Goal: Task Accomplishment & Management: Complete application form

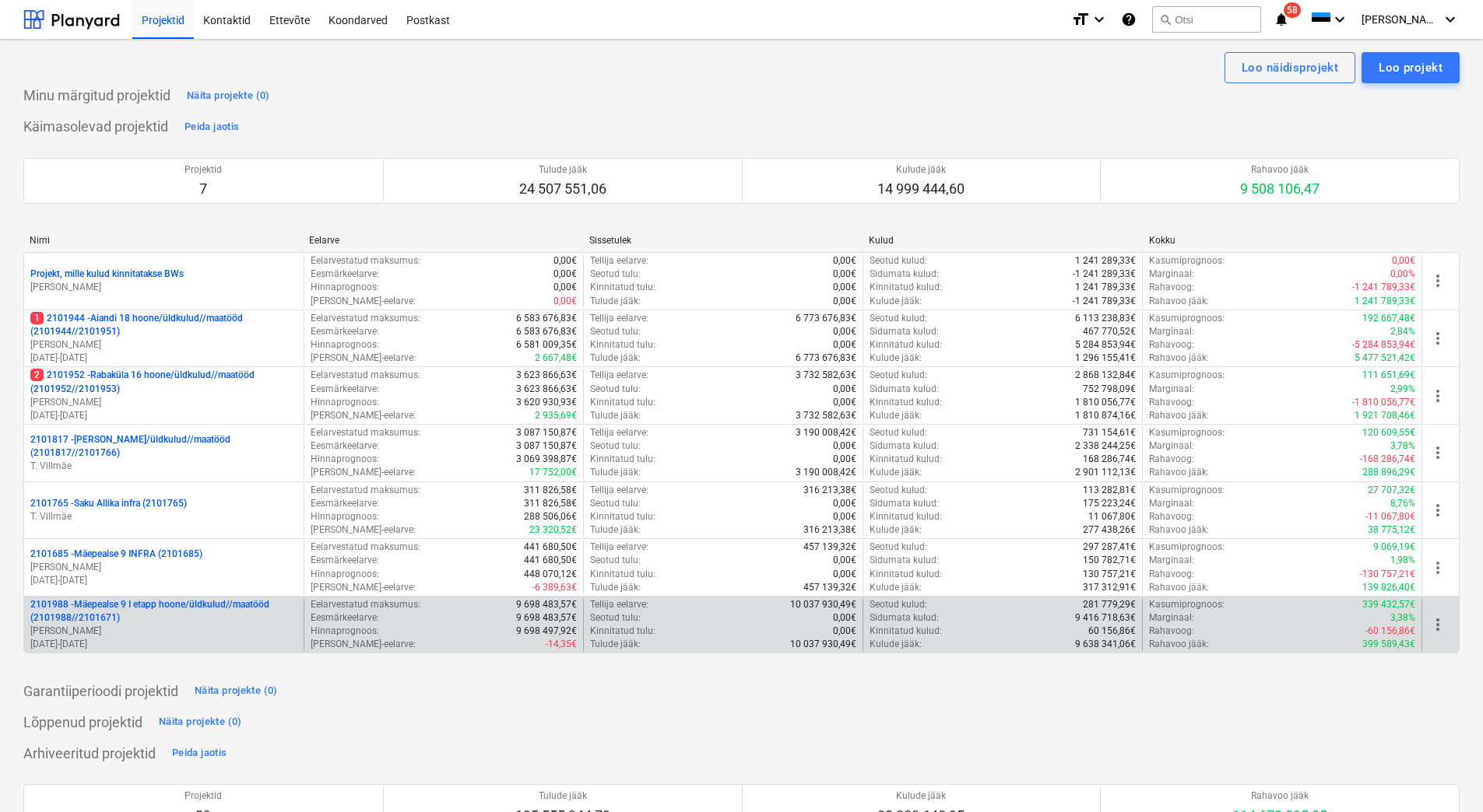
click at [174, 624] on p "2101988 - Mäepealse 9 I etapp hoone/üldkulud//maatööd (2101988//2101671)" at bounding box center [163, 611] width 267 height 27
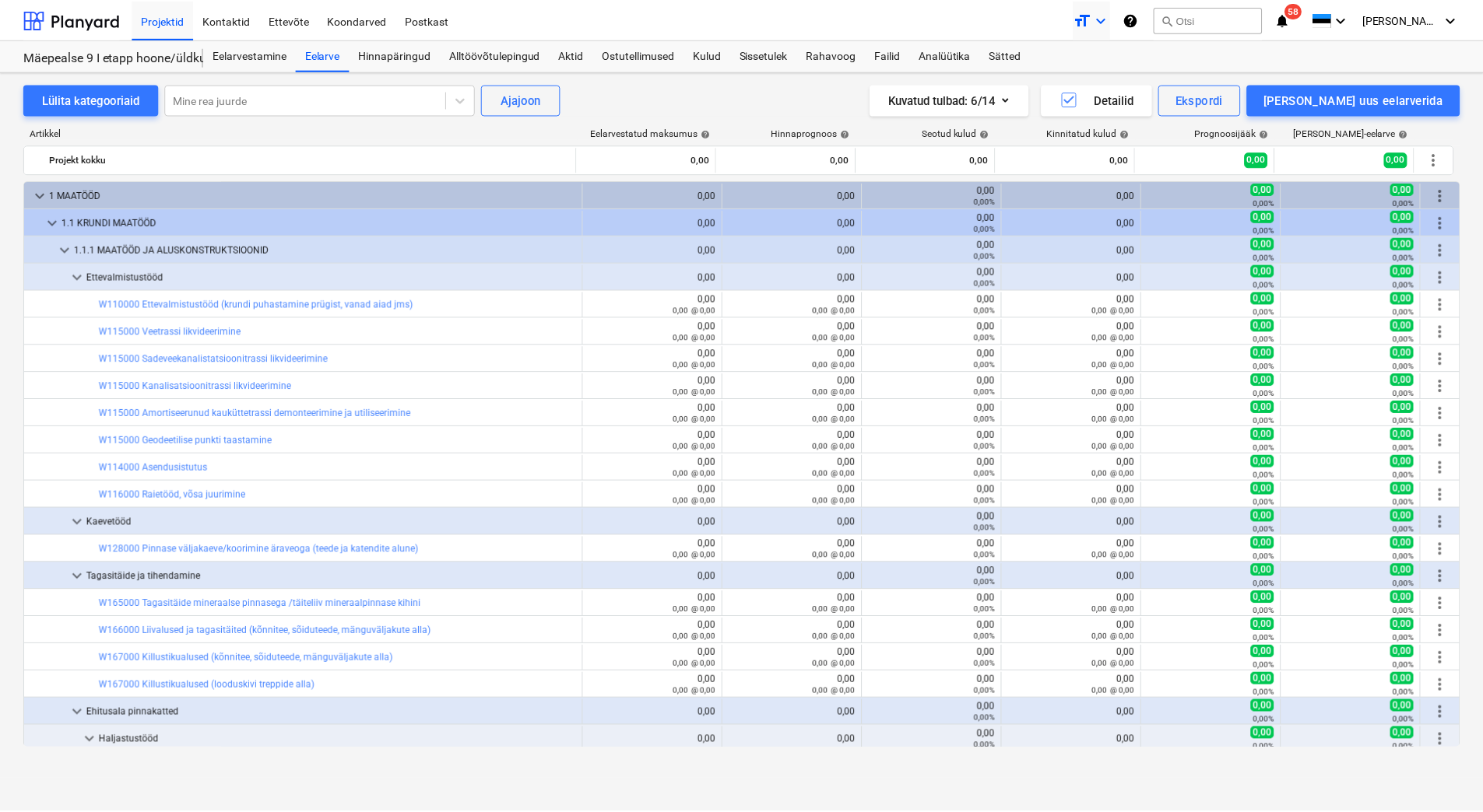
scroll to position [31, 0]
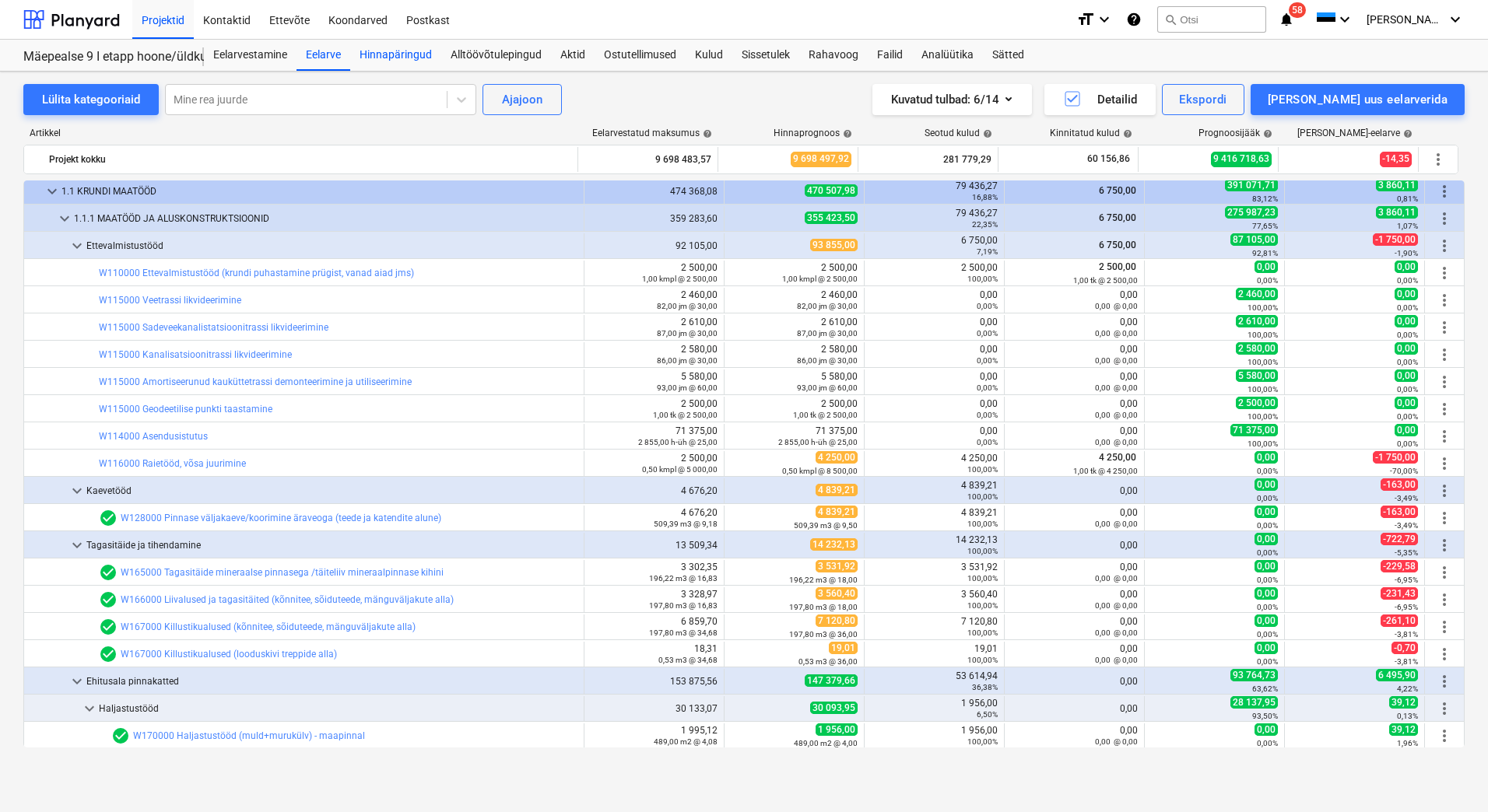
click at [405, 53] on div "Hinnapäringud" at bounding box center [396, 55] width 91 height 31
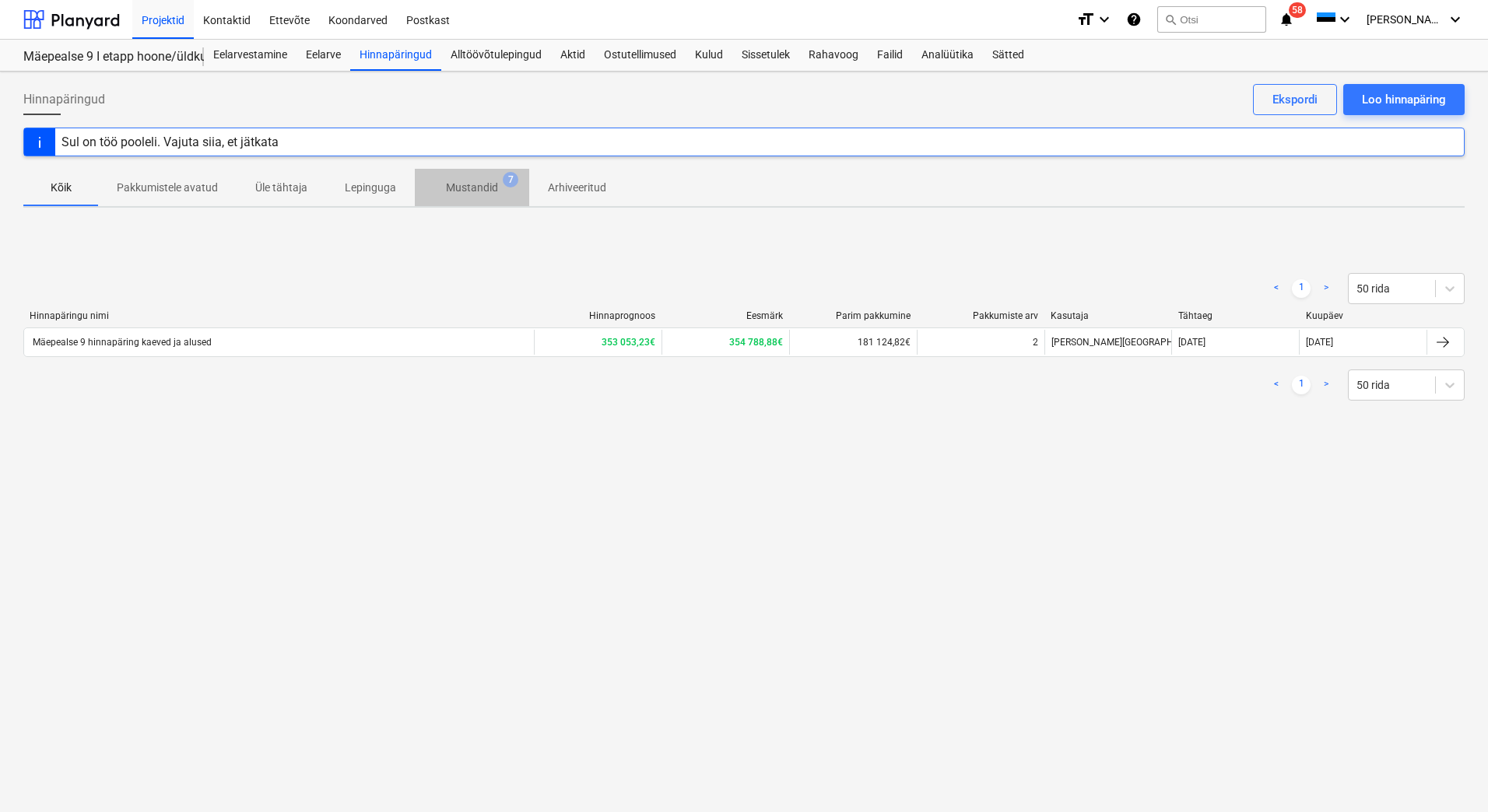
click at [465, 181] on p "Mustandid" at bounding box center [472, 188] width 52 height 16
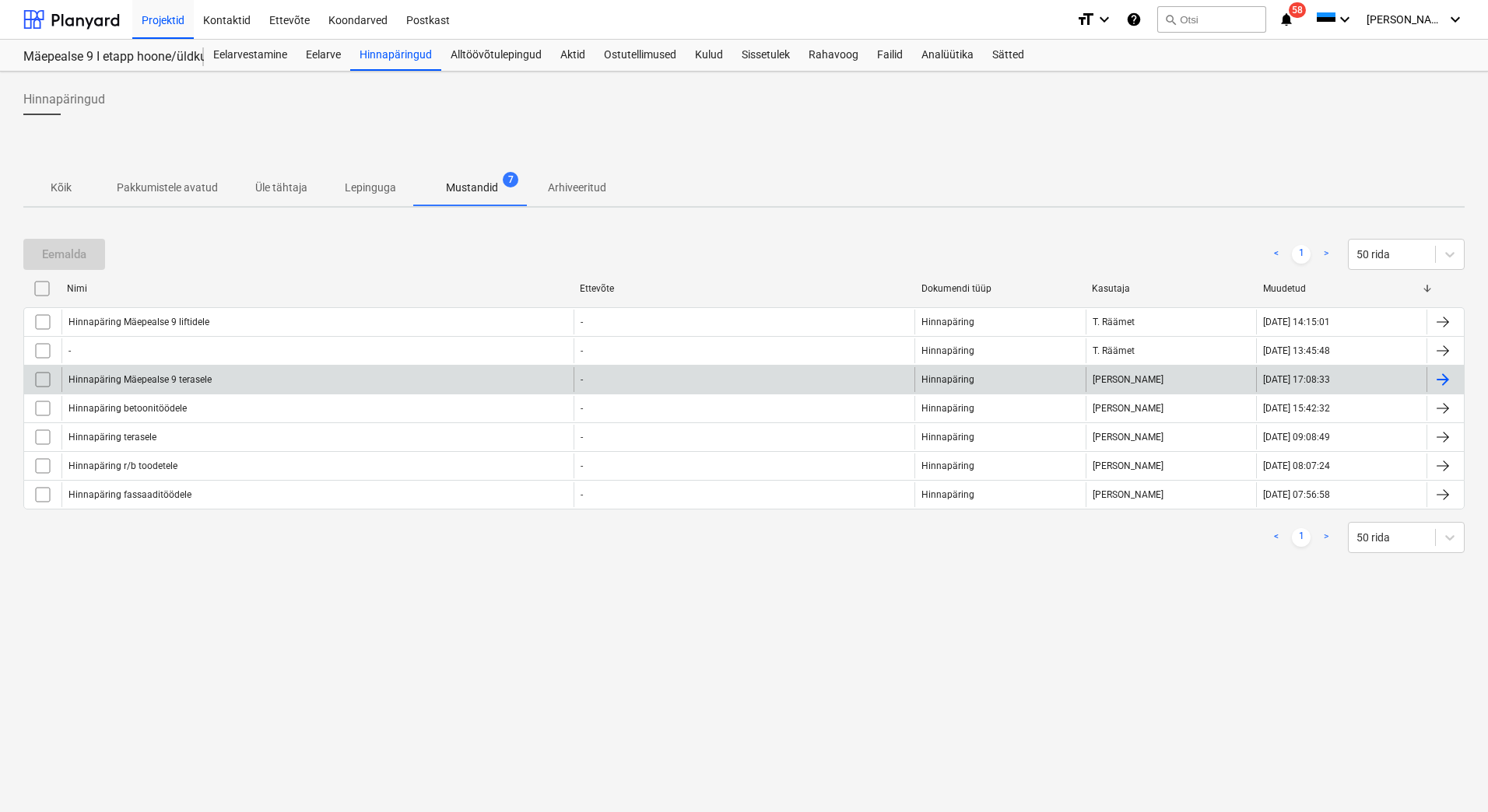
click at [242, 376] on div "Hinnapäring Mäepealse 9 terasele" at bounding box center [317, 380] width 512 height 25
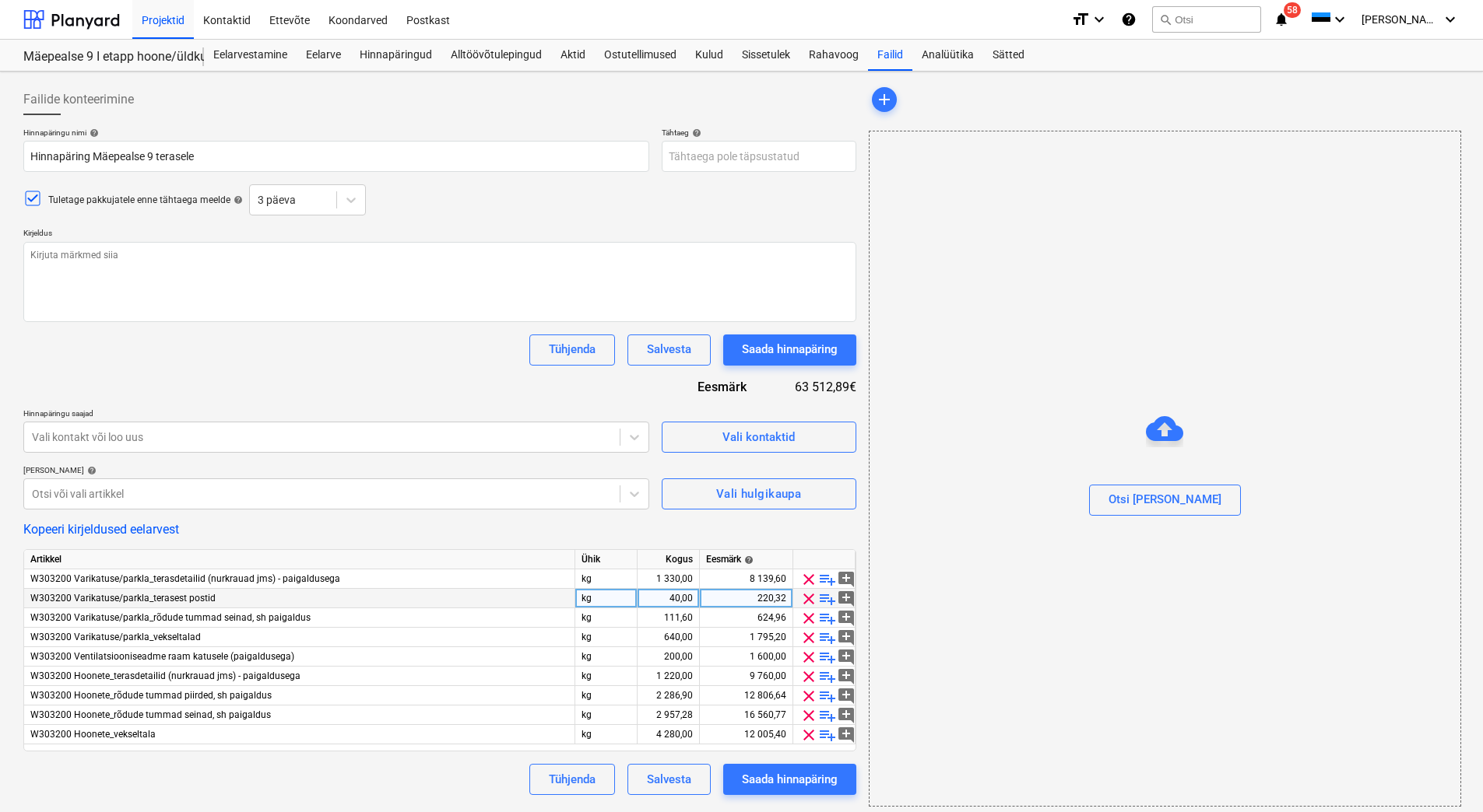
click at [805, 599] on span "clear" at bounding box center [808, 599] width 19 height 19
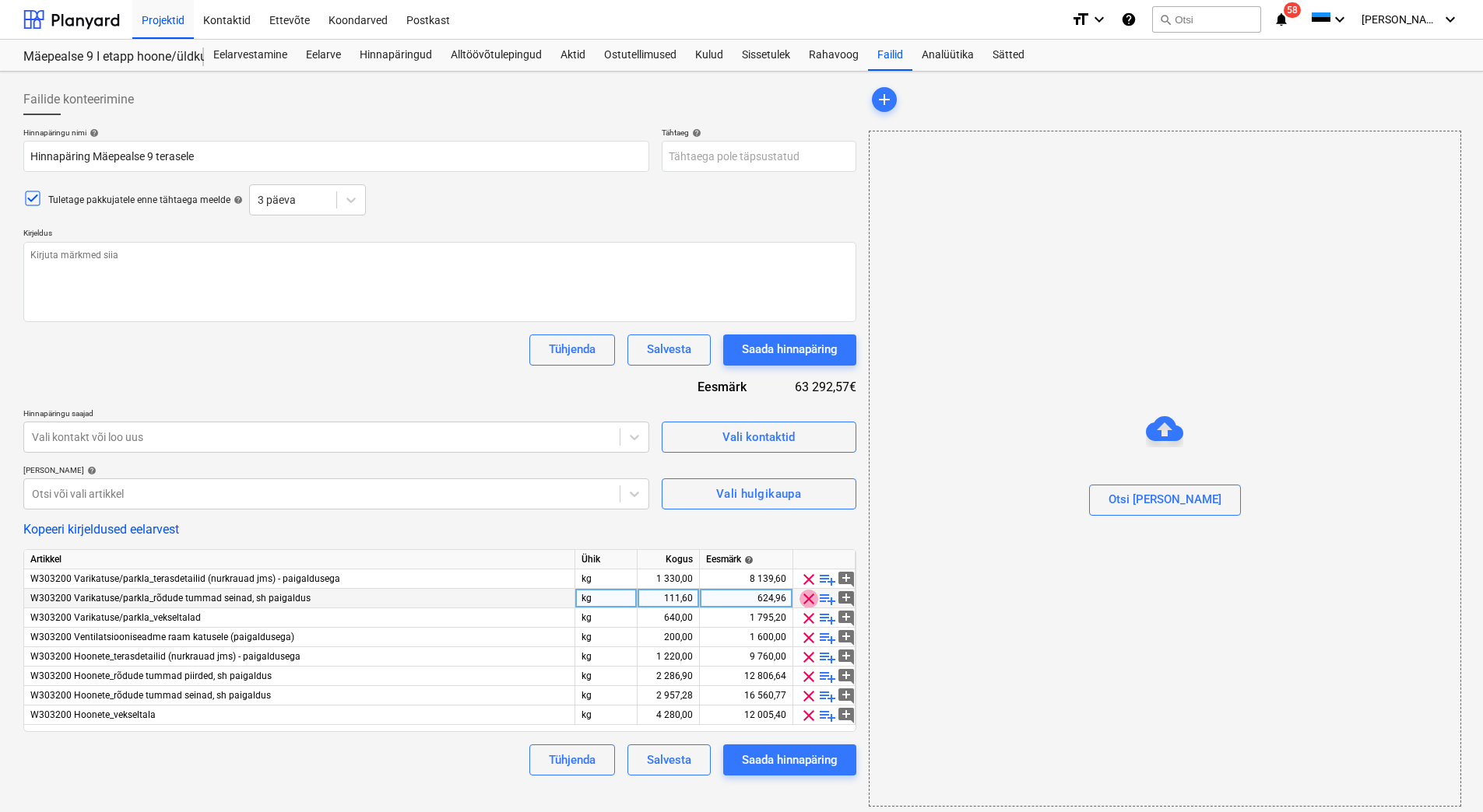
click at [805, 599] on span "clear" at bounding box center [808, 599] width 19 height 19
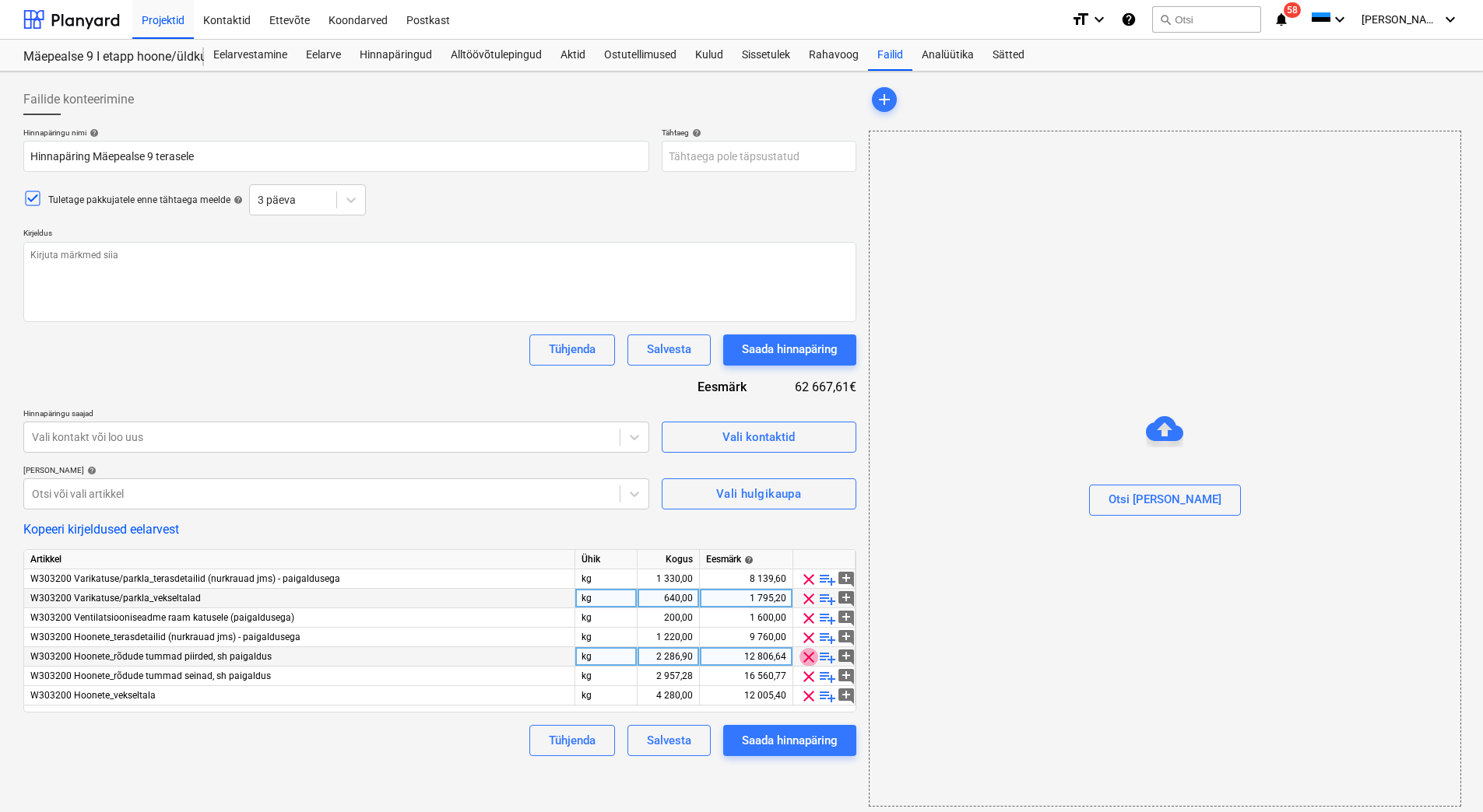
click at [807, 659] on span "clear" at bounding box center [808, 657] width 19 height 19
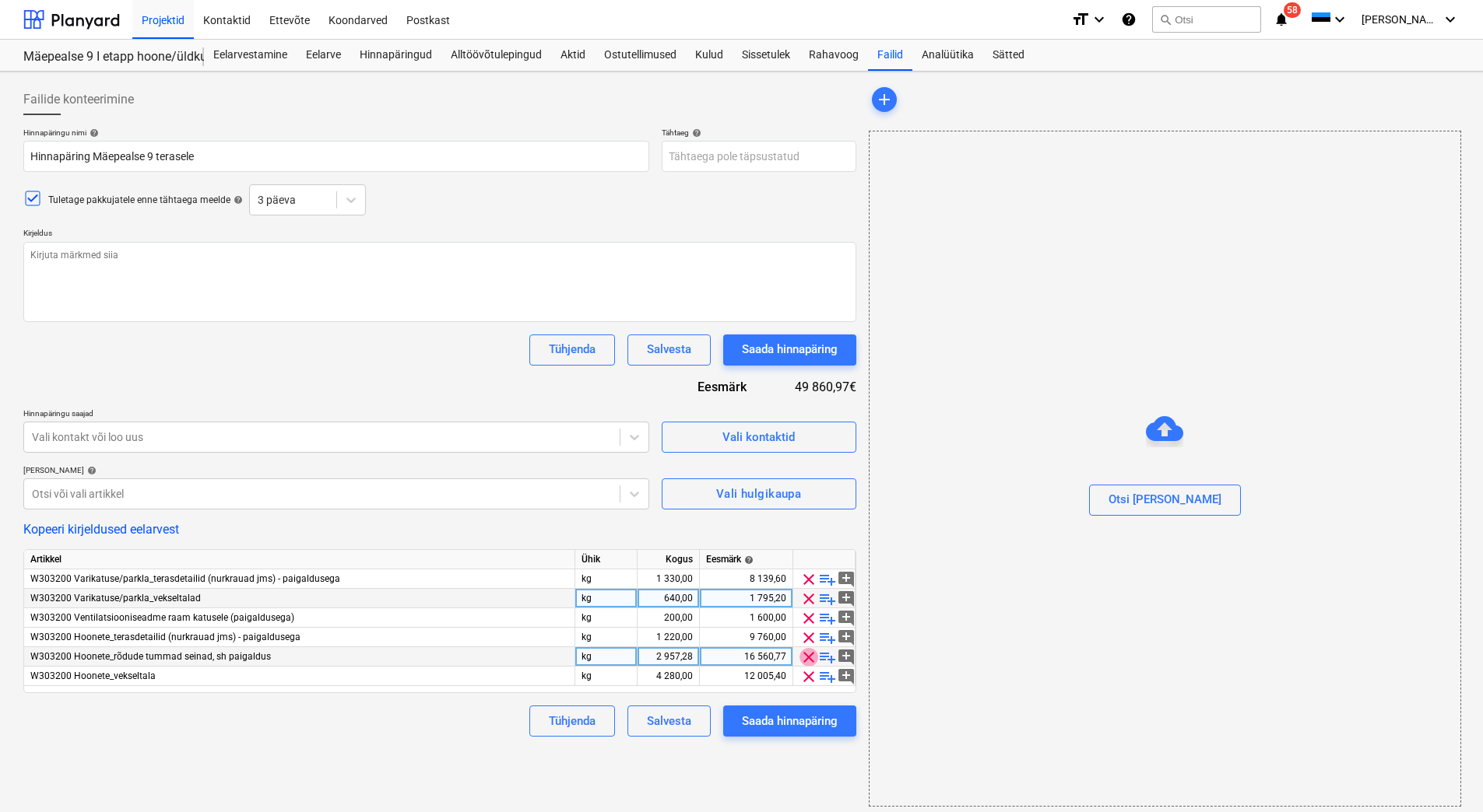
click at [807, 659] on span "clear" at bounding box center [808, 657] width 19 height 19
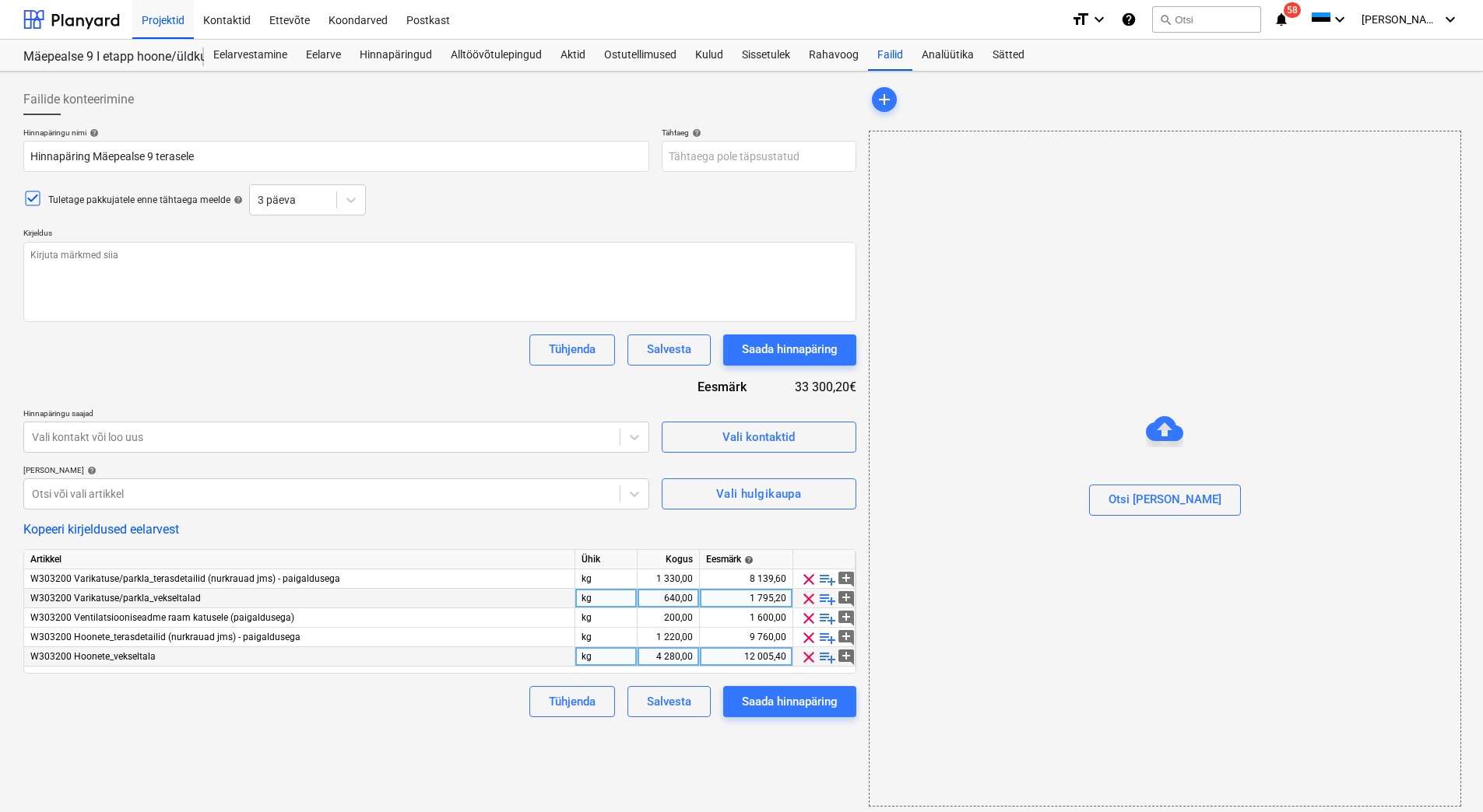
click at [420, 406] on div "Hinnapäringu nimi help Hinnapäring Mäepealse 9 terasele Tähtaeg help Press the …" at bounding box center [440, 422] width 833 height 590
click at [825, 578] on span "playlist_add" at bounding box center [827, 579] width 19 height 19
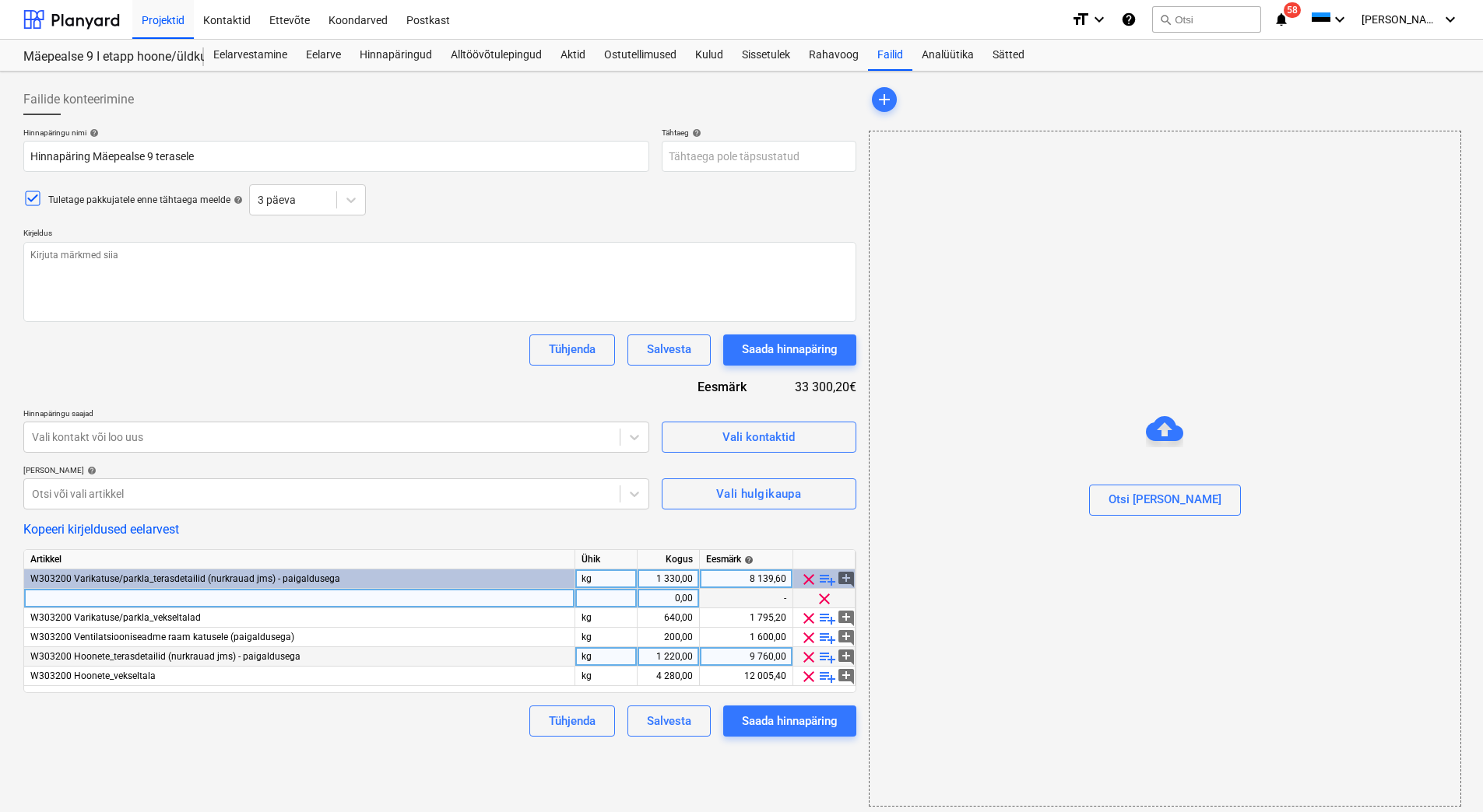
click at [105, 598] on div at bounding box center [300, 599] width 551 height 20
type textarea "x"
type input "N"
type textarea "x"
type input "Nurkraud"
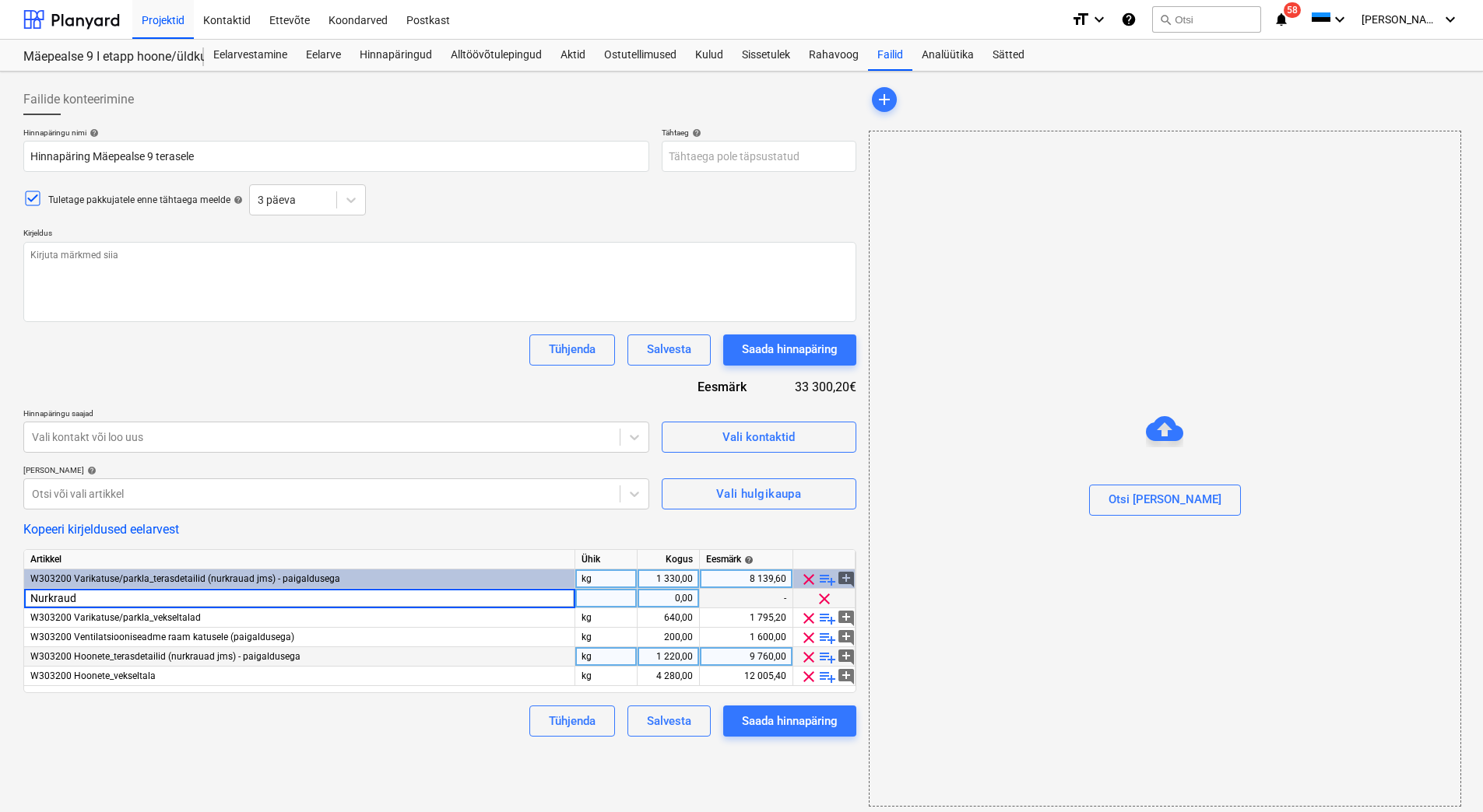
click at [597, 600] on div at bounding box center [606, 599] width 62 height 20
type textarea "x"
click at [145, 595] on div "Nurkraud" at bounding box center [300, 599] width 551 height 20
click at [144, 596] on input "Nurkraud" at bounding box center [299, 598] width 550 height 19
type input "Nurkraud L120x15"
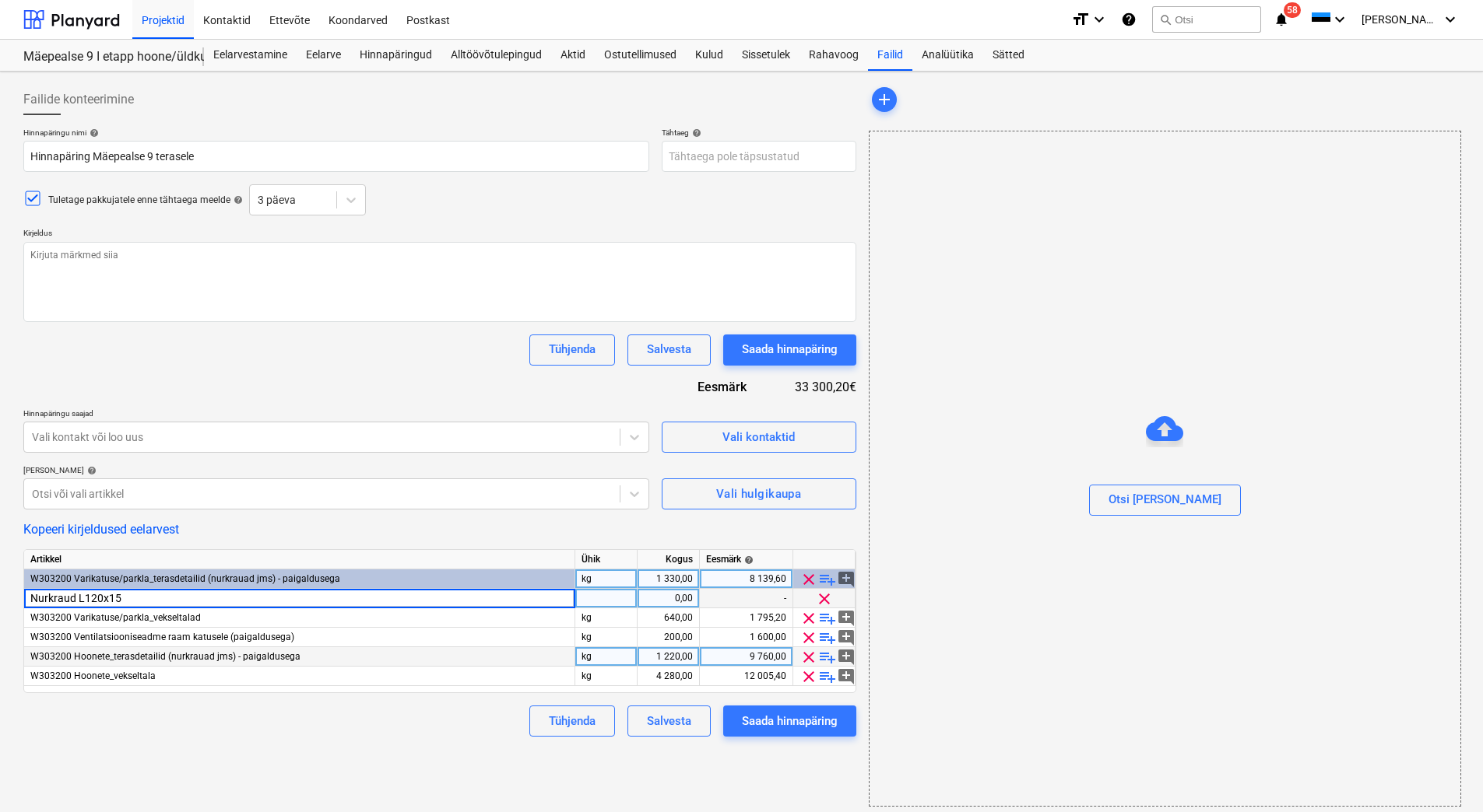
click at [606, 603] on div at bounding box center [606, 599] width 62 height 20
type textarea "x"
type input "tk"
click at [663, 595] on div "0,00" at bounding box center [668, 599] width 49 height 20
type textarea "x"
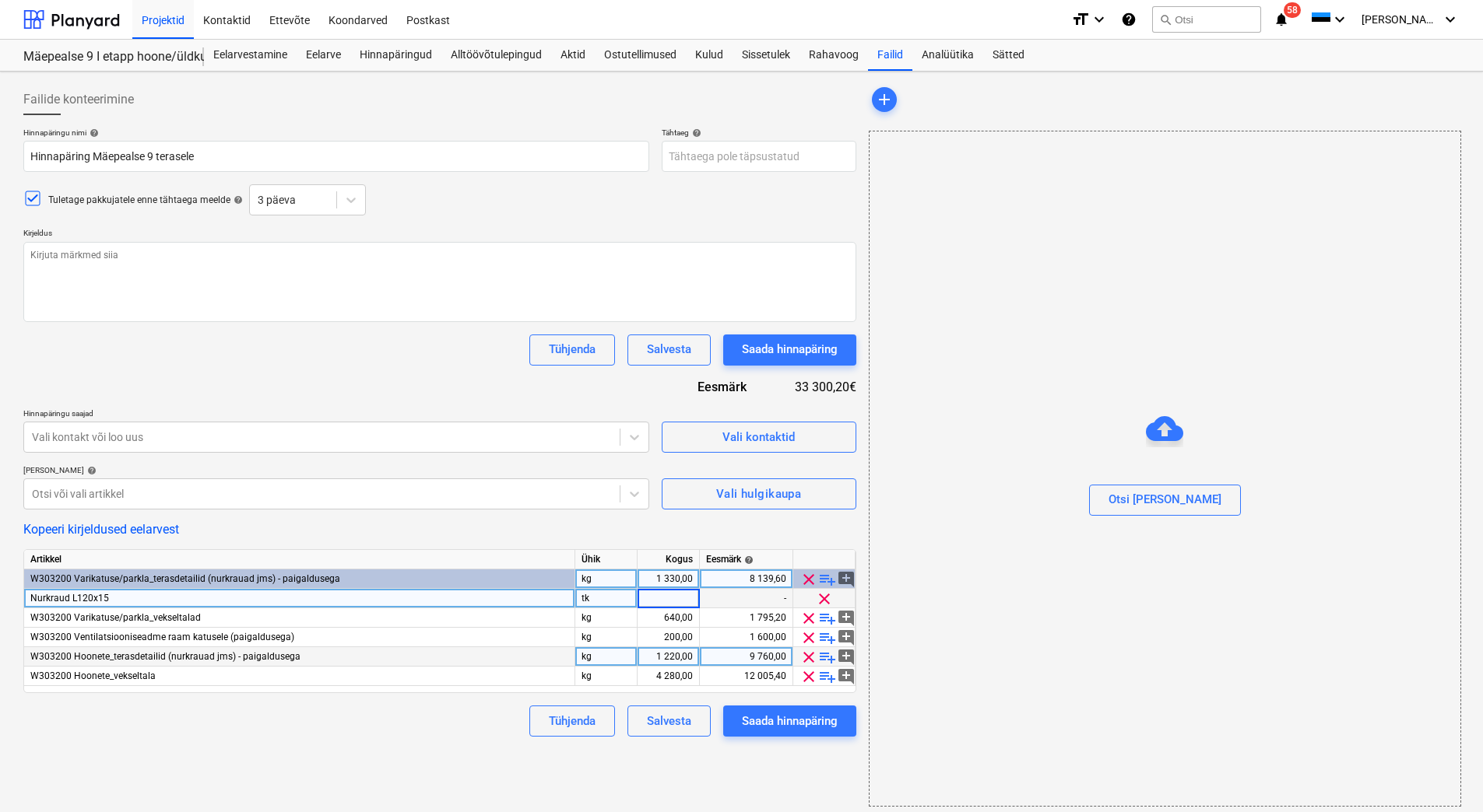
type input "2"
click at [761, 594] on div "-" at bounding box center [746, 599] width 94 height 20
type textarea "x"
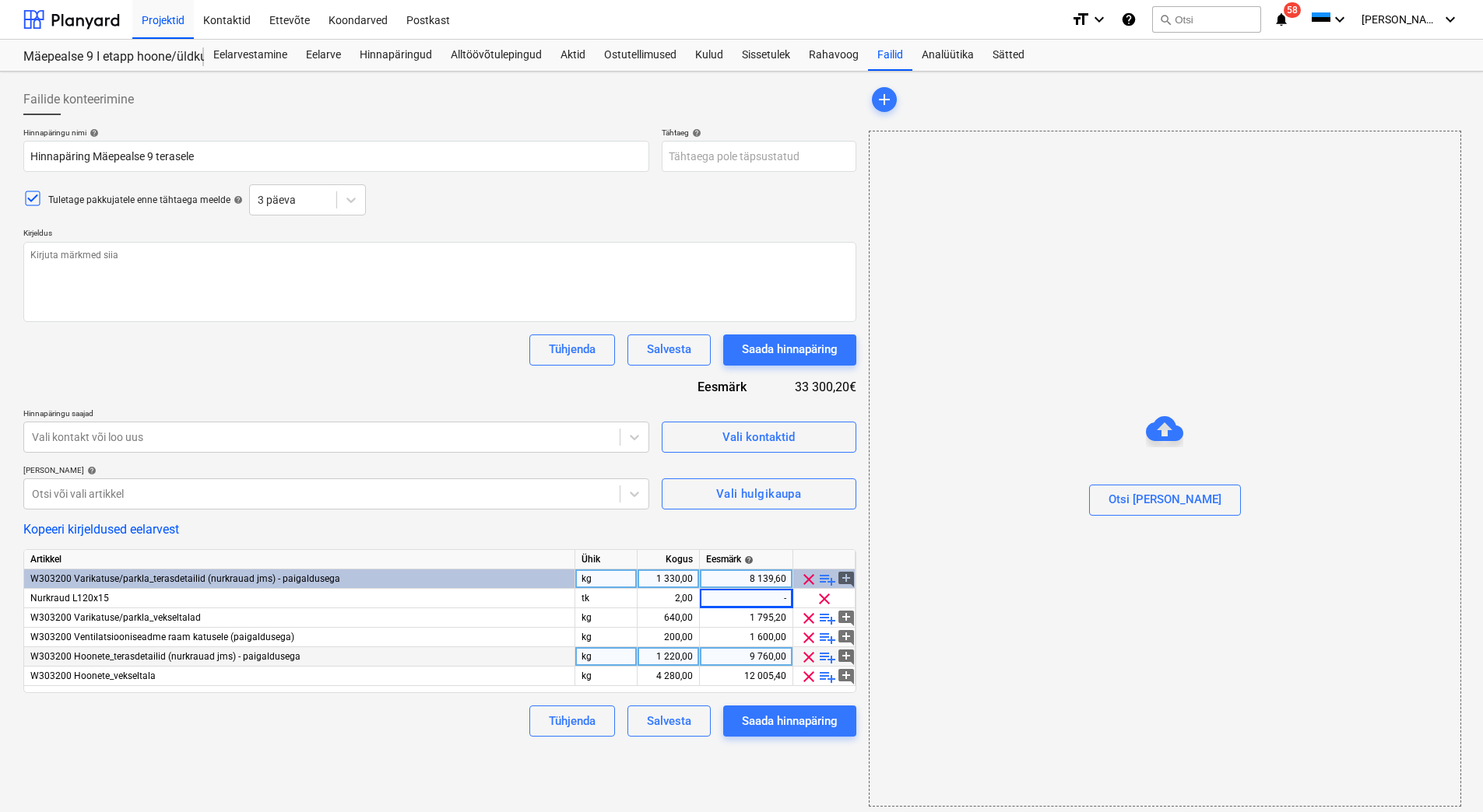
click at [654, 577] on div "1 330,00" at bounding box center [668, 579] width 49 height 20
type input "90"
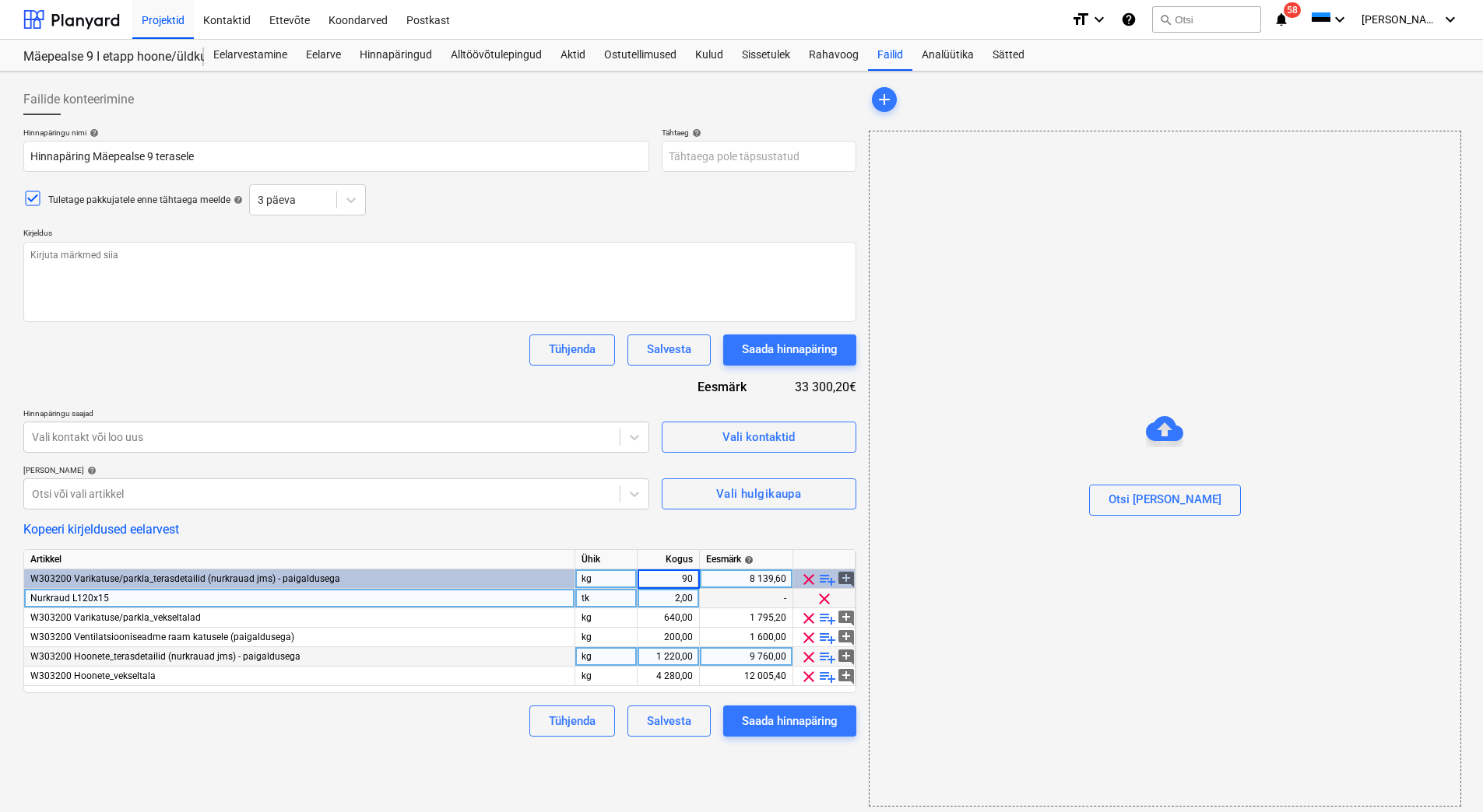
click at [745, 597] on div "-" at bounding box center [746, 599] width 94 height 20
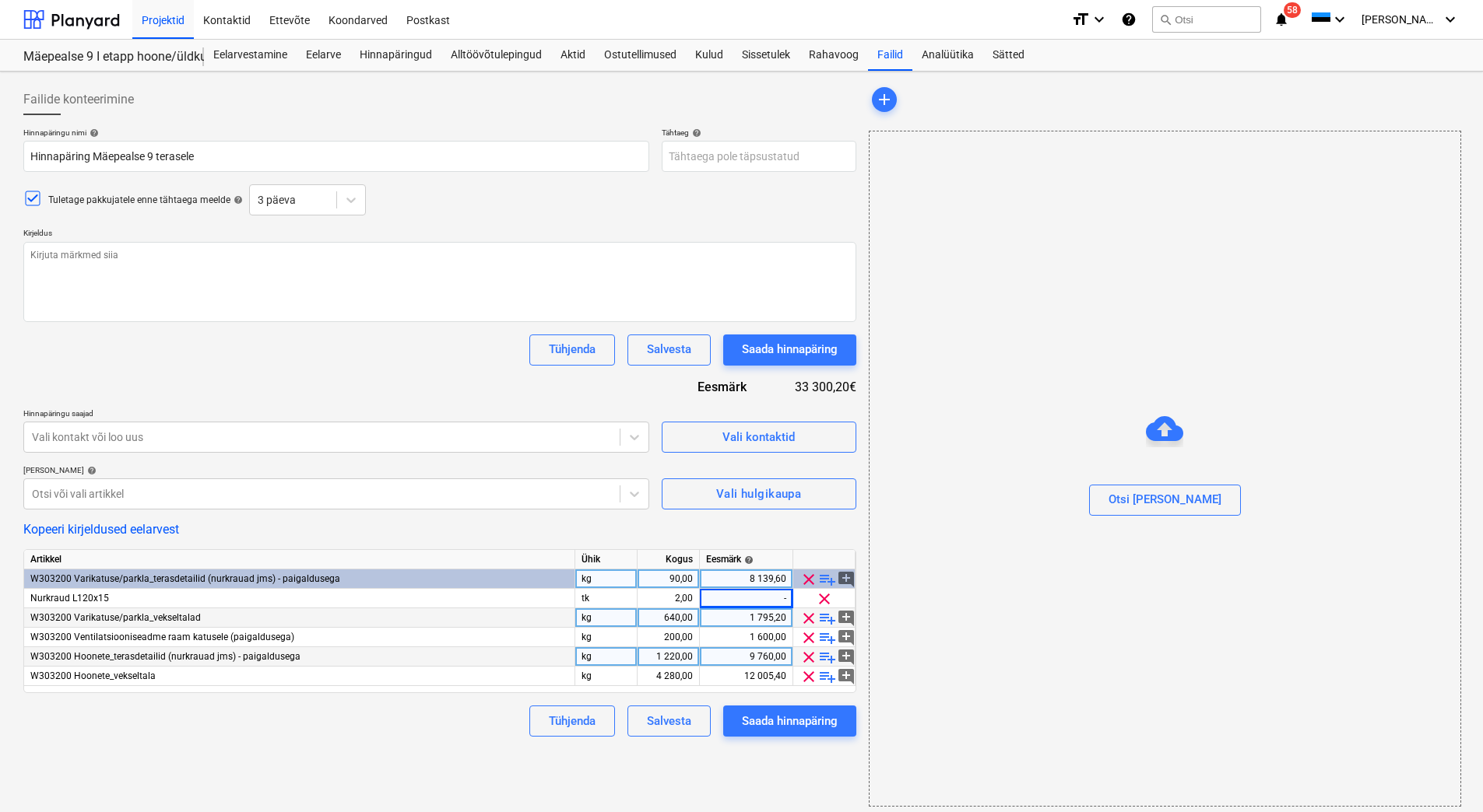
click at [827, 616] on span "playlist_add" at bounding box center [827, 618] width 19 height 19
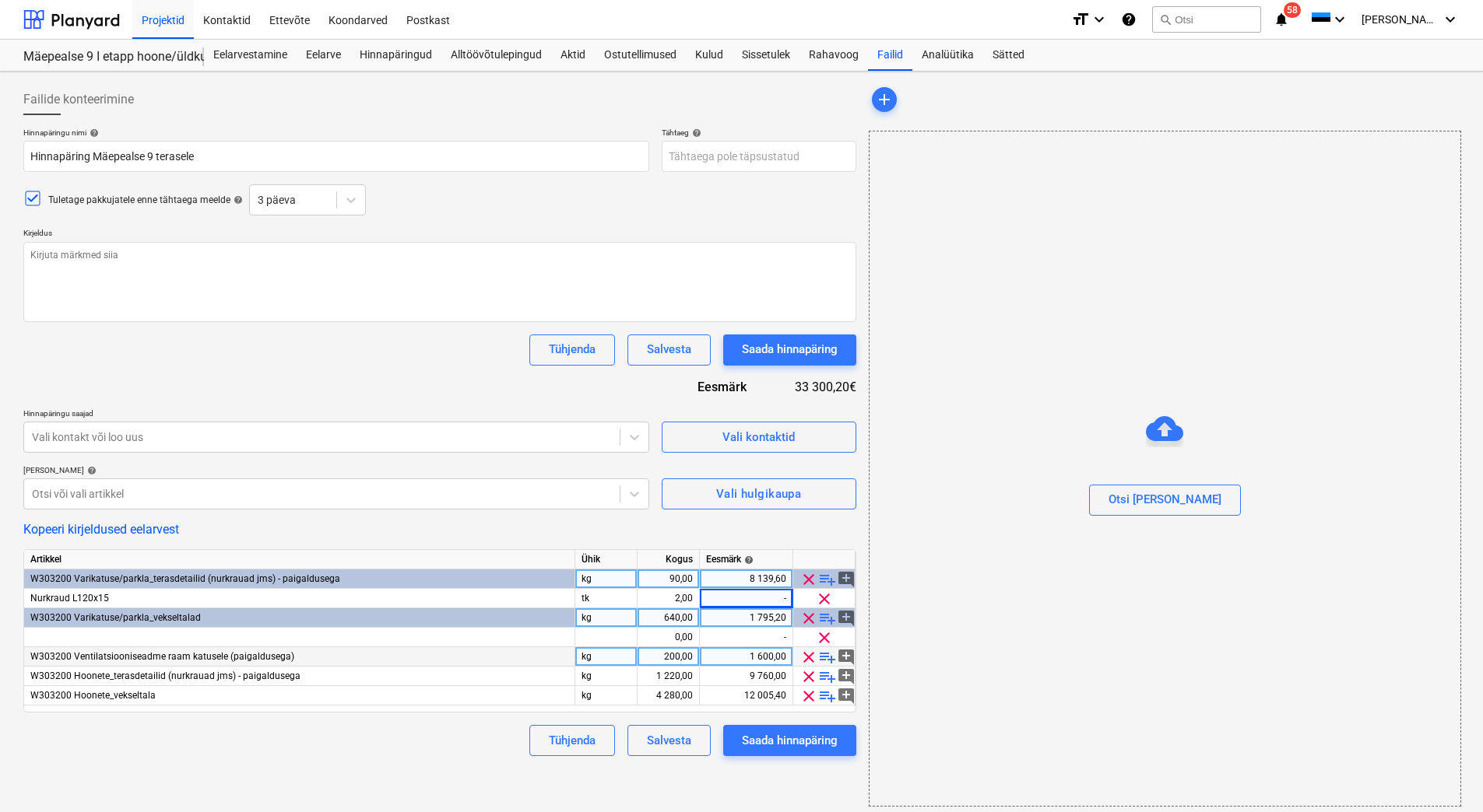
click at [827, 616] on span "playlist_add" at bounding box center [827, 618] width 19 height 19
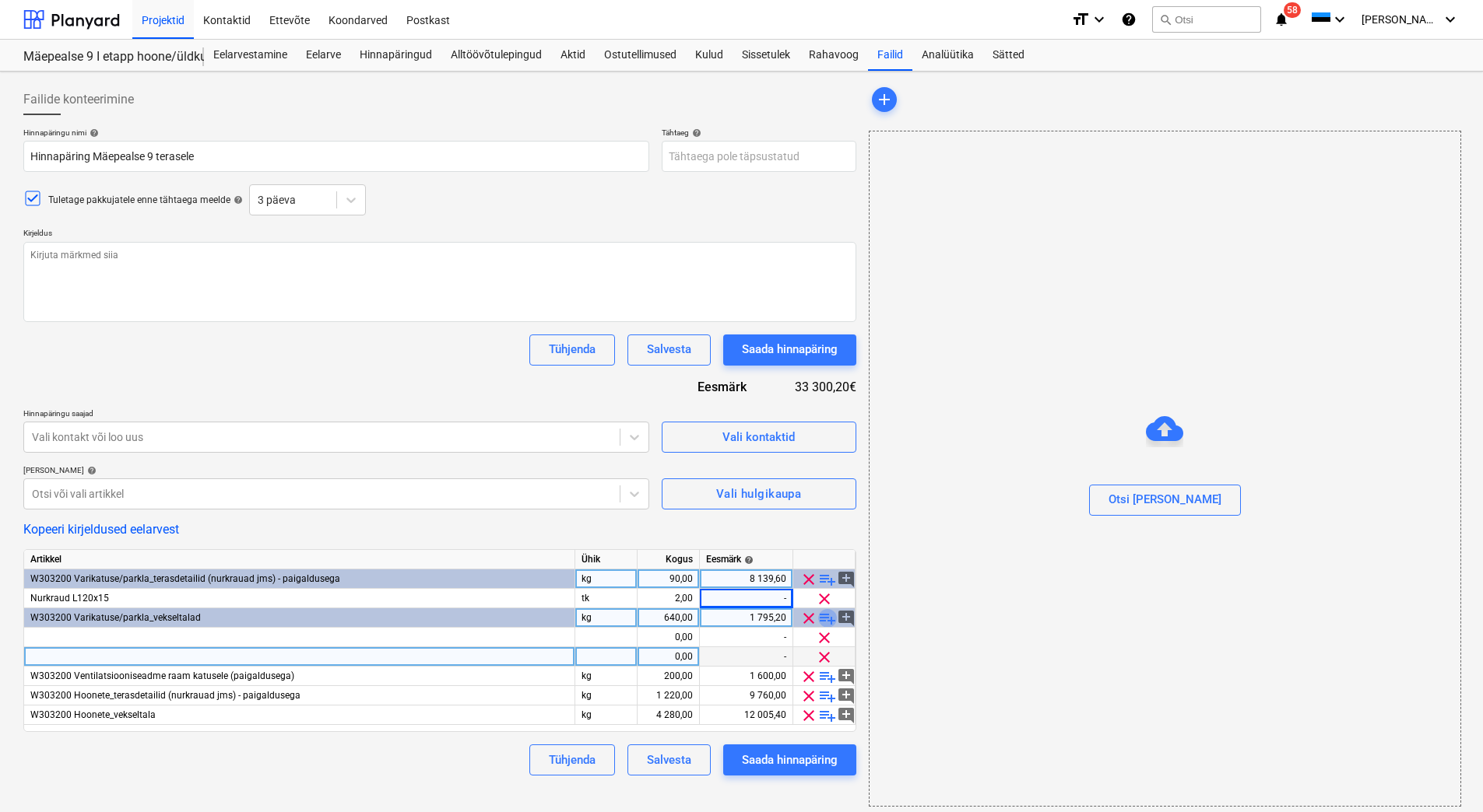
click at [827, 616] on span "playlist_add" at bounding box center [827, 618] width 19 height 19
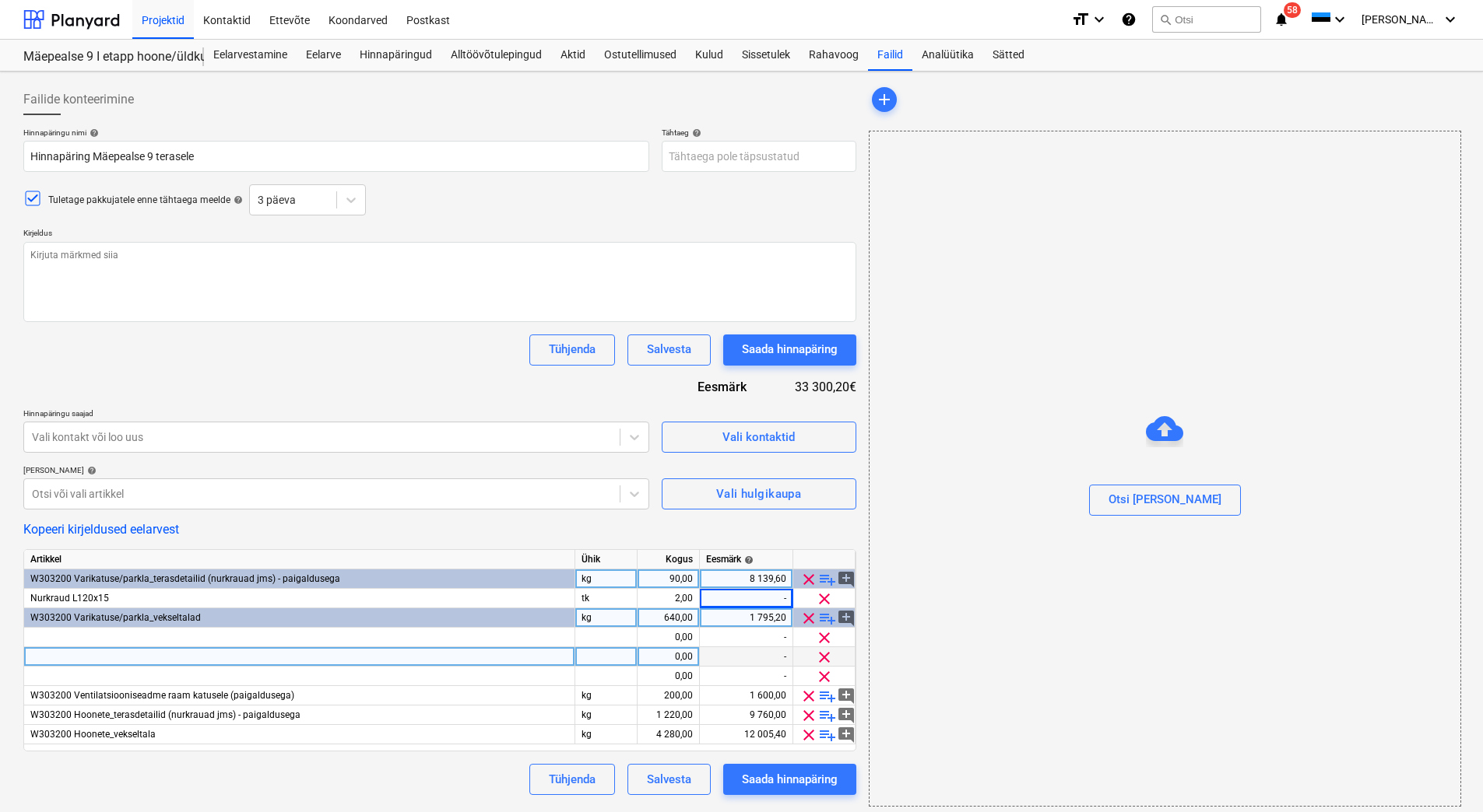
click at [827, 616] on span "playlist_add" at bounding box center [827, 618] width 19 height 19
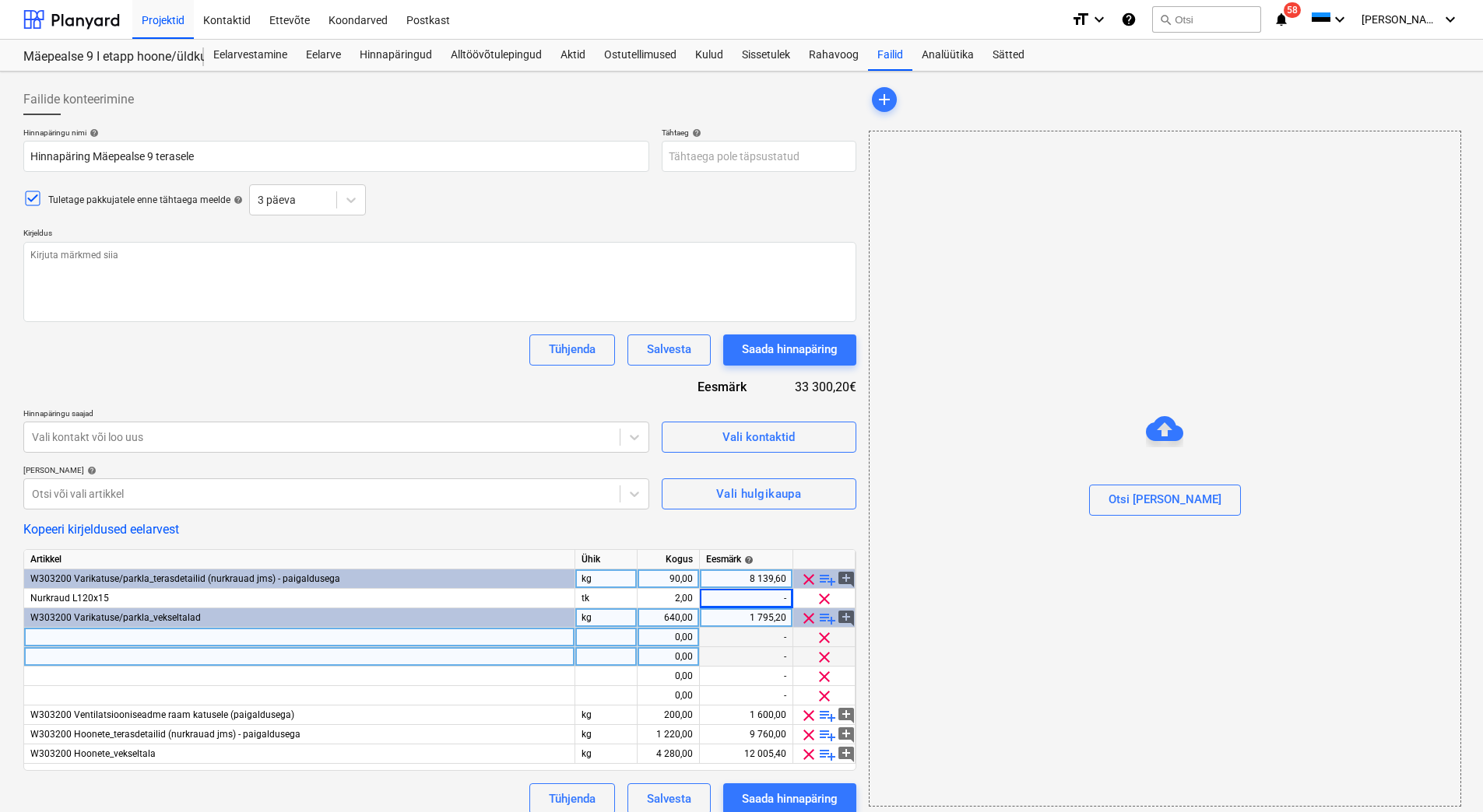
click at [49, 634] on div at bounding box center [300, 637] width 551 height 20
type textarea "x"
type input "Po"
type textarea "x"
type input "POK 101"
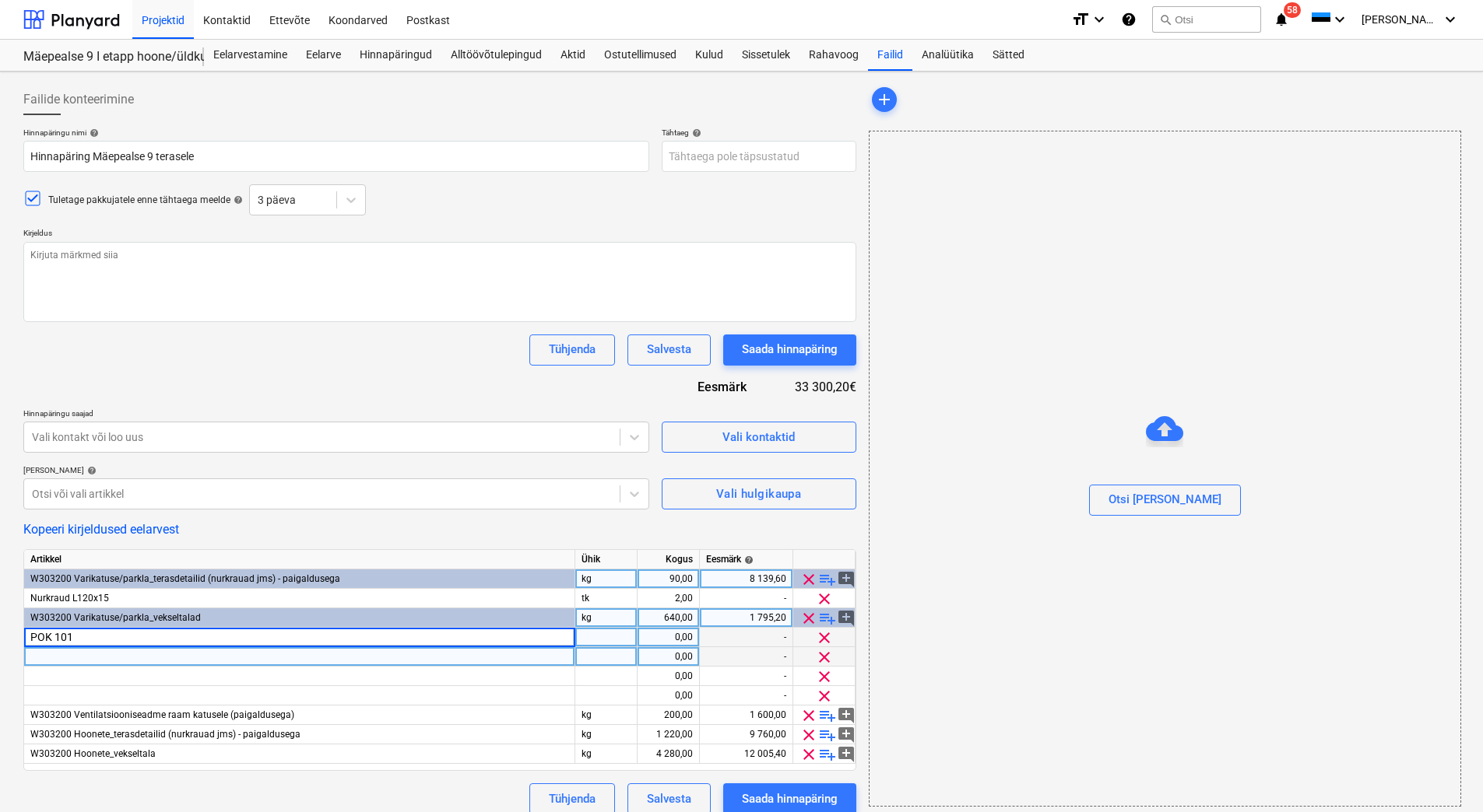
click at [52, 653] on div at bounding box center [300, 657] width 551 height 20
type textarea "x"
type input "POK 102"
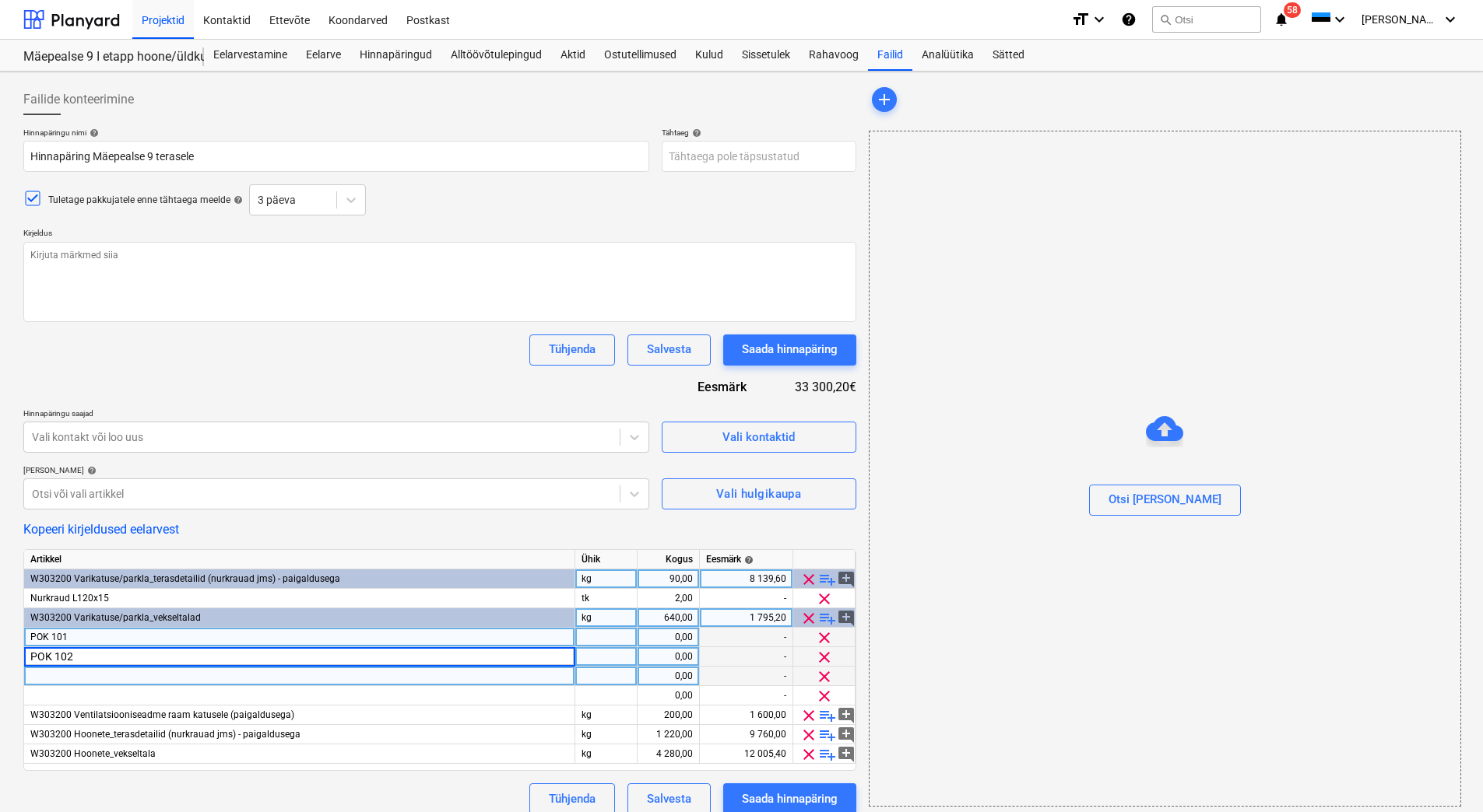
click at [45, 672] on div at bounding box center [300, 677] width 551 height 20
type textarea "x"
type input "POK 103"
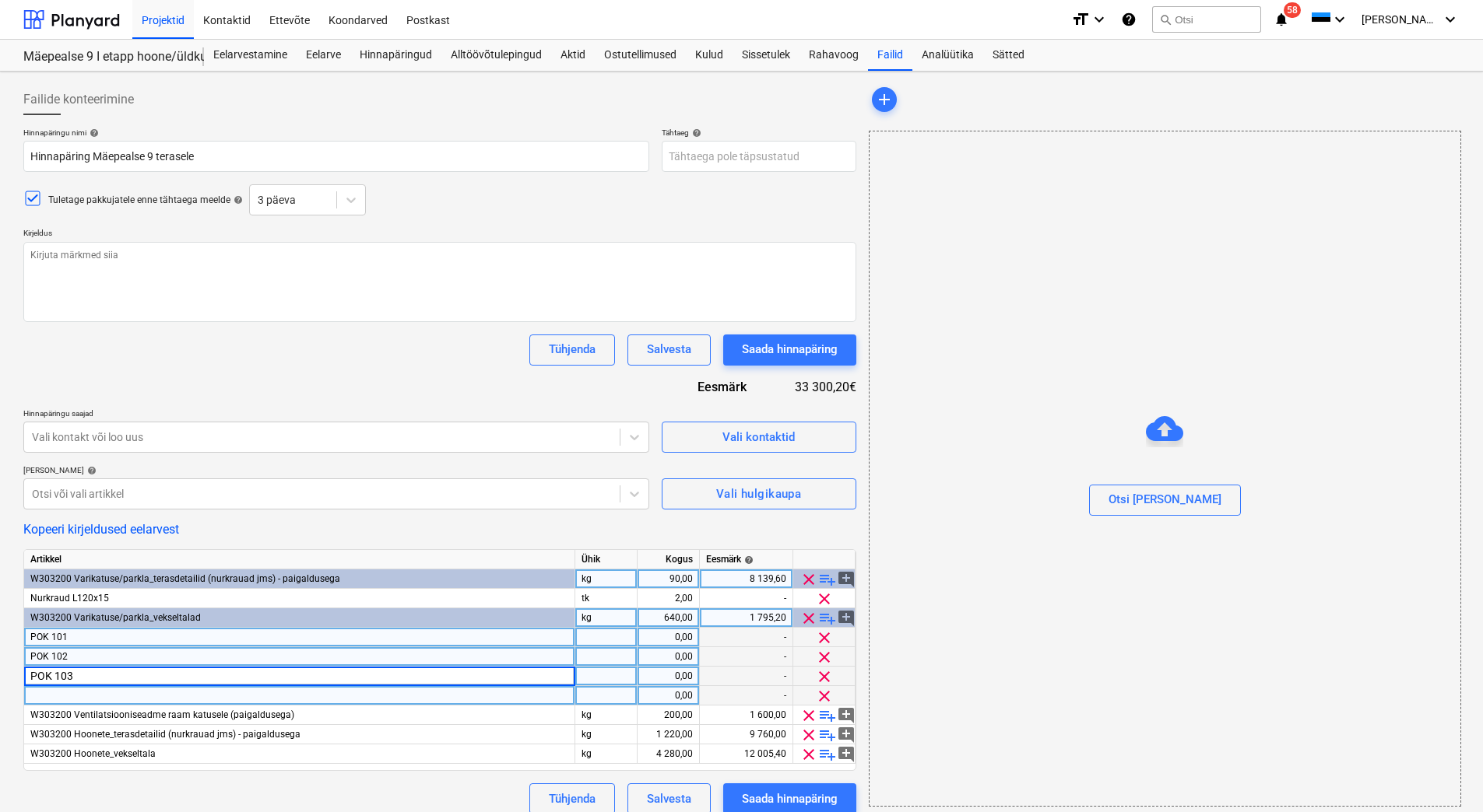
click at [56, 694] on div at bounding box center [300, 696] width 551 height 20
type textarea "x"
type input "POK 121"
click at [674, 640] on div "0,00" at bounding box center [668, 637] width 49 height 20
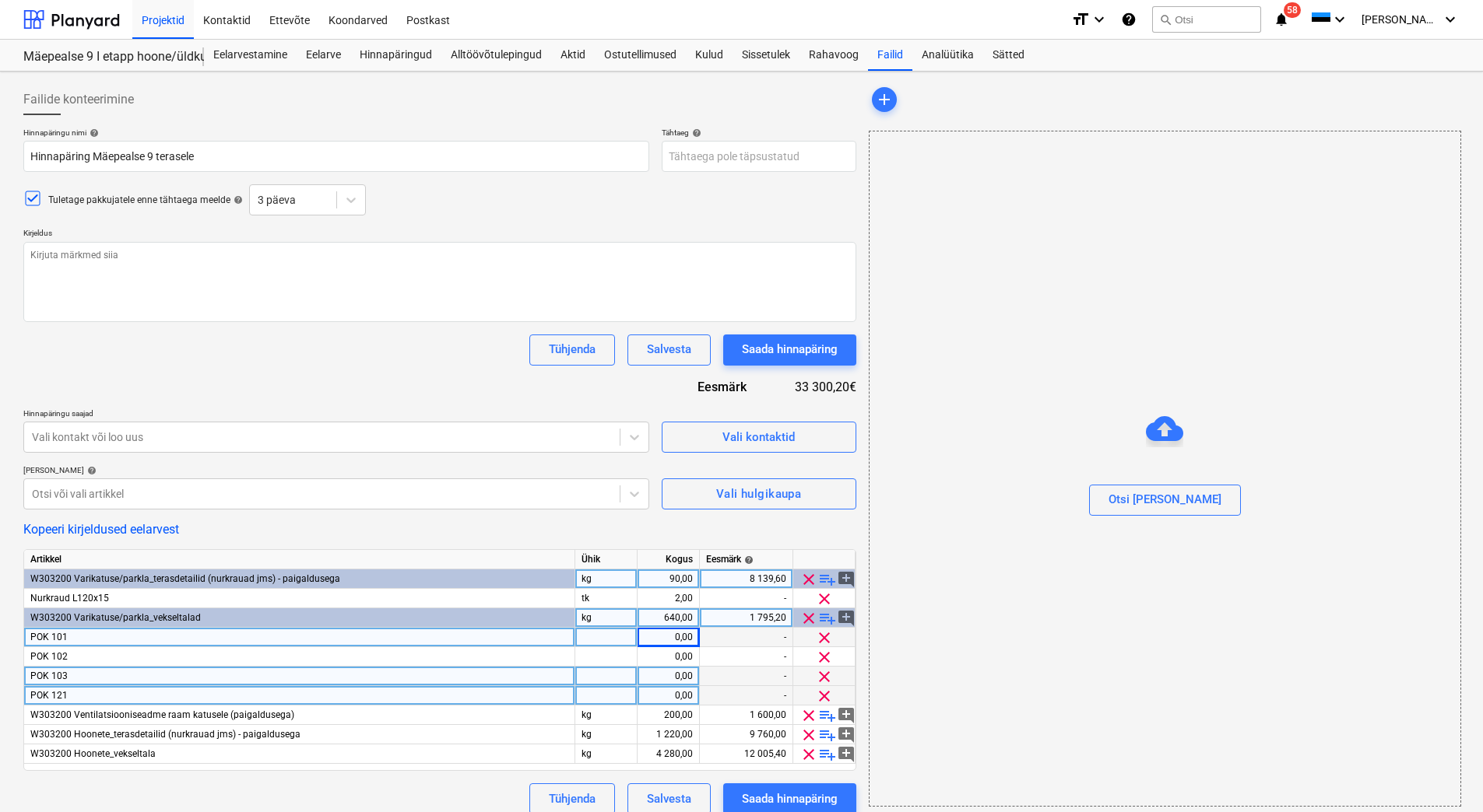
drag, startPoint x: 665, startPoint y: 657, endPoint x: 664, endPoint y: 633, distance: 24.0
click at [665, 657] on div "0,00" at bounding box center [668, 657] width 49 height 20
type textarea "x"
click at [663, 634] on div "0,00" at bounding box center [668, 637] width 49 height 20
type input "6"
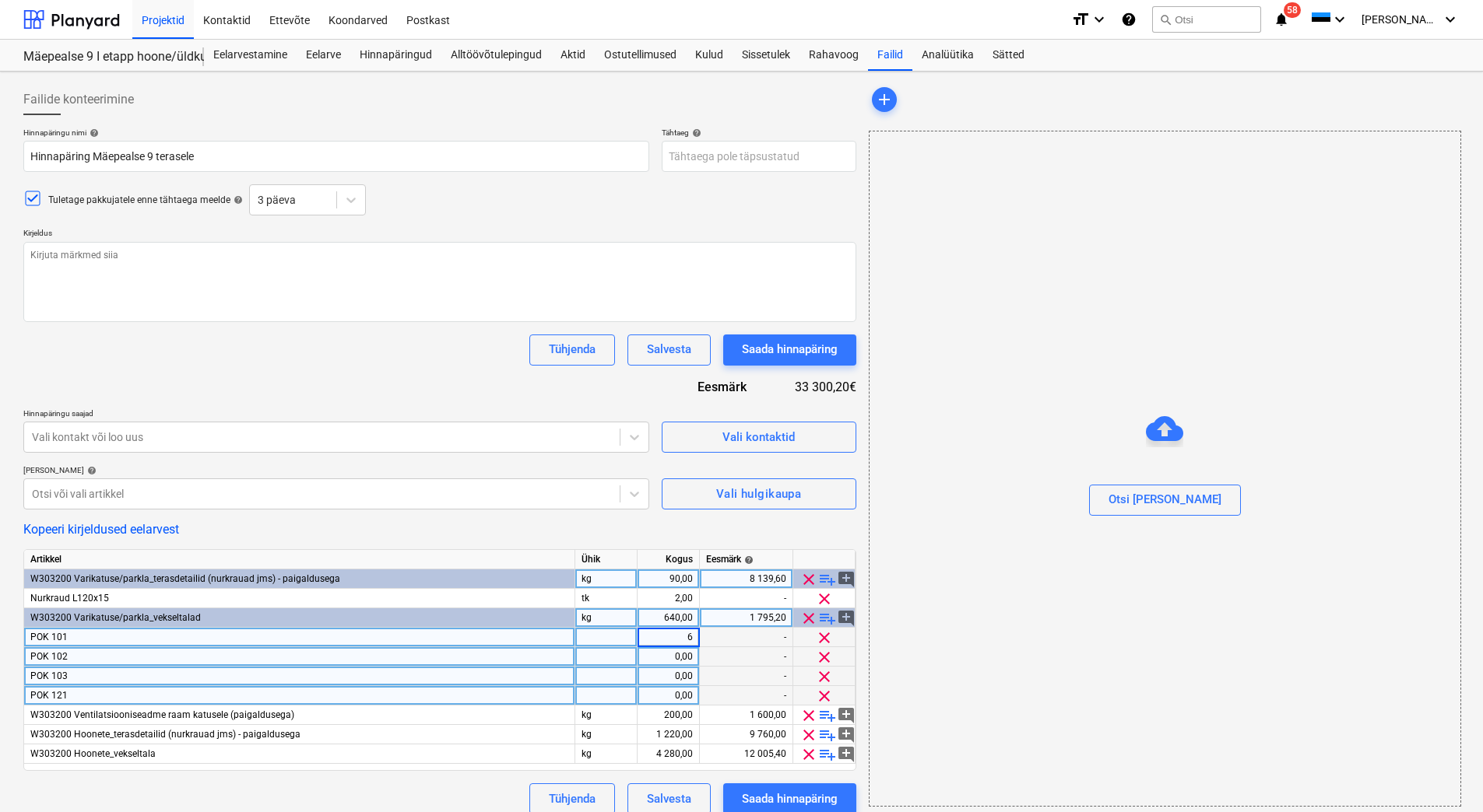
click at [664, 653] on div "0,00" at bounding box center [668, 657] width 49 height 20
type textarea "x"
type input "2"
click at [660, 672] on div "0,00" at bounding box center [668, 677] width 49 height 20
type textarea "x"
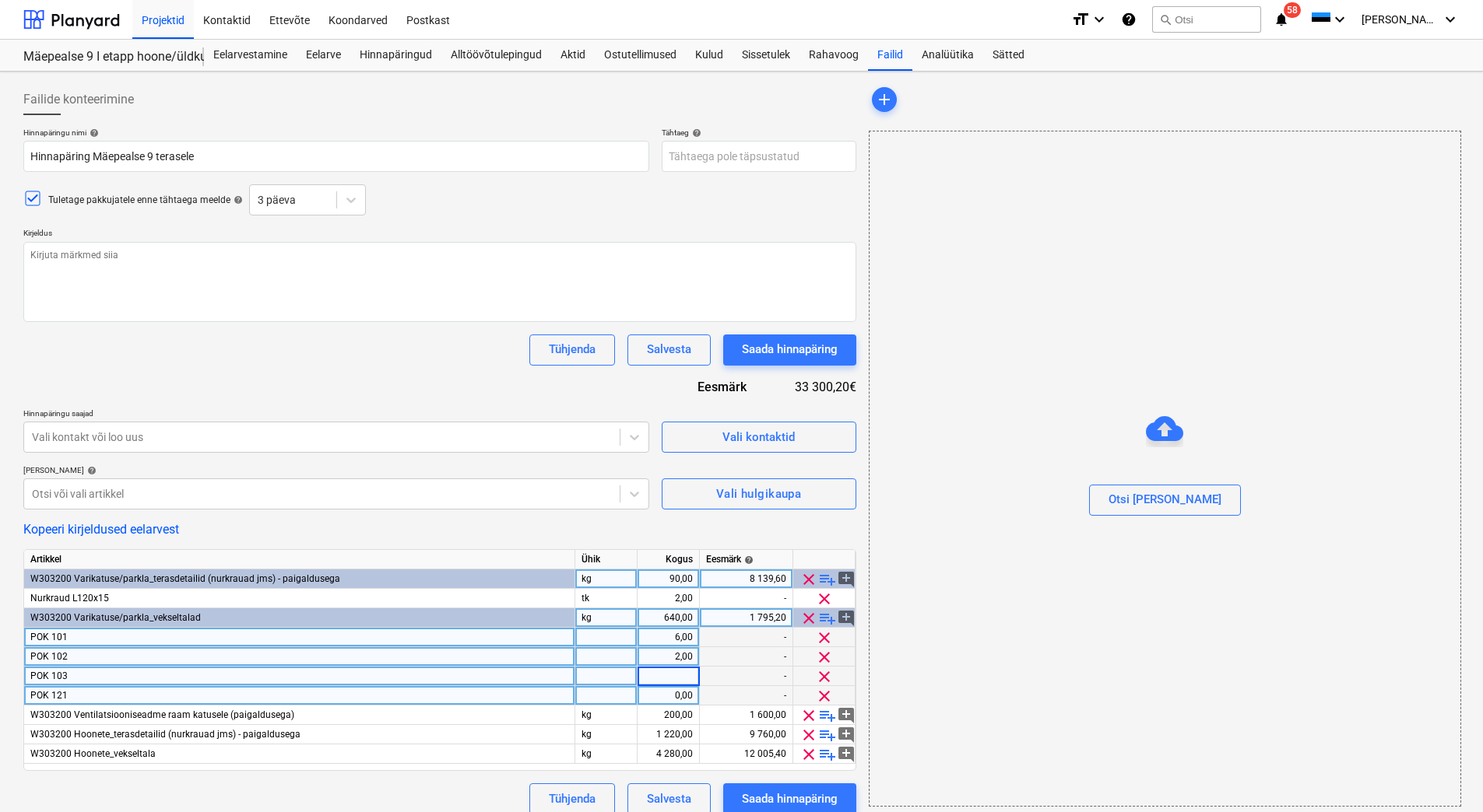
type input "2"
click at [662, 694] on div "0,00" at bounding box center [668, 696] width 49 height 20
type textarea "x"
type input "2"
click at [663, 676] on div "2,00" at bounding box center [668, 677] width 49 height 20
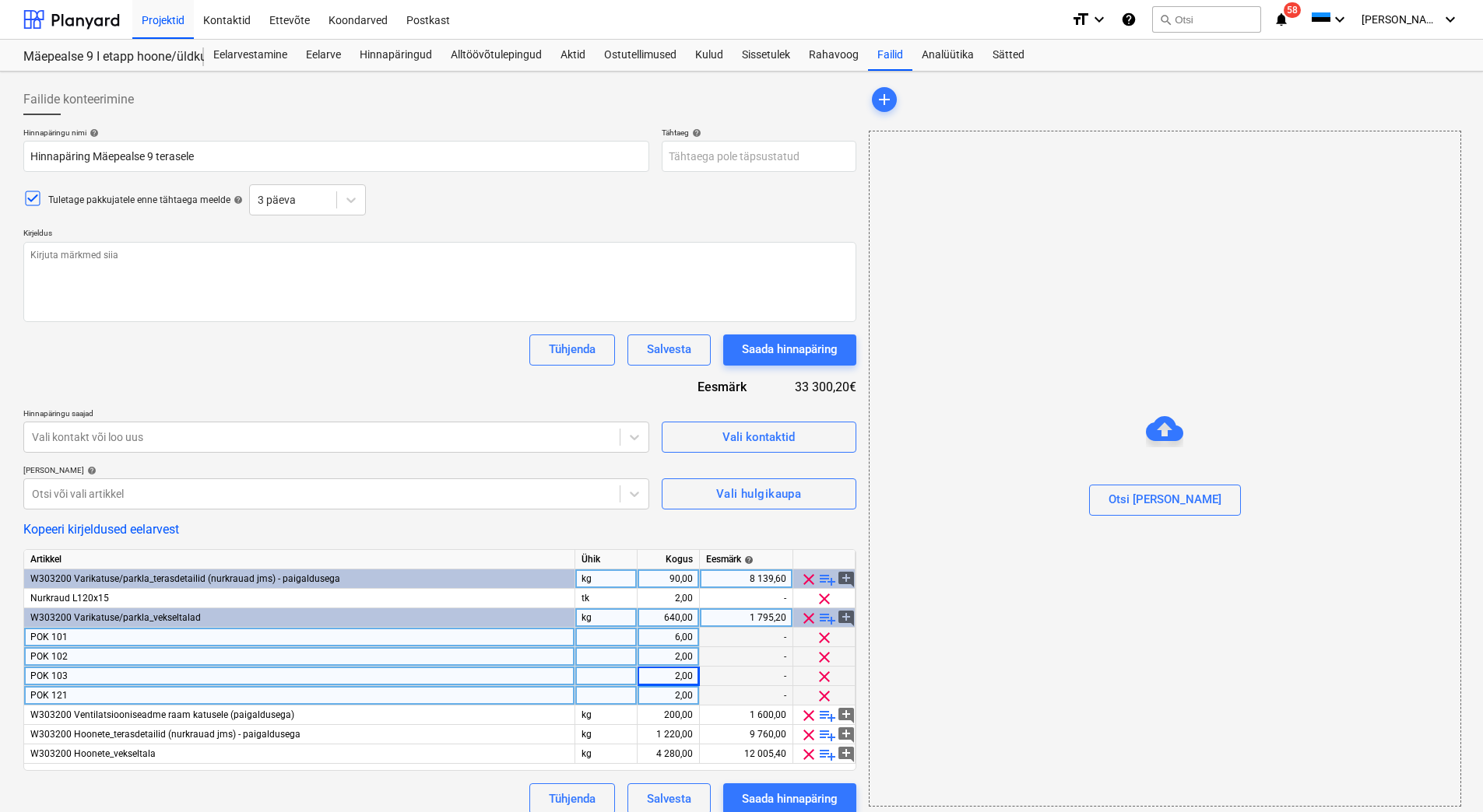
click at [663, 662] on div "2,00" at bounding box center [668, 657] width 49 height 20
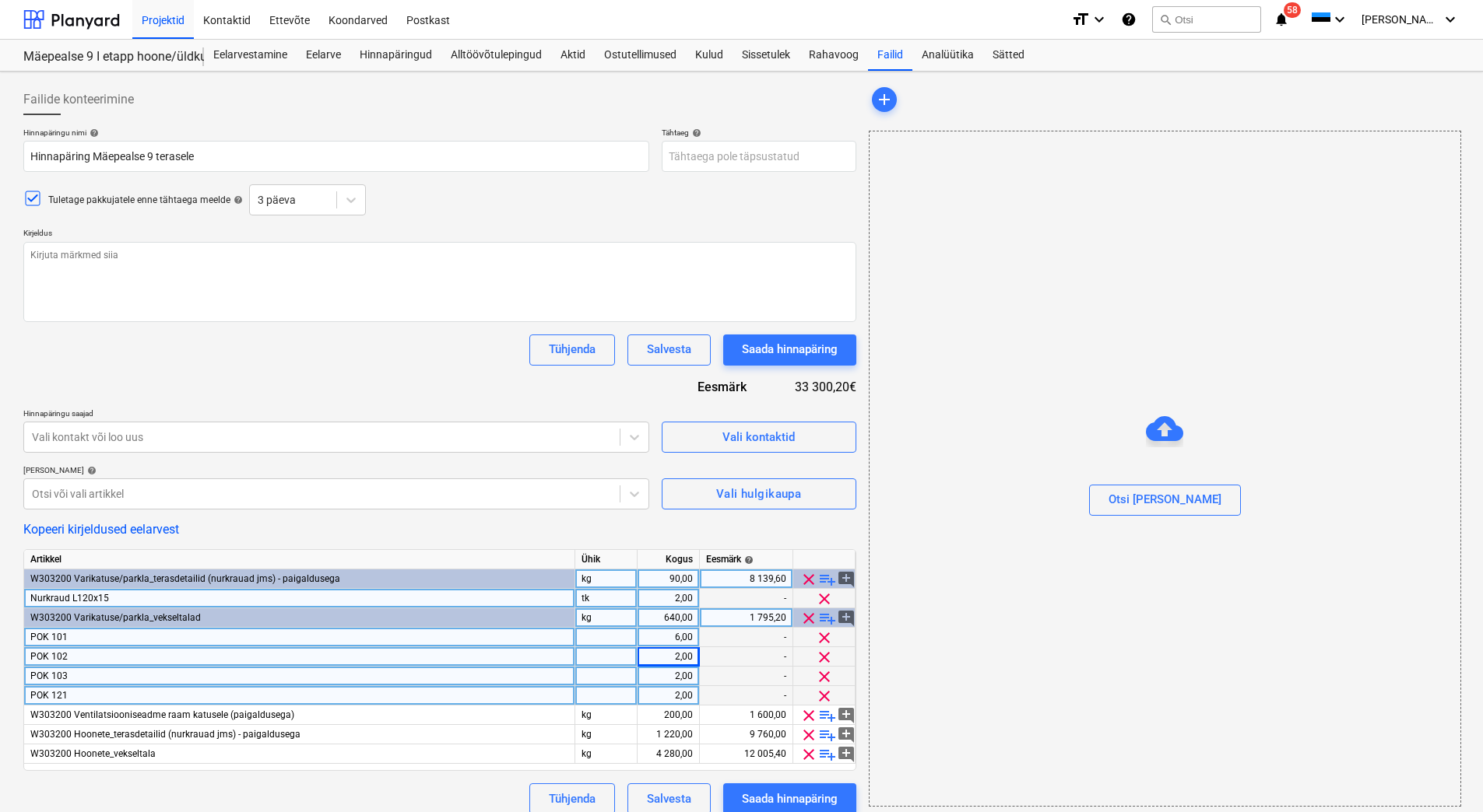
click at [600, 603] on div "tk" at bounding box center [606, 599] width 62 height 20
type textarea "x"
click at [600, 638] on div at bounding box center [606, 637] width 62 height 20
type input "tk"
click at [592, 654] on div at bounding box center [606, 657] width 62 height 20
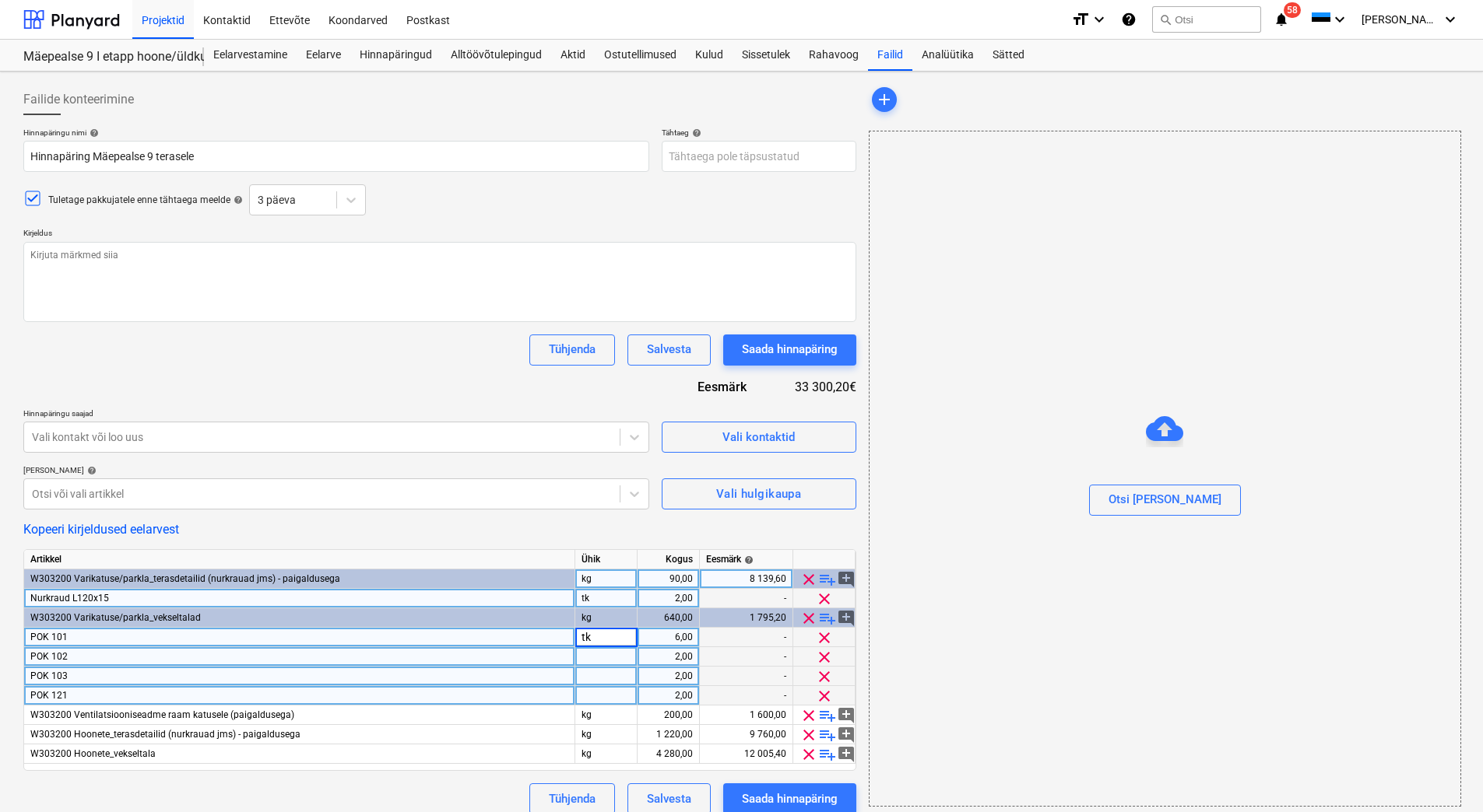
type textarea "x"
type input "tk"
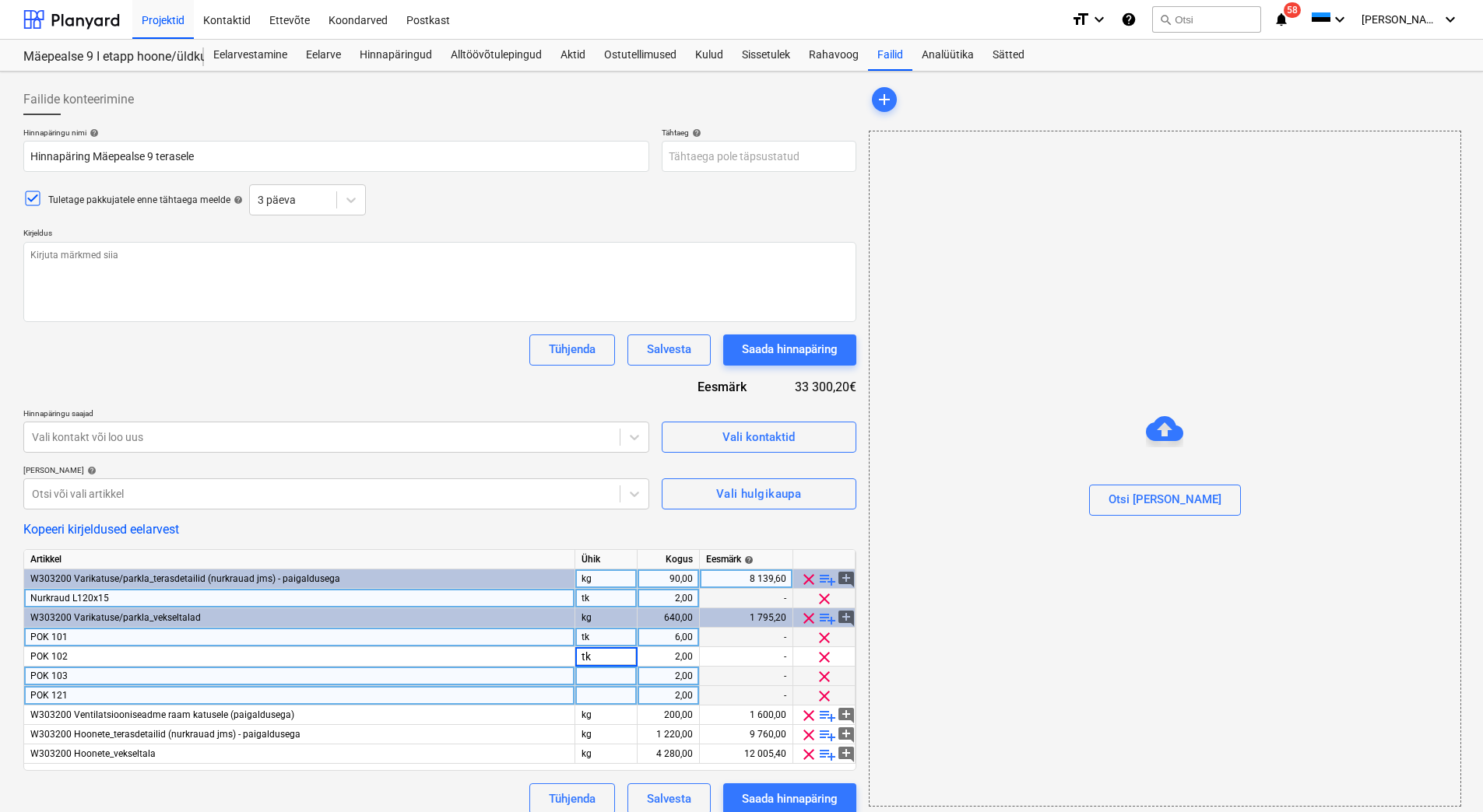
click at [587, 671] on div at bounding box center [606, 677] width 62 height 20
type textarea "x"
type input "tk"
click at [587, 690] on div at bounding box center [606, 696] width 62 height 20
type textarea "x"
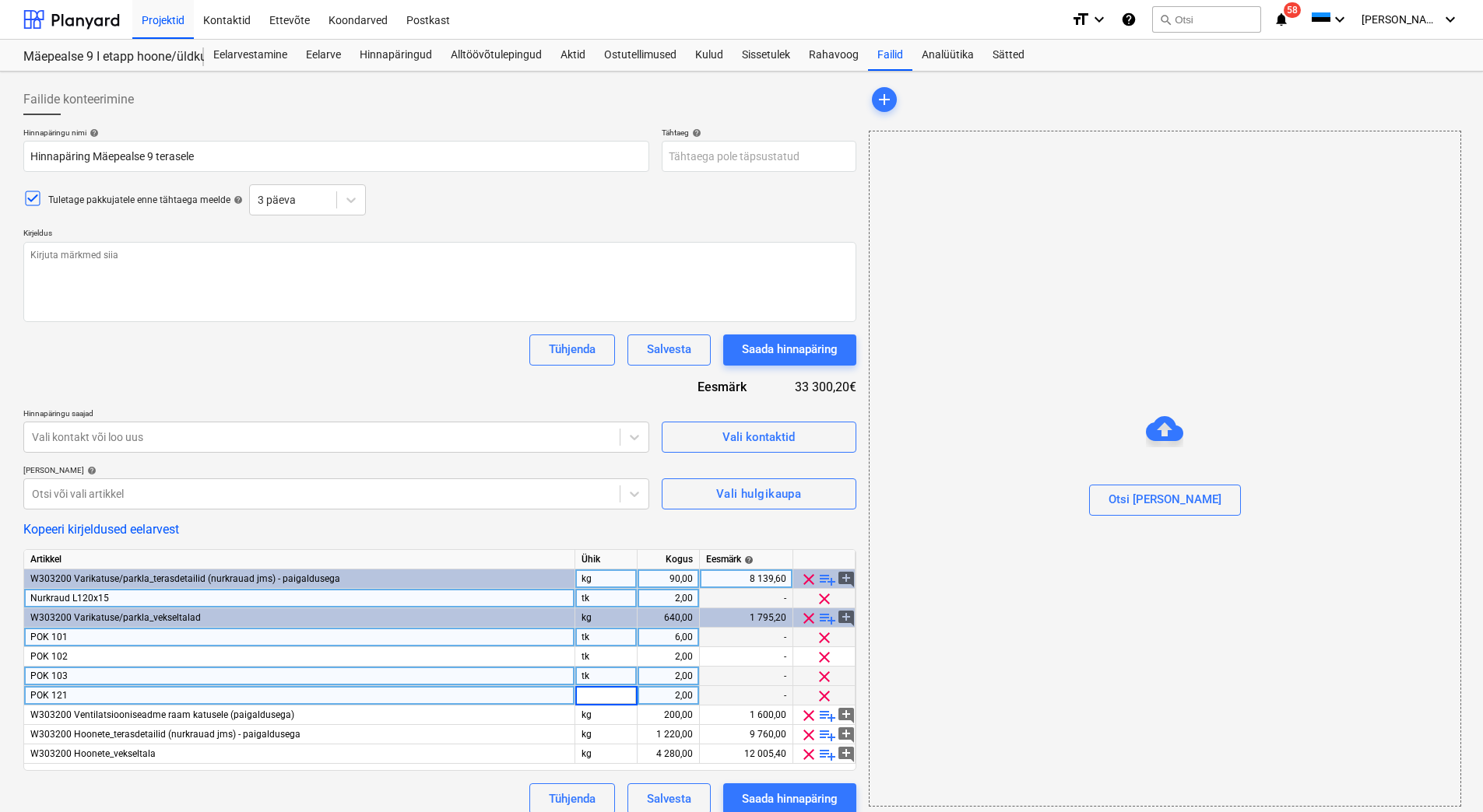
type input "tk"
click at [740, 639] on div "-" at bounding box center [746, 637] width 94 height 20
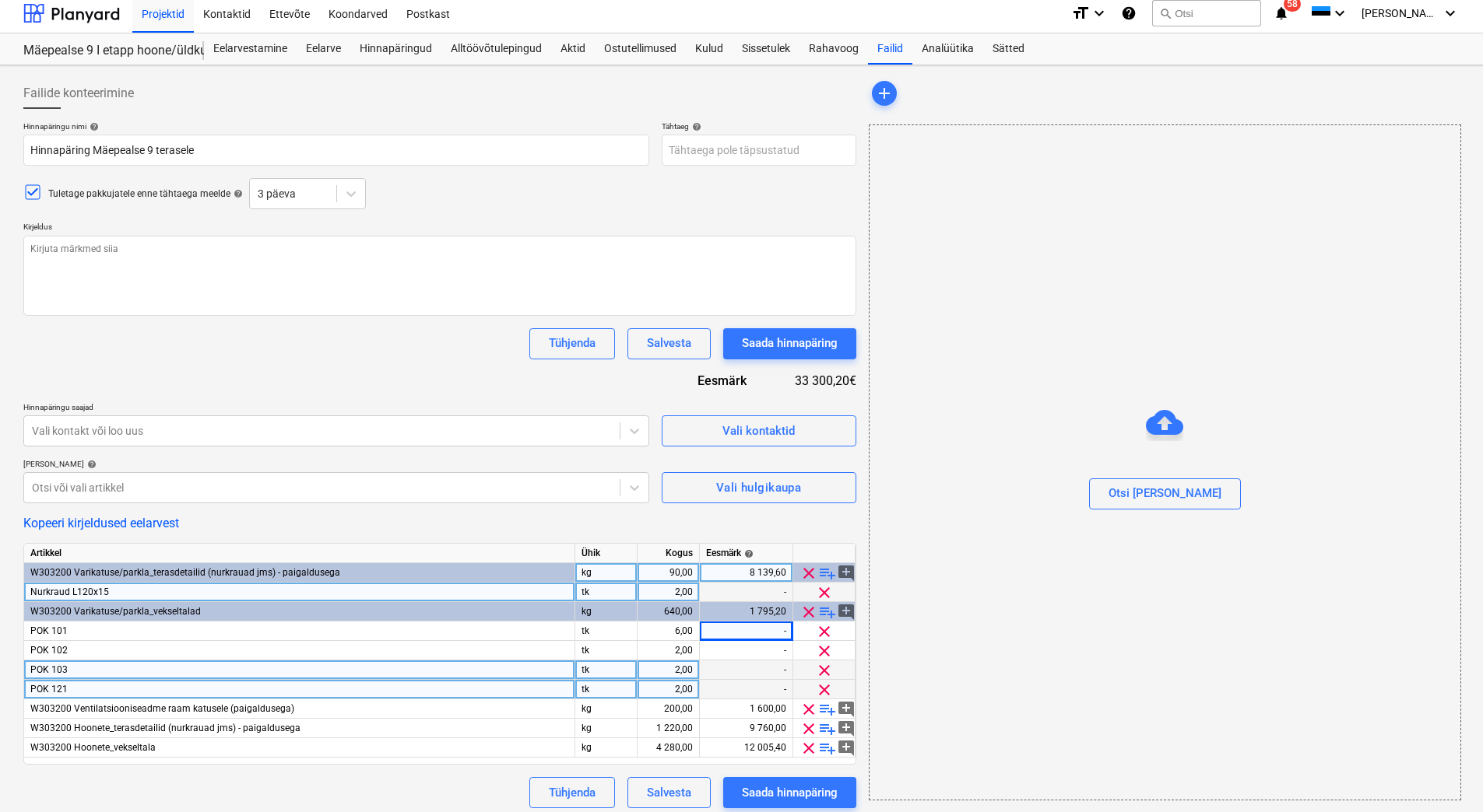
scroll to position [15, 0]
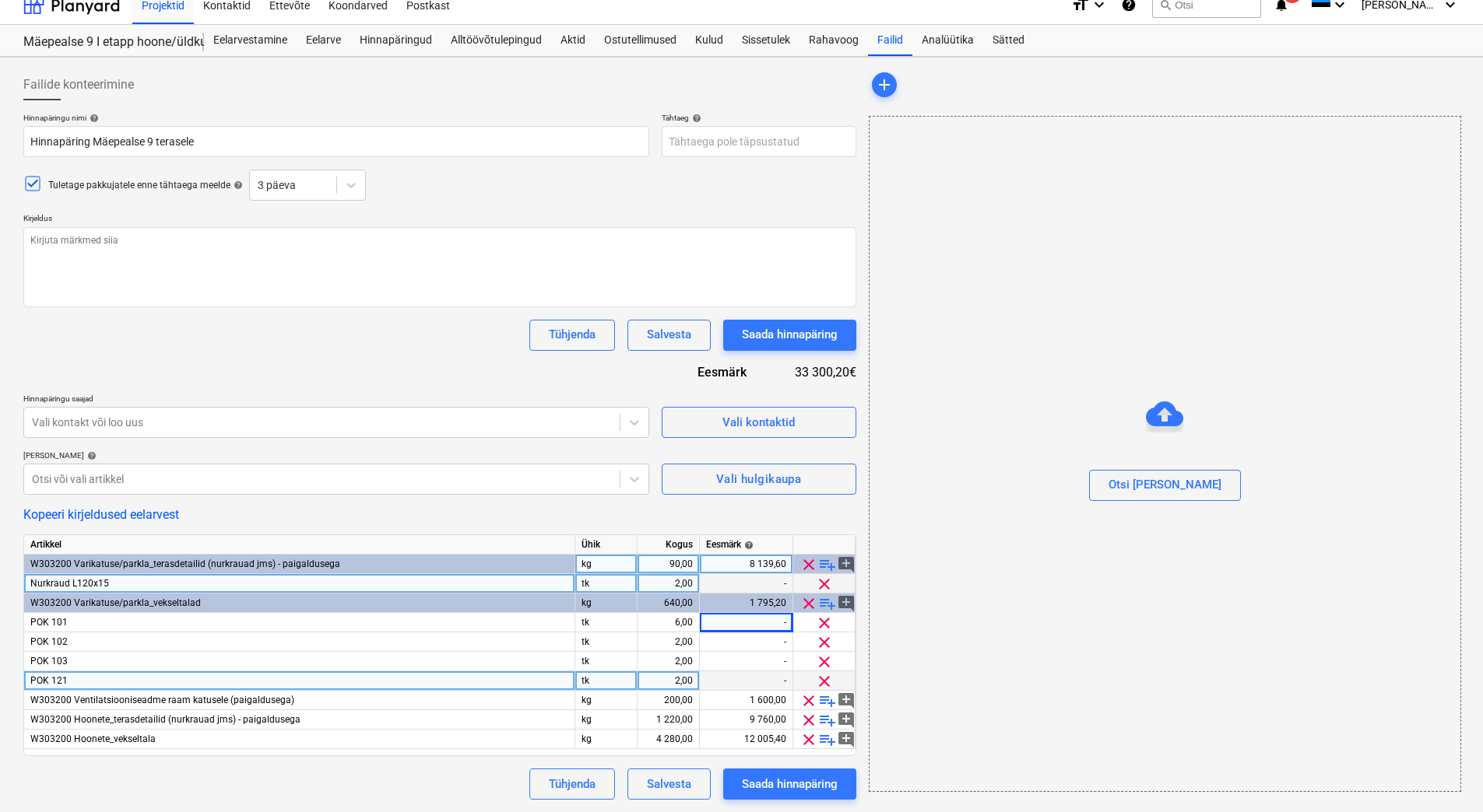
click at [205, 563] on span "W303200 Varikatuse/parkla_terasdetailid (nurkrauad jms) - paigaldusega" at bounding box center [185, 564] width 309 height 11
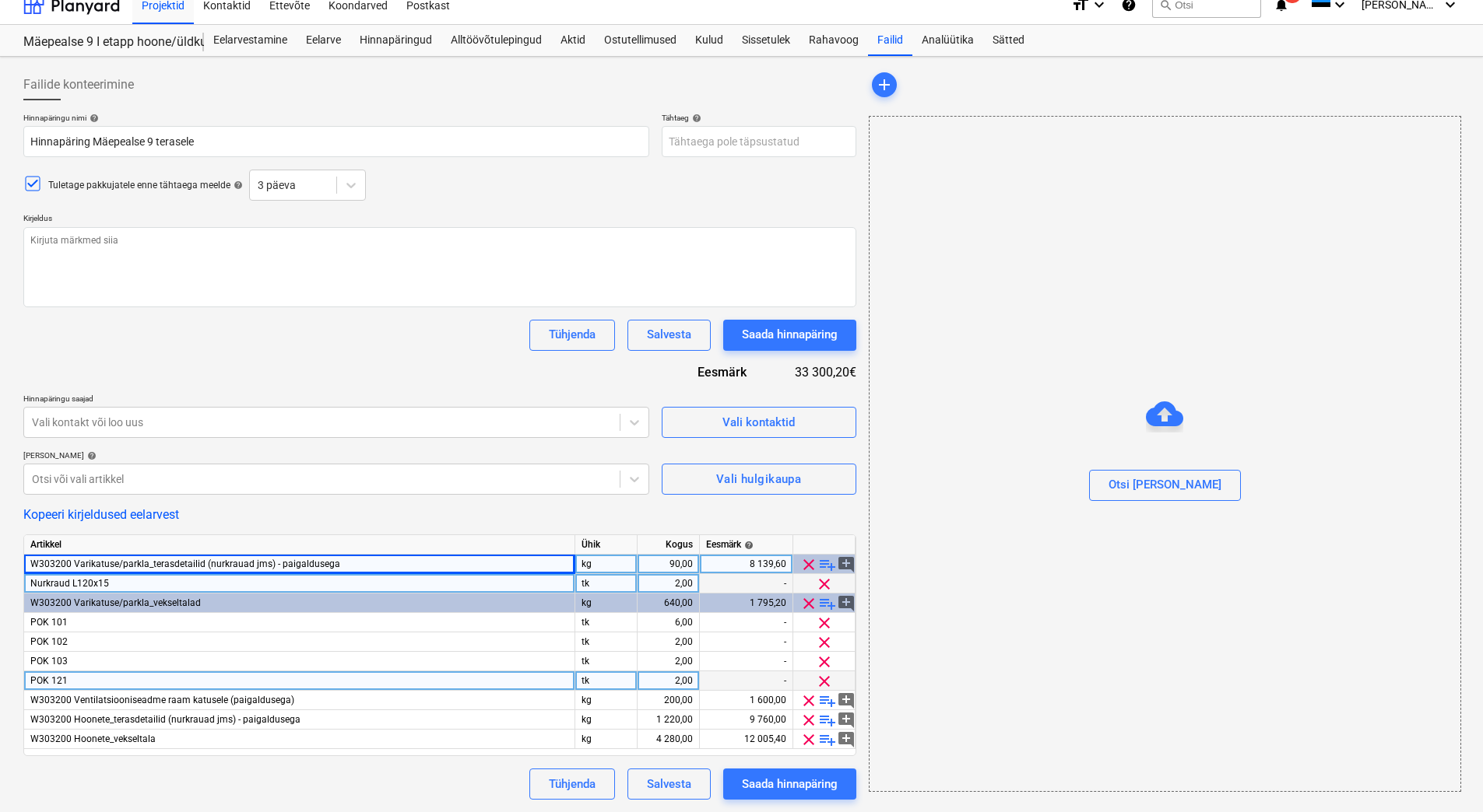
click at [337, 564] on div "W303200 Varikatuse/parkla_terasdetailid (nurkrauad jms) - paigaldusega" at bounding box center [300, 564] width 551 height 20
click at [342, 564] on div "W303200 Varikatuse/parkla_terasdetailid (nurkrauad jms) - paigaldusega" at bounding box center [300, 564] width 551 height 20
click at [278, 564] on span "W303200 Varikatuse/parkla_terasdetailid (nurkrauad jms) - paigaldusega" at bounding box center [185, 564] width 309 height 11
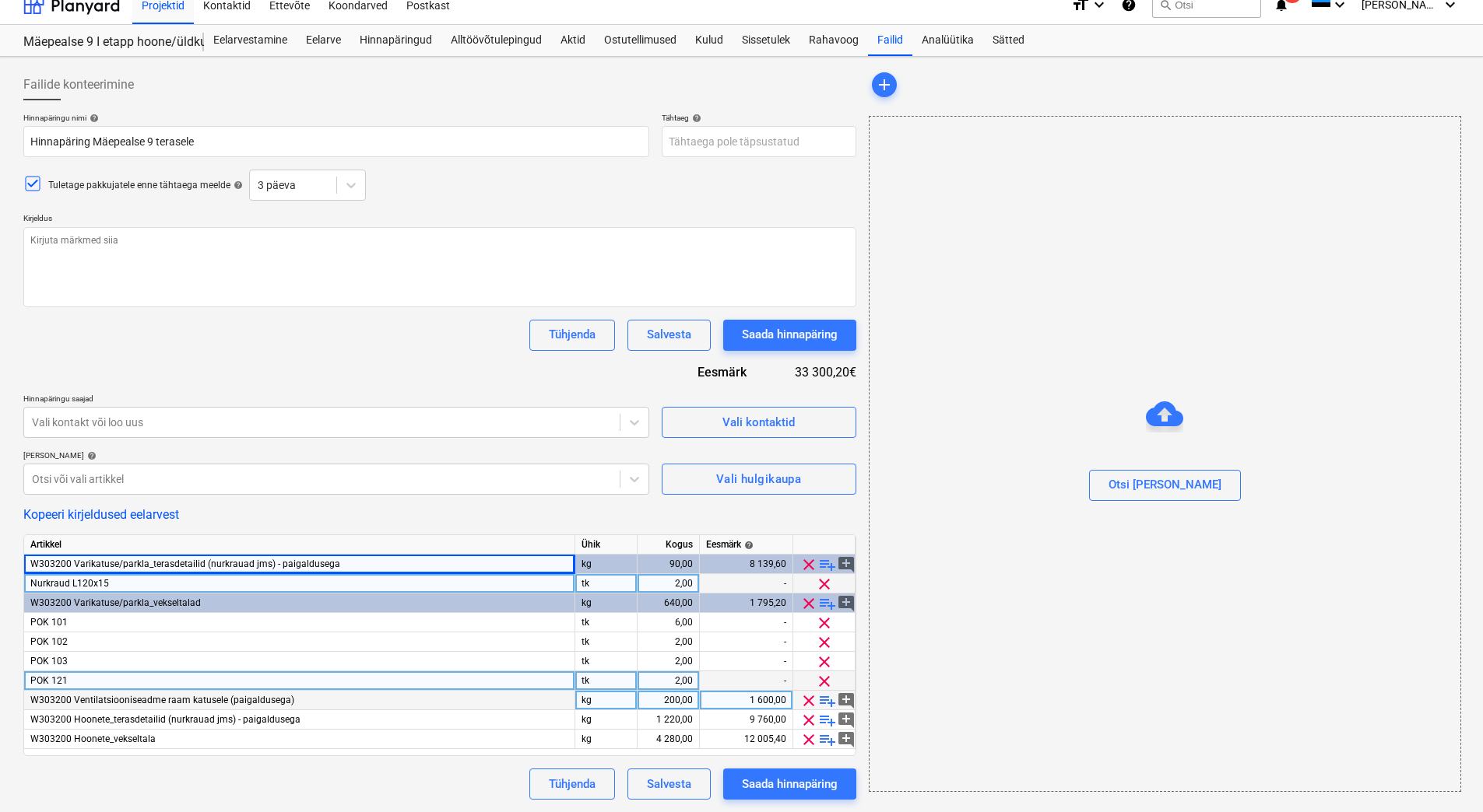
click at [320, 700] on div "W303200 Ventilatsiooniseadme raam katusele (paigaldusega)" at bounding box center [300, 701] width 551 height 20
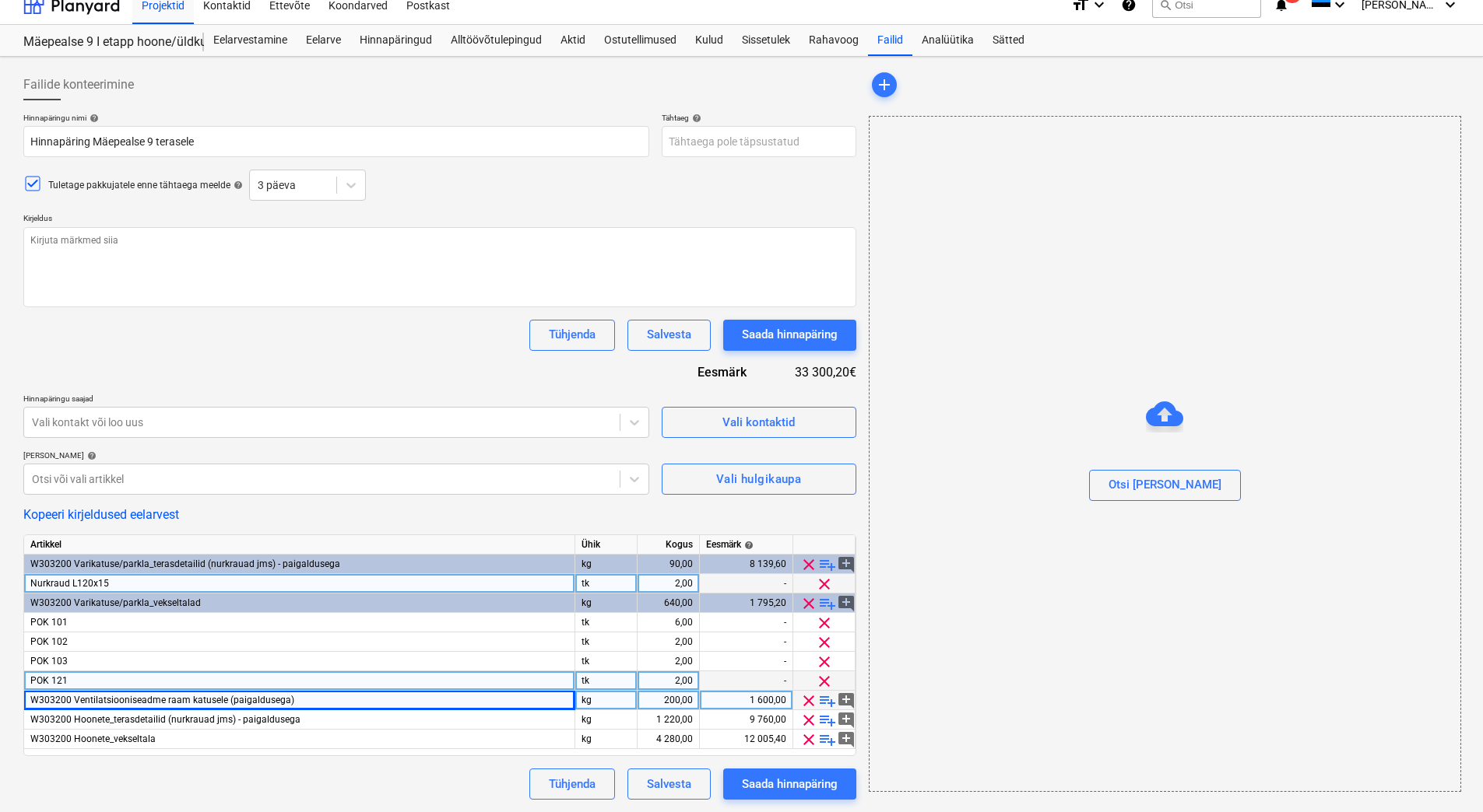
click at [302, 702] on div "W303200 Ventilatsiooniseadme raam katusele (paigaldusega)" at bounding box center [300, 701] width 551 height 20
click at [829, 718] on span "playlist_add" at bounding box center [827, 720] width 19 height 19
type textarea "x"
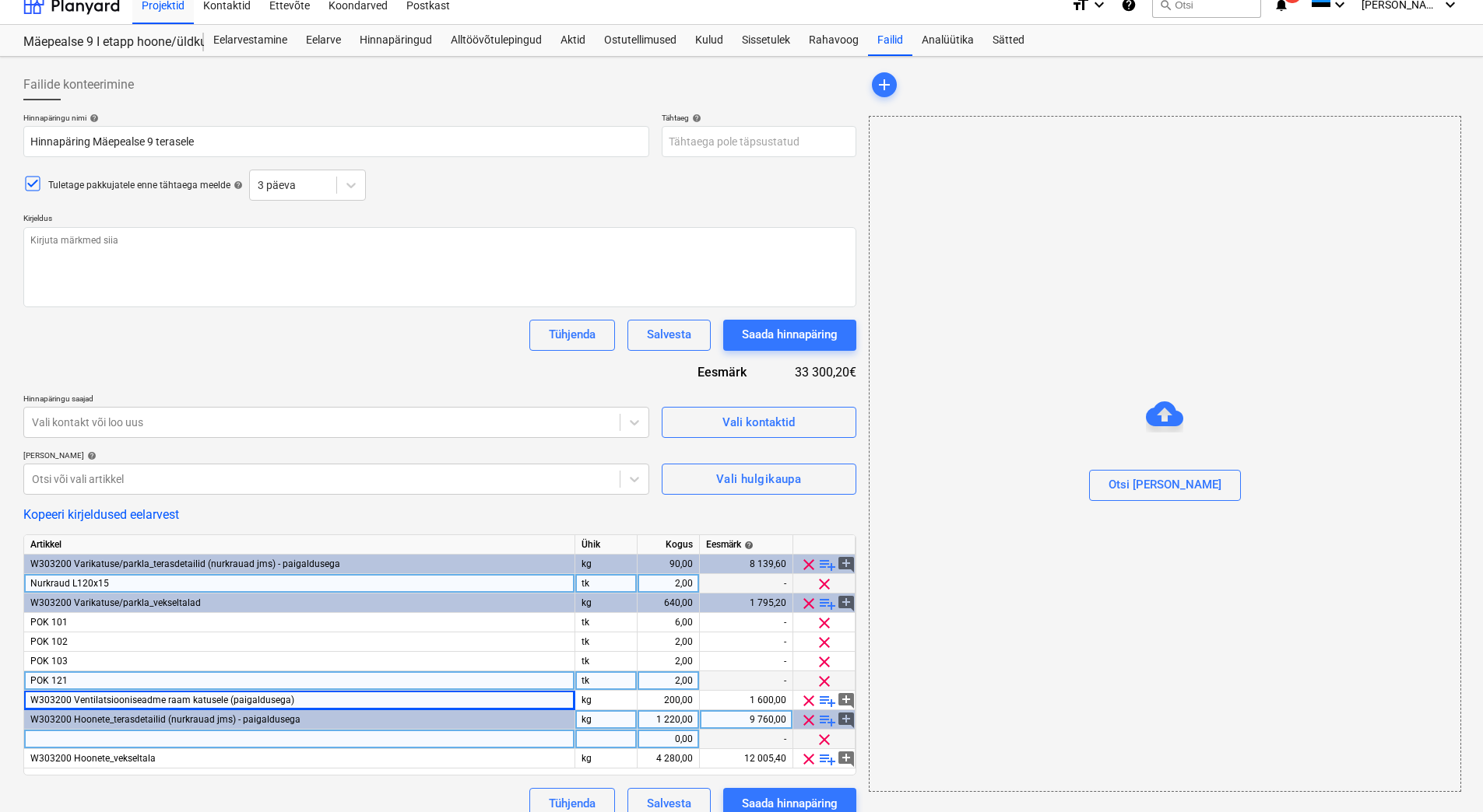
click at [184, 734] on div at bounding box center [300, 740] width 551 height 20
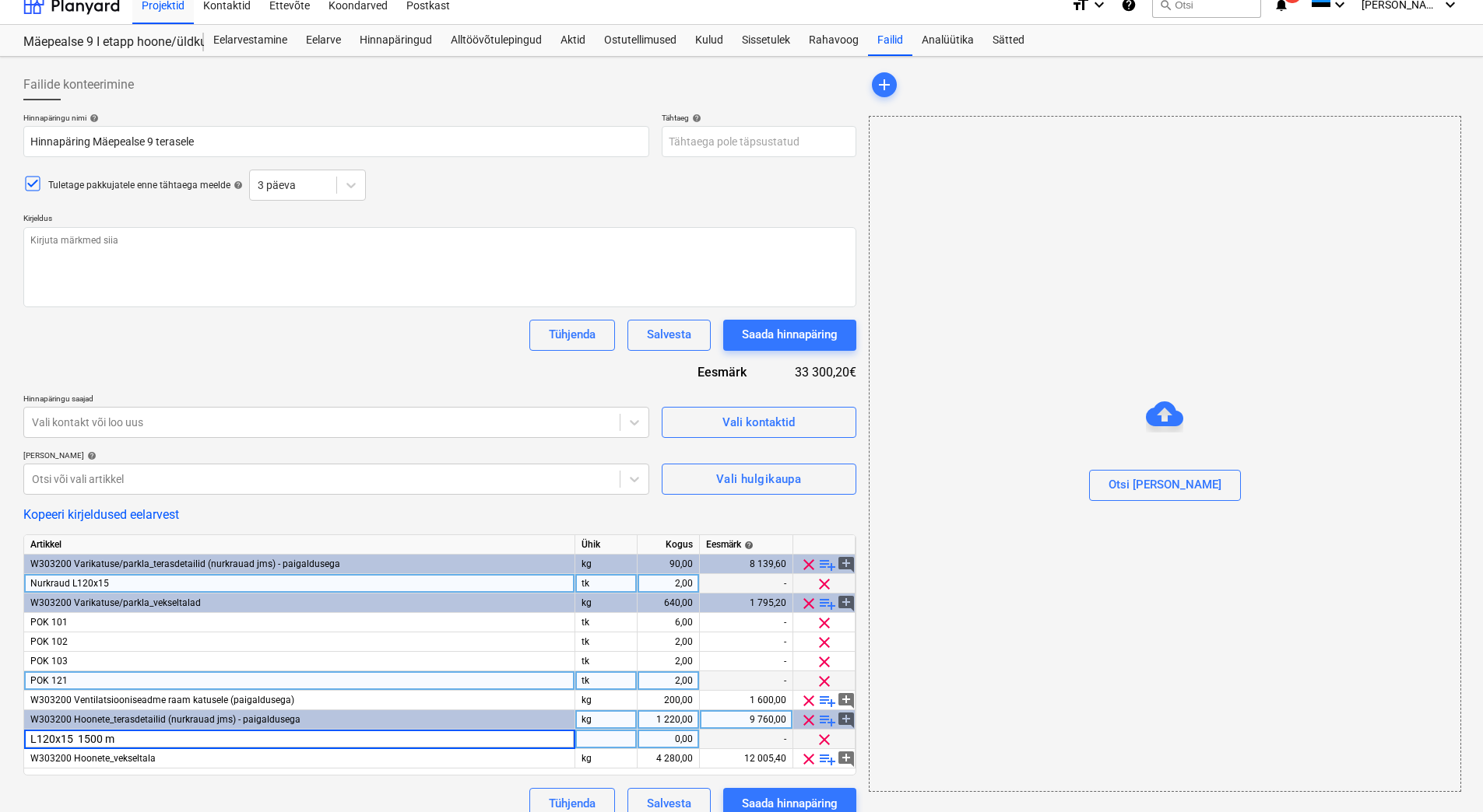
type input "L120x15 1500 mm"
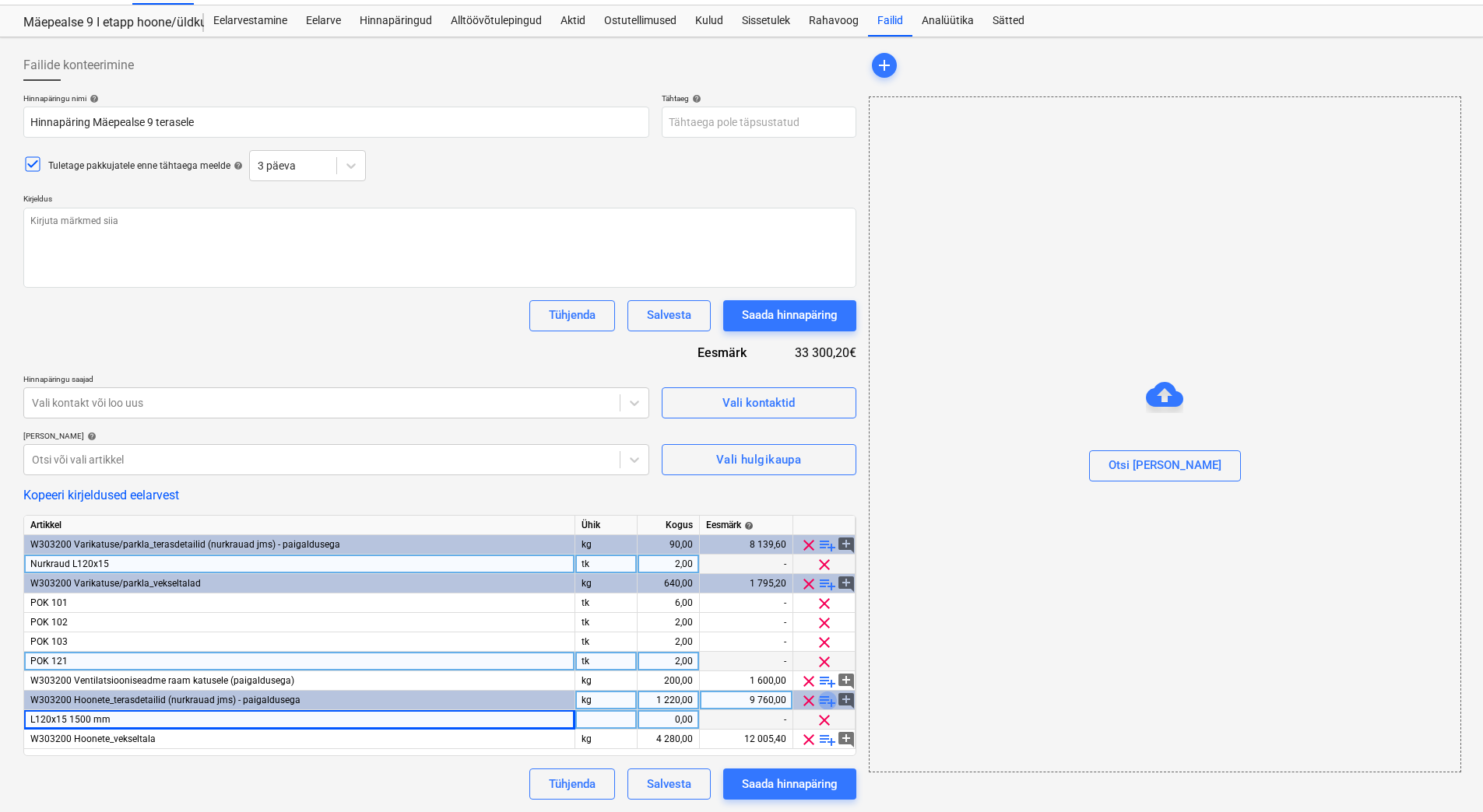
click at [827, 698] on span "playlist_add" at bounding box center [827, 701] width 19 height 19
type textarea "x"
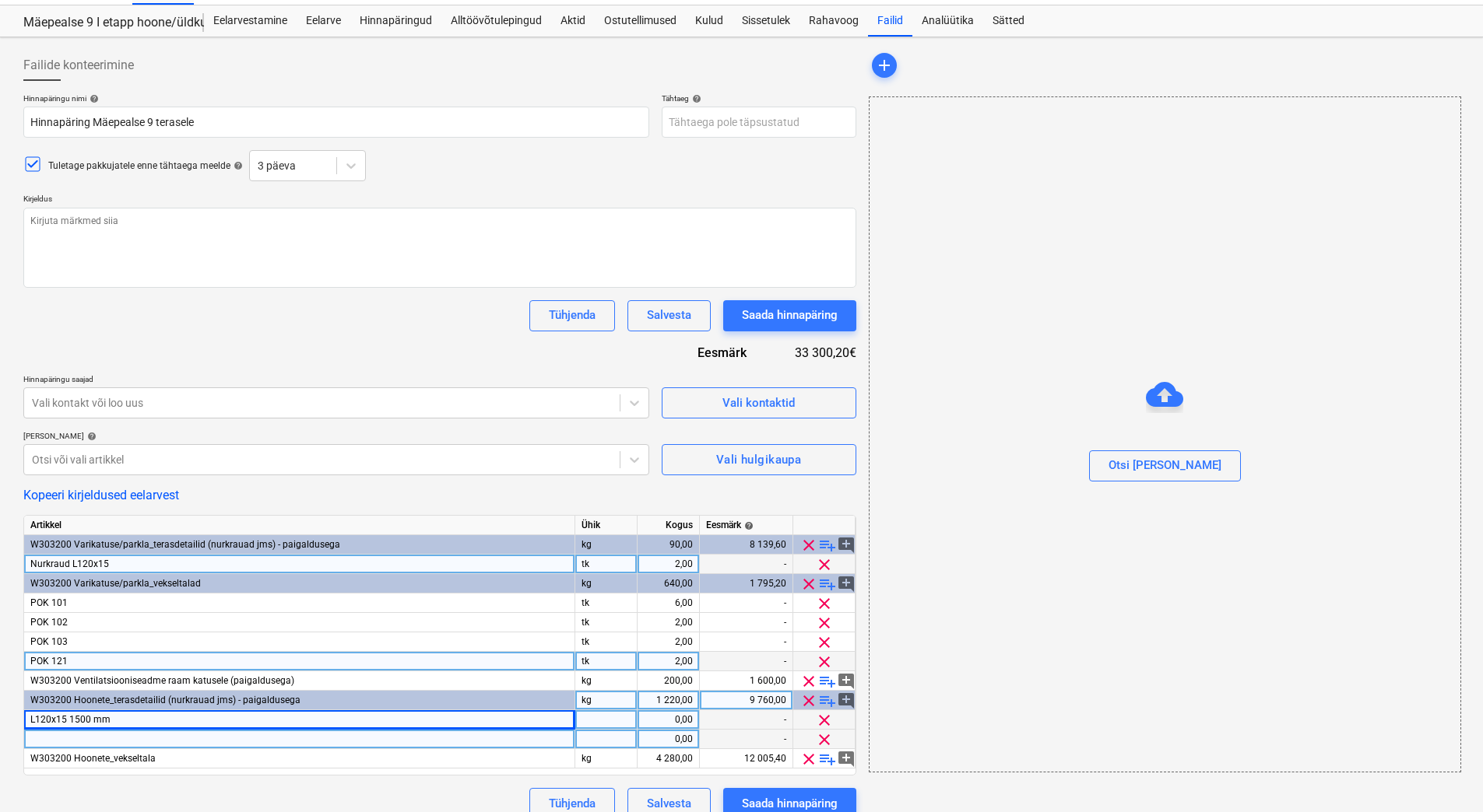
click at [103, 737] on div at bounding box center [300, 740] width 551 height 20
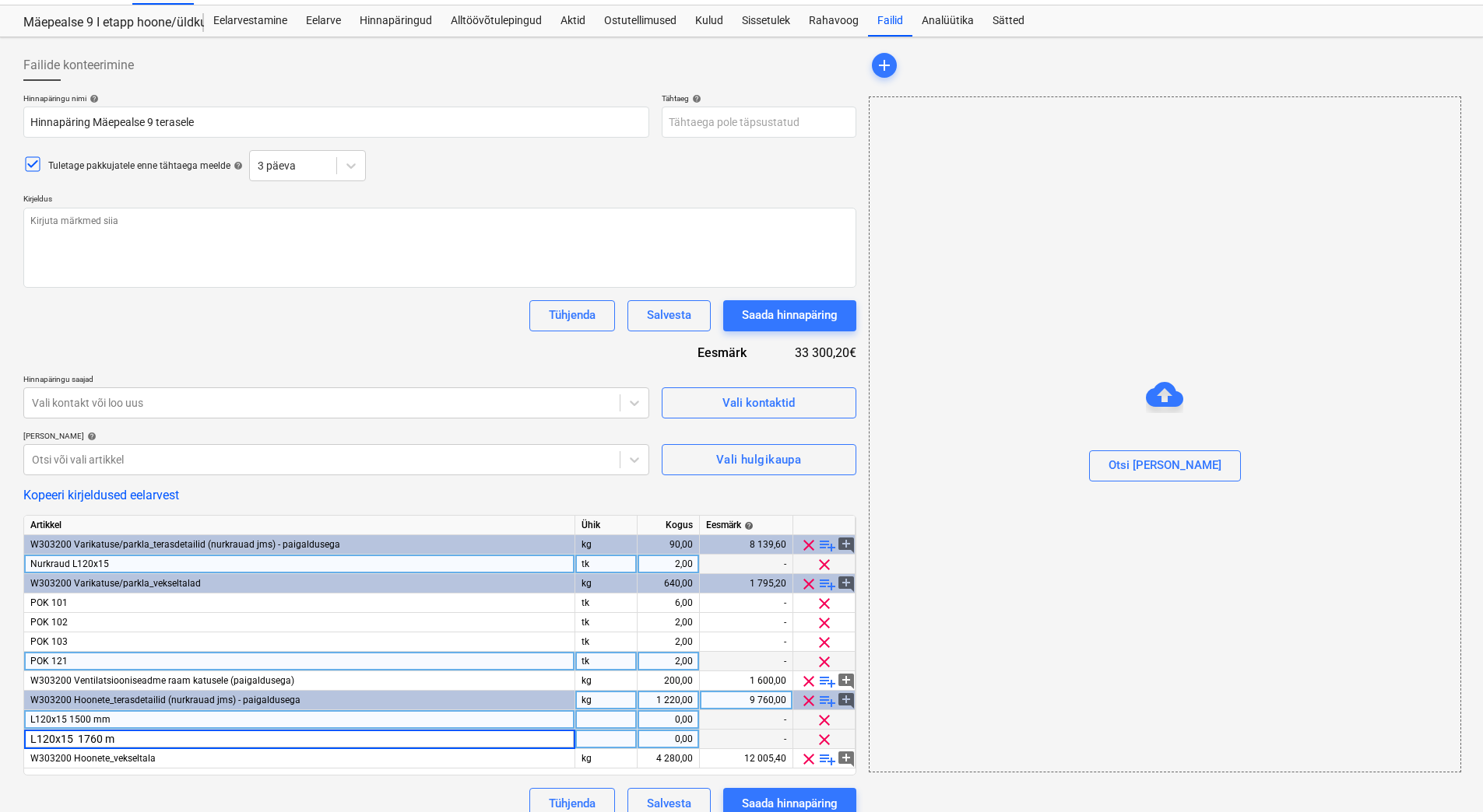
type input "L120x15 1760 mm"
click at [589, 721] on div at bounding box center [606, 720] width 62 height 20
type textarea "x"
type input "tk"
click at [589, 742] on div at bounding box center [606, 740] width 62 height 20
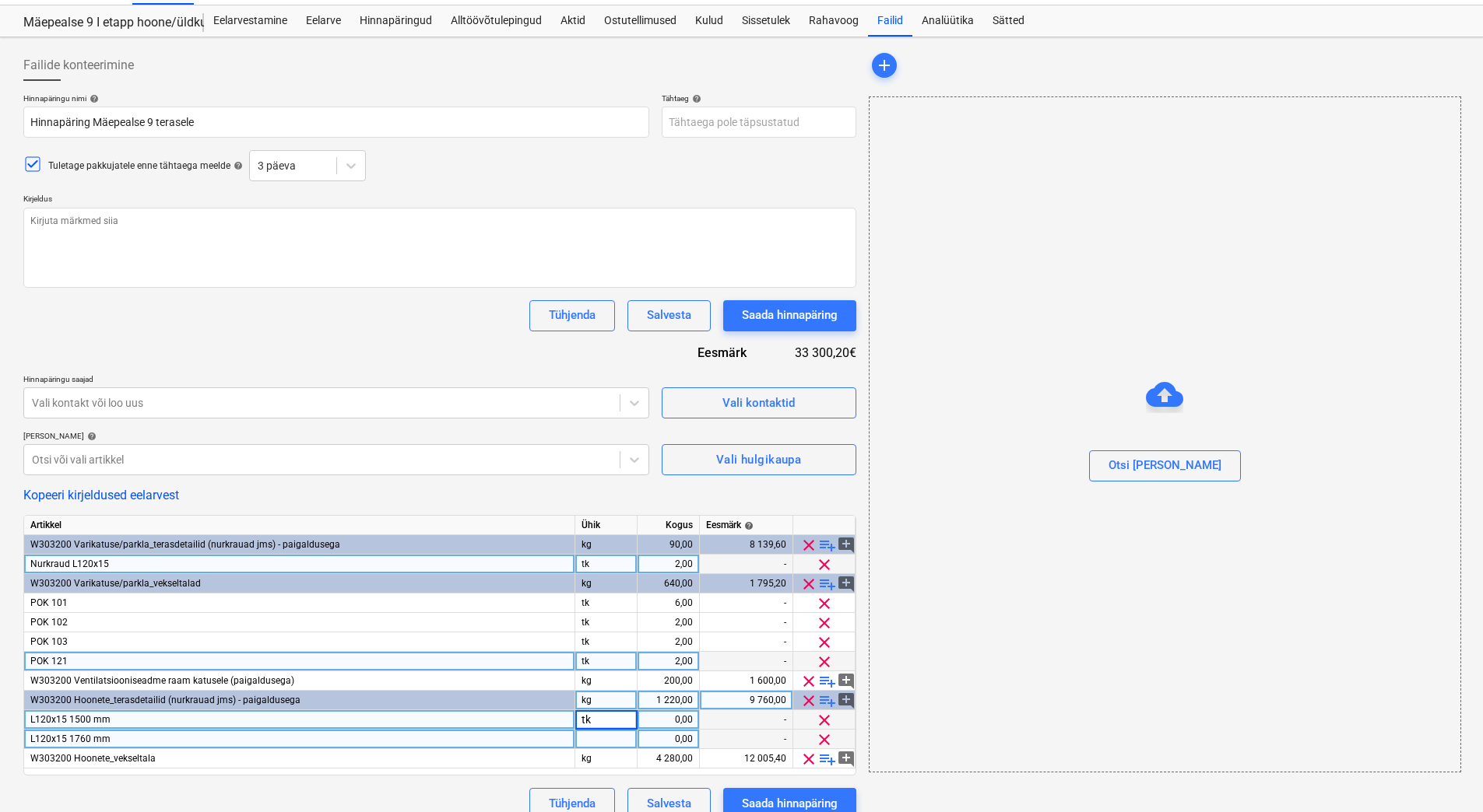
type textarea "x"
type input "tk"
click at [654, 720] on div "0,00" at bounding box center [668, 720] width 49 height 20
type textarea "x"
type input "14"
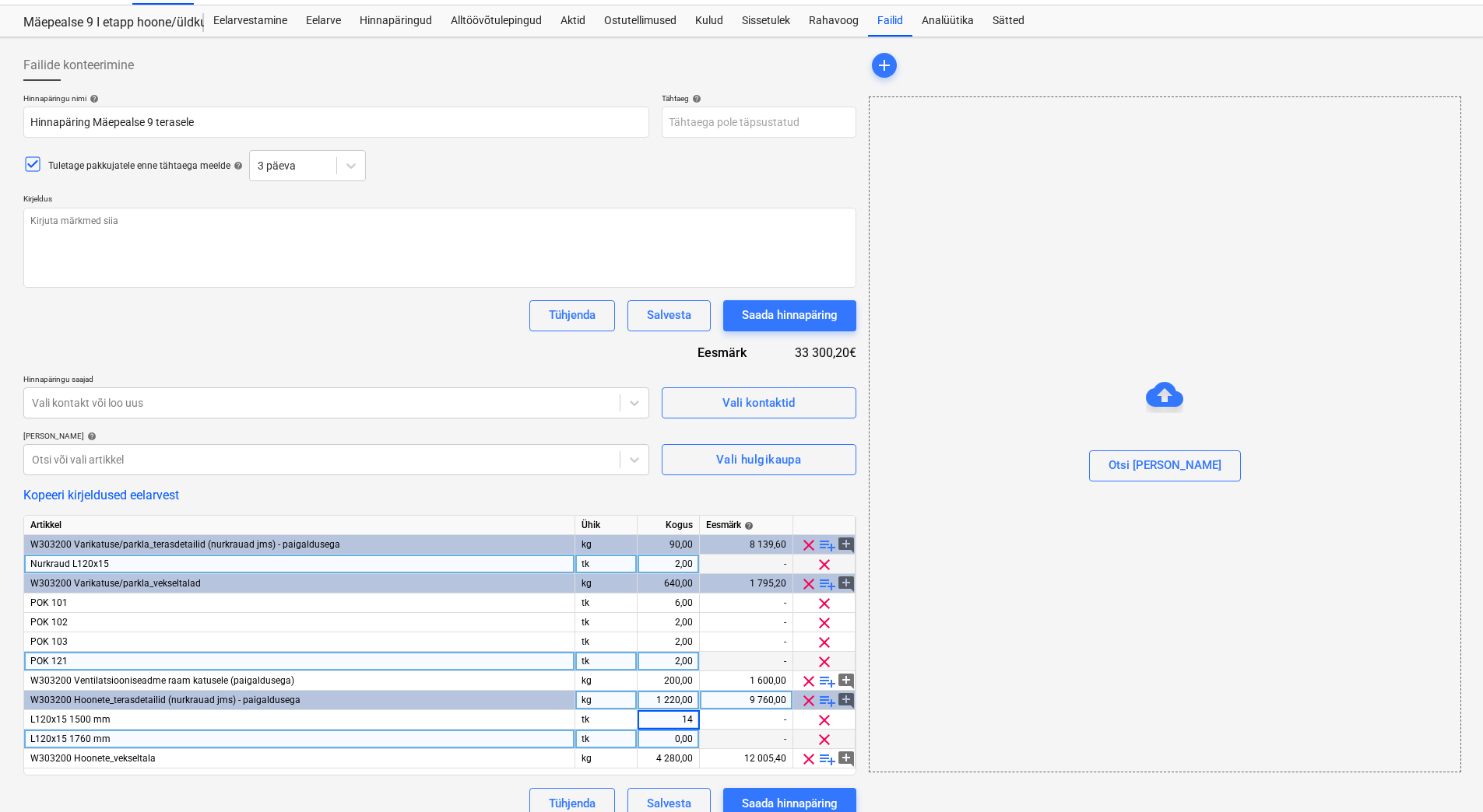
click at [660, 734] on div "0,00" at bounding box center [668, 740] width 49 height 20
type textarea "x"
type input "14"
click at [501, 498] on div "Kopeeri kirjeldused eelarvest" at bounding box center [440, 495] width 833 height 15
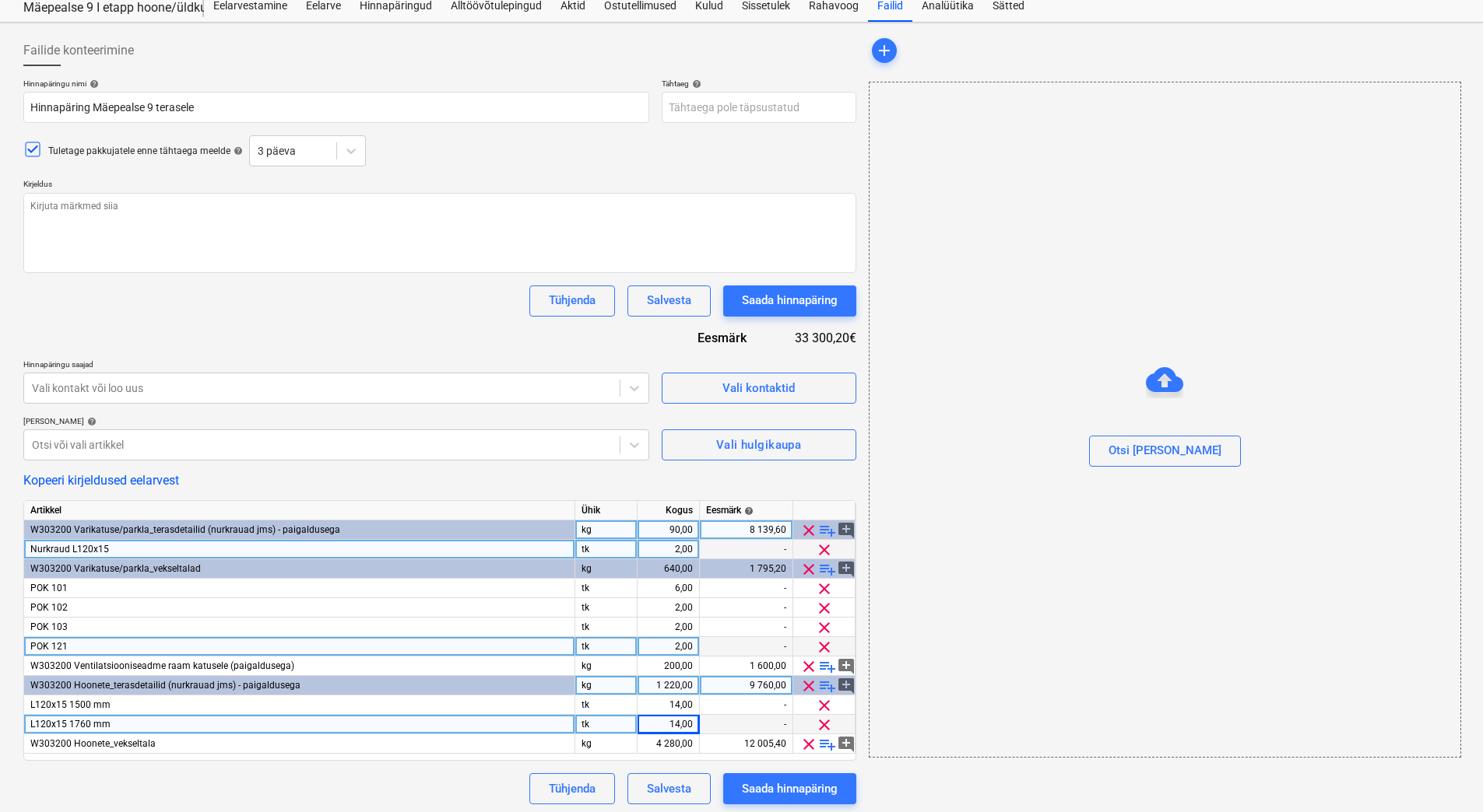
scroll to position [53, 0]
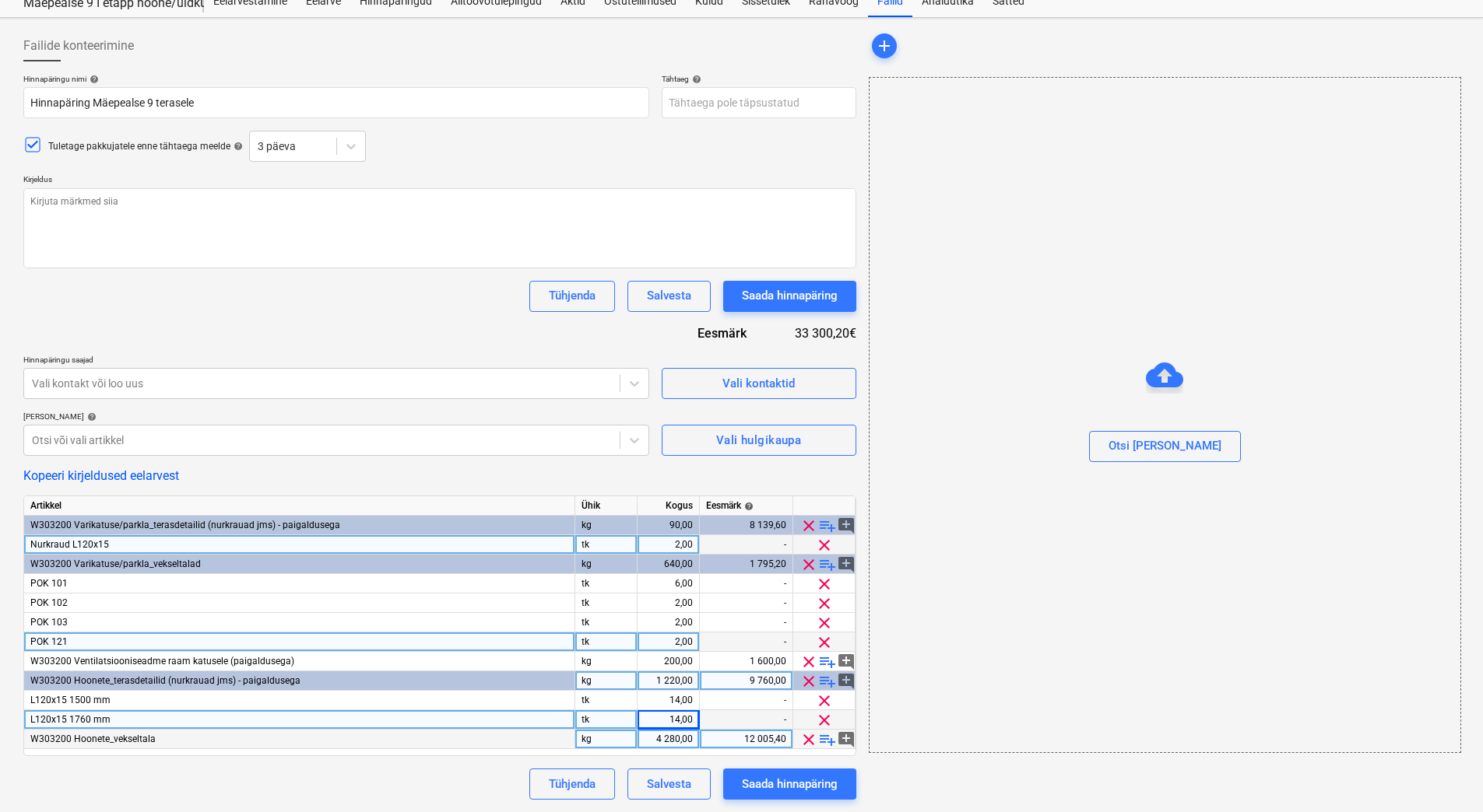
click at [827, 740] on span "playlist_add" at bounding box center [827, 740] width 19 height 19
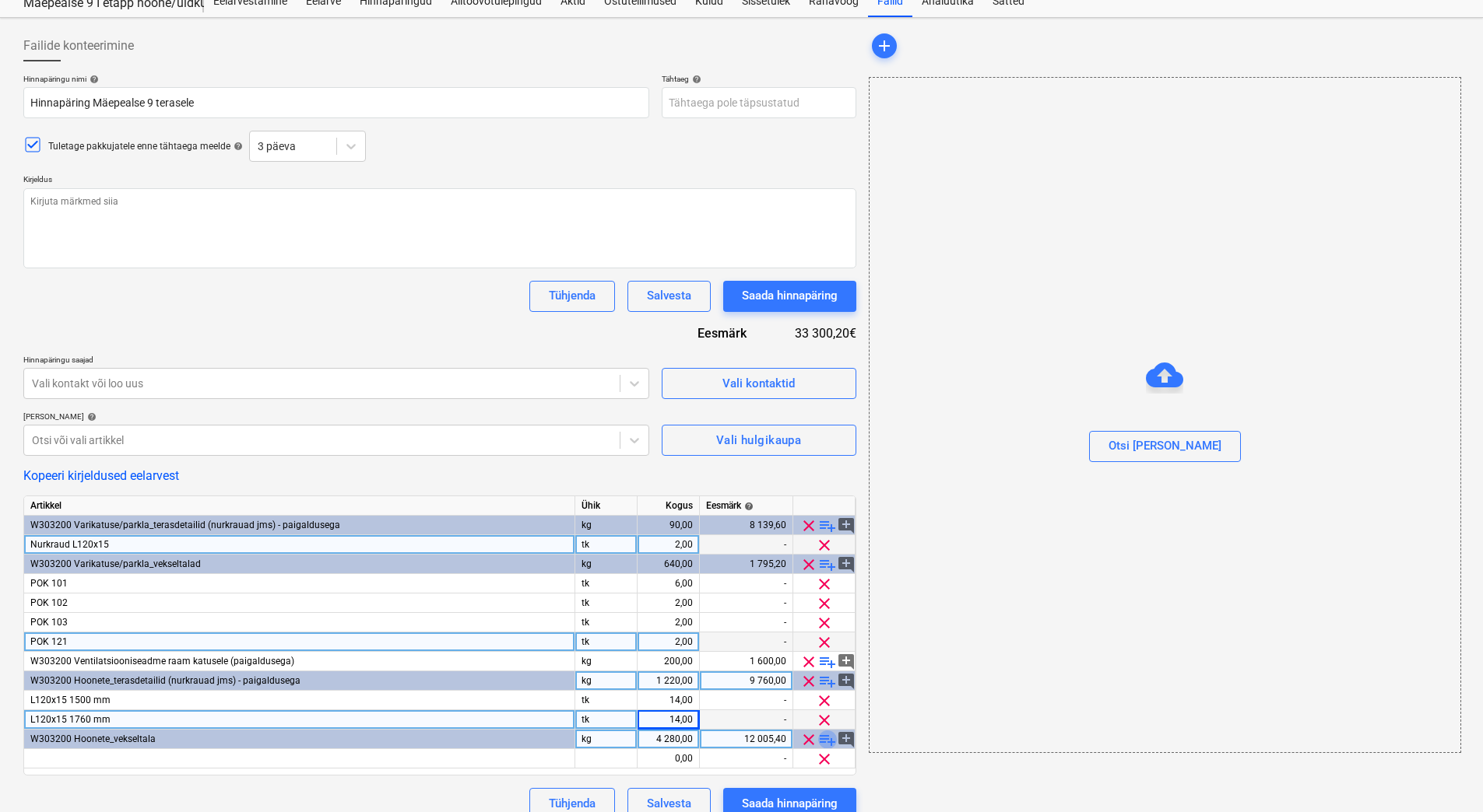
click at [827, 740] on span "playlist_add" at bounding box center [827, 740] width 19 height 19
type textarea "x"
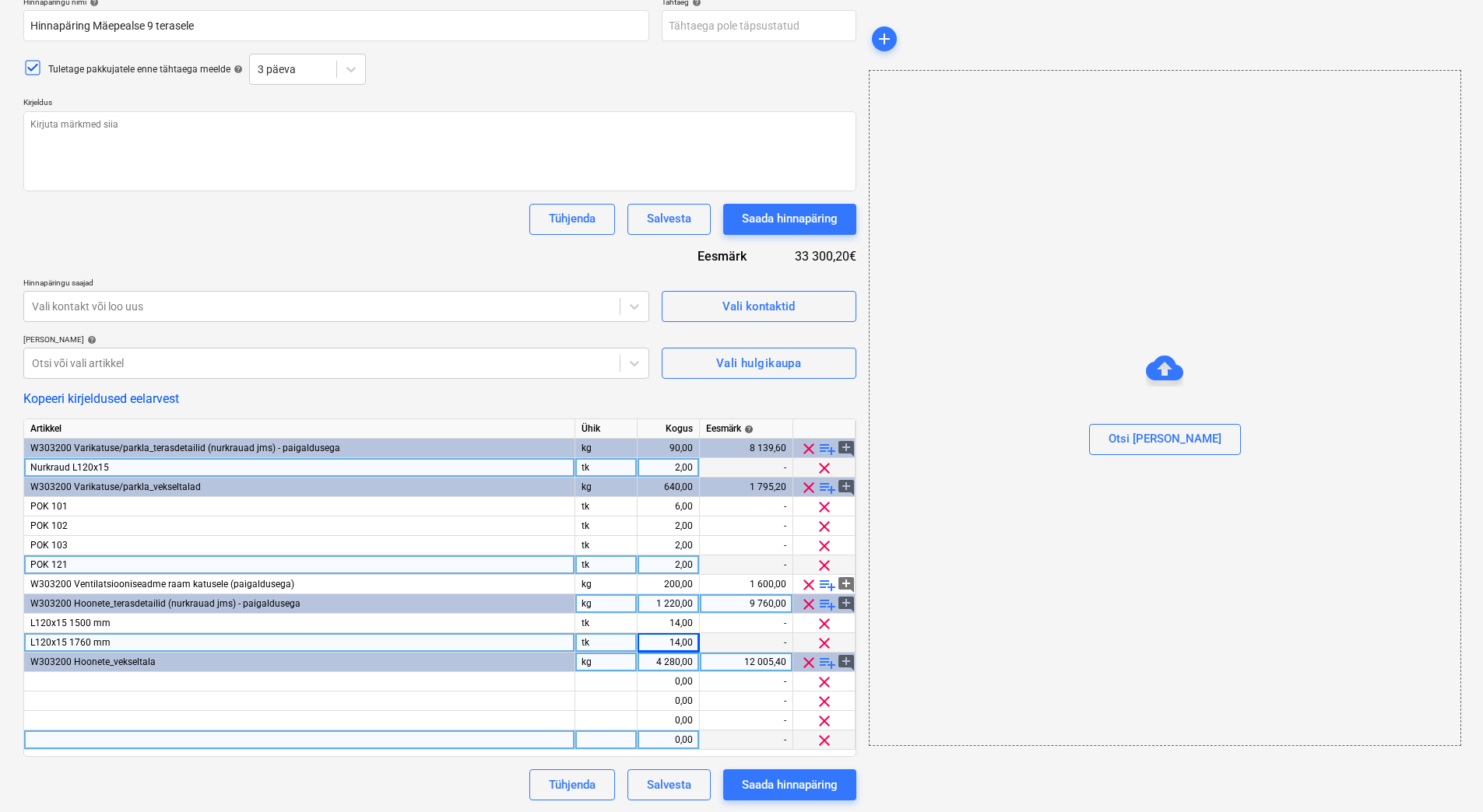
scroll to position [131, 0]
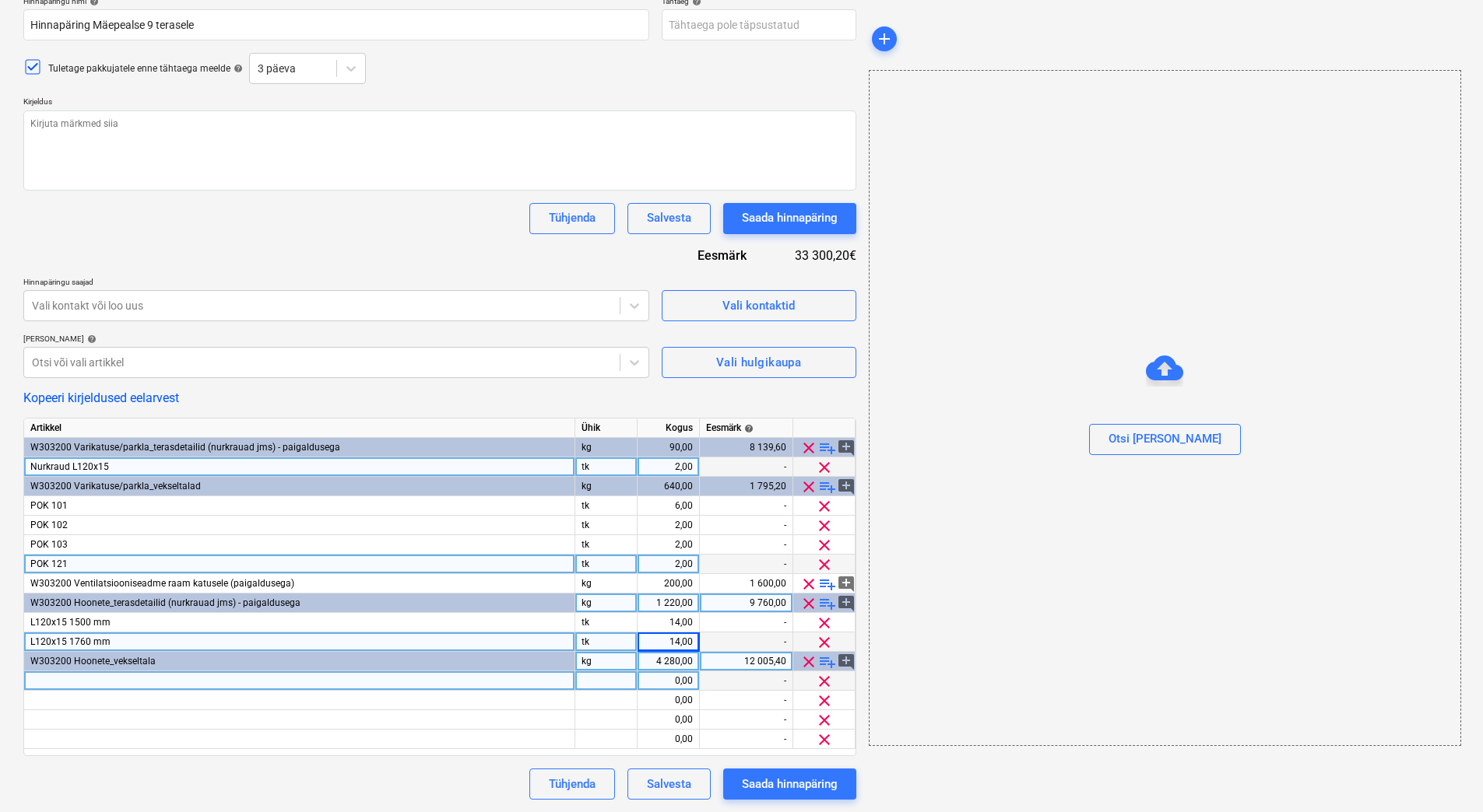
click at [40, 681] on div at bounding box center [300, 681] width 551 height 20
type input "POK101"
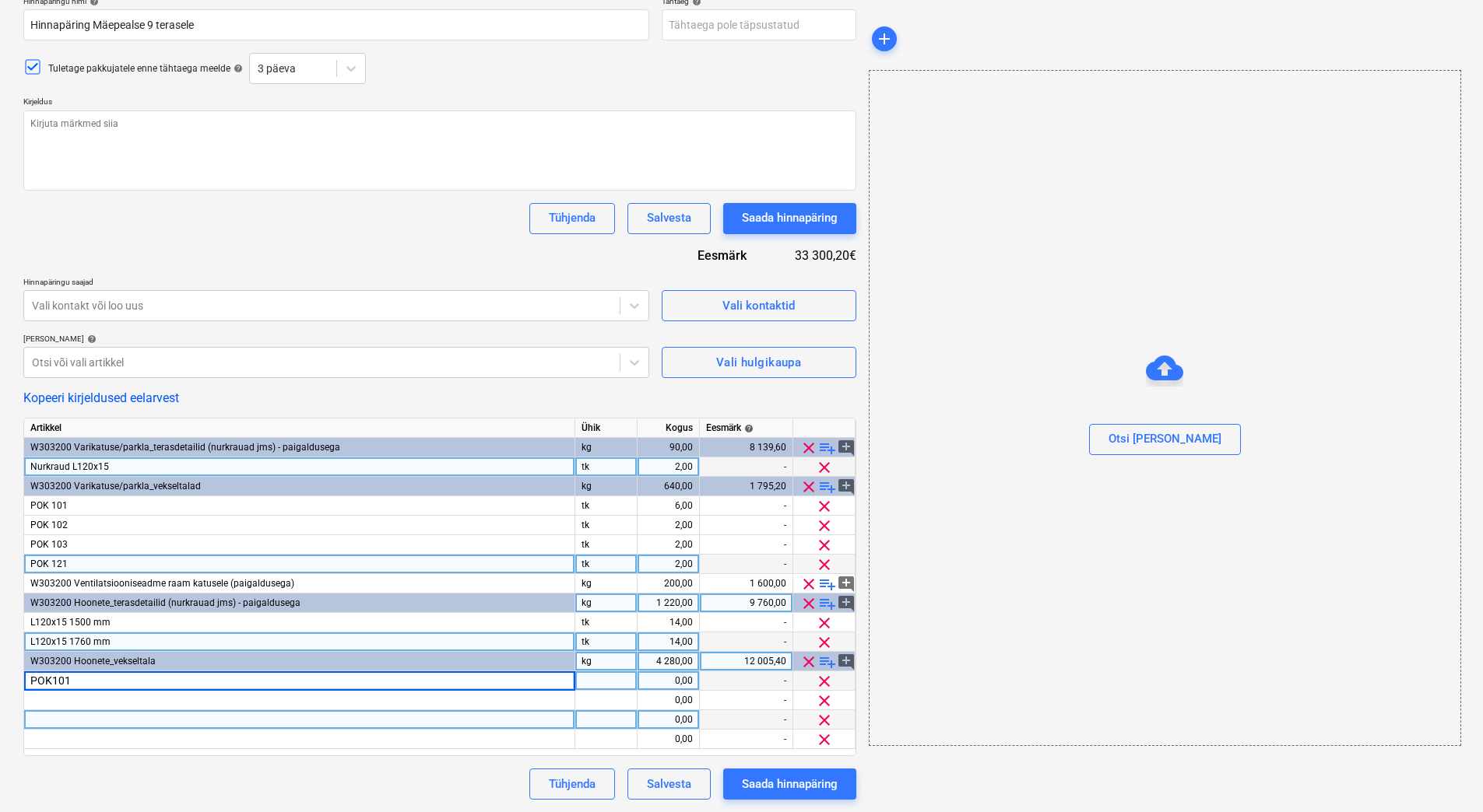
click at [59, 712] on div at bounding box center [300, 720] width 551 height 20
type textarea "x"
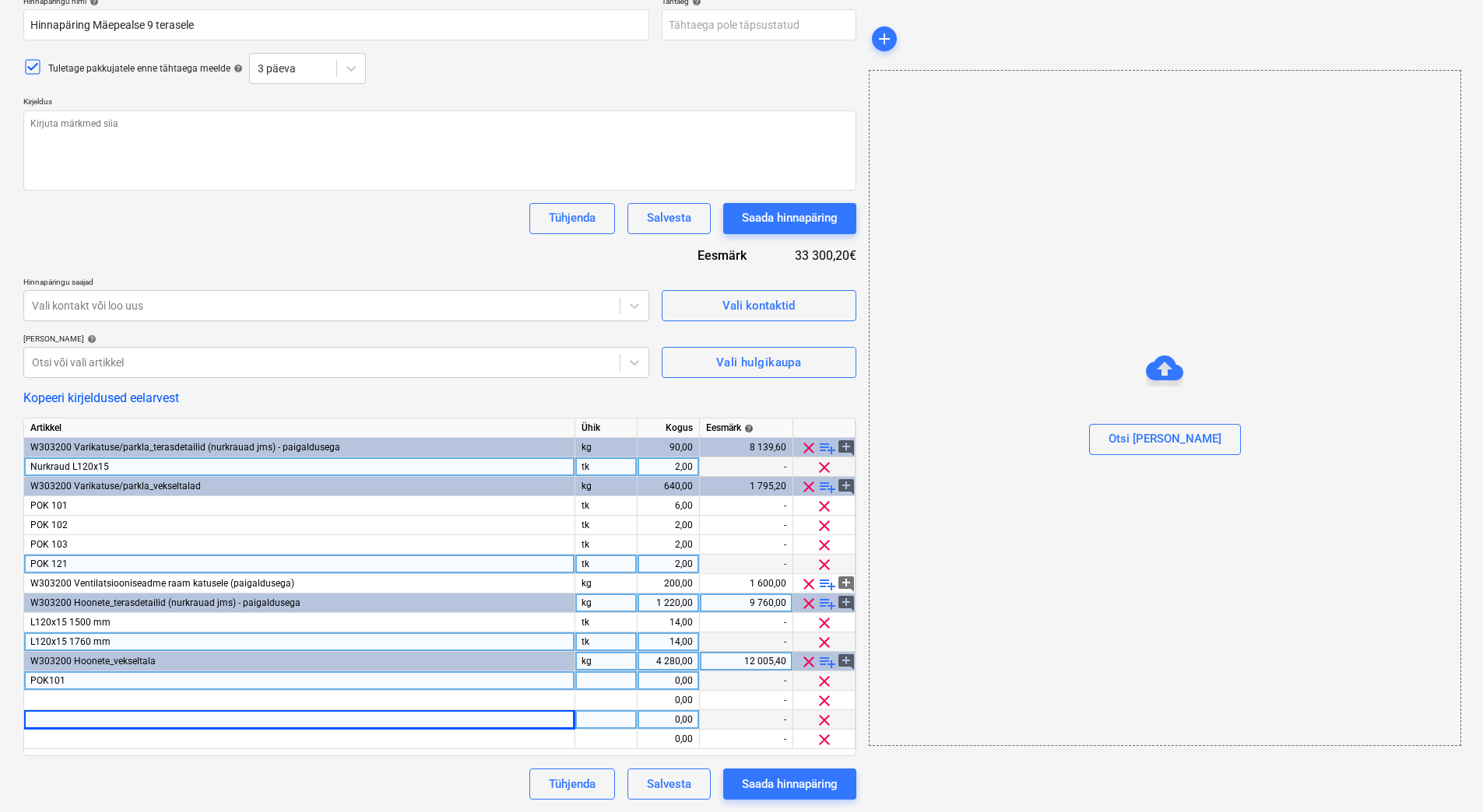
drag, startPoint x: 66, startPoint y: 682, endPoint x: 41, endPoint y: 682, distance: 25.0
click at [41, 682] on div "POK101" at bounding box center [300, 681] width 551 height 20
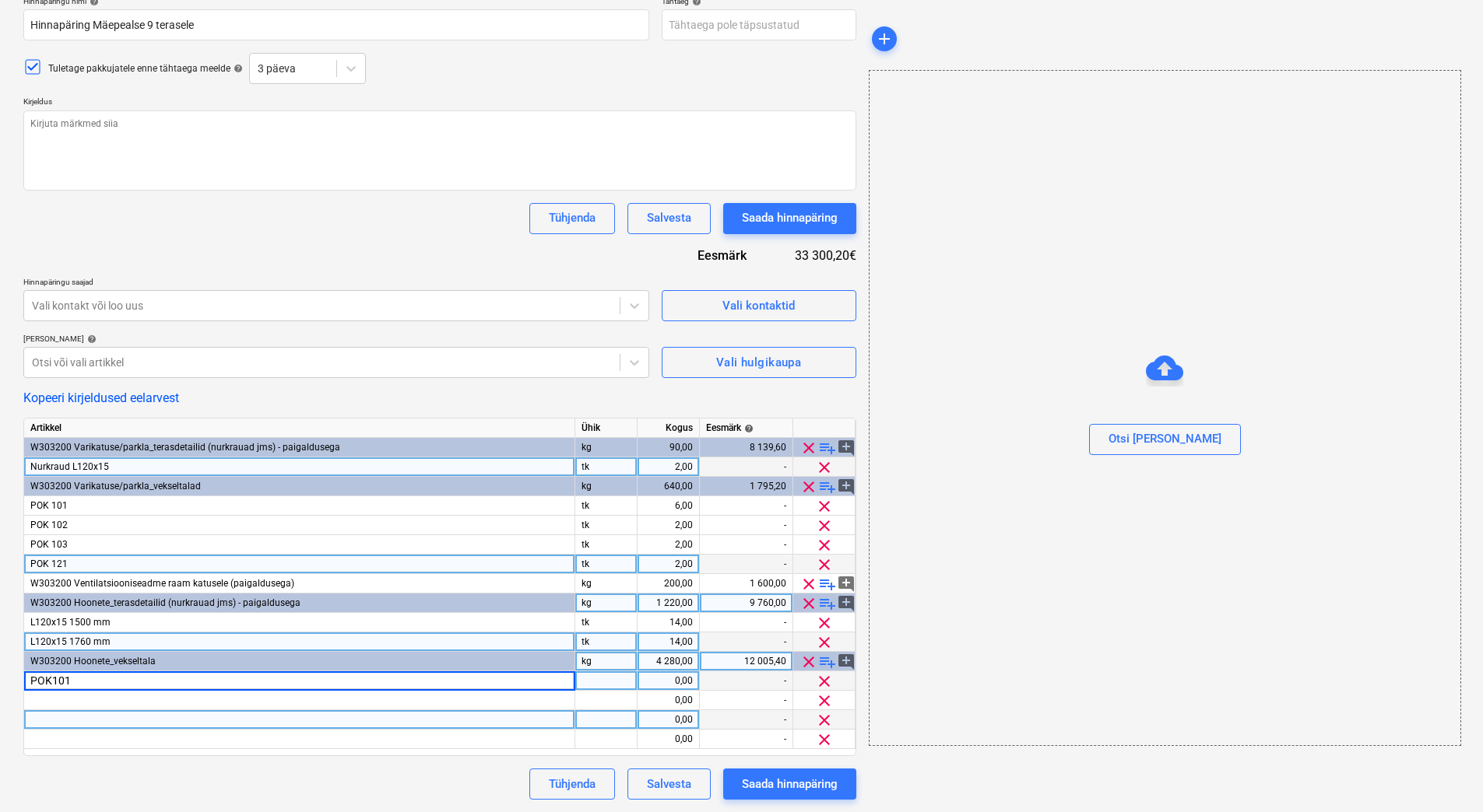
click at [49, 681] on input "POK101" at bounding box center [299, 680] width 550 height 19
type input "POK 101"
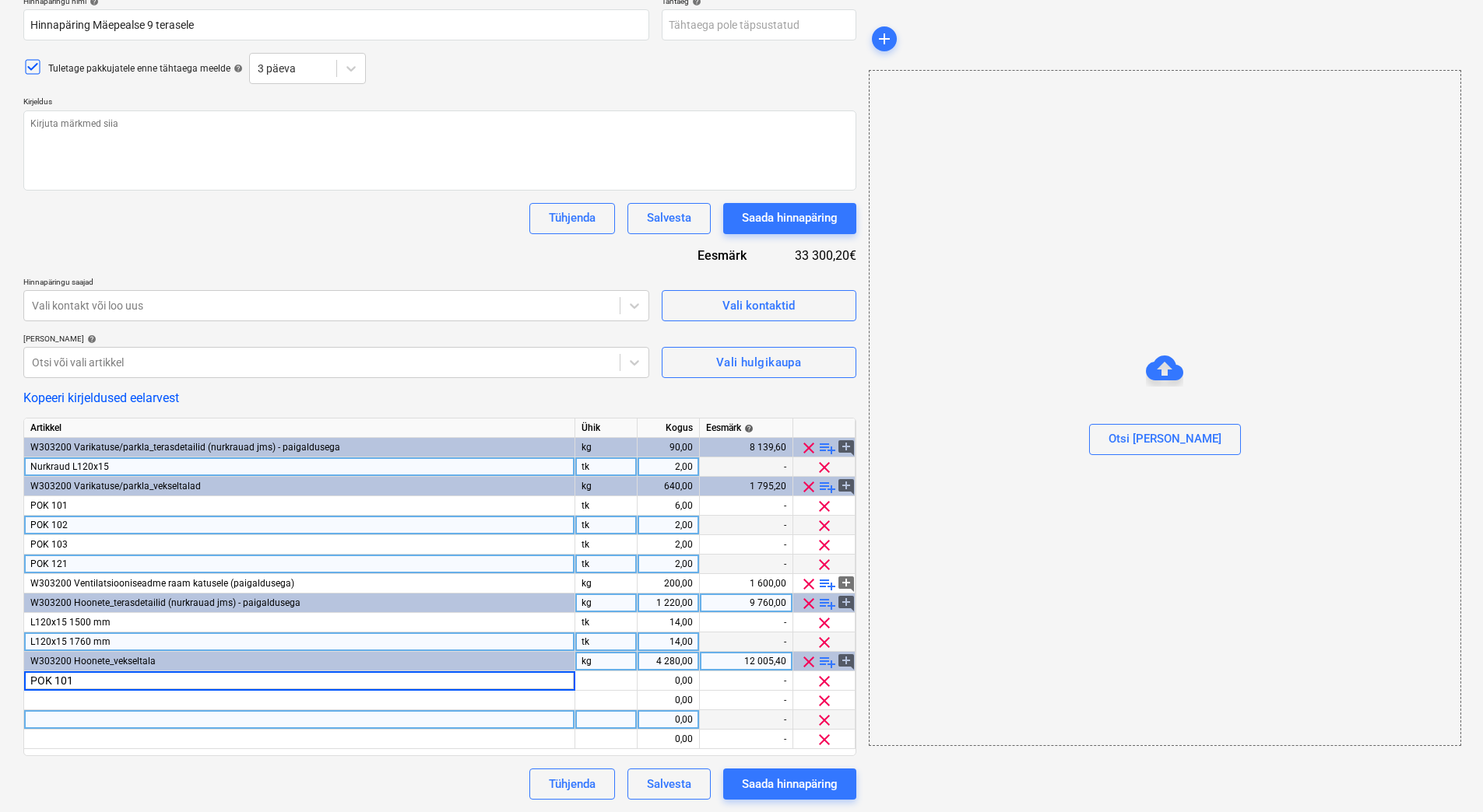
click at [66, 526] on span "POK 102" at bounding box center [49, 525] width 37 height 11
type textarea "x"
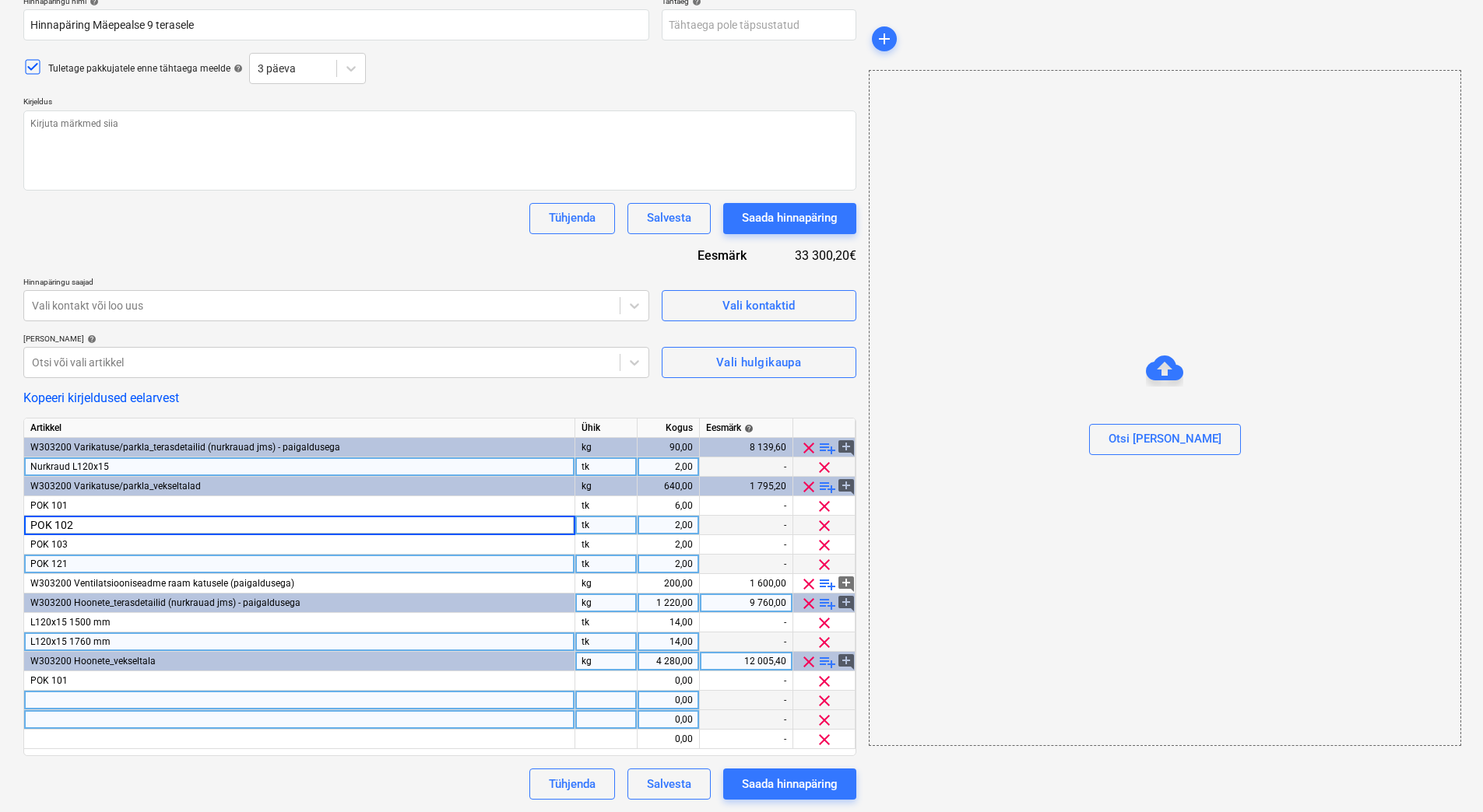
click at [39, 706] on div at bounding box center [300, 701] width 551 height 20
type input "POK 102"
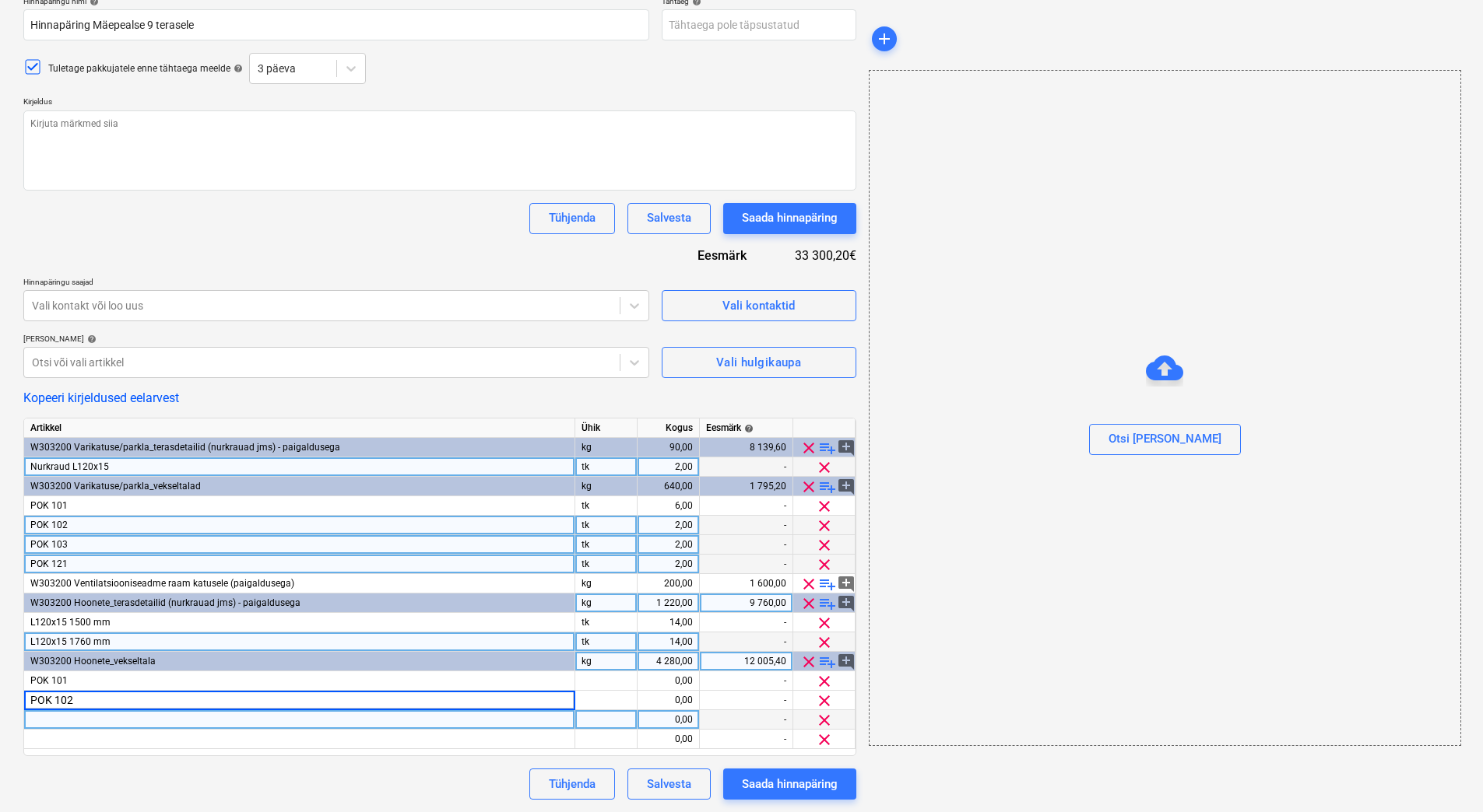
click at [62, 545] on span "POK 103" at bounding box center [49, 545] width 37 height 11
type textarea "x"
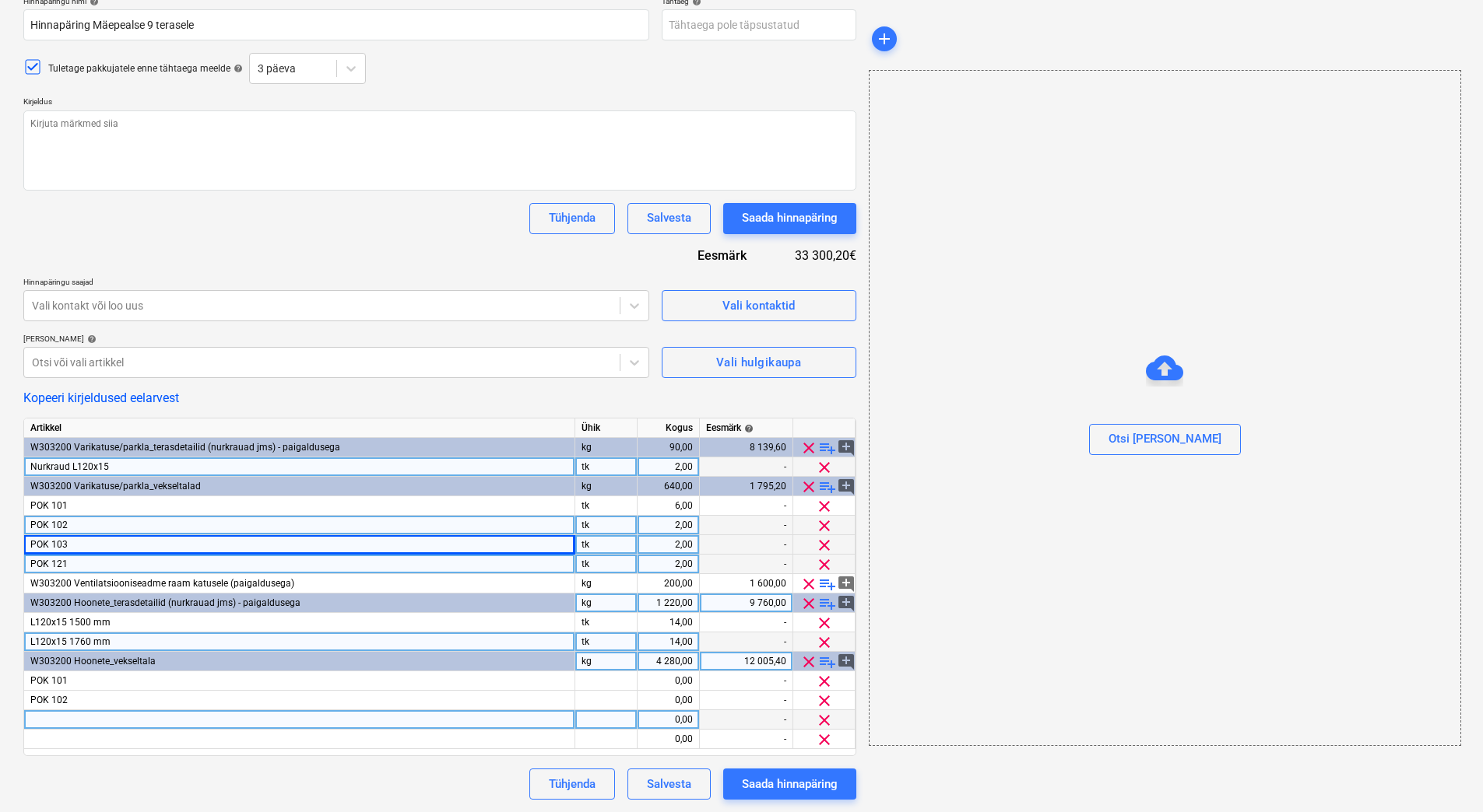
click at [51, 715] on div at bounding box center [300, 720] width 551 height 20
type input "POK 103"
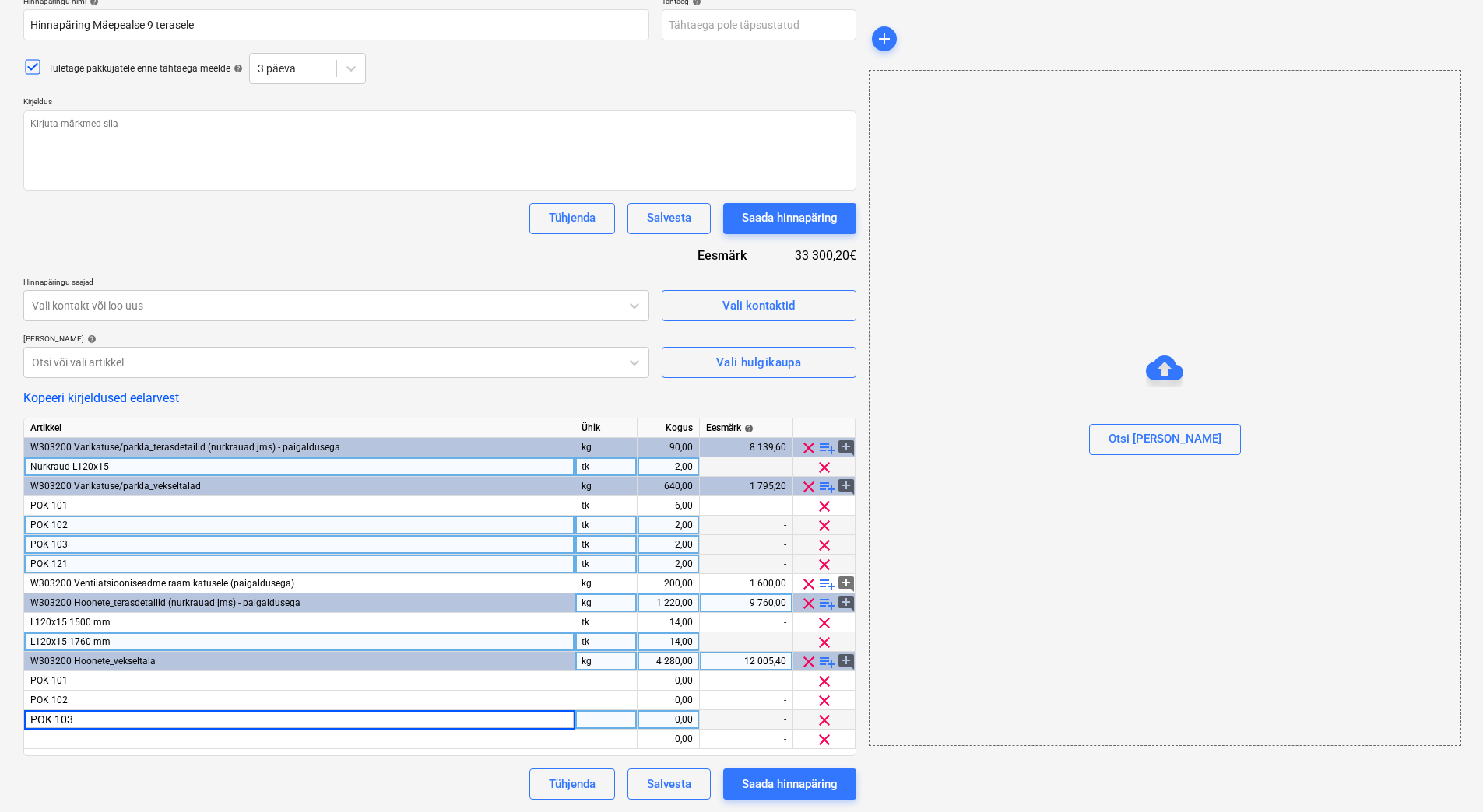
click at [64, 565] on span "POK 121" at bounding box center [49, 564] width 37 height 11
type textarea "x"
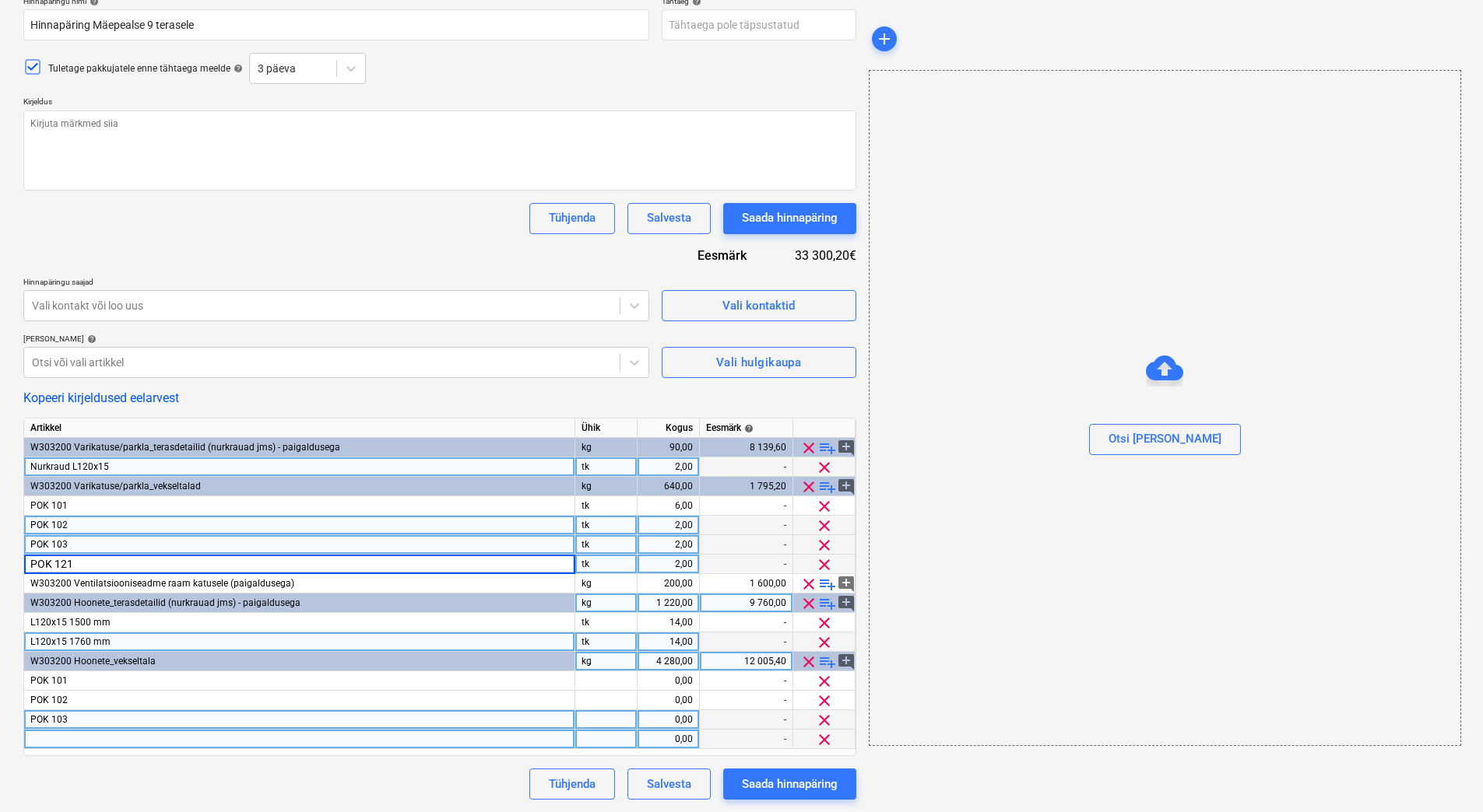
click at [39, 739] on div at bounding box center [300, 740] width 551 height 20
type input "POK 122"
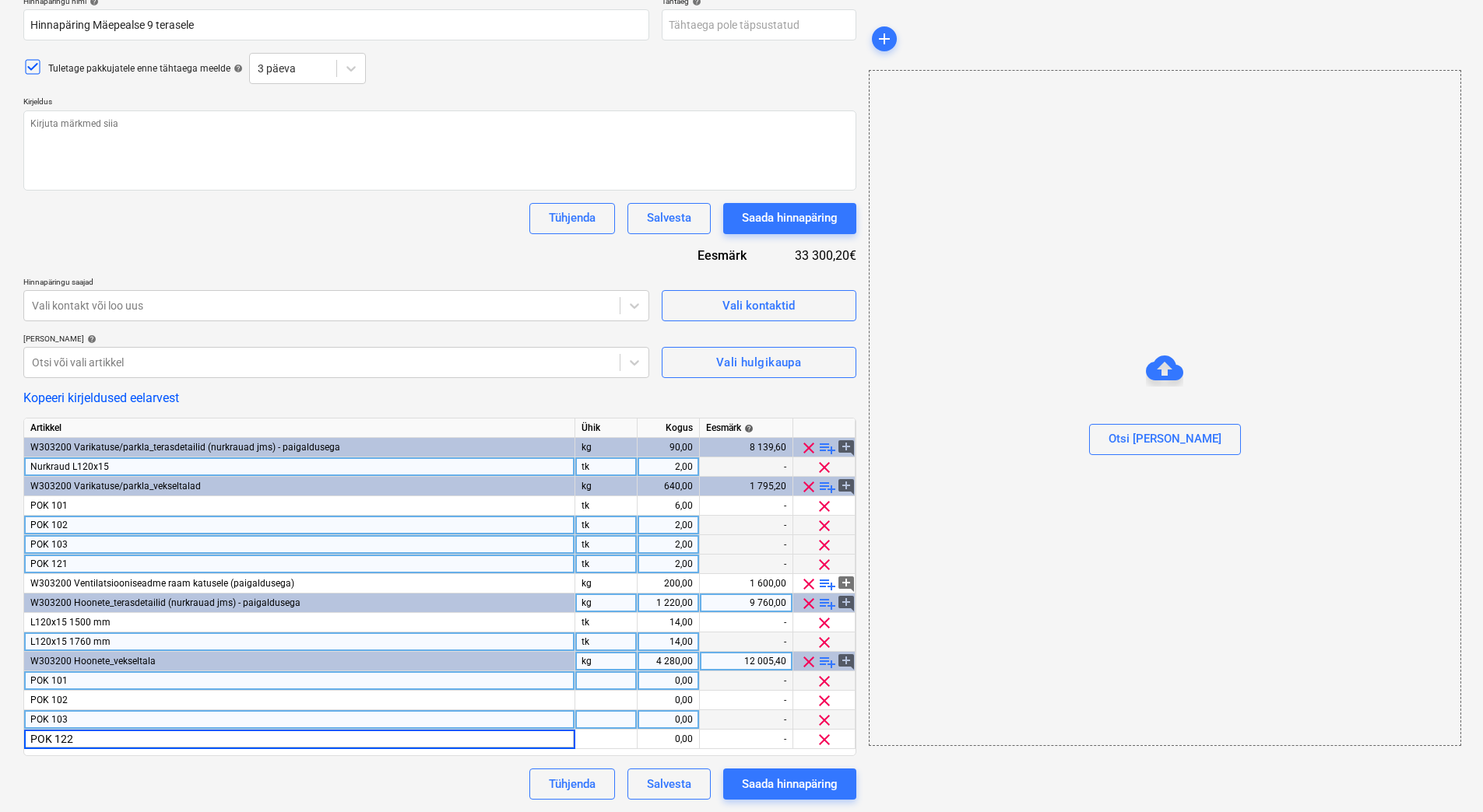
type textarea "x"
click at [603, 684] on div at bounding box center [606, 681] width 62 height 20
click at [600, 643] on div "tk" at bounding box center [606, 643] width 62 height 20
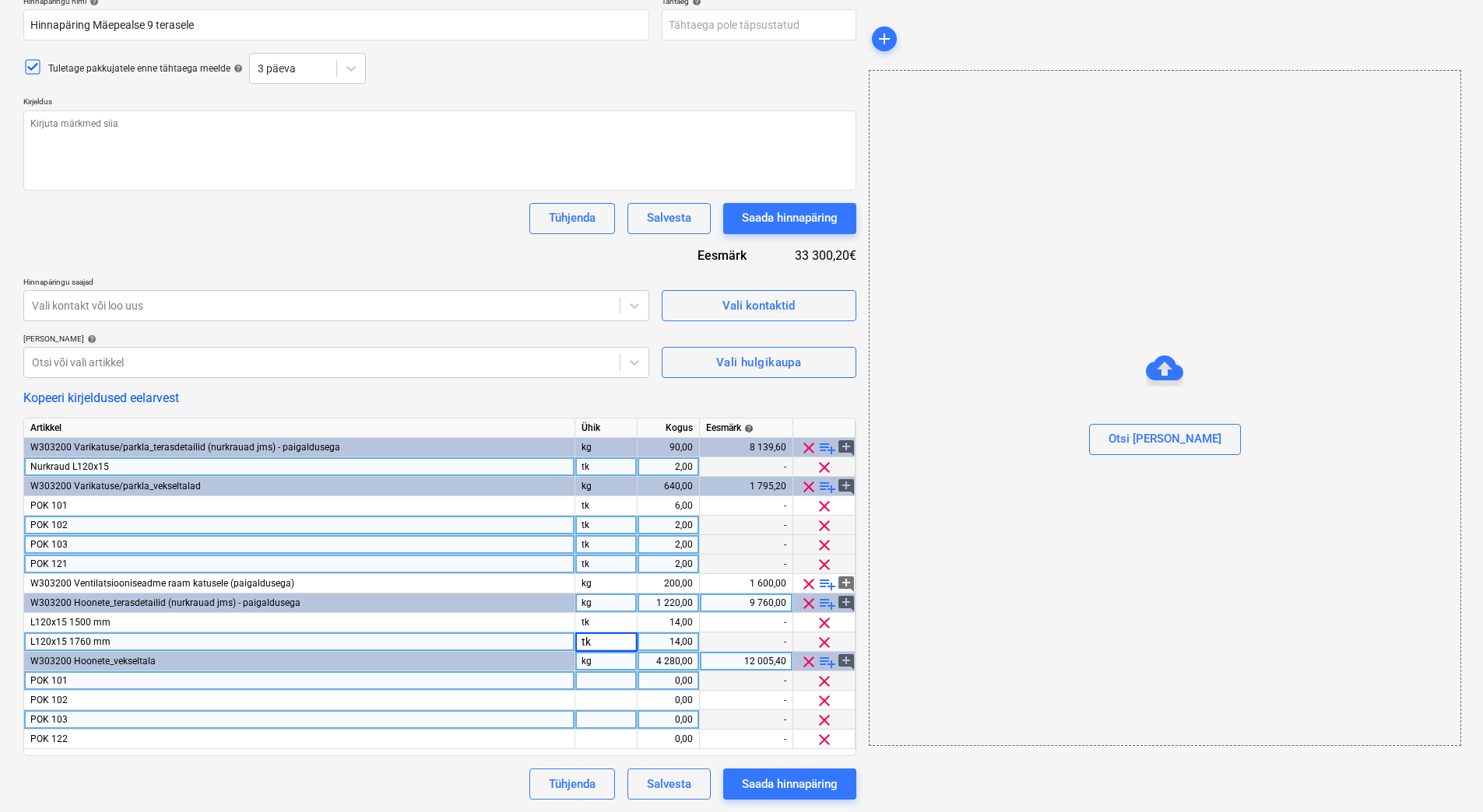
click at [601, 682] on div at bounding box center [606, 681] width 62 height 20
type input "tk"
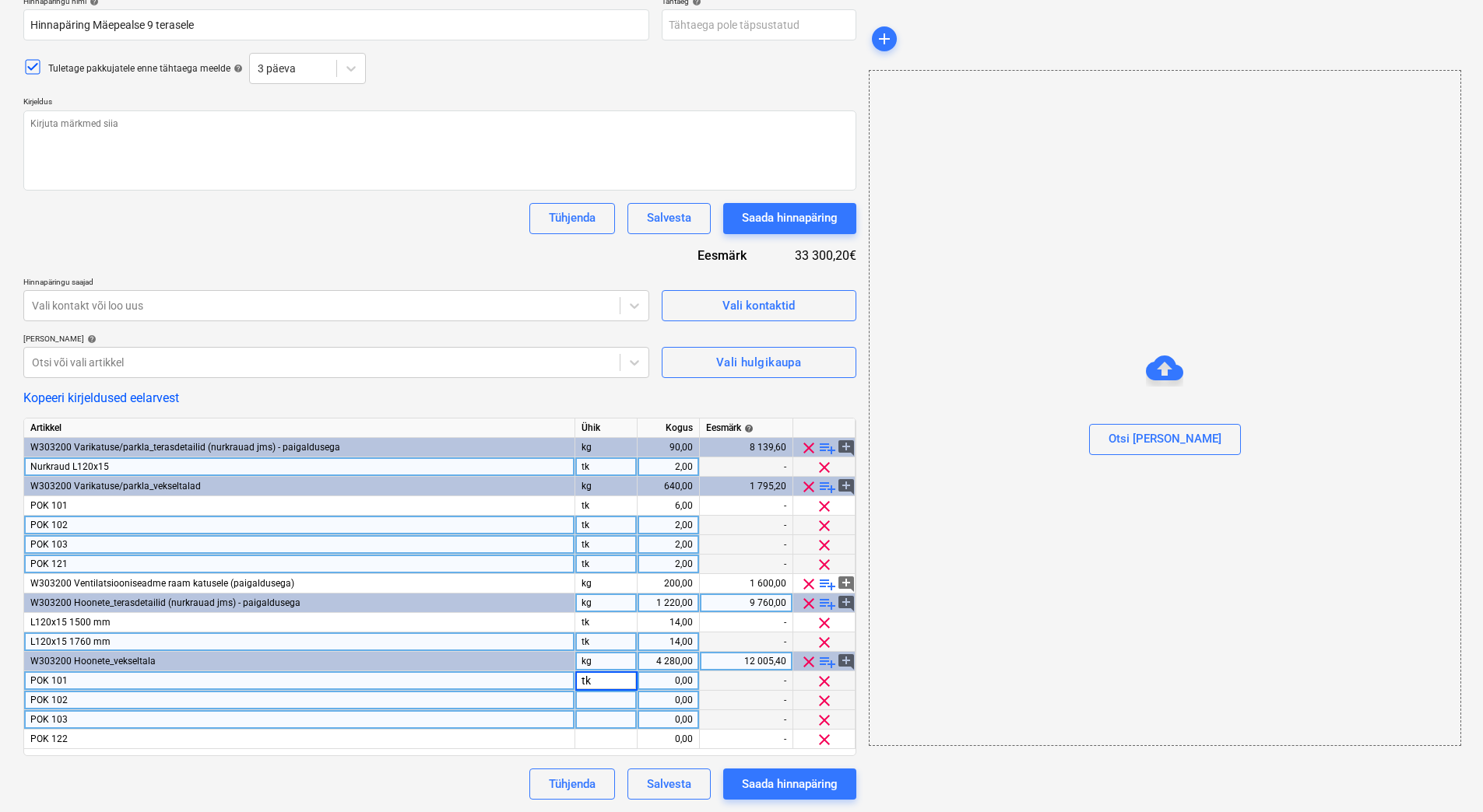
click at [597, 699] on div at bounding box center [606, 701] width 62 height 20
type textarea "x"
type input "tk"
click at [590, 718] on div at bounding box center [606, 720] width 62 height 20
type textarea "x"
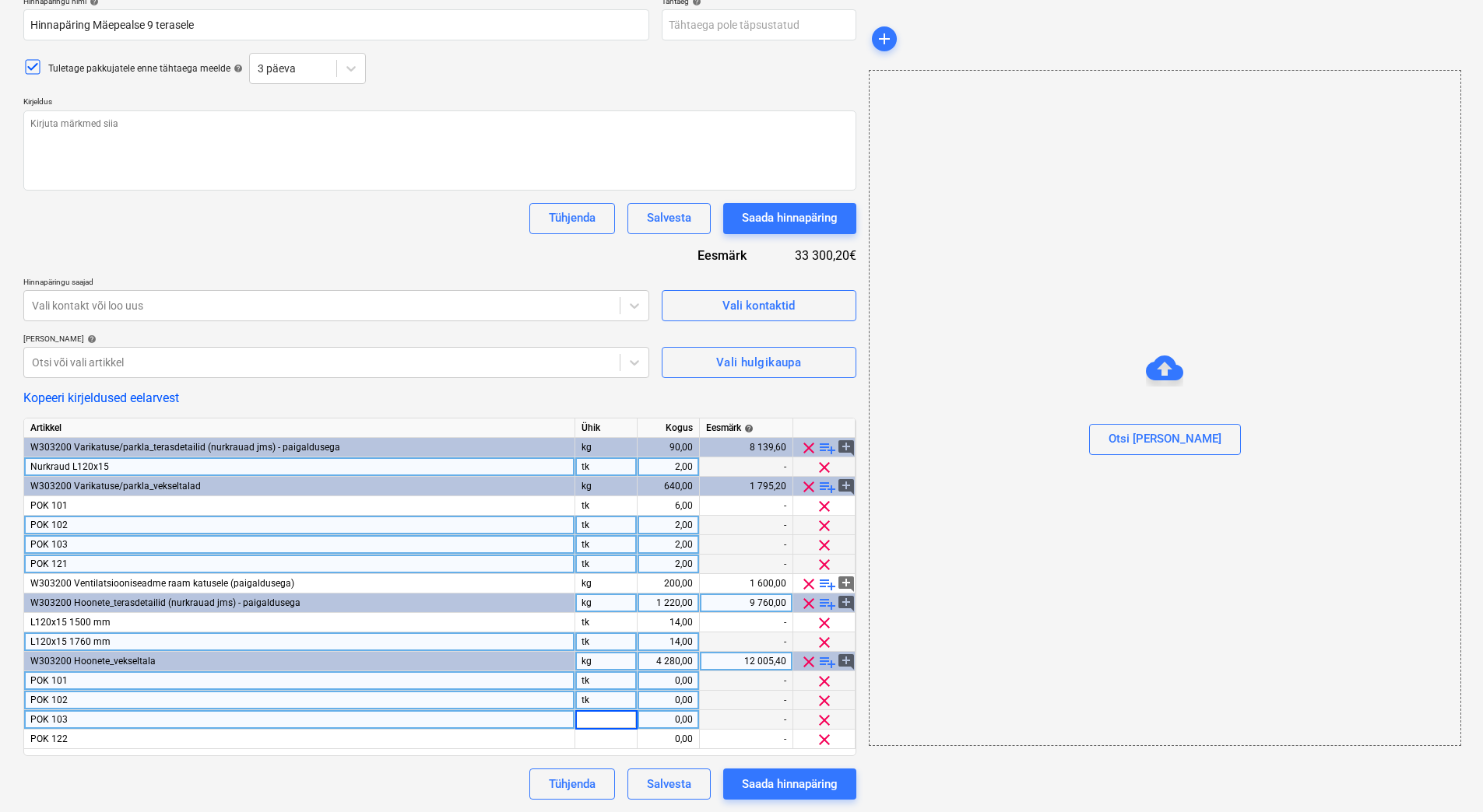
type input "tk"
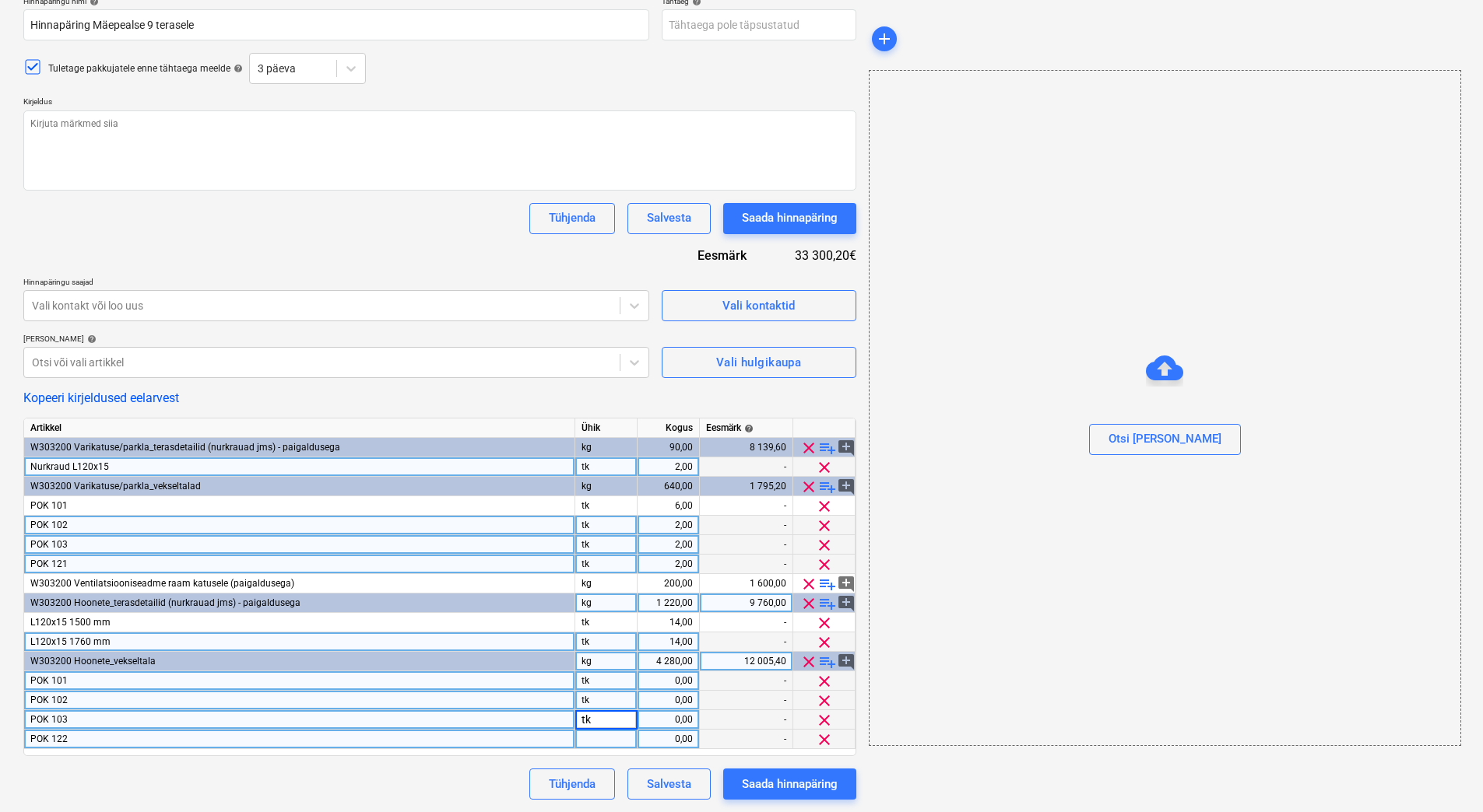
click at [591, 738] on div at bounding box center [606, 740] width 62 height 20
type textarea "x"
type input "tk"
click at [449, 793] on div "Tühjenda Salvesta Saada hinnapäring" at bounding box center [440, 783] width 833 height 31
click at [304, 605] on div "W303200 Hoonete_terasdetailid (nurkrauad jms) - paigaldusega" at bounding box center [300, 603] width 551 height 20
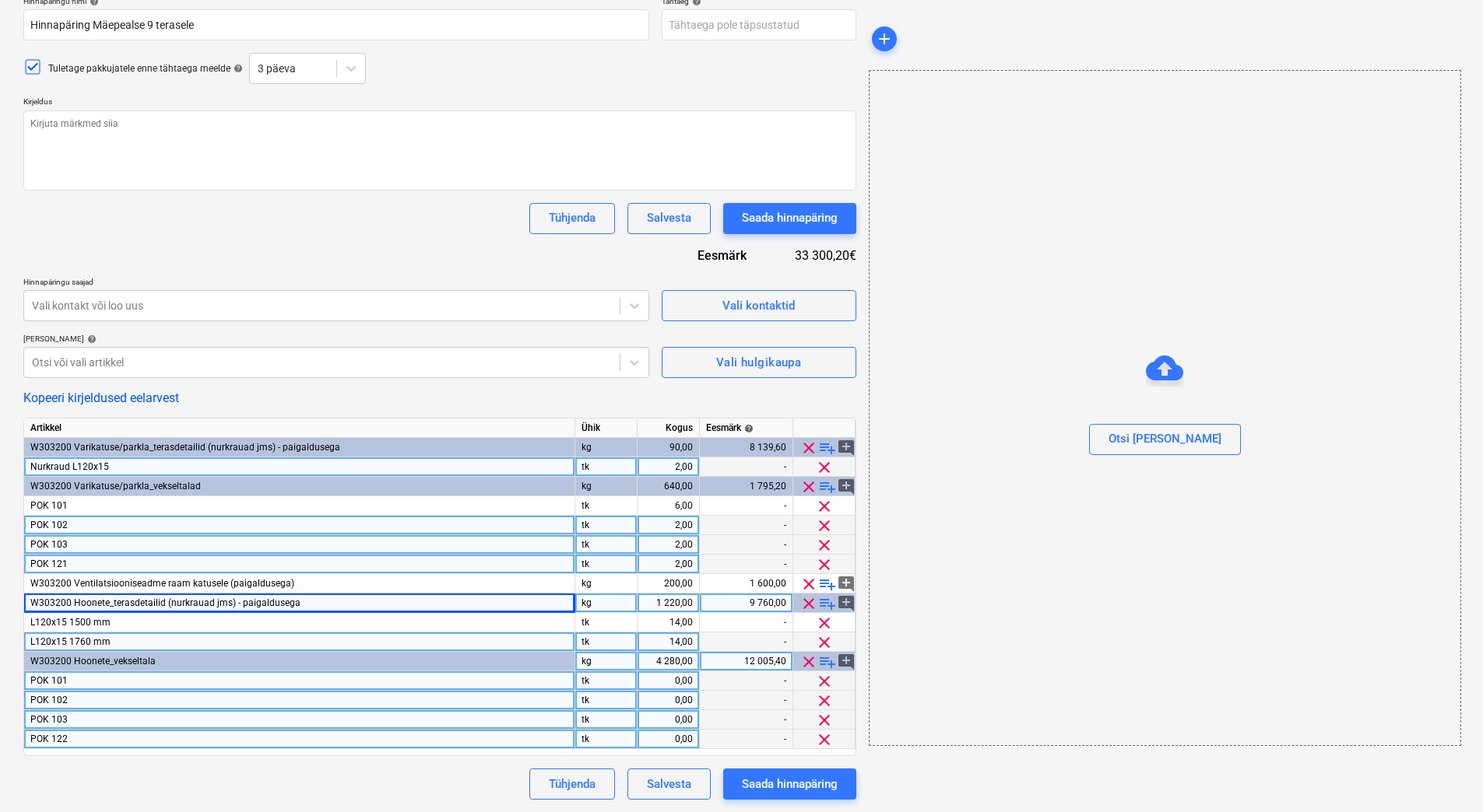
click at [303, 603] on div "W303200 Hoonete_terasdetailid (nurkrauad jms) - paigaldusega" at bounding box center [300, 603] width 551 height 20
click at [297, 603] on div "W303200 Hoonete_terasdetailid (nurkrauad jms) - paigaldusega" at bounding box center [300, 603] width 551 height 20
click at [297, 604] on div "W303200 Hoonete_terasdetailid (nurkrauad jms) - paigaldusega" at bounding box center [300, 603] width 551 height 20
drag, startPoint x: 287, startPoint y: 604, endPoint x: 235, endPoint y: 607, distance: 52.1
click at [235, 607] on span "W303200 Hoonete_terasdetailid (nurkrauad jms) - paigaldusega" at bounding box center [165, 603] width 270 height 11
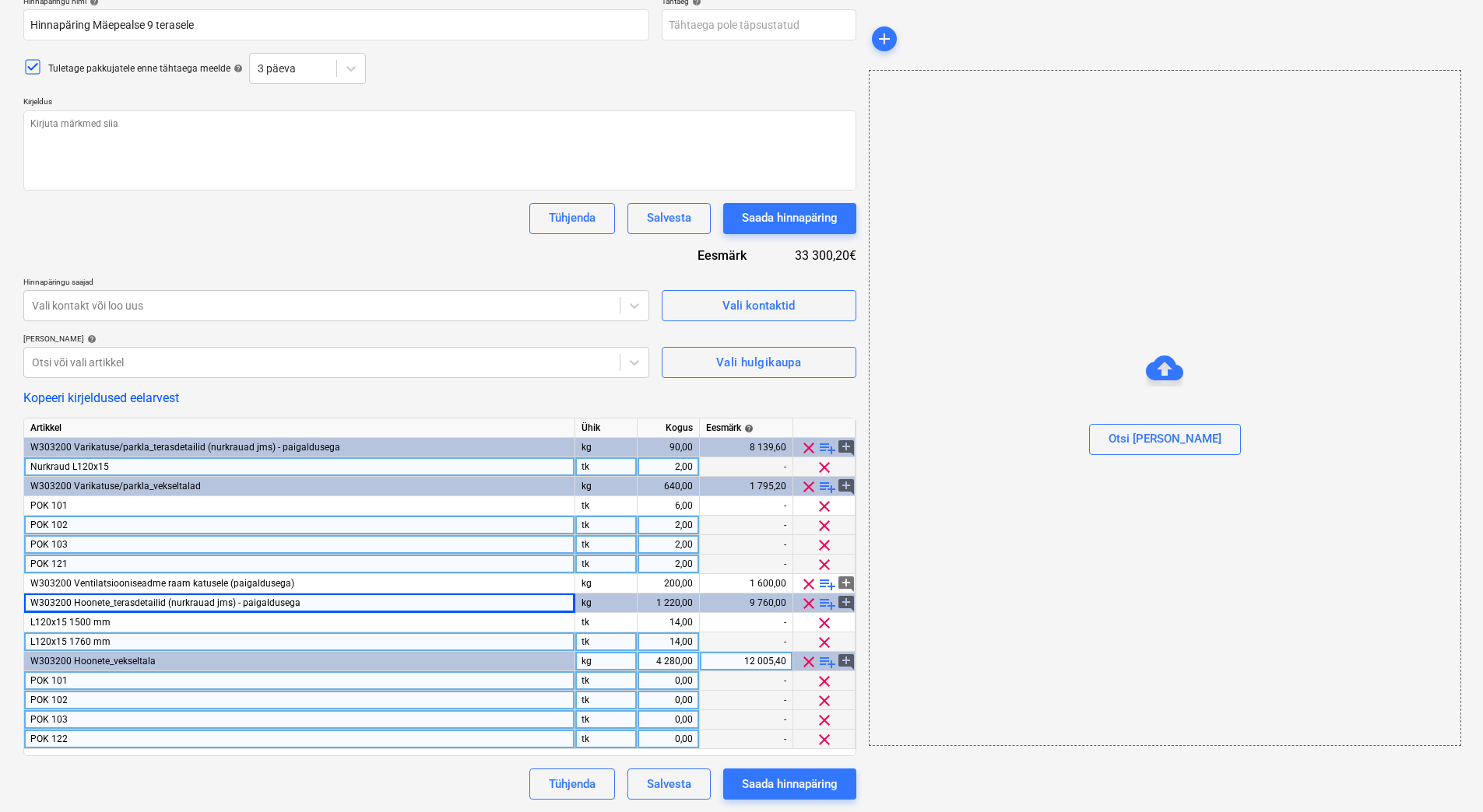
click at [10, 611] on div "Failide konteerimine Hinnapäringu nimi help Hinnapäring Mäepealse 9 terasele Tä…" at bounding box center [741, 376] width 1483 height 872
click at [4, 529] on div "Failide konteerimine Hinnapäringu nimi help Hinnapäring Mäepealse 9 terasele Tä…" at bounding box center [741, 376] width 1483 height 872
click at [670, 684] on div "0,00" at bounding box center [668, 681] width 49 height 20
type textarea "x"
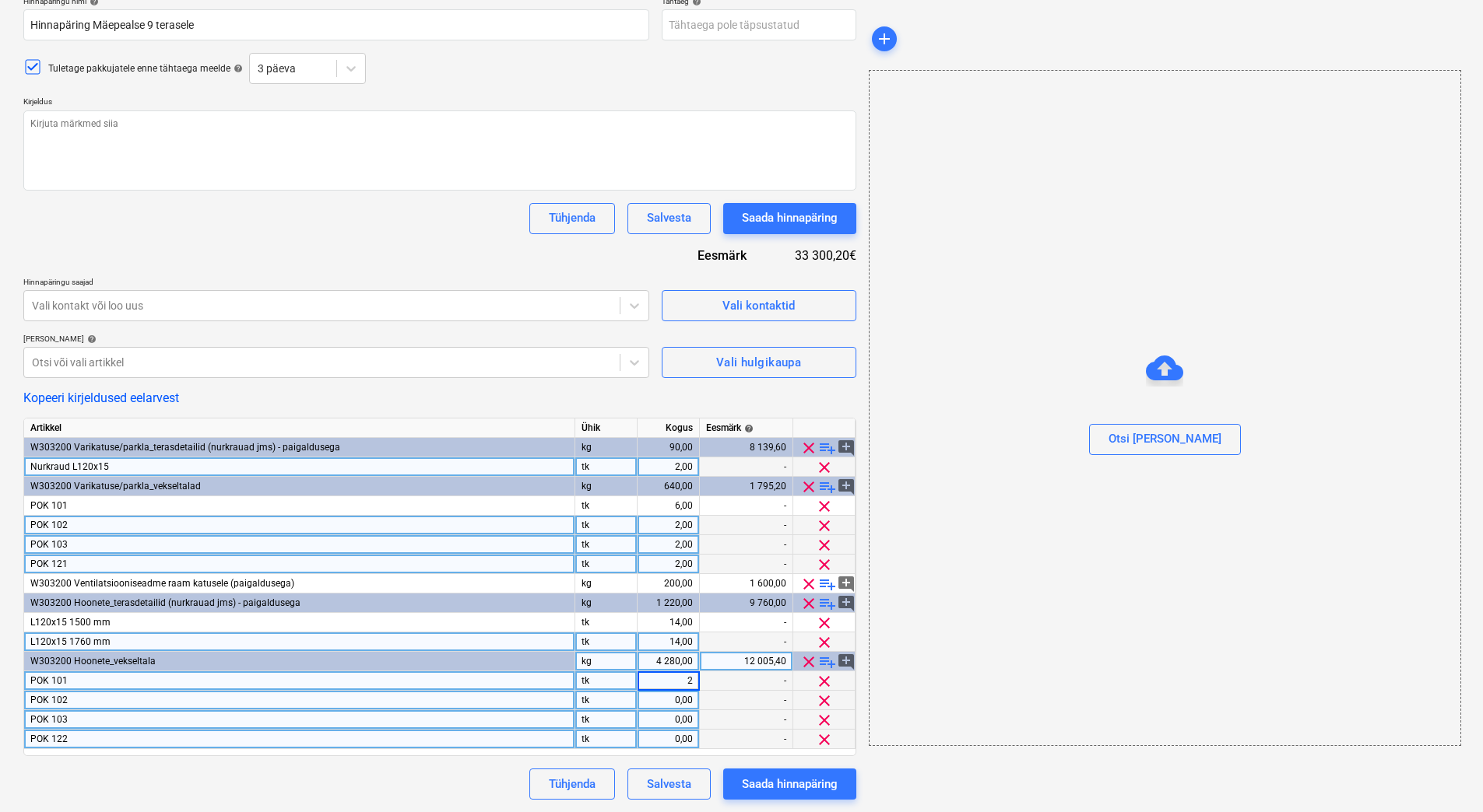
type input "22"
click at [660, 742] on div "0,00" at bounding box center [668, 740] width 49 height 20
type textarea "x"
type input "12"
click at [665, 718] on div "0,00" at bounding box center [668, 720] width 49 height 20
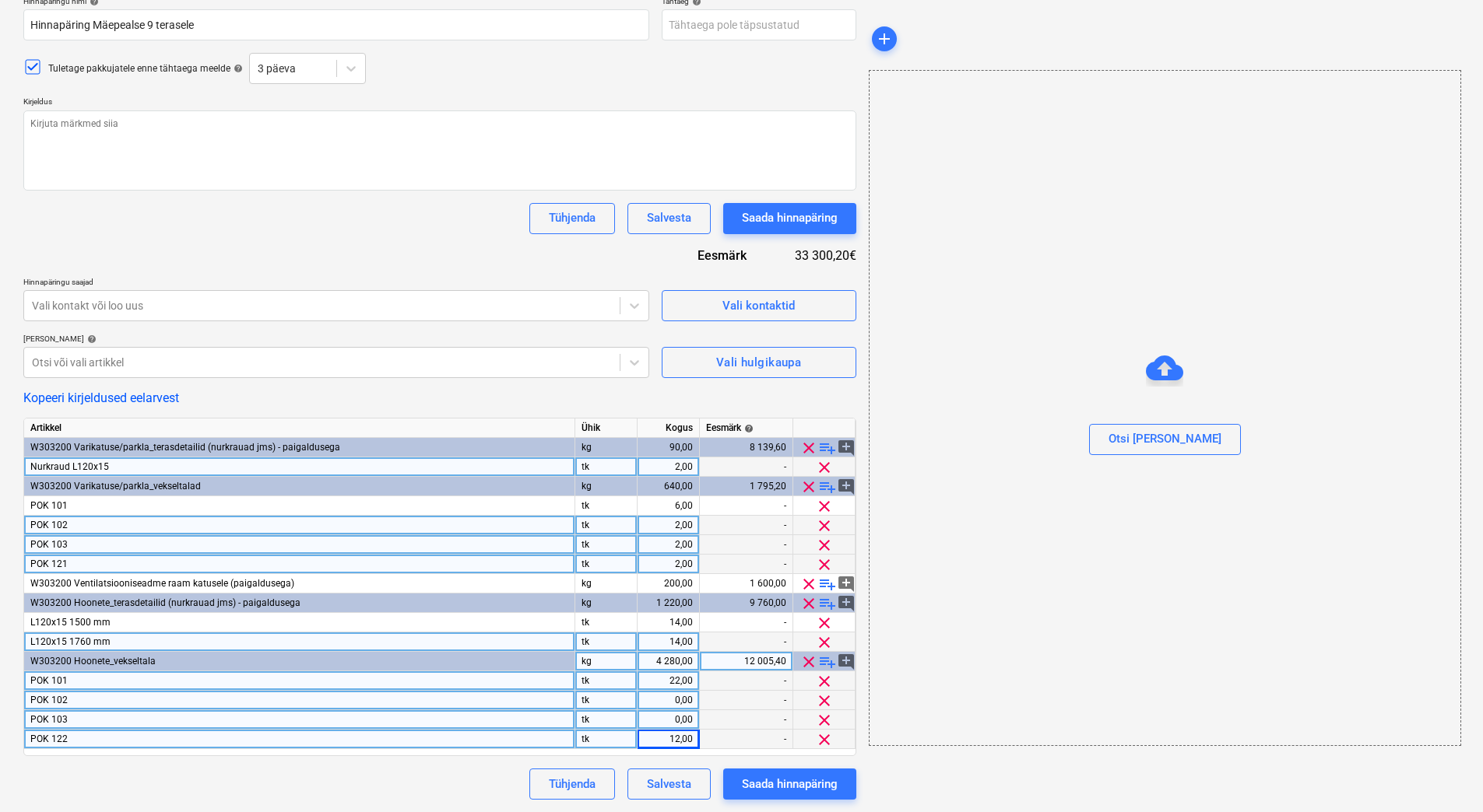
type textarea "x"
type input "14"
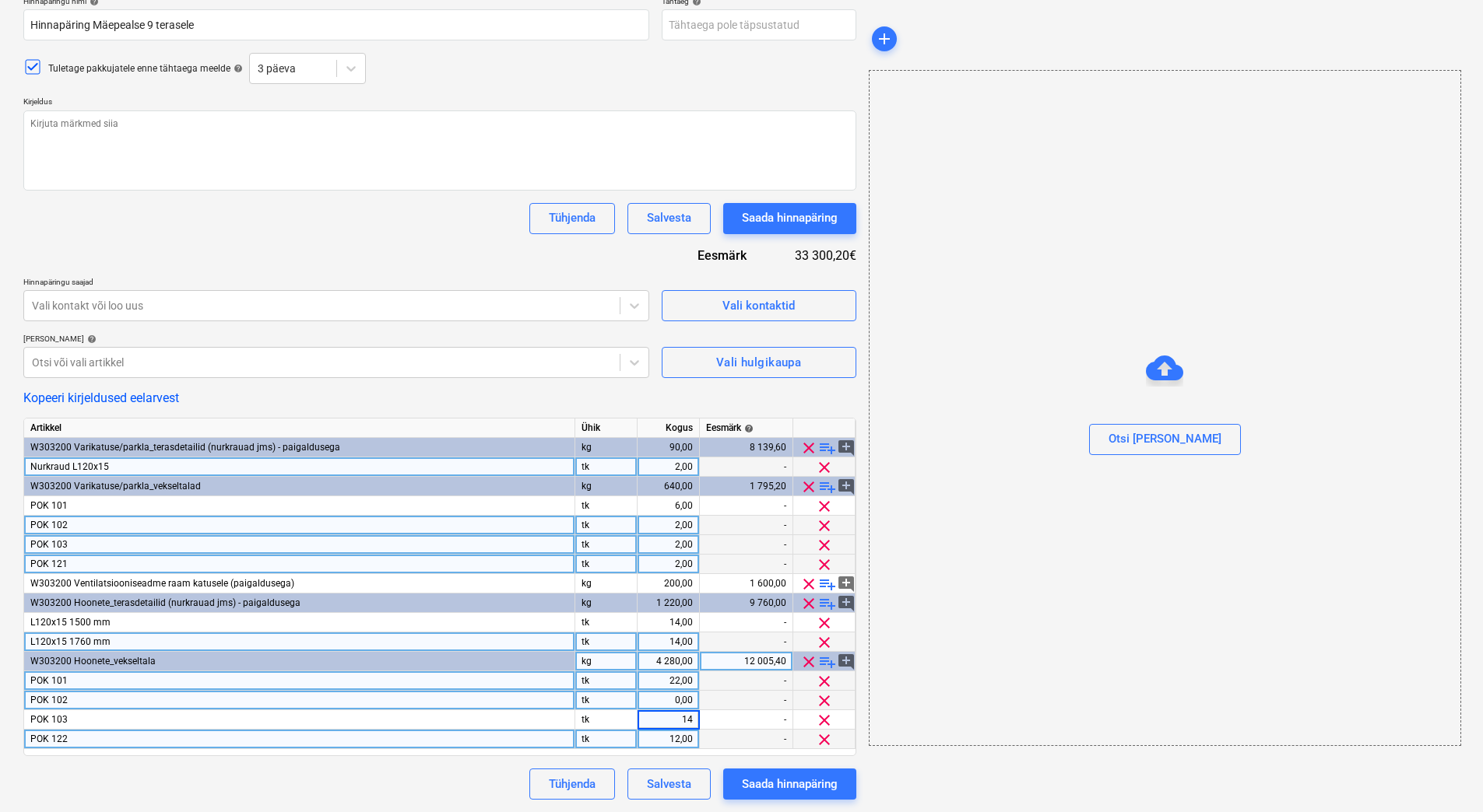
click at [668, 700] on div "0,00" at bounding box center [668, 701] width 49 height 20
type textarea "x"
type input "14"
click at [474, 786] on div "Tühjenda Salvesta Saada hinnapäring" at bounding box center [440, 783] width 833 height 31
click at [353, 775] on div "Tühjenda Salvesta Saada hinnapäring" at bounding box center [440, 783] width 833 height 31
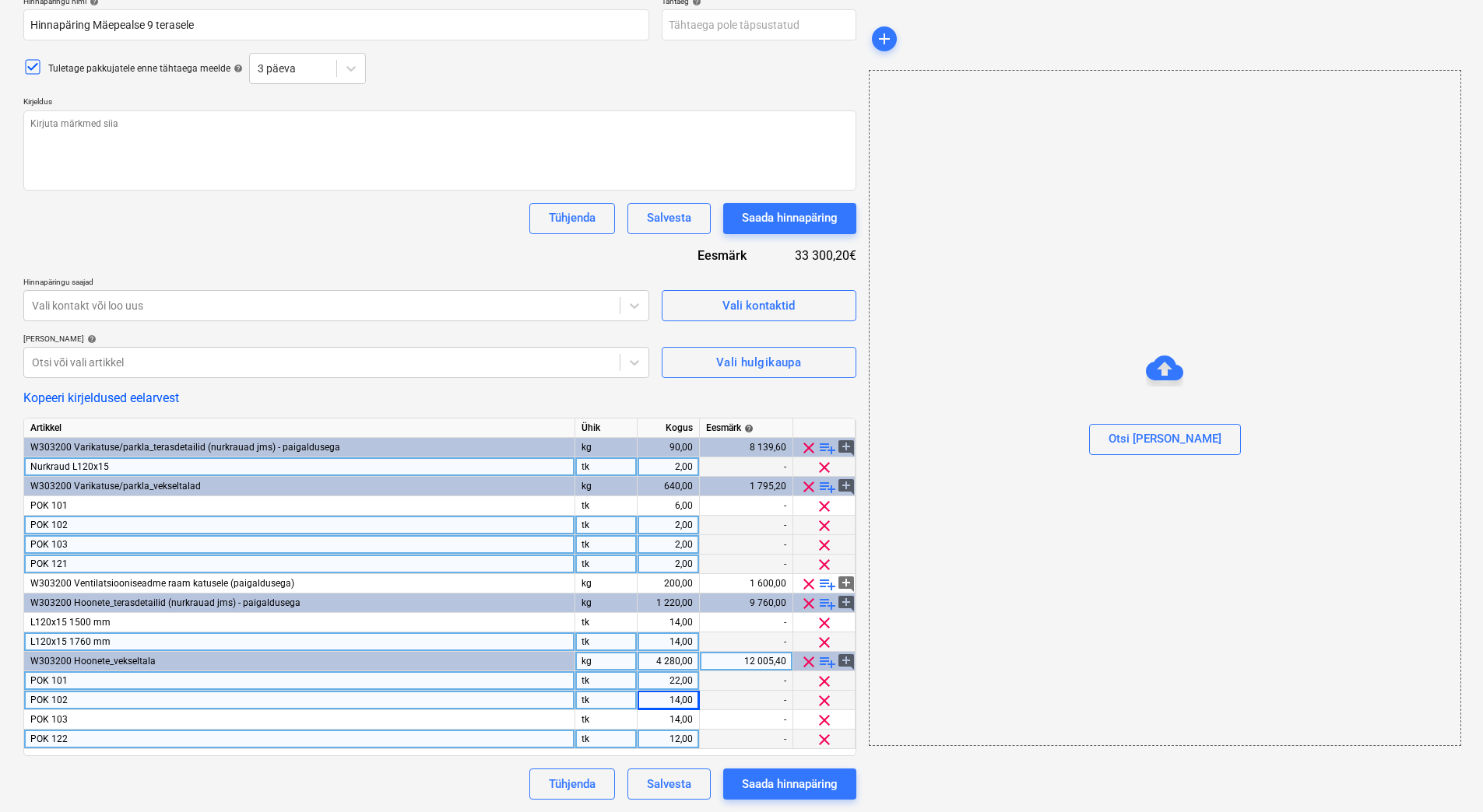
click at [218, 258] on div "Hinnapäringu nimi help Hinnapäring Mäepealse 9 terasele Tähtaeg help Press the …" at bounding box center [440, 398] width 833 height 804
click at [658, 683] on div "22,00" at bounding box center [668, 681] width 49 height 20
type textarea "x"
type input "42"
click at [663, 697] on div "14,00" at bounding box center [668, 701] width 49 height 20
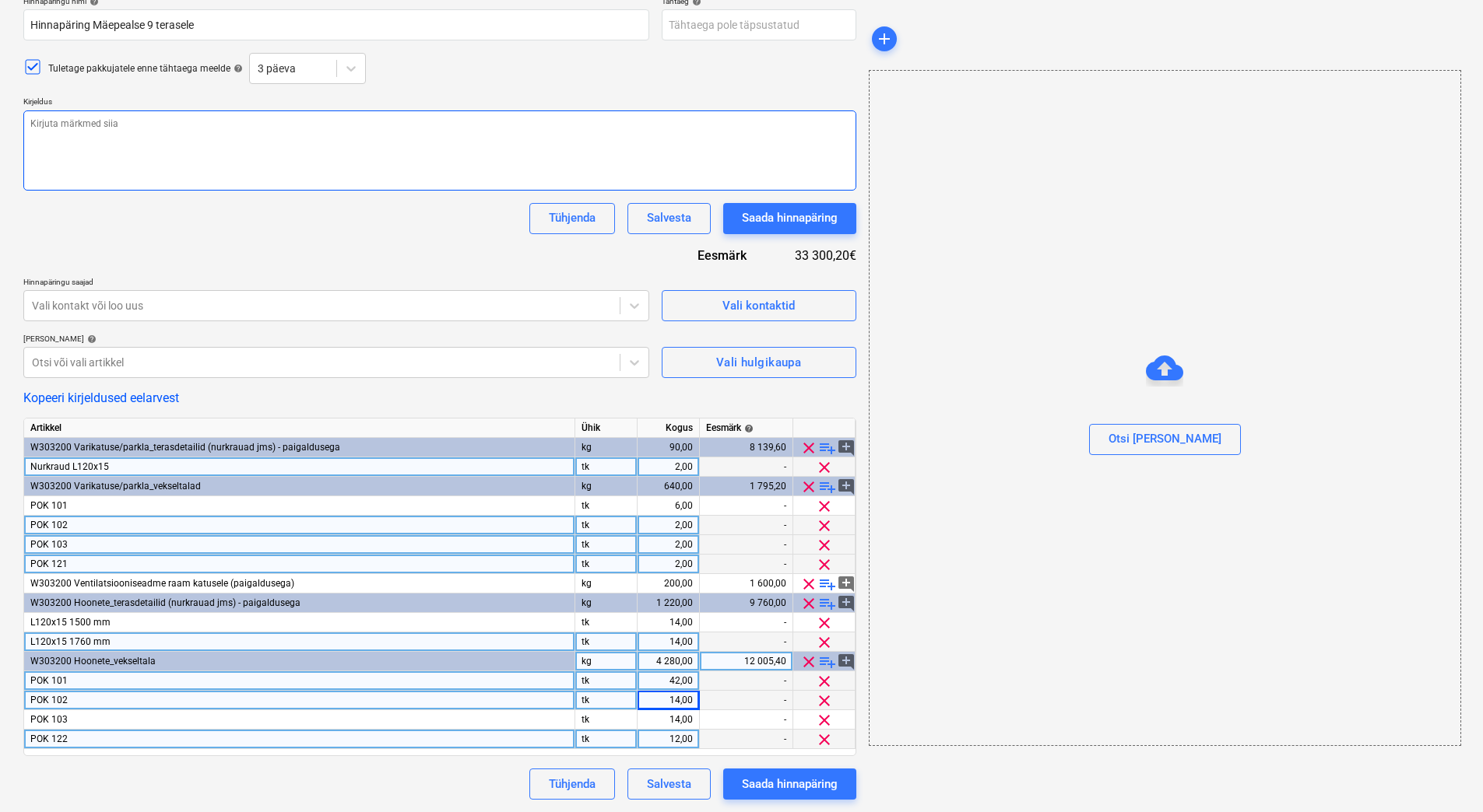
click at [119, 133] on textarea at bounding box center [440, 151] width 833 height 80
type textarea "x"
type textarea "T"
type textarea "x"
type textarea "Tere"
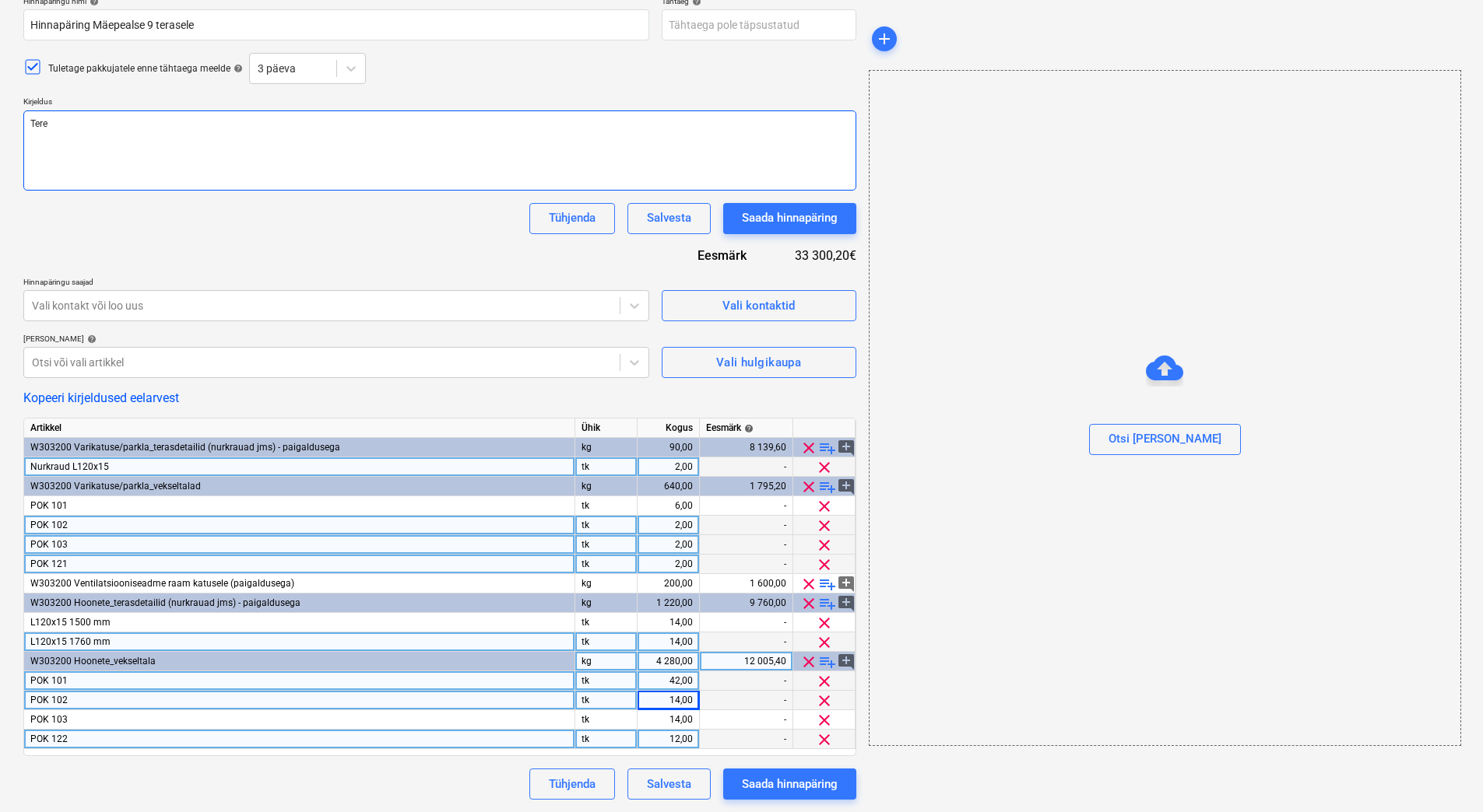
type textarea "x"
type textarea "Tere,"
type textarea "x"
type textarea "Tere,"
type textarea "x"
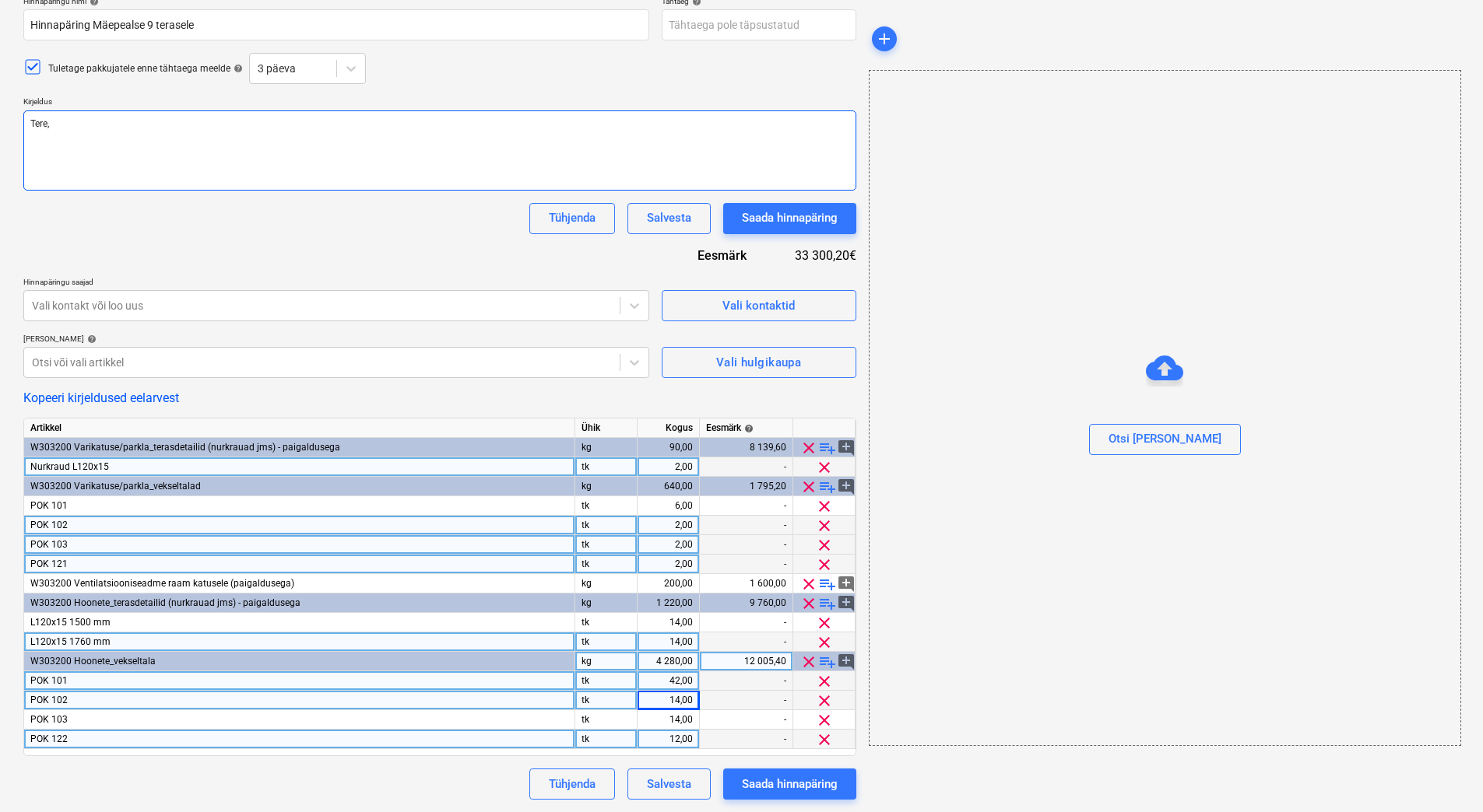
type textarea "Tere,"
type textarea "x"
type textarea "Tere, O"
type textarea "x"
type textarea "Tere, Olem"
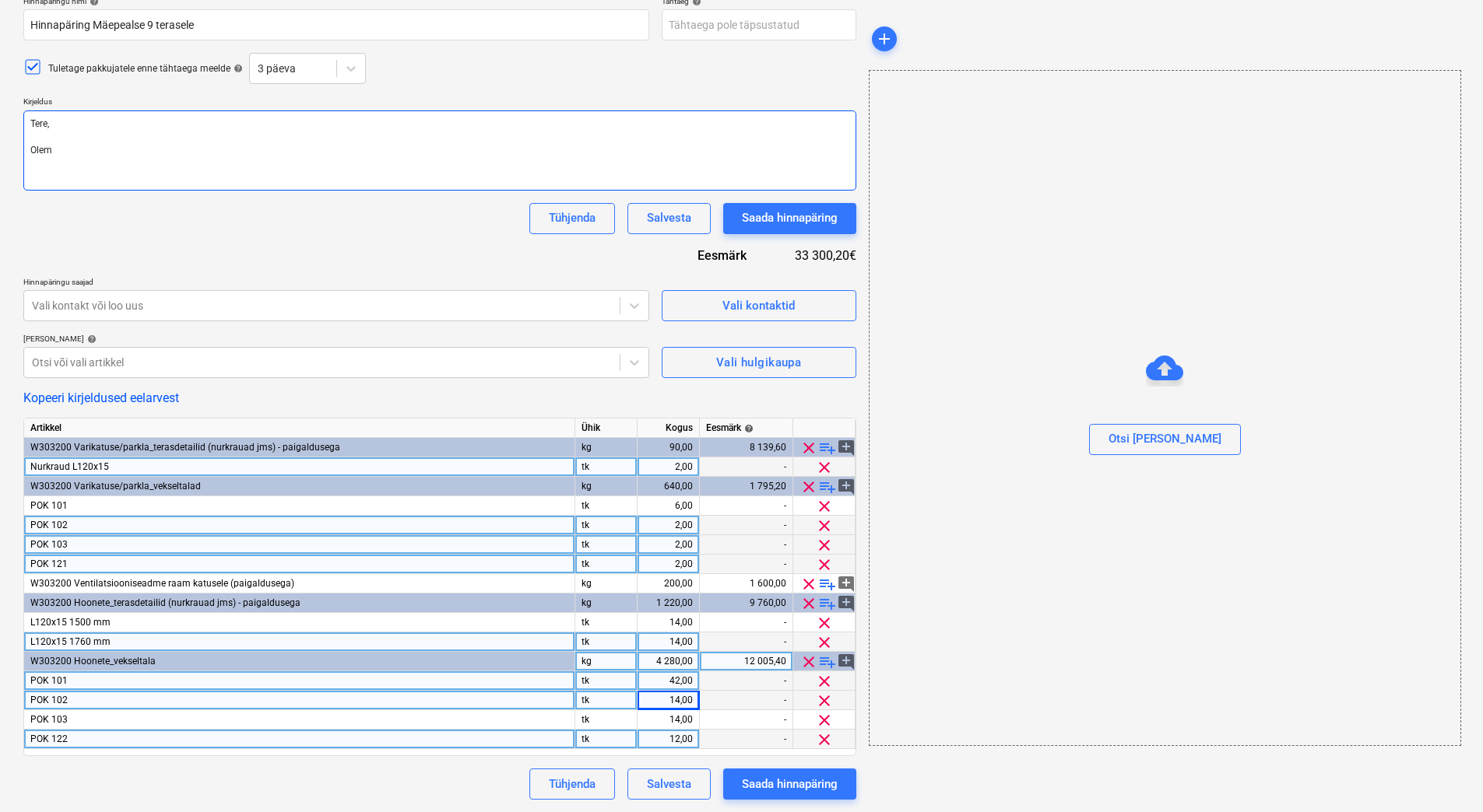
type textarea "x"
type textarea "Tere, Oleme"
type textarea "x"
type textarea "Tere, Oleme e"
type textarea "x"
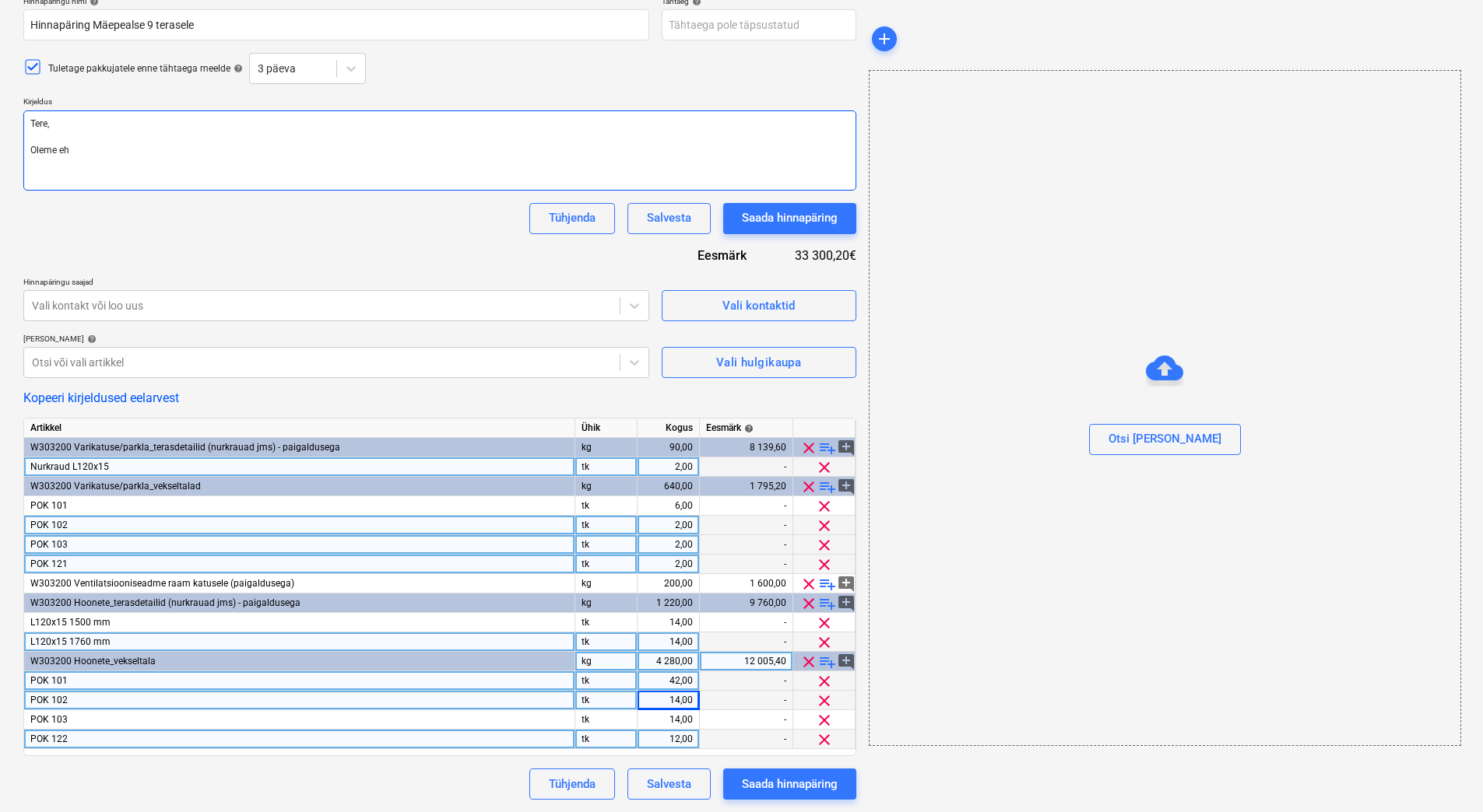
type textarea "Tere, Oleme ehi"
type textarea "x"
type textarea "Tere, Oleme ehita"
type textarea "x"
type textarea "Tere, Oleme ehitama"
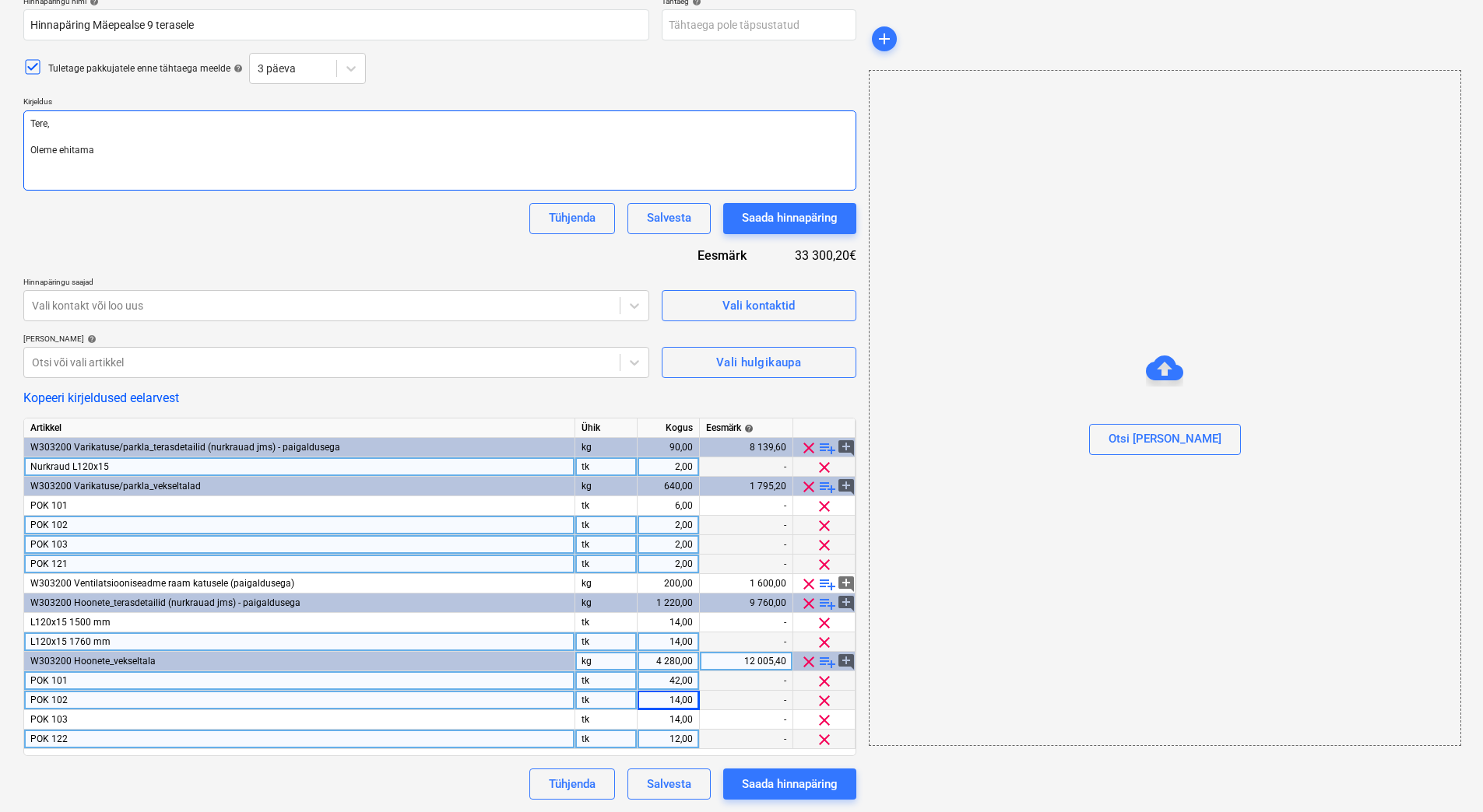
type textarea "x"
type textarea "Tere, Oleme ehitamas"
type textarea "x"
type textarea "Tere, Oleme ehitamas a"
type textarea "x"
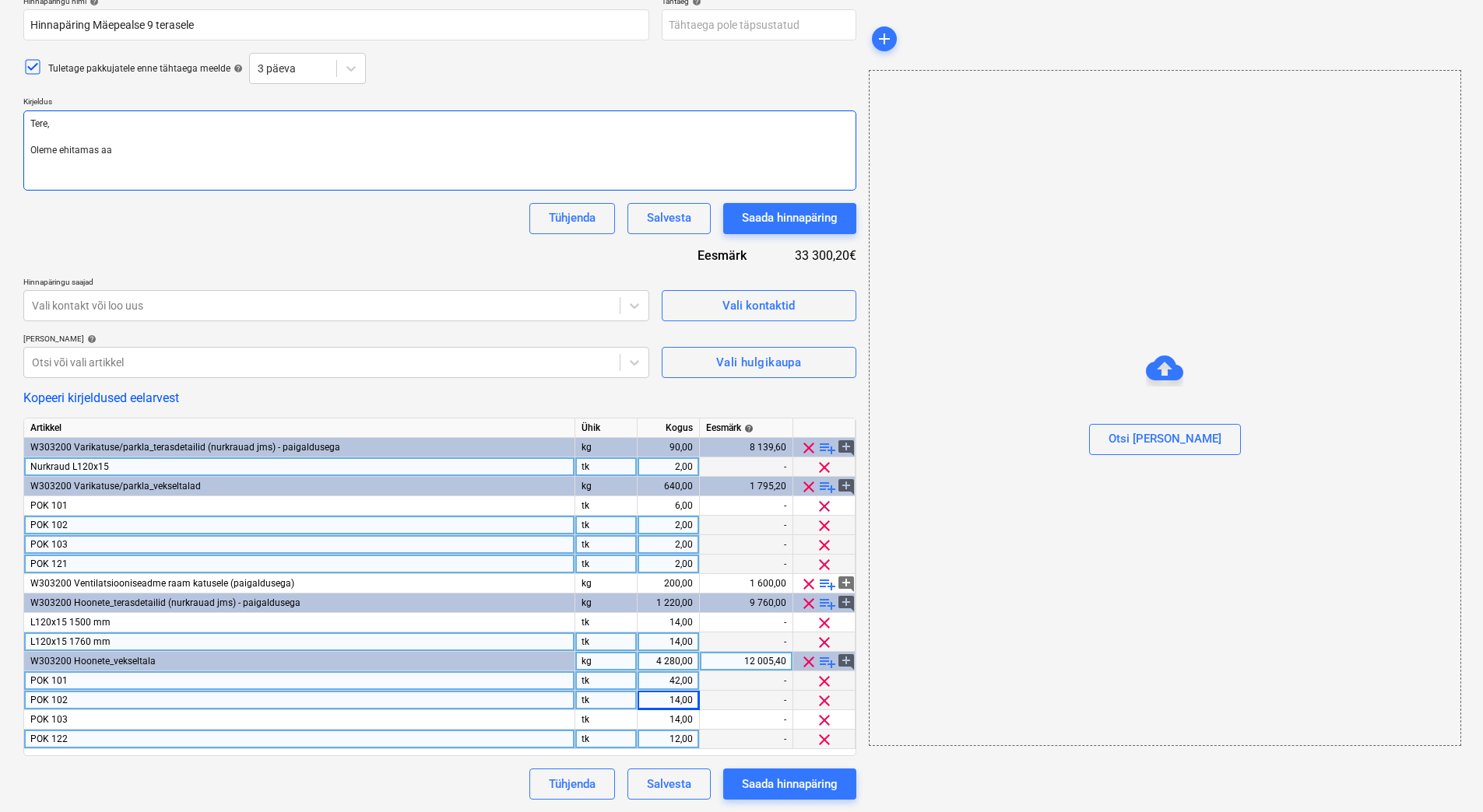
type textarea "Tere, Oleme ehitamas aad"
type textarea "x"
type textarea "Tere, Oleme ehitamas aadr"
type textarea "x"
type textarea "Tere, Oleme ehitamas aadre"
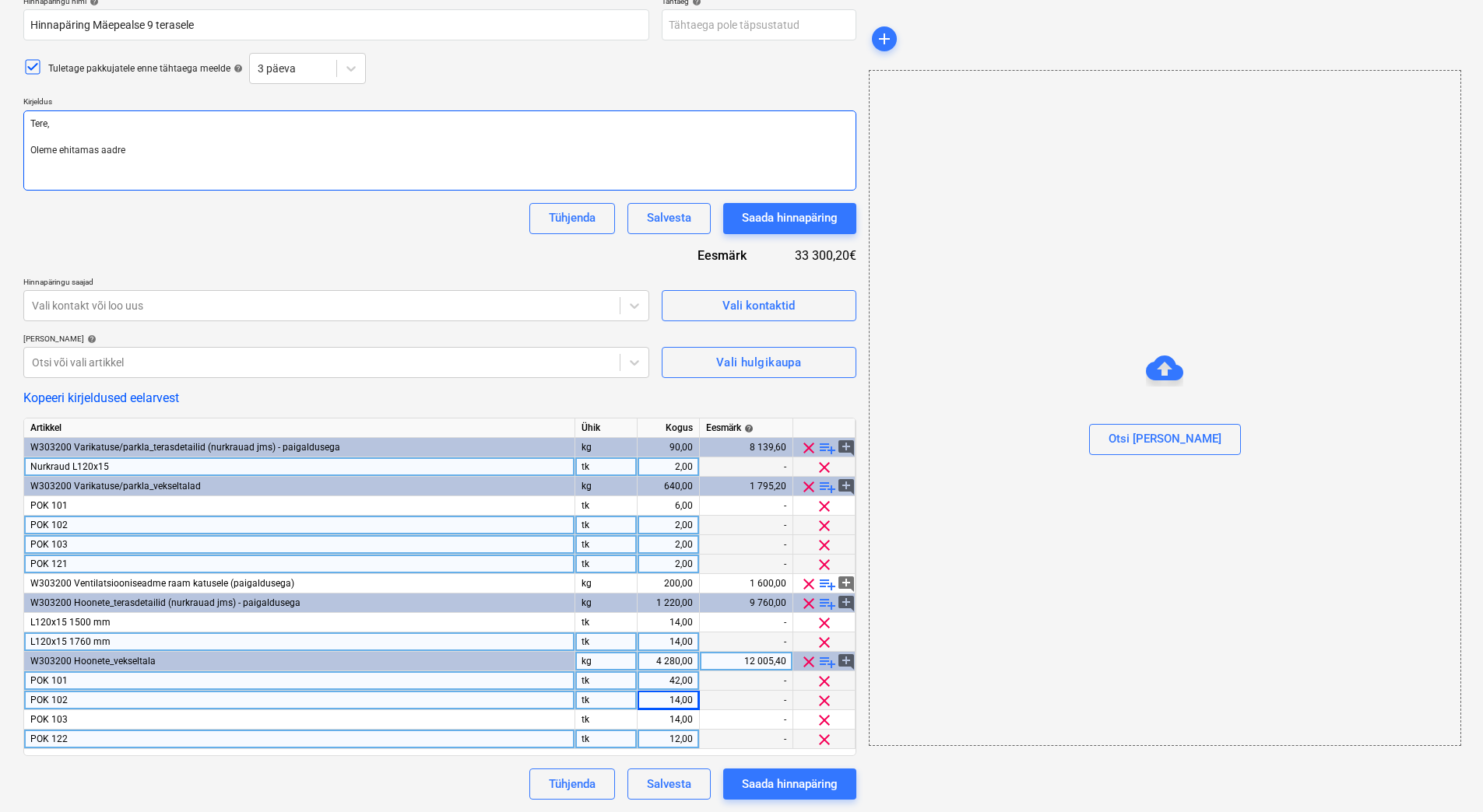
type textarea "x"
type textarea "Tere, Oleme ehitamas aadress"
type textarea "x"
type textarea "Tere, Oleme ehitamas aadresss"
type textarea "x"
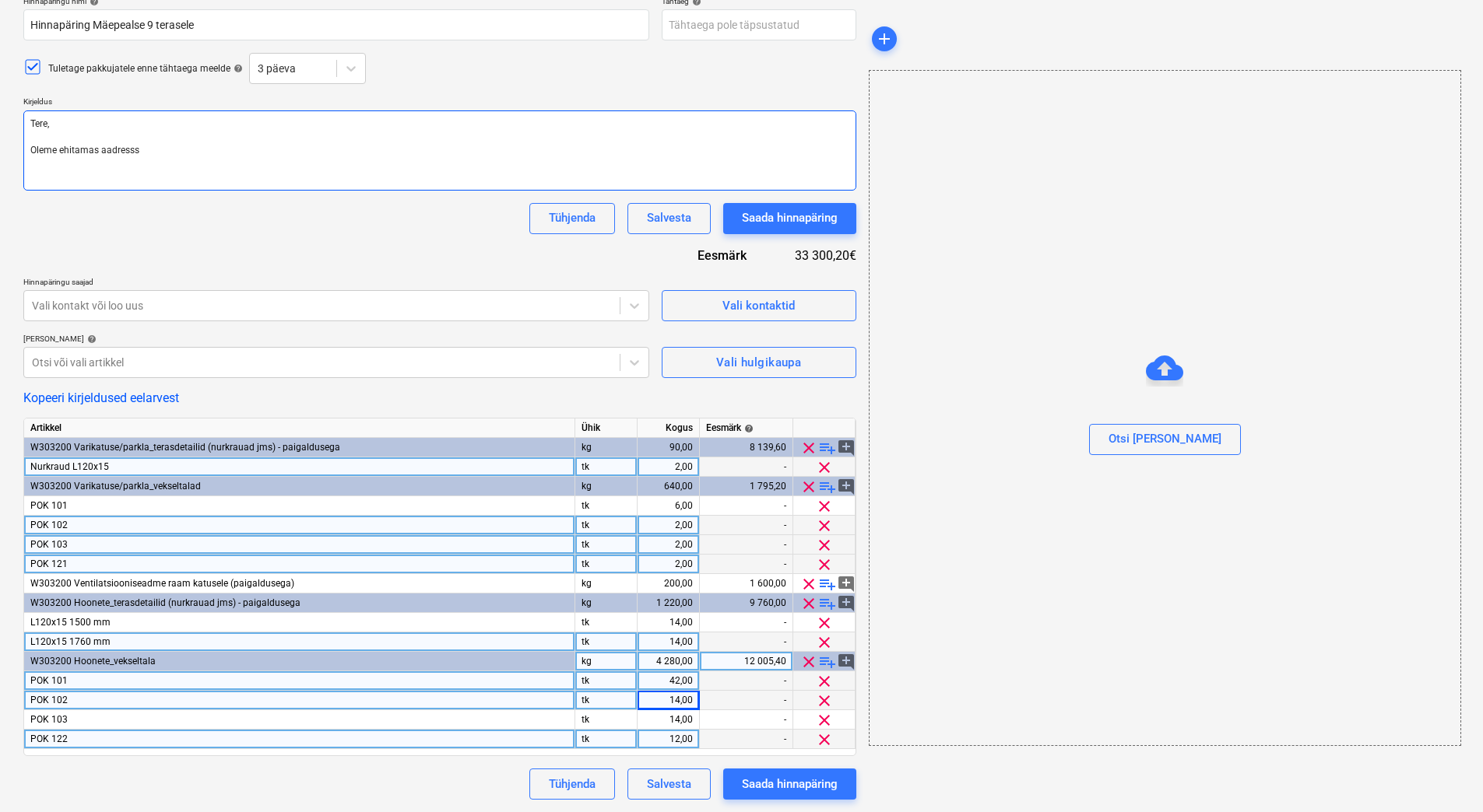
type textarea "Tere, Oleme ehitamas aadress"
type textarea "x"
type textarea "Tere, Oleme ehitamas aadressi"
type textarea "x"
type textarea "Tere, Oleme ehitamas aadressil"
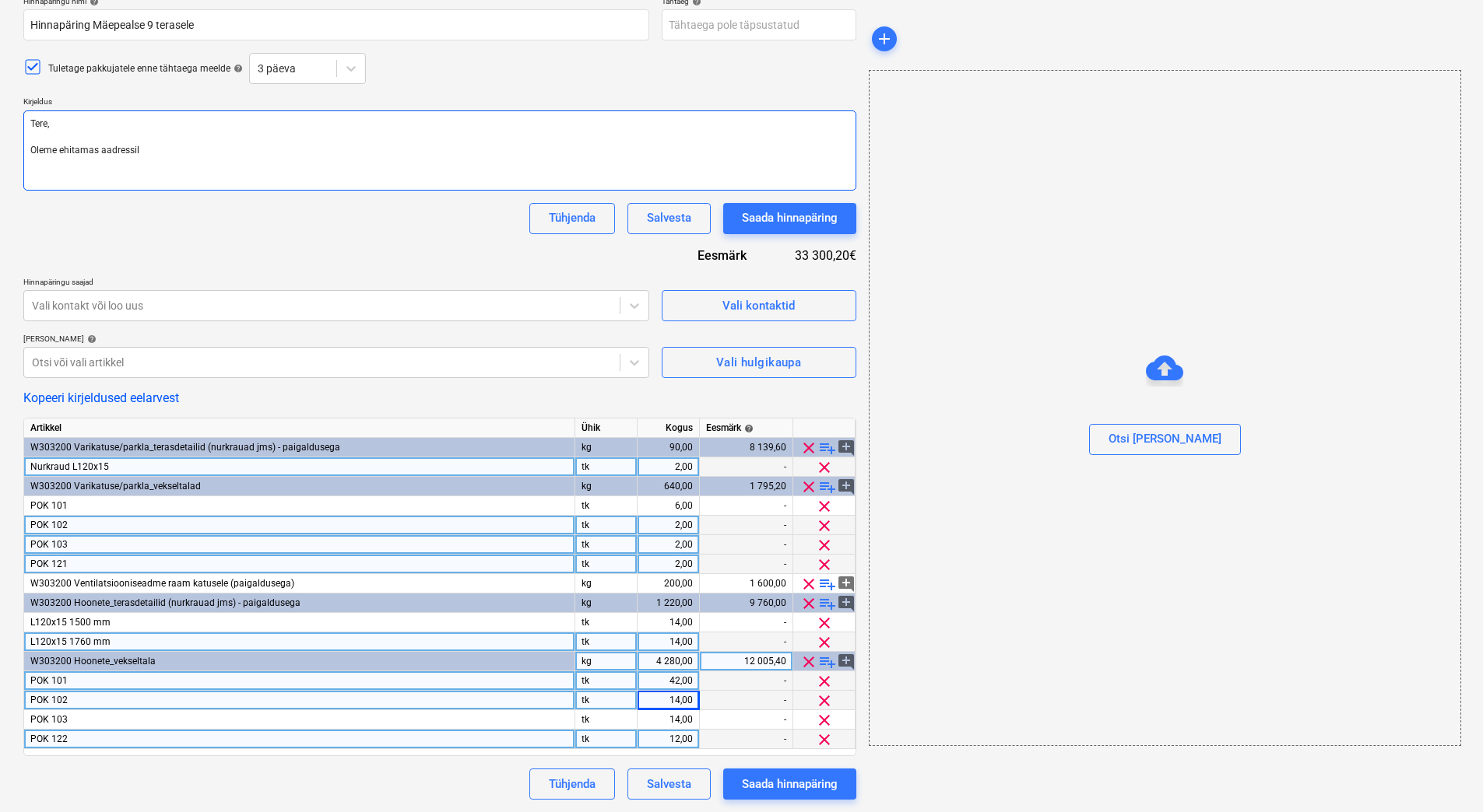
type textarea "x"
type textarea "Tere, Oleme ehitamas aadressil"
type textarea "x"
type textarea "Tere, Oleme ehitamas aadressil Mä"
type textarea "x"
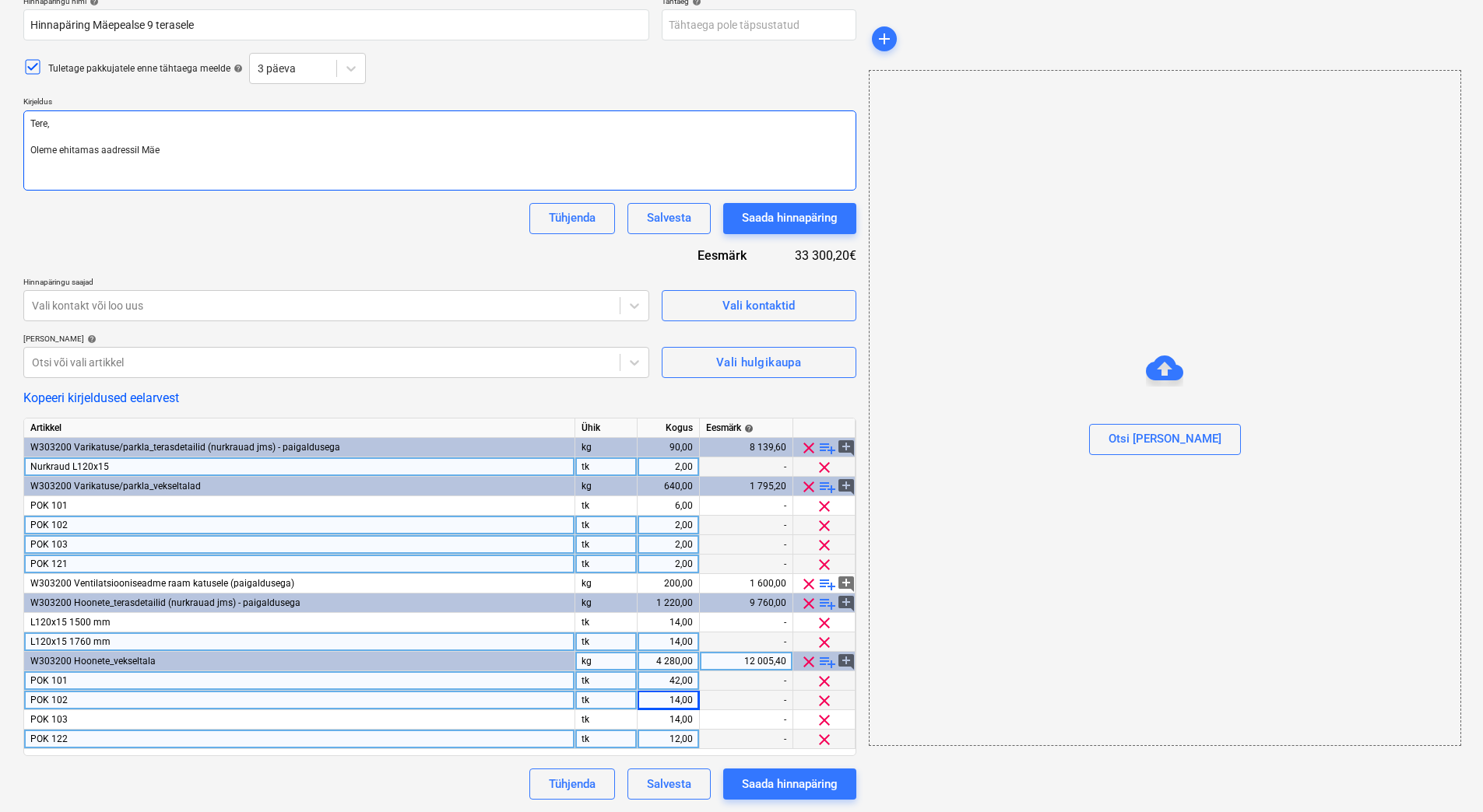
type textarea "Tere, Oleme ehitamas aadressil Mäep"
type textarea "x"
type textarea "Tere, Oleme ehitamas aadressil Mäepe"
type textarea "x"
type textarea "Tere, Oleme ehitamas aadressil Mäepea"
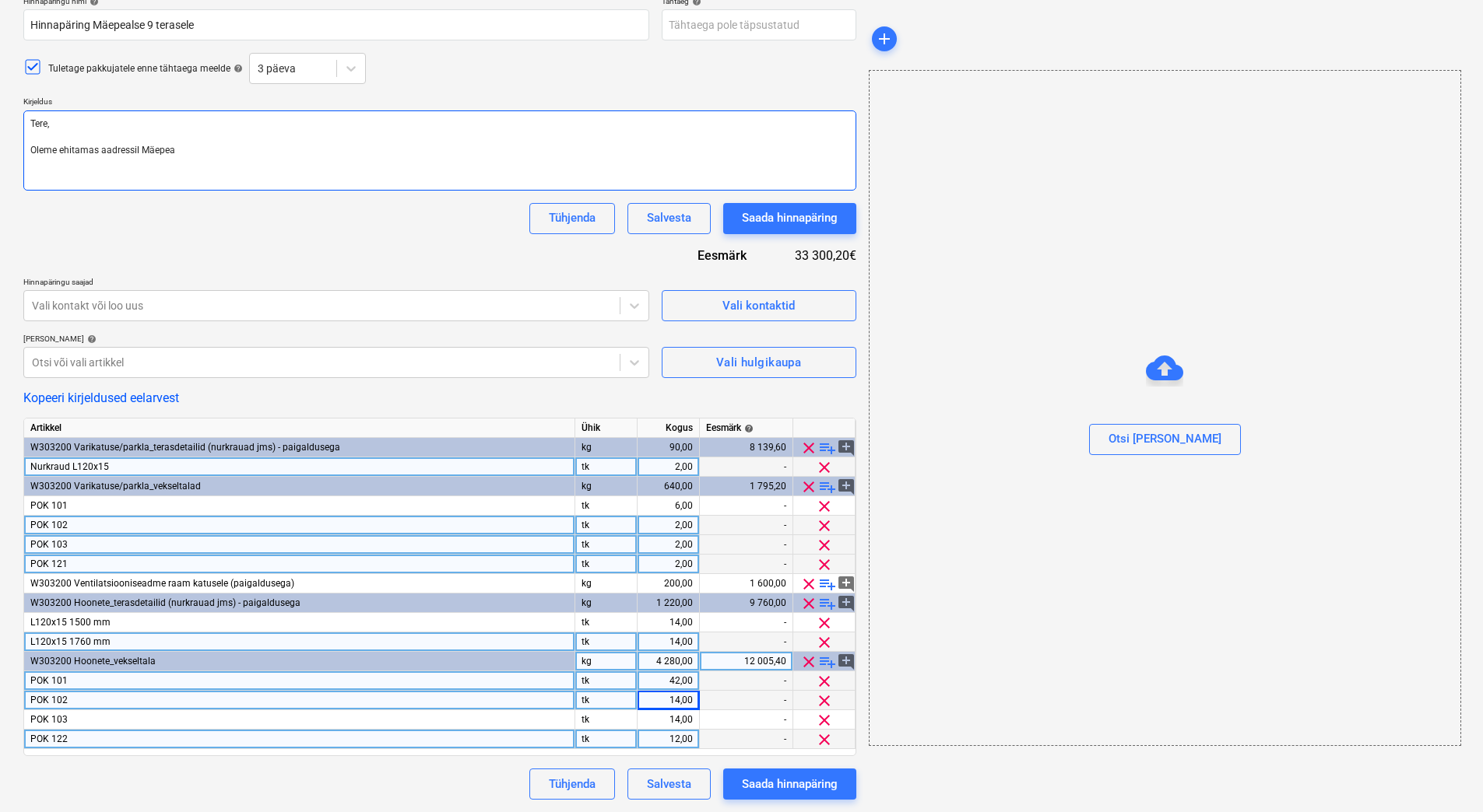
type textarea "x"
type textarea "Tere, Oleme ehitamas aadressil Mäepeal"
type textarea "x"
type textarea "Tere, Oleme ehitamas aadressil Mäepeals"
type textarea "x"
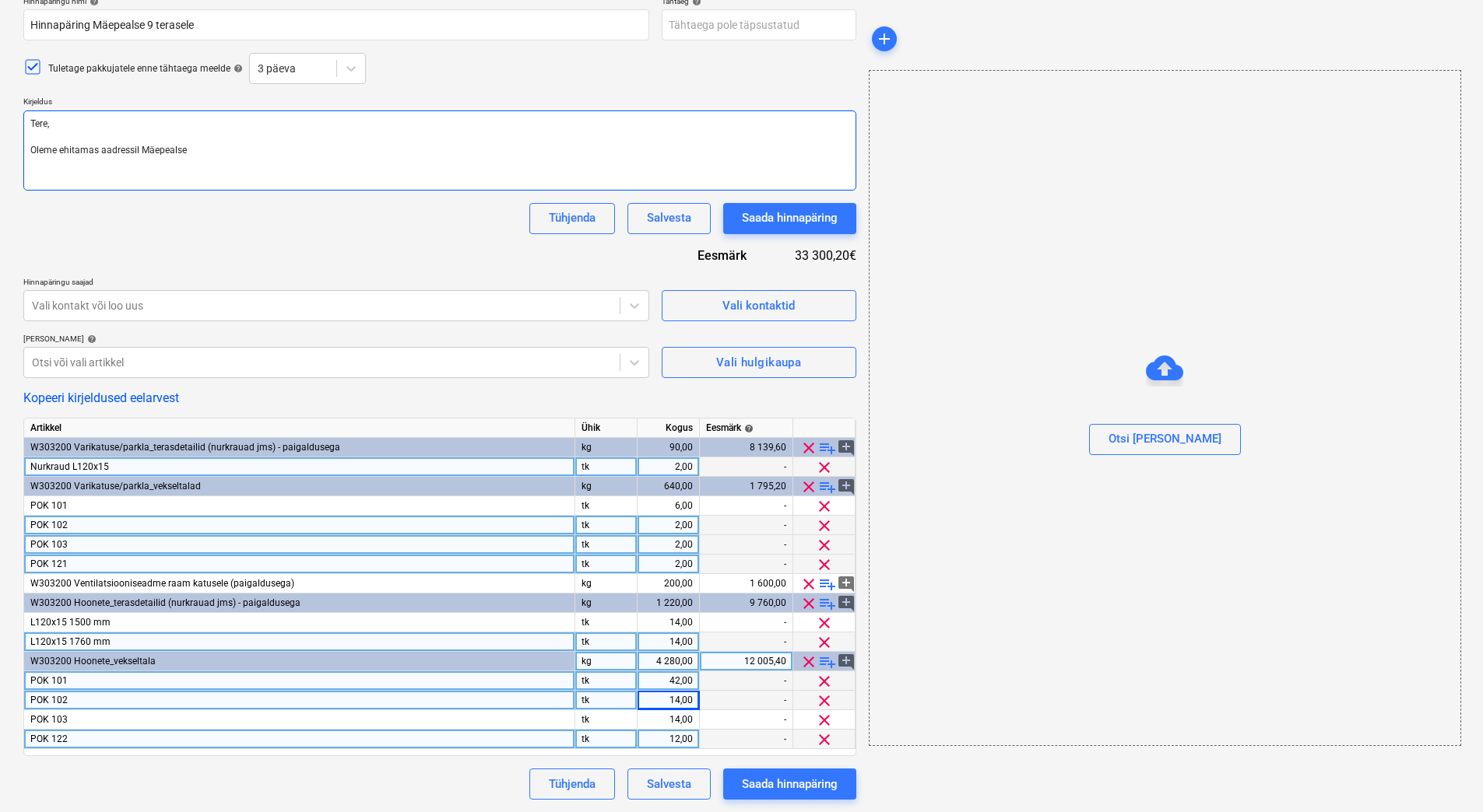
type textarea "Tere, Oleme ehitamas aadressil Mäepealse"
type textarea "x"
type textarea "Tere, Oleme ehitamas aadressil Mäepealse 9,"
type textarea "x"
type textarea "Tere, Oleme ehitamas aadressil Mäepealse 9, M"
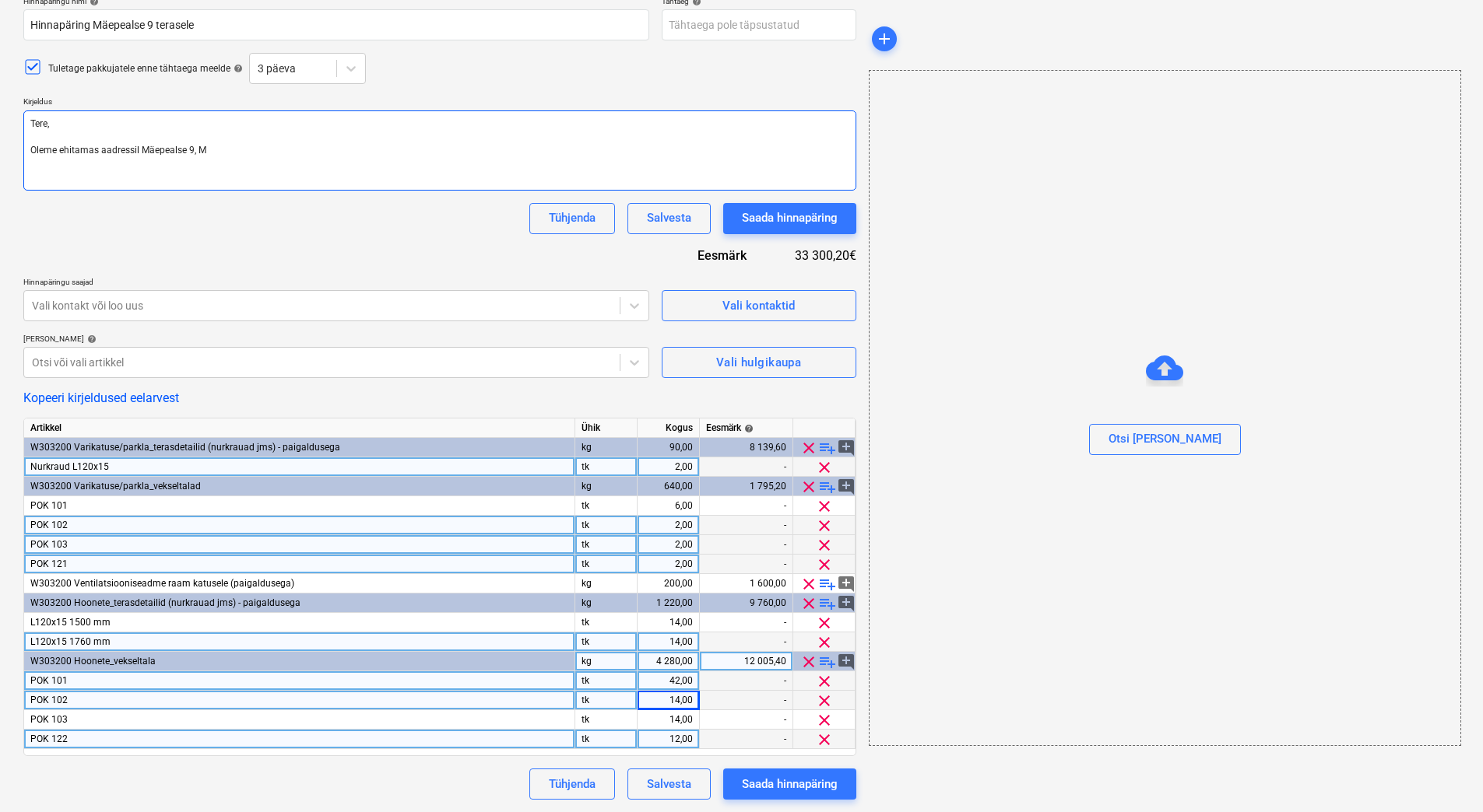
type textarea "x"
type textarea "Tere, Oleme ehitamas aadressil Mäepealse 9, Mu"
type textarea "x"
type textarea "Tere, Oleme ehitamas aadressil Mäepealse 9, Musta"
type textarea "x"
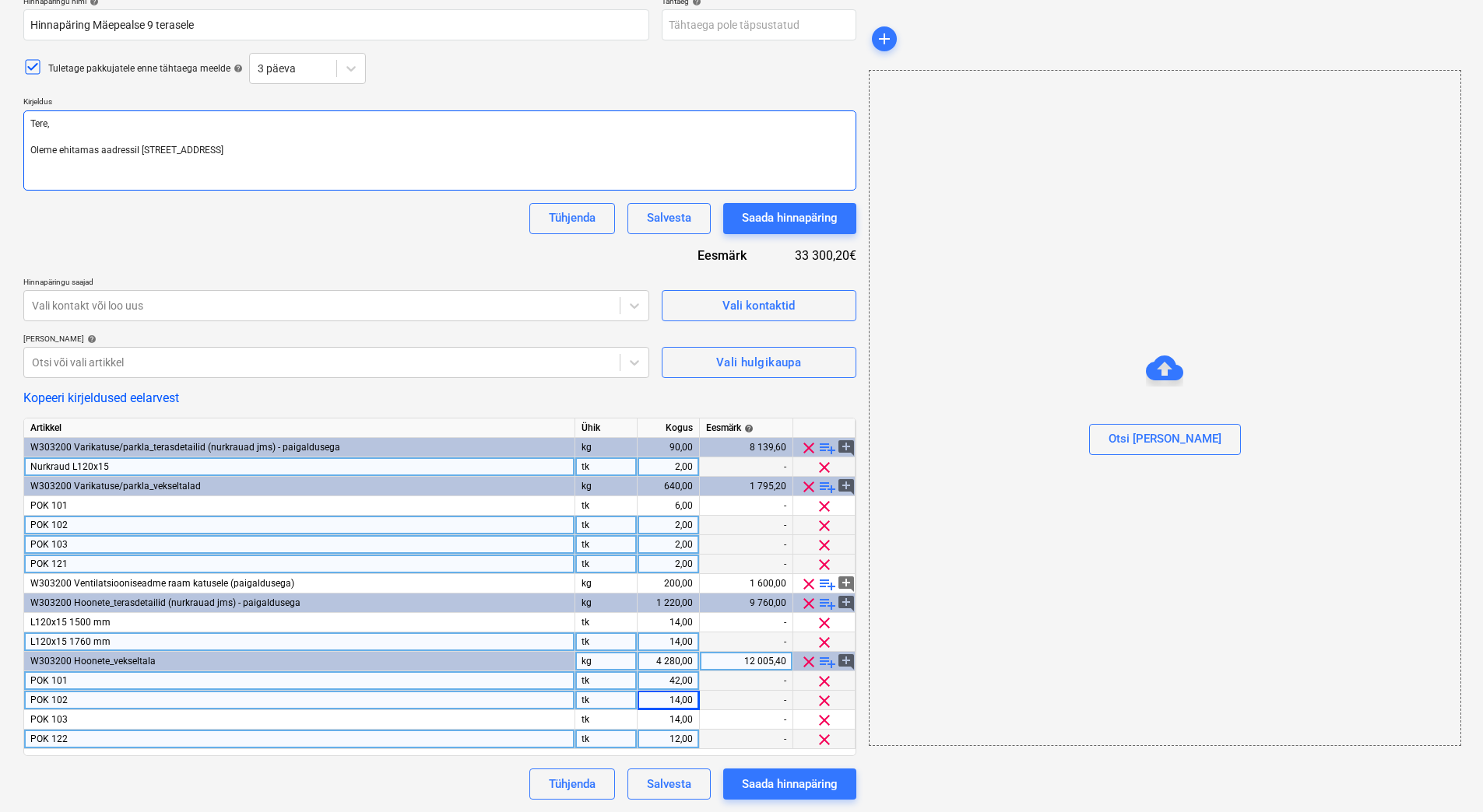
type textarea "Tere, Oleme ehitamas aadressil Mäepealse 9, Mustam"
type textarea "x"
type textarea "Tere, Oleme ehitamas aadressil Mäepealse 9, Mustame"
type textarea "x"
type textarea "Tere, Oleme ehitamas aadressil Mäepealse 9, Mustame"
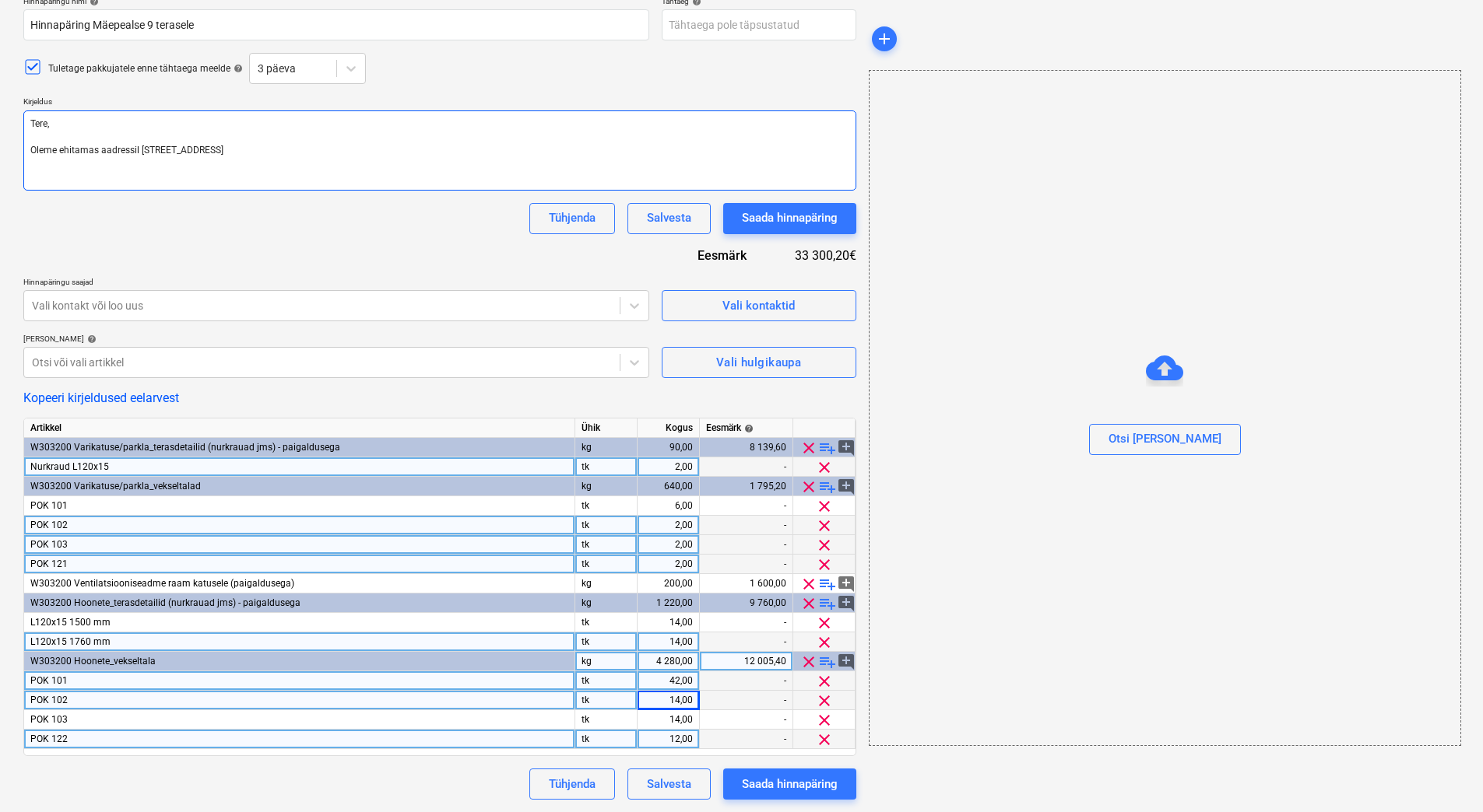
type textarea "x"
type textarea "Tere, Oleme ehitamas aadressil Mäepealse 9, Mustame L"
type textarea "x"
type textarea "Tere, Oleme ehitamas aadressil Mäepealse 9, Mustame LO"
type textarea "x"
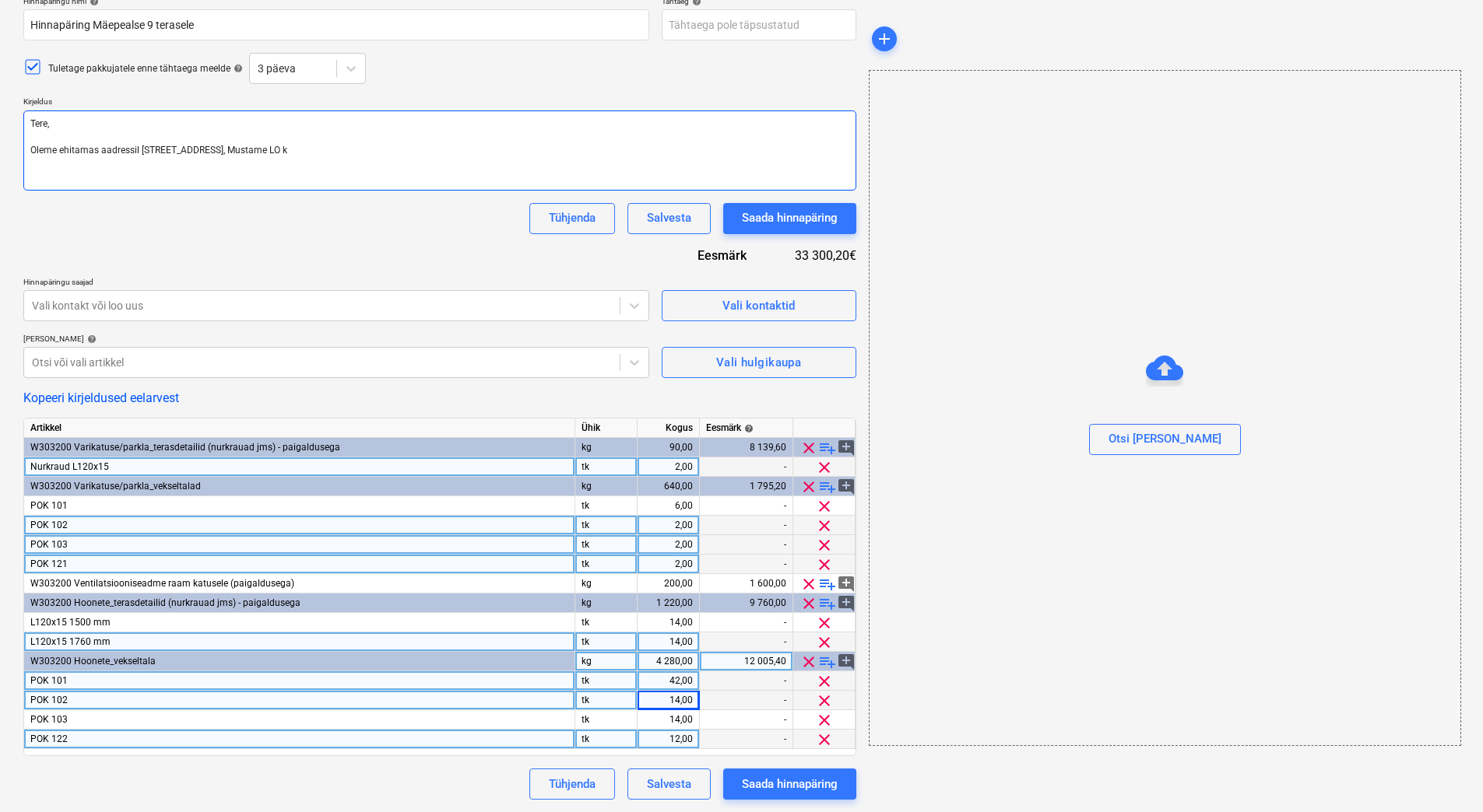
type textarea "Tere, Oleme ehitamas aadressil Mäepealse 9, Mustame LO ka"
type textarea "x"
type textarea "Tere, Oleme ehitamas aadressil Mäepealse 9, Mustame LO kaht"
type textarea "x"
type textarea "Tere, Oleme ehitamas aadressil Mäepealse 9, Mustame LO kahte"
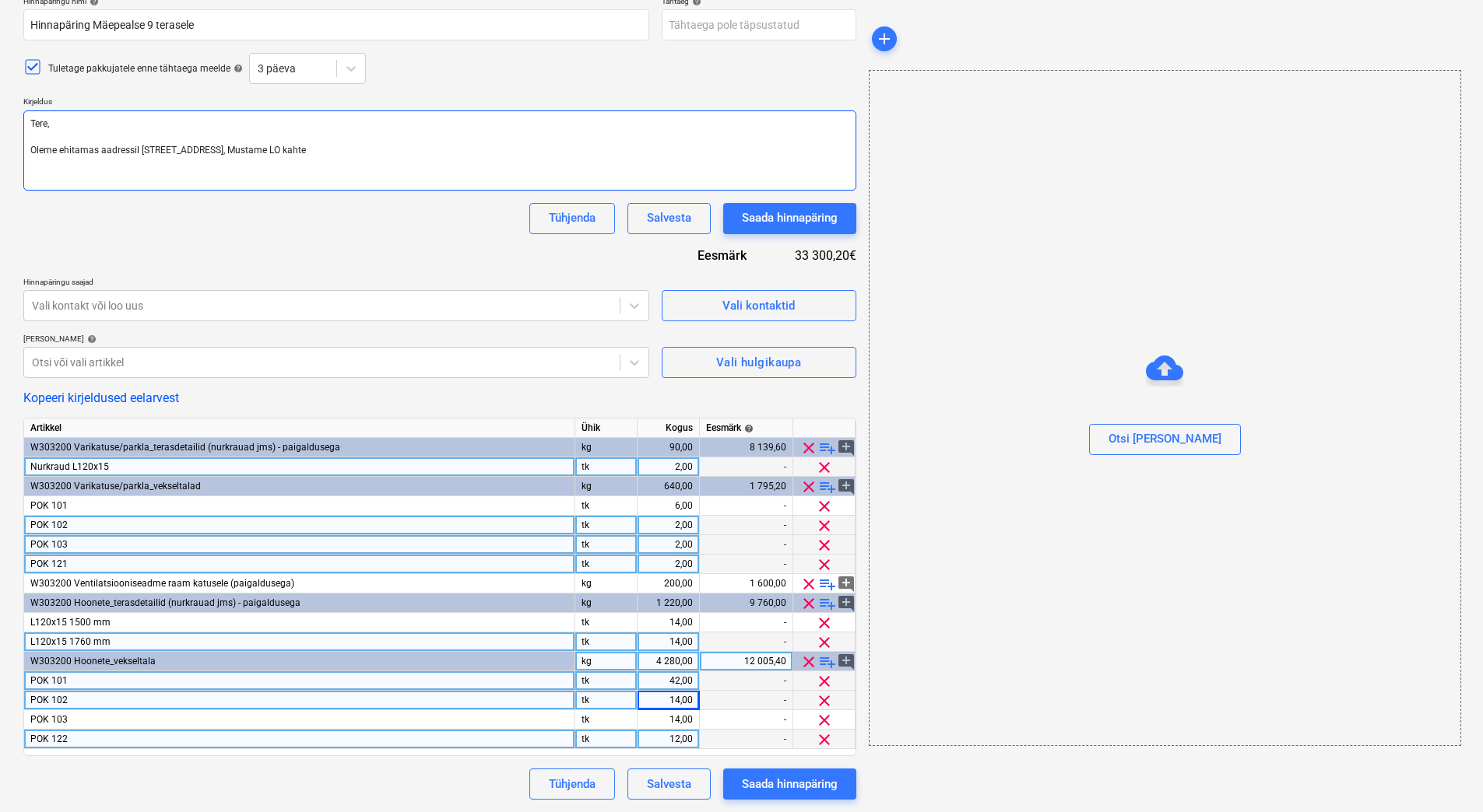
type textarea "x"
type textarea "Tere, Oleme ehitamas aadressil Mäepealse 9, Mustame LO kahte"
type textarea "x"
type textarea "Tere, Oleme ehitamas aadressil Mäepealse 9, Mustame LO kahte k"
type textarea "x"
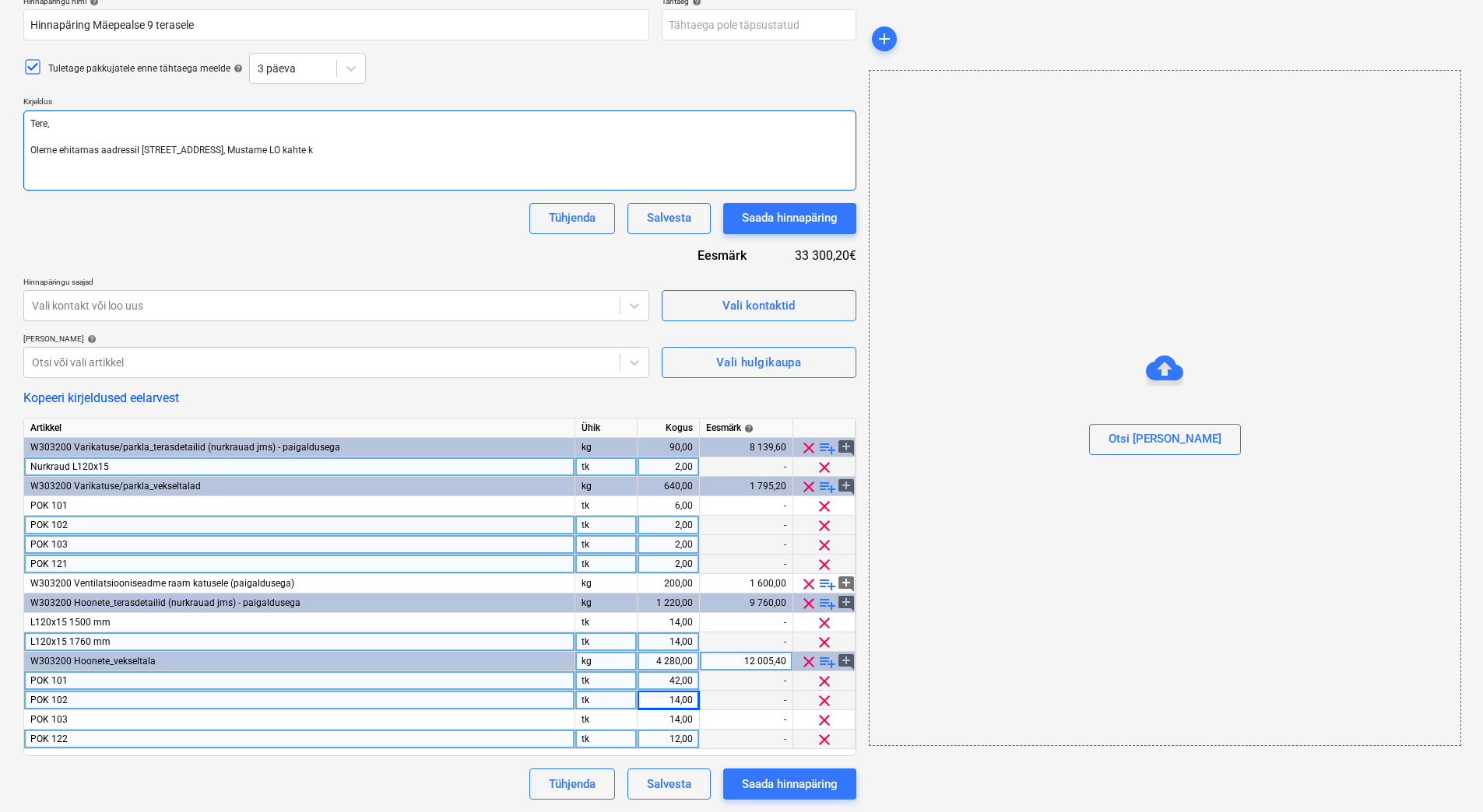
type textarea "Tere, Oleme ehitamas aadressil Mäepealse 9, Mustame LO kahte ko"
type textarea "x"
type textarea "Tere, Oleme ehitamas aadressil Mäepealse 9, Mustame LO kahte kort"
type textarea "x"
type textarea "Tere, Oleme ehitamas aadressil Mäepealse 9, Mustame LO kahte korte"
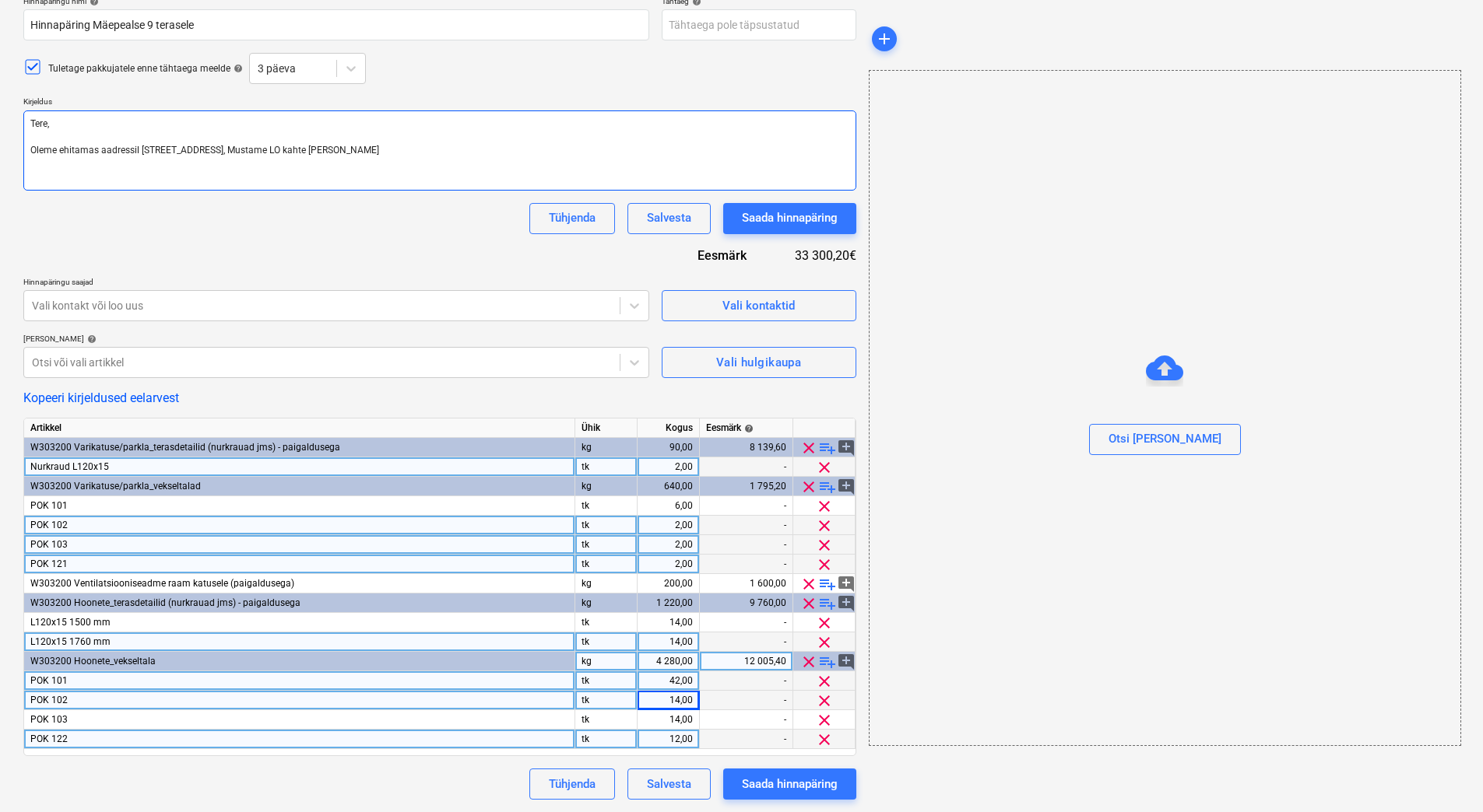
type textarea "x"
type textarea "Tere, Oleme ehitamas aadressil Mäepealse 9, Mustame LO kahte korter"
type textarea "x"
type textarea "Tere, Oleme ehitamas aadressil Mäepealse 9, Mustame LO kahte korterm"
type textarea "x"
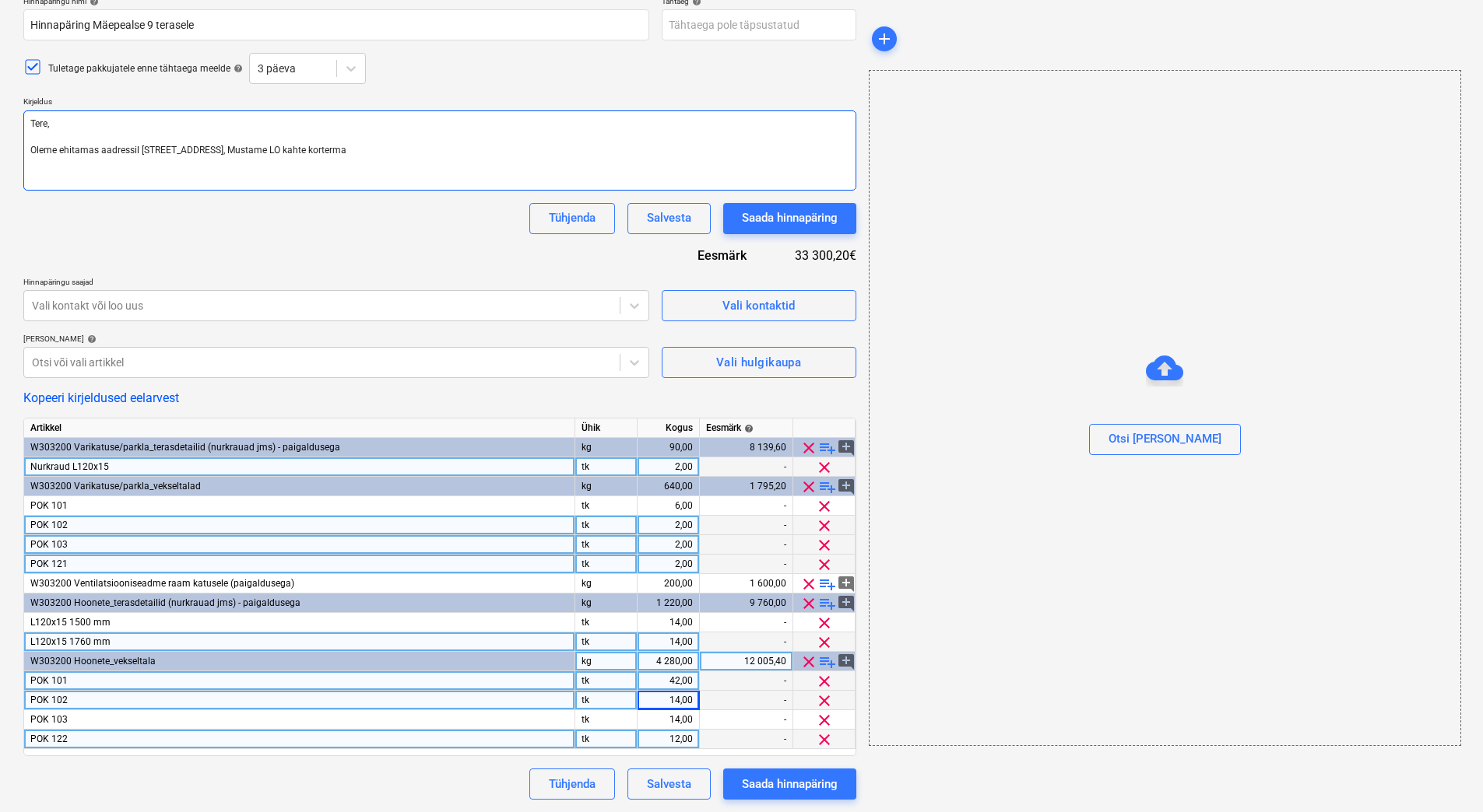
type textarea "Tere, Oleme ehitamas aadressil Mäepealse 9, Mustame LO kahte kortermaj"
type textarea "x"
type textarea "Tere, Oleme ehitamas aadressil Mäepealse 9, Mustame LO kahte kortermaja."
type textarea "x"
type textarea "Tere, Oleme ehitamas aadressil Mäepealse 9, Mustame LO kahte kortermaja."
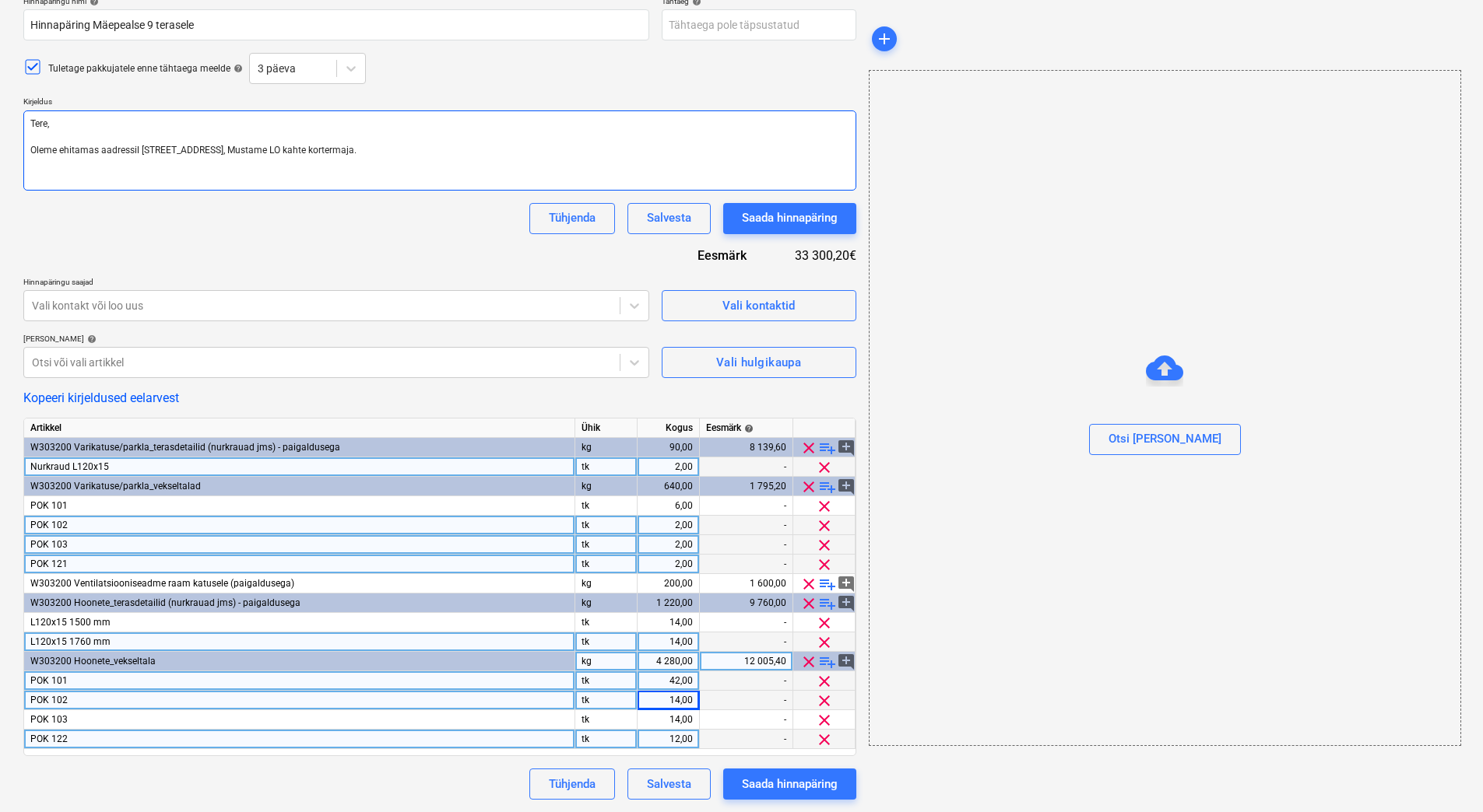
type textarea "x"
type textarea "Tere, Oleme ehitamas aadressil Mäepealse 9, Mustame LO kahte kortermaja. So"
type textarea "x"
type textarea "Tere, Oleme ehitamas aadressil Mäepealse 9, Mustame LO kahte kortermaja. Soov"
type textarea "x"
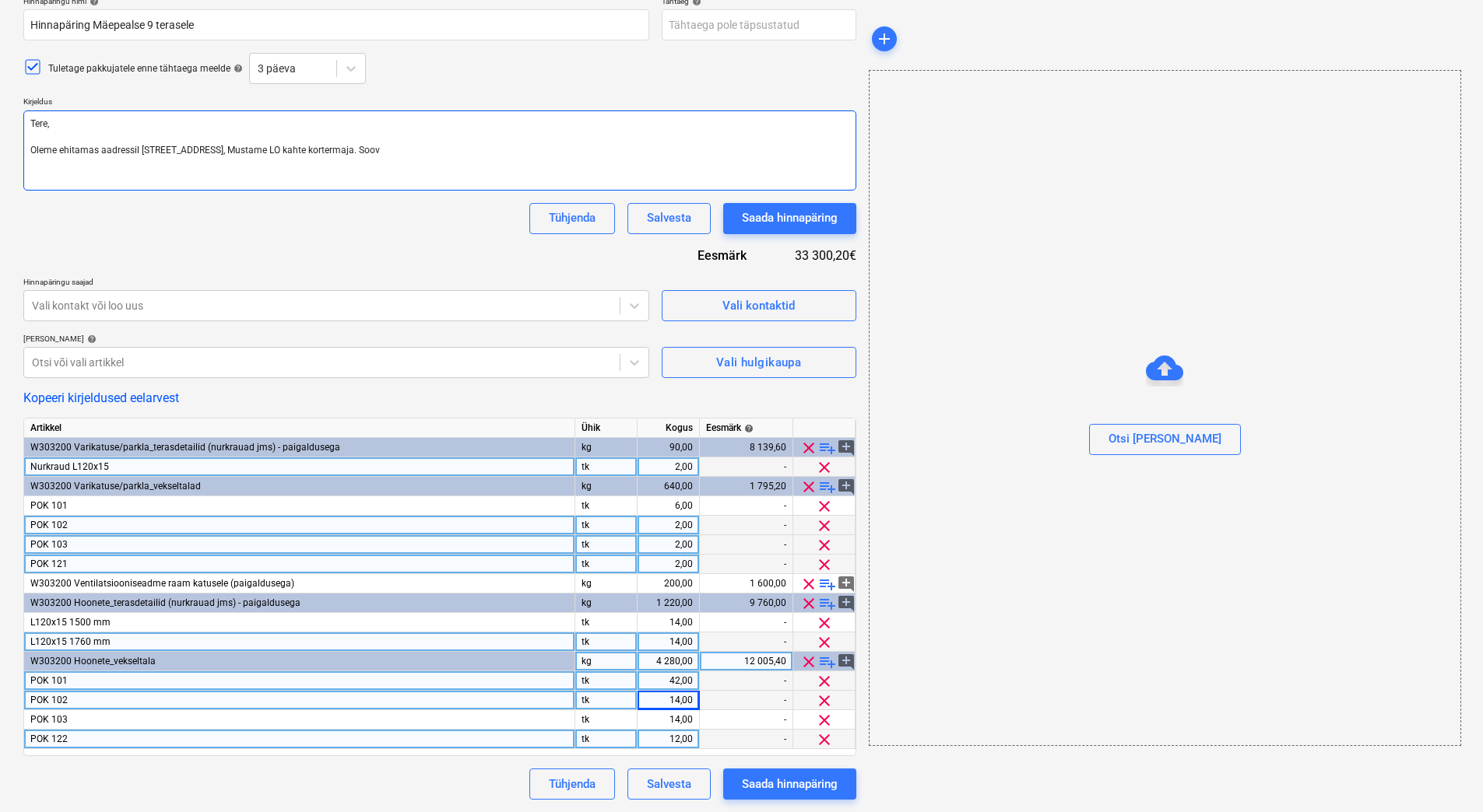
type textarea "Tere, Oleme ehitamas aadressil Mäepealse 9, Mustame LO kahte kortermaja. Soovi"
type textarea "x"
type textarea "Tere, Oleme ehitamas aadressil Mäepealse 9, Mustame LO kahte kortermaja. Soovik"
type textarea "x"
type textarea "Tere, Oleme ehitamas aadressil Mäepealse 9, Mustame LO kahte kortermaja. Sooviks"
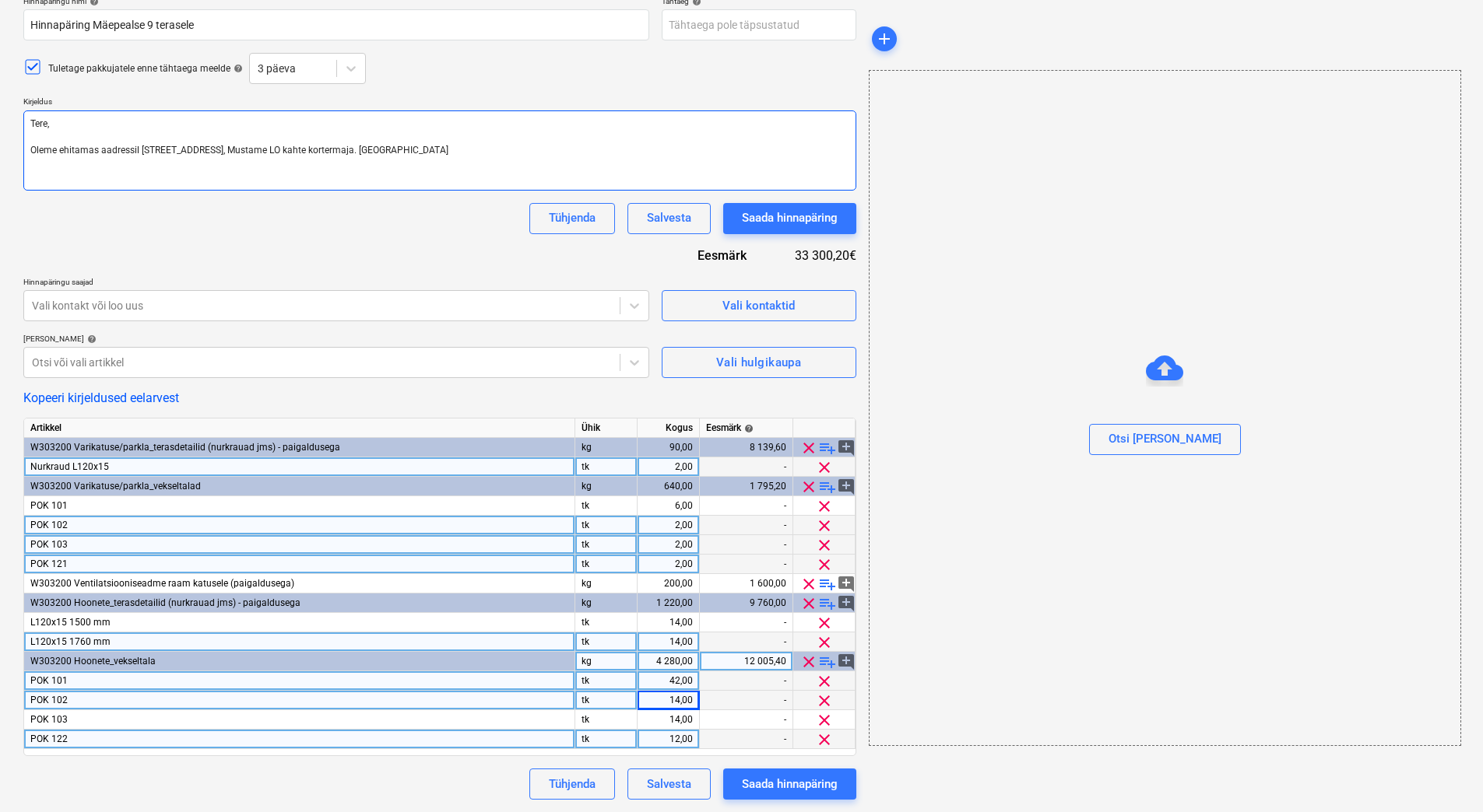
type textarea "x"
type textarea "Tere, Oleme ehitamas aadressil Mäepealse 9, Mustame LO kahte kortermaja. Sooviks"
type textarea "x"
type textarea "Tere, Oleme ehitamas aadressil Mäepealse 9, Mustame LO kahte kortermaja. Soovik…"
type textarea "x"
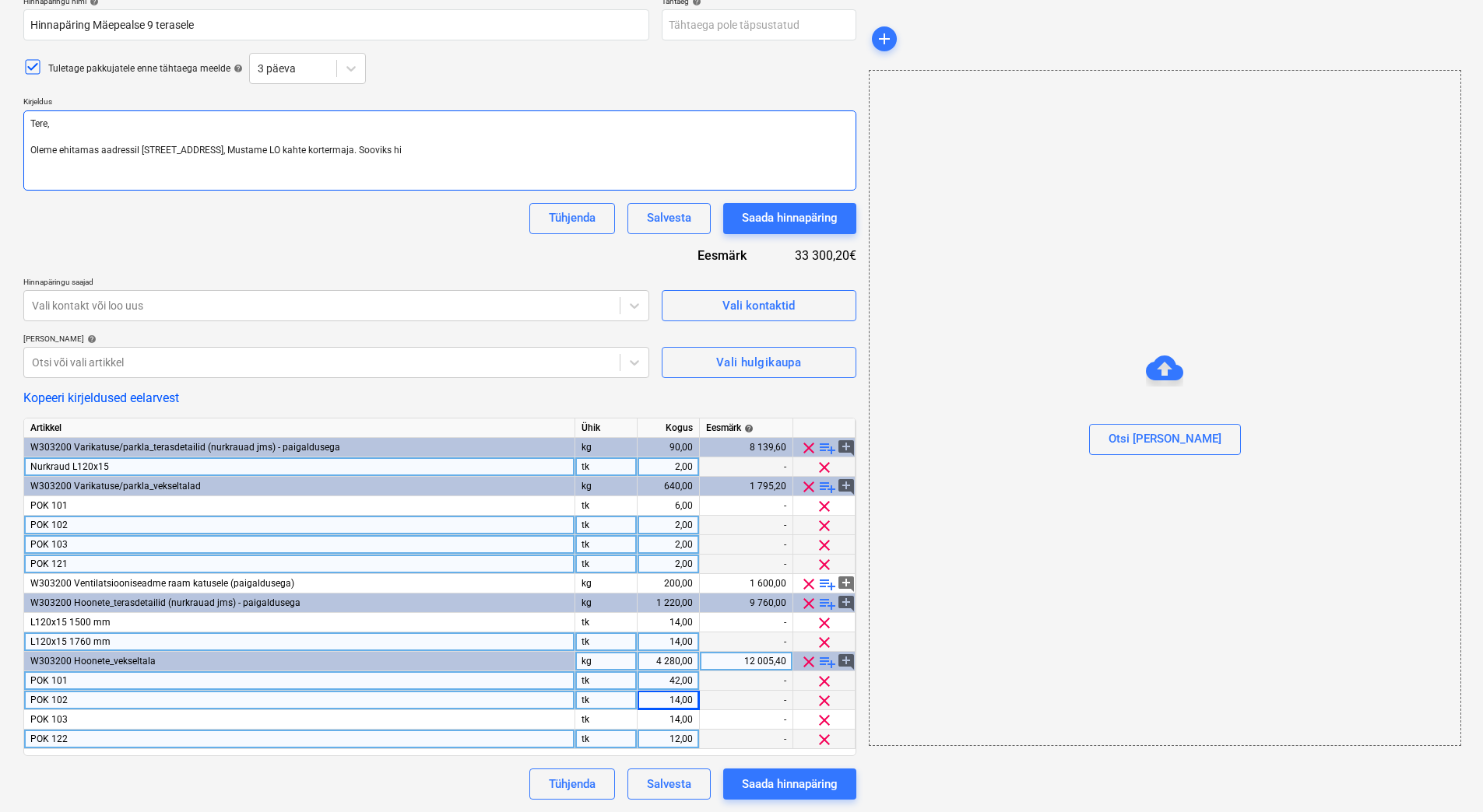
type textarea "Tere, Oleme ehitamas aadressil Mäepealse 9, Mustame LO kahte kortermaja. Soovik…"
type textarea "x"
type textarea "Tere, Oleme ehitamas aadressil Mäepealse 9, Mustame LO kahte kortermaja. Soovik…"
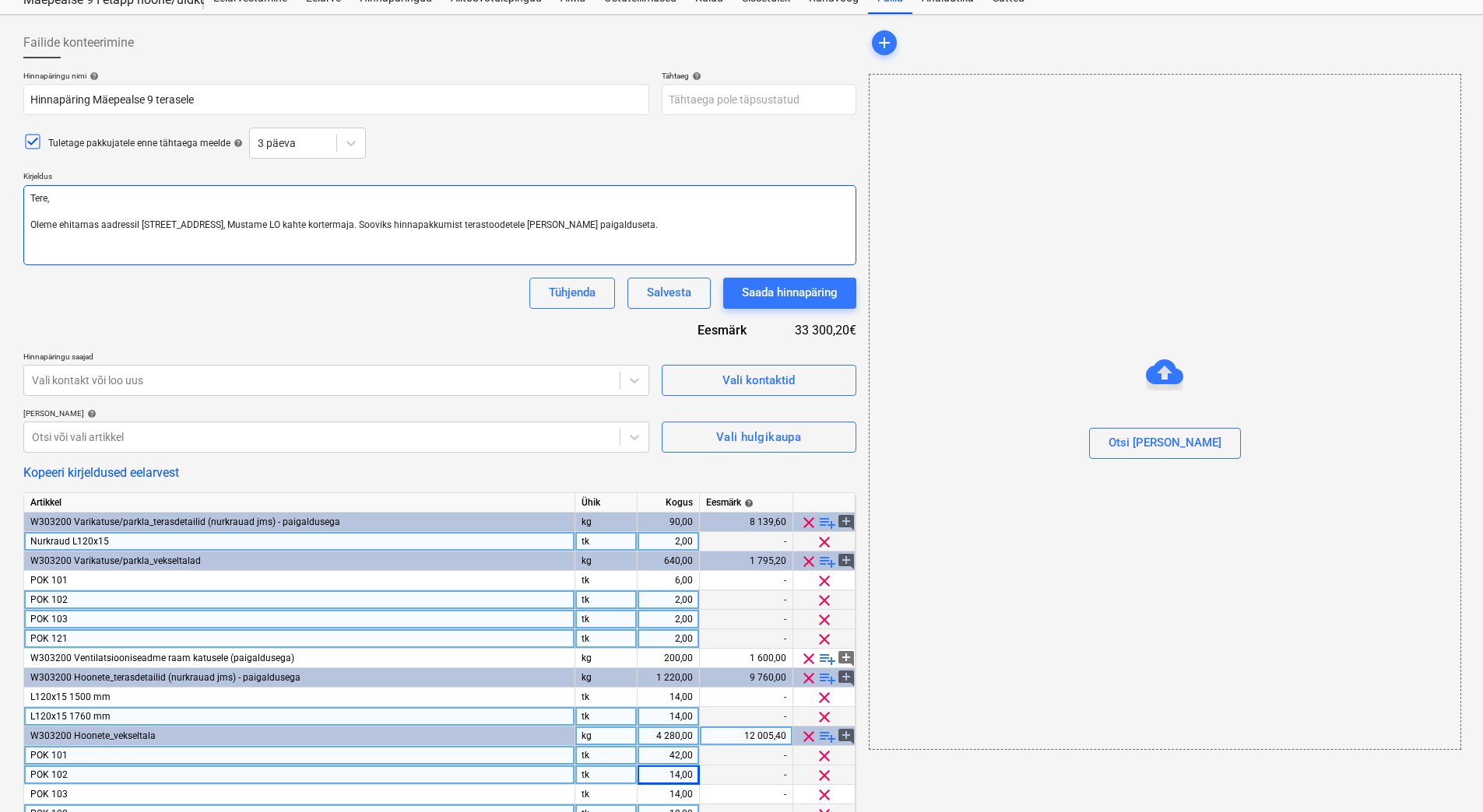
scroll to position [0, 0]
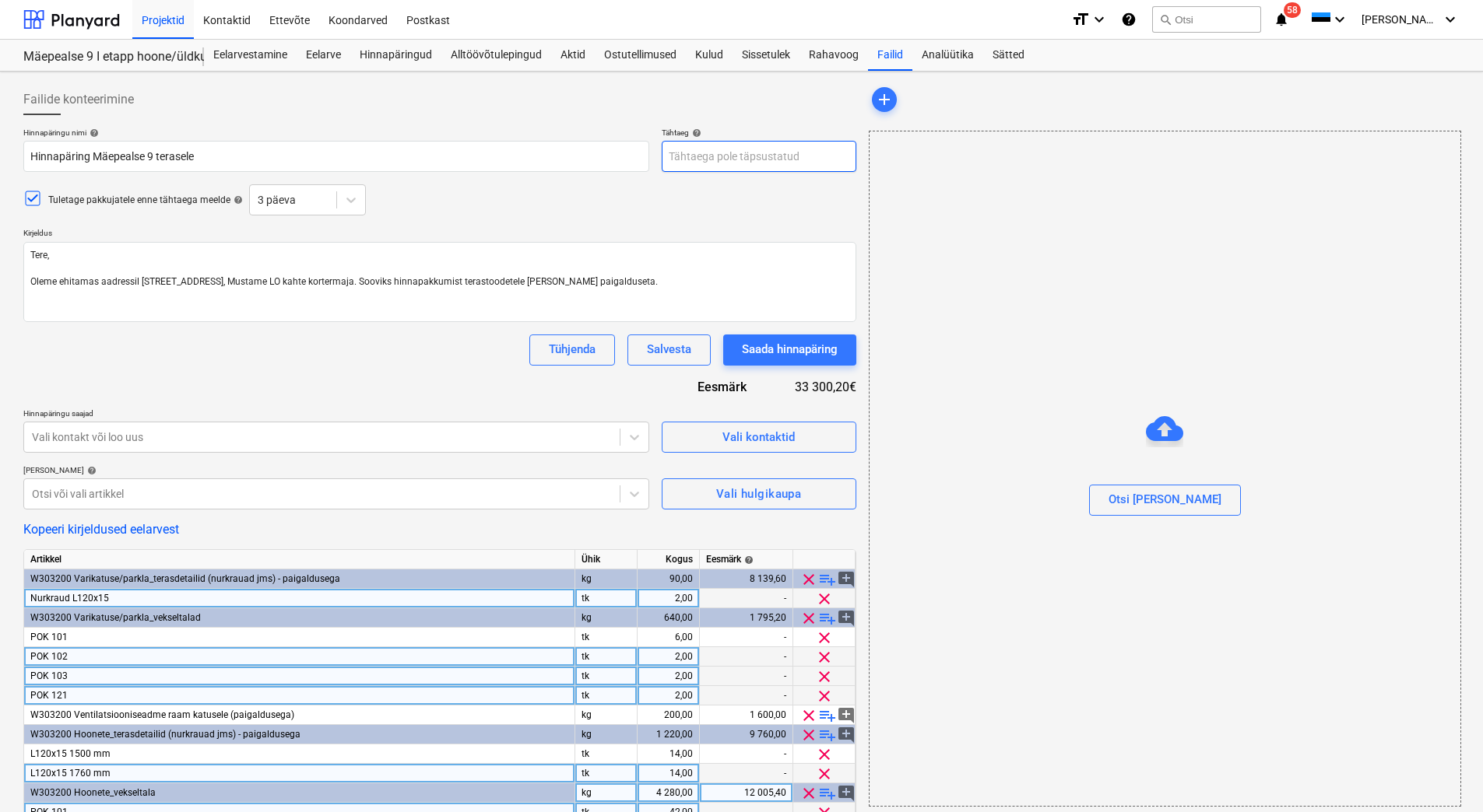
click at [693, 155] on body "Projektid Kontaktid Ettevõte Koondarved Postkast format_size keyboard_arrow_dow…" at bounding box center [741, 406] width 1483 height 812
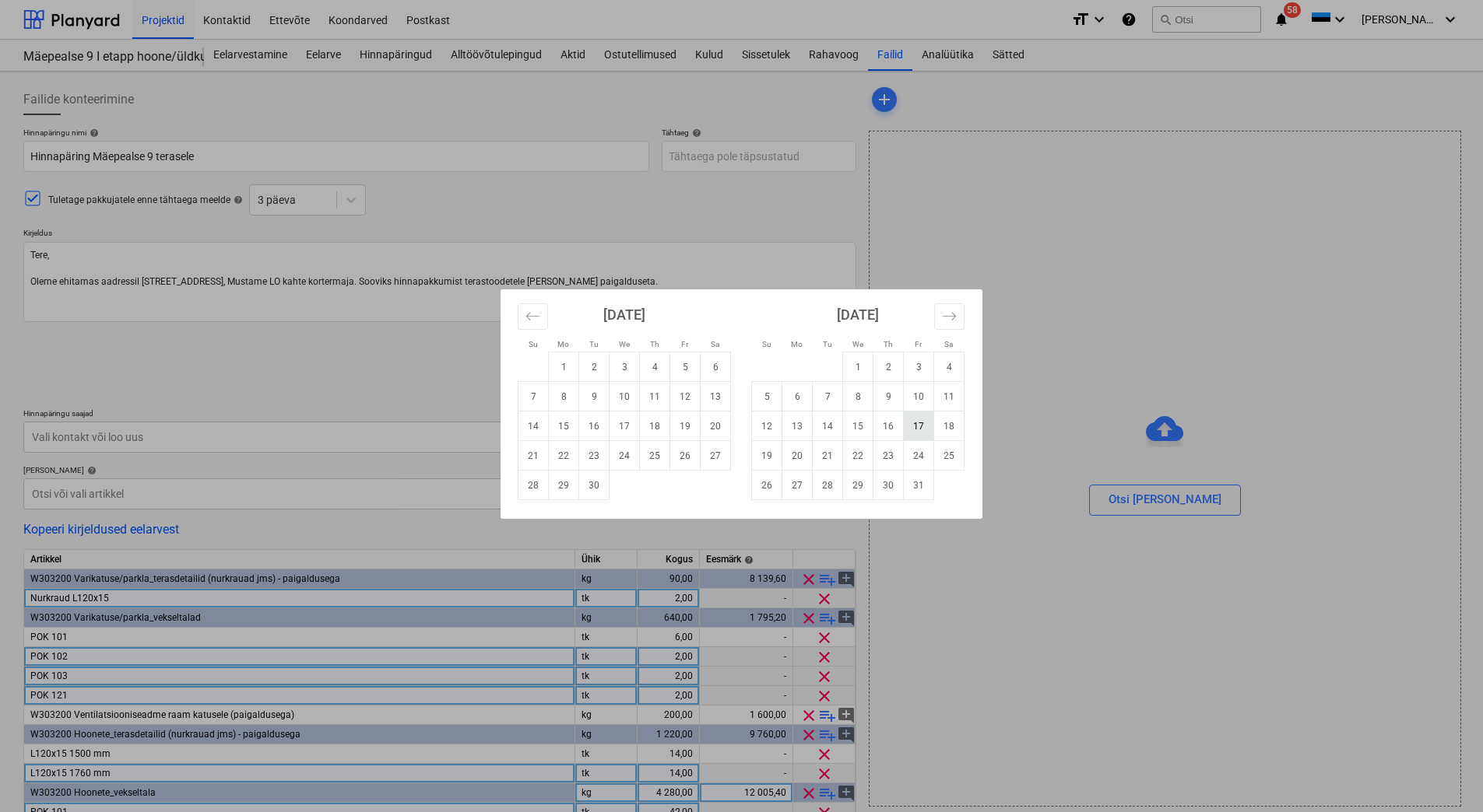
click at [910, 420] on td "17" at bounding box center [919, 426] width 30 height 29
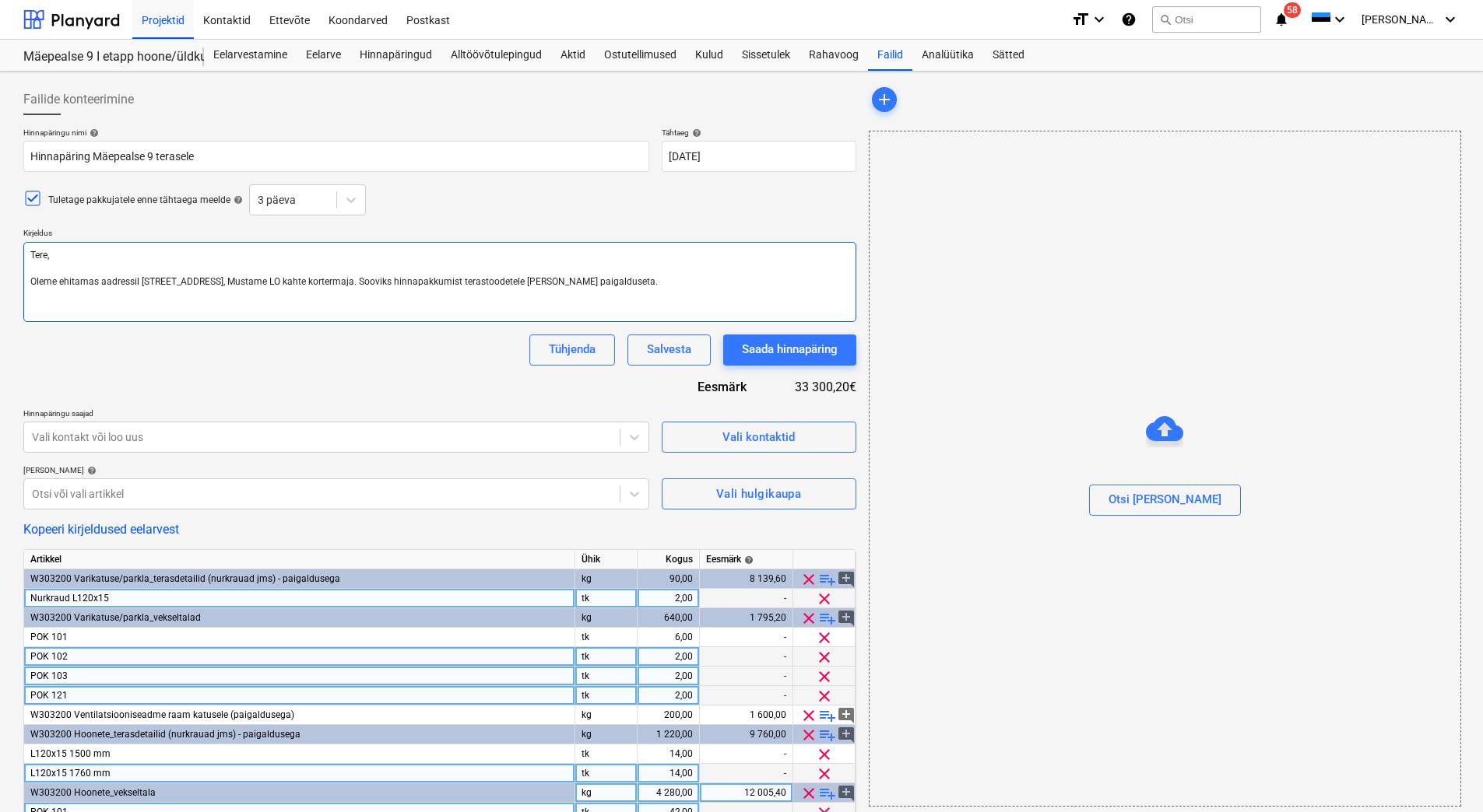
click at [572, 283] on textarea "Tere, Oleme ehitamas aadressil Mäepealse 9, Mustame LO kahte kortermaja. Soovik…" at bounding box center [440, 282] width 833 height 80
click at [785, 535] on div "Kopeeri kirjeldused eelarvest" at bounding box center [440, 529] width 833 height 15
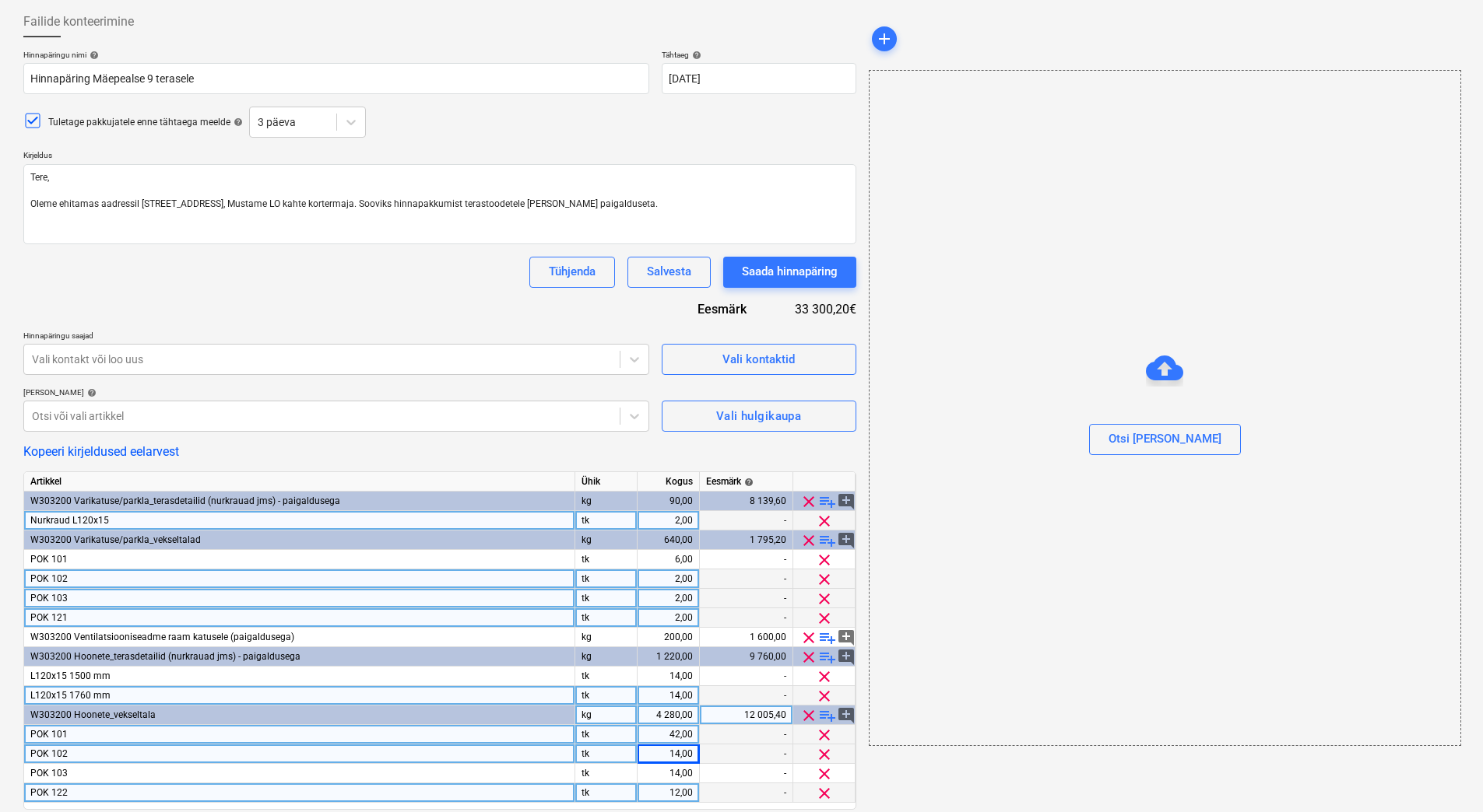
scroll to position [131, 0]
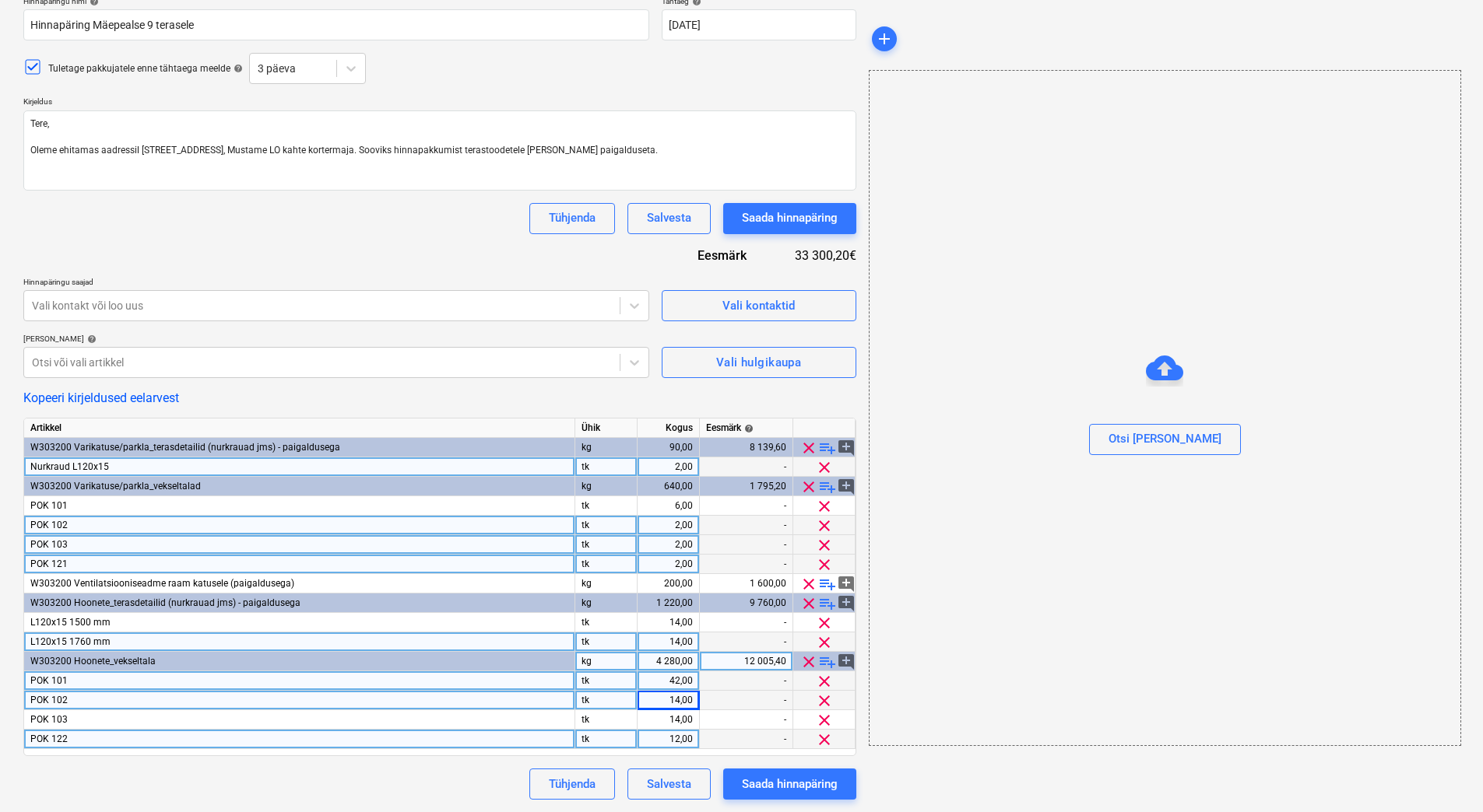
click at [507, 401] on div "Kopeeri kirjeldused eelarvest" at bounding box center [440, 398] width 833 height 15
click at [406, 776] on div "Tühjenda Salvesta Saada hinnapäring" at bounding box center [440, 783] width 833 height 31
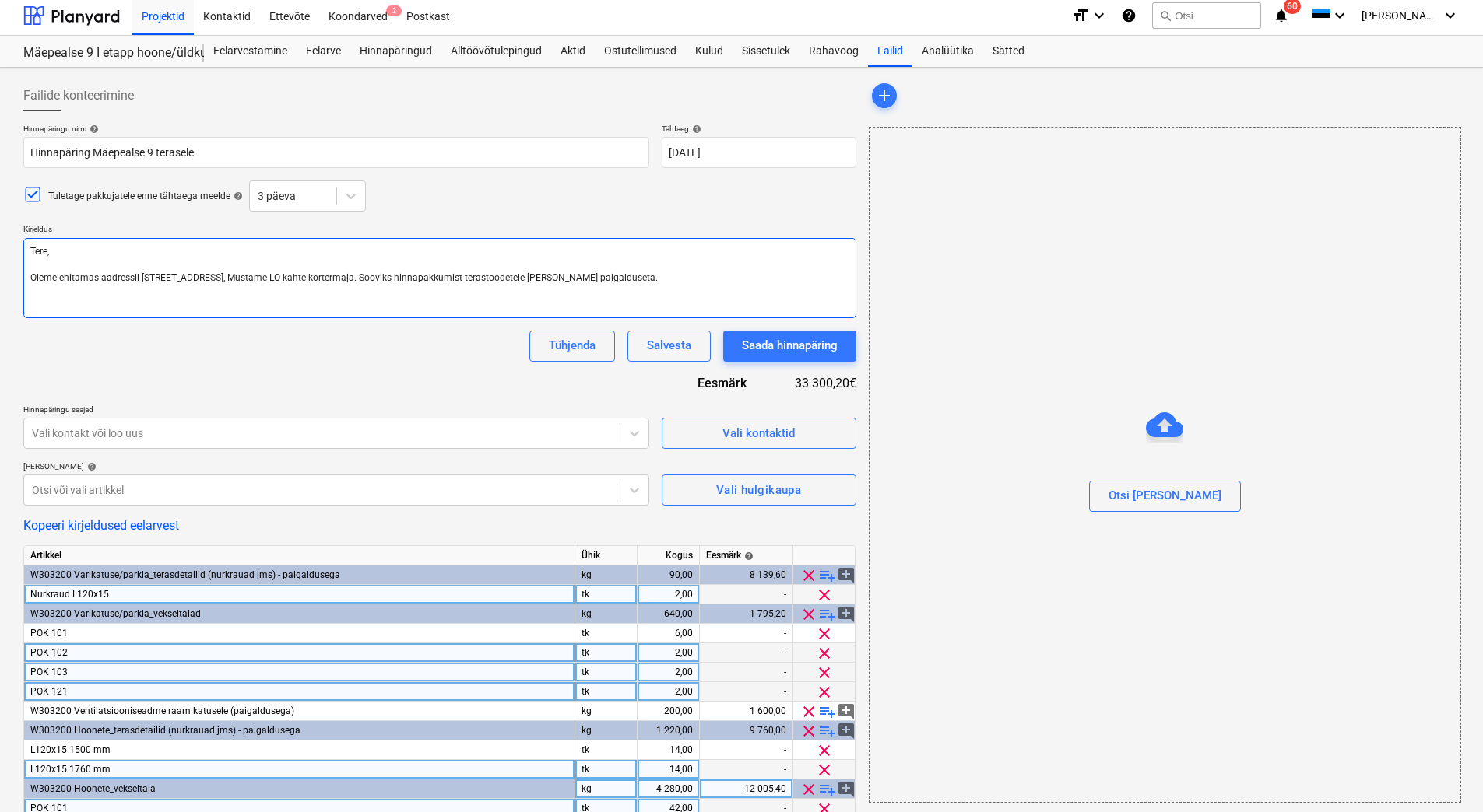
scroll to position [0, 0]
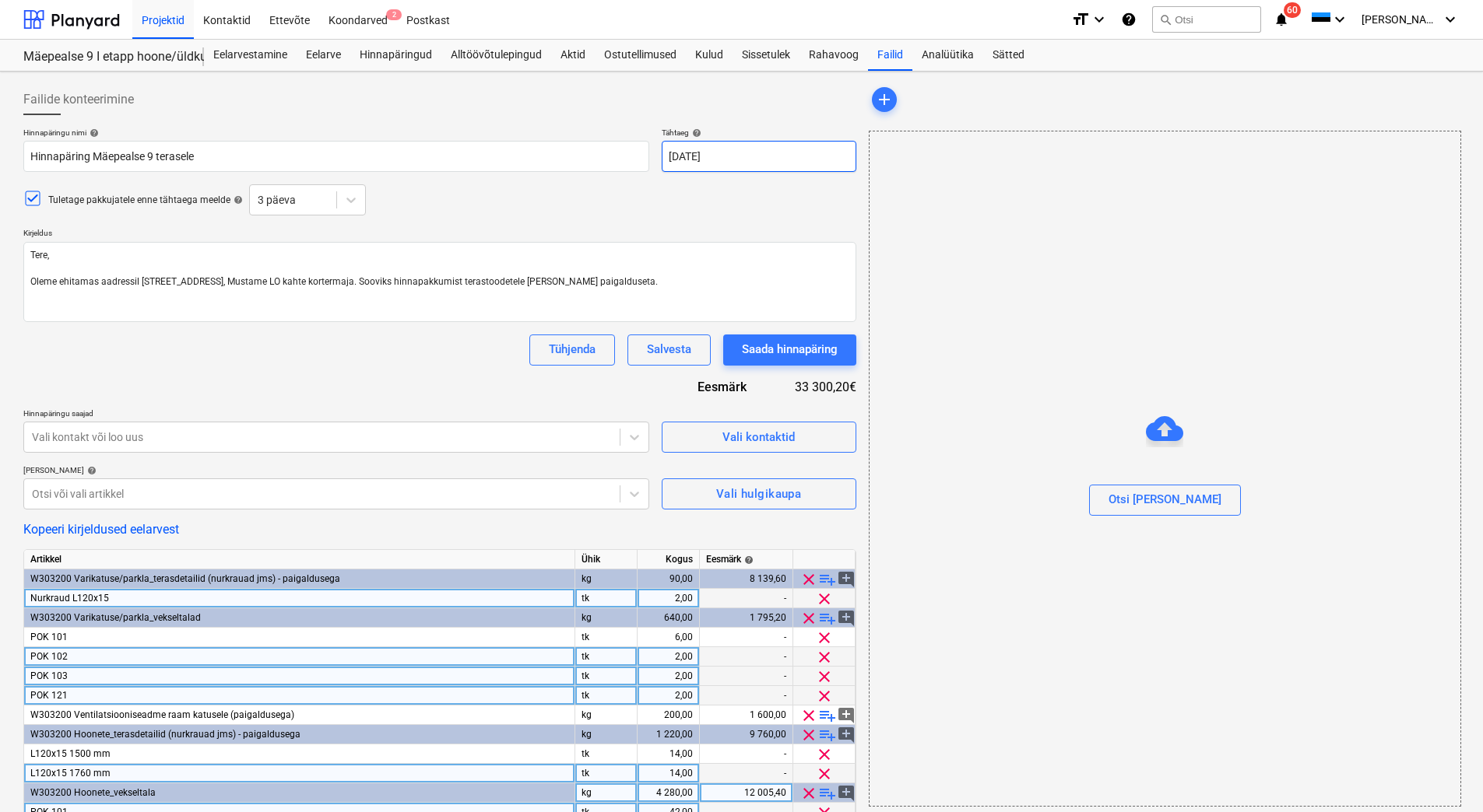
click at [684, 158] on body "Projektid Kontaktid Ettevõte Koondarved 2 Postkast format_size keyboard_arrow_d…" at bounding box center [741, 406] width 1483 height 812
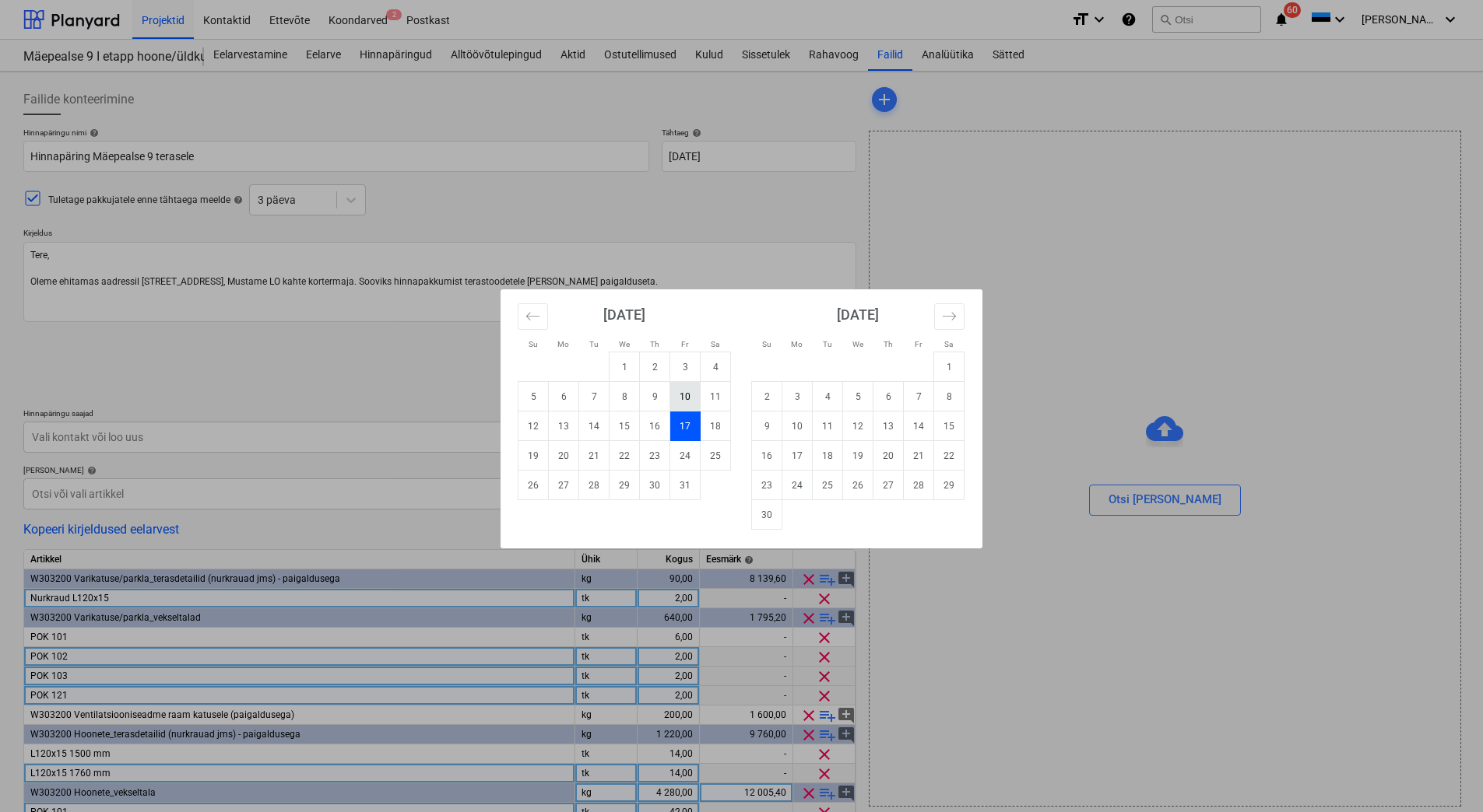
click at [680, 398] on td "10" at bounding box center [685, 397] width 30 height 29
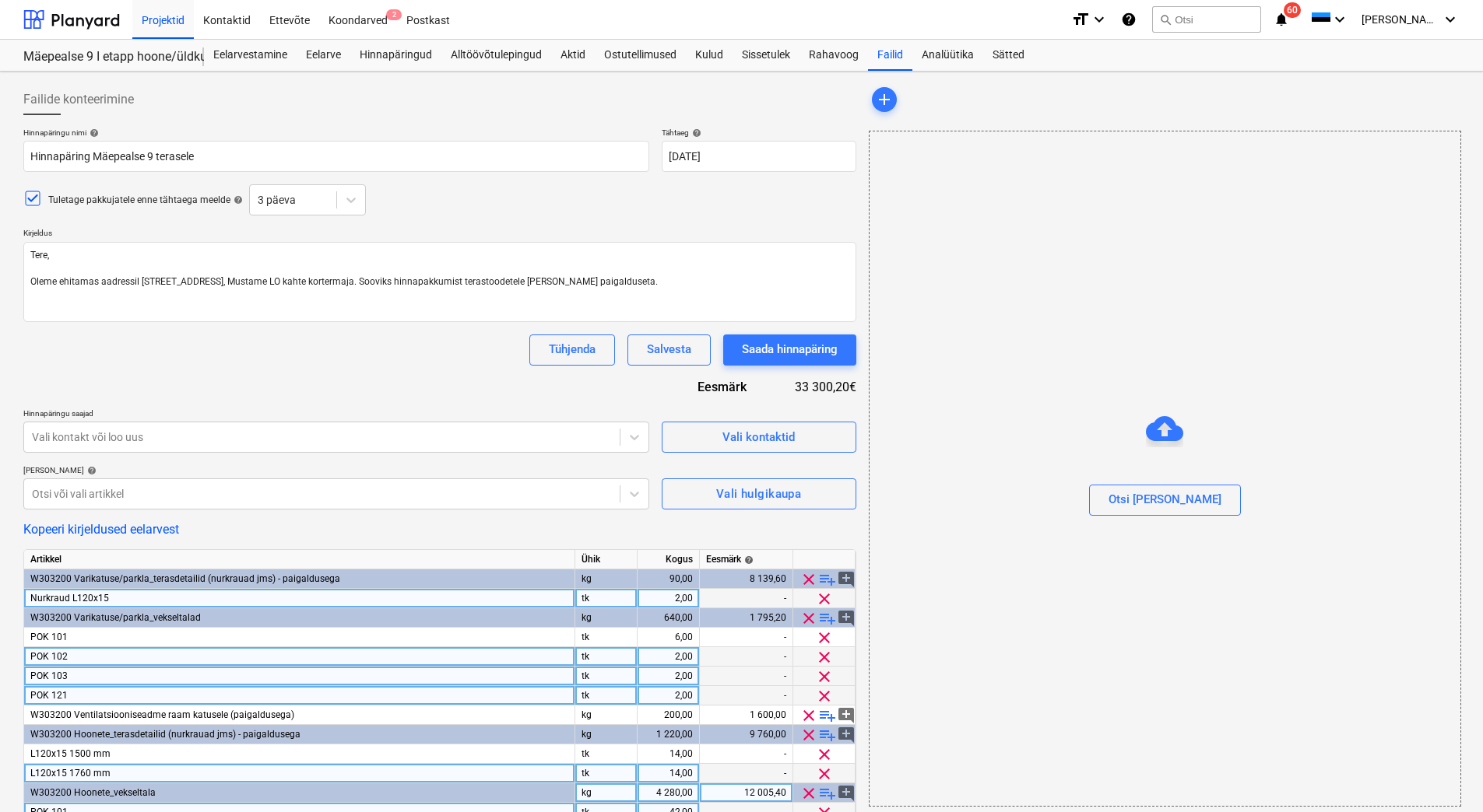
scroll to position [131, 0]
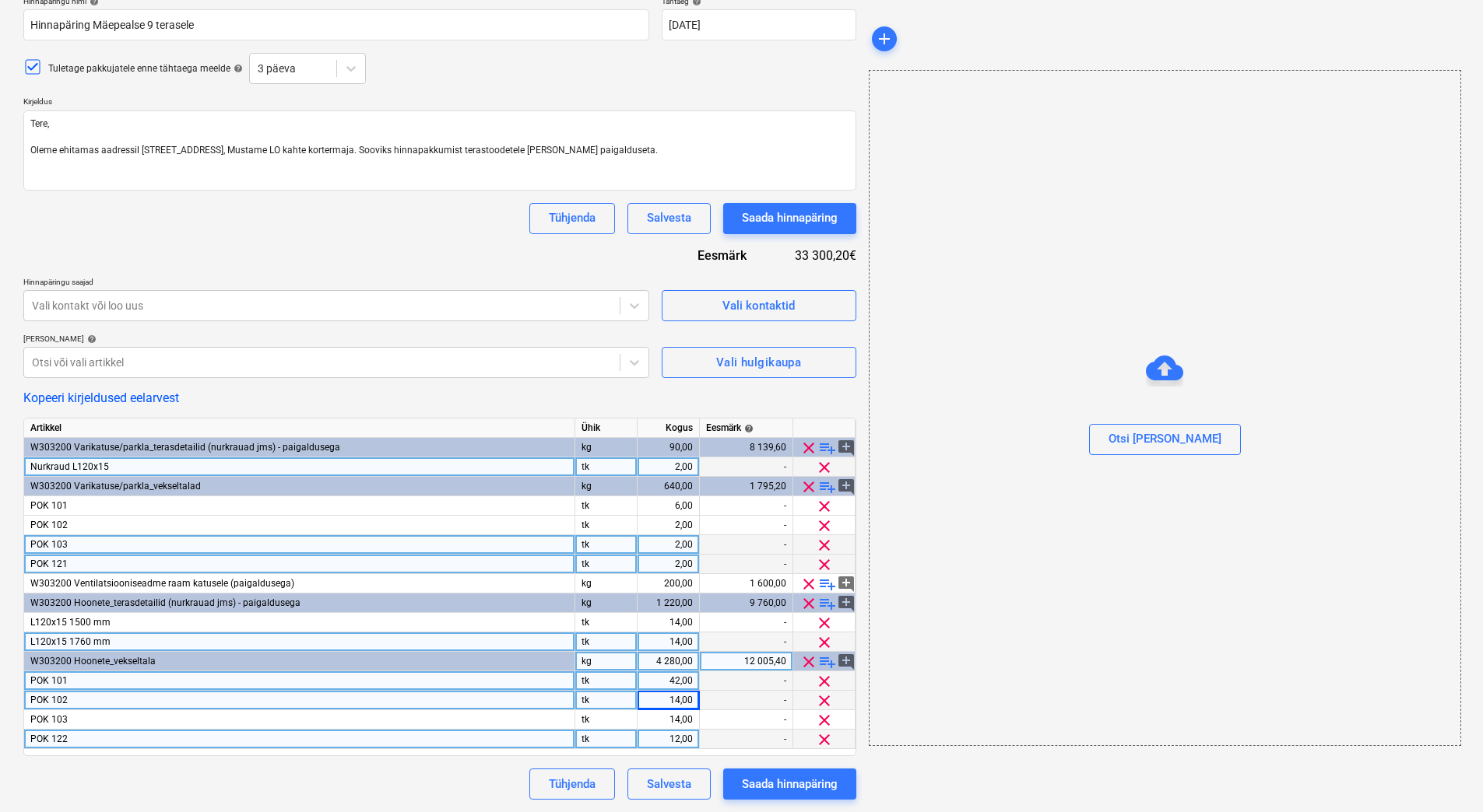
click at [254, 787] on div "Tühjenda Salvesta Saada hinnapäring" at bounding box center [440, 783] width 833 height 31
click at [40, 781] on div "Tühjenda Salvesta Saada hinnapäring" at bounding box center [440, 783] width 833 height 31
click at [996, 207] on div "Otsi [PERSON_NAME]" at bounding box center [1165, 408] width 592 height 676
click at [49, 160] on textarea "Tere, Oleme ehitamas aadressil Mäepealse 9, Mustame LO kahte kortermaja. Soovik…" at bounding box center [440, 151] width 833 height 80
click at [601, 150] on textarea "Tere, Oleme ehitamas aadressil Mäepealse 9, Mustame LO kahte kortermaja. Soovik…" at bounding box center [440, 151] width 833 height 80
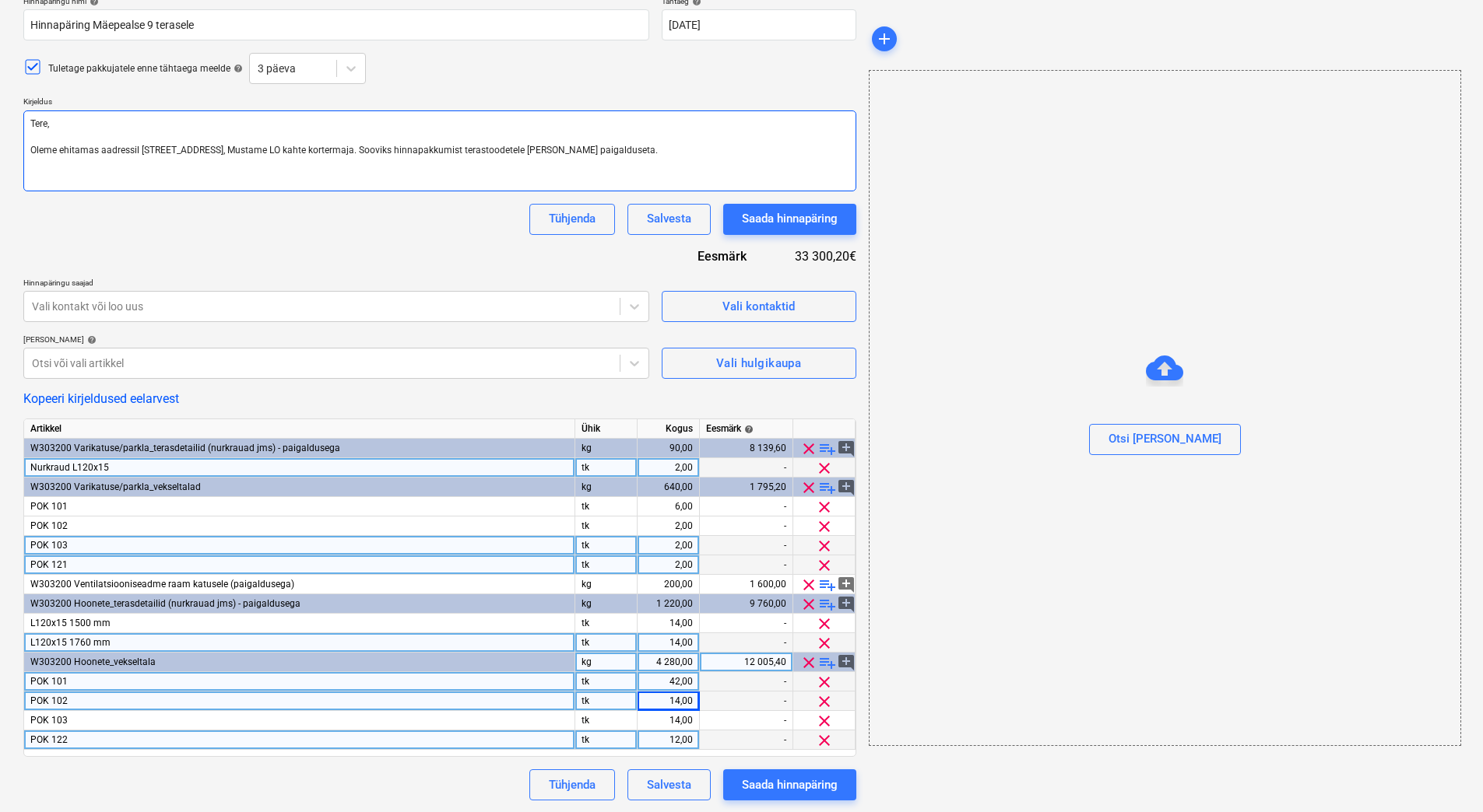
paste textarea "https://app.bauhub.ee/public/sharebox/3b2a50ad-32a5-4983-9ca8-28357bc24657"
click at [3, 691] on div "Failide konteerimine Hinnapäringu nimi help Hinnapäring Mäepealse 9 terasele Tä…" at bounding box center [741, 376] width 1483 height 873
click at [827, 603] on span "playlist_add" at bounding box center [827, 604] width 19 height 19
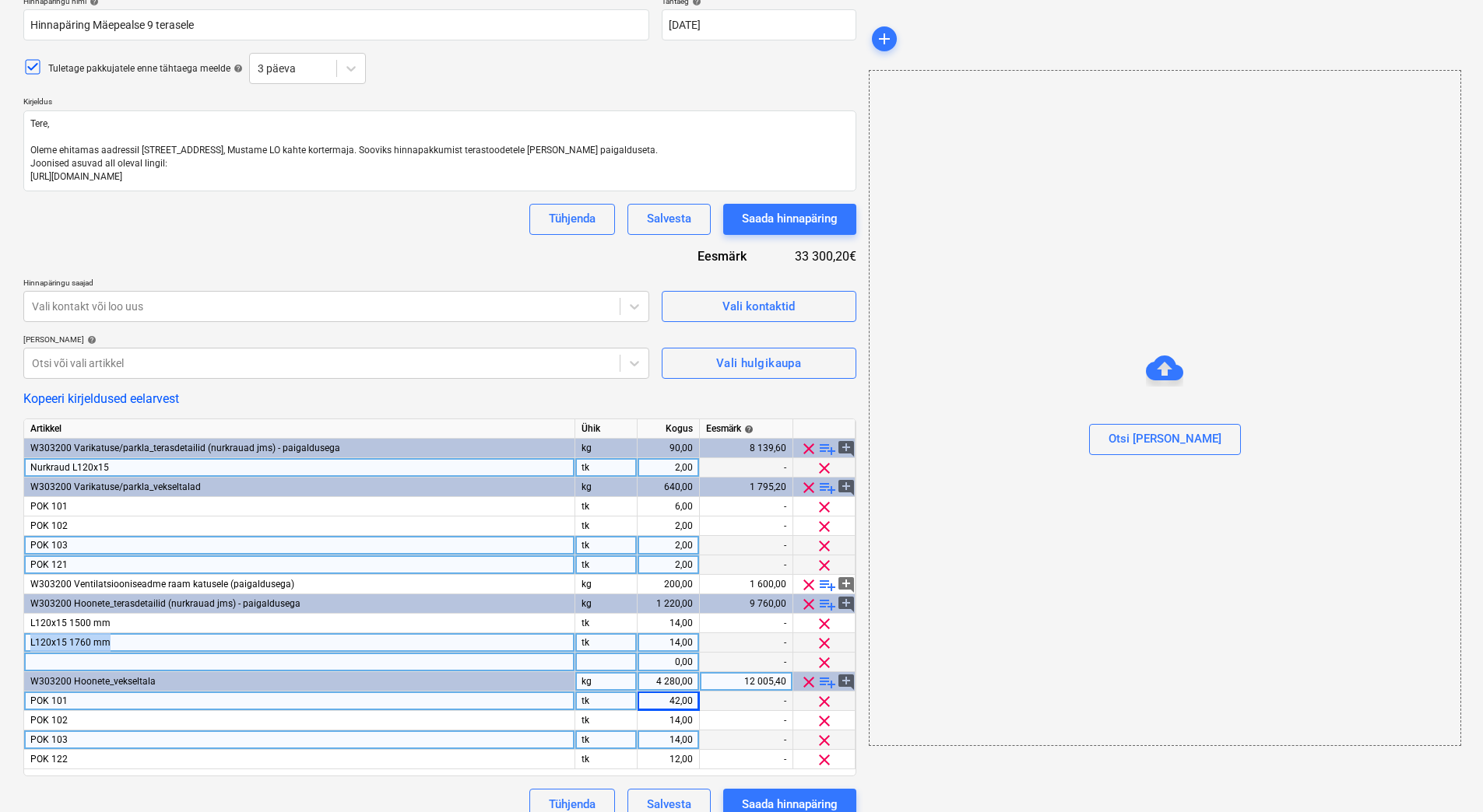
drag, startPoint x: 117, startPoint y: 645, endPoint x: 29, endPoint y: 641, distance: 88.1
click at [29, 641] on div "L120x15 1760 mm" at bounding box center [300, 643] width 551 height 20
click at [39, 660] on div at bounding box center [300, 662] width 551 height 20
click at [100, 662] on input "L120x15 1760 mm" at bounding box center [299, 661] width 550 height 19
click at [603, 662] on div at bounding box center [606, 662] width 62 height 20
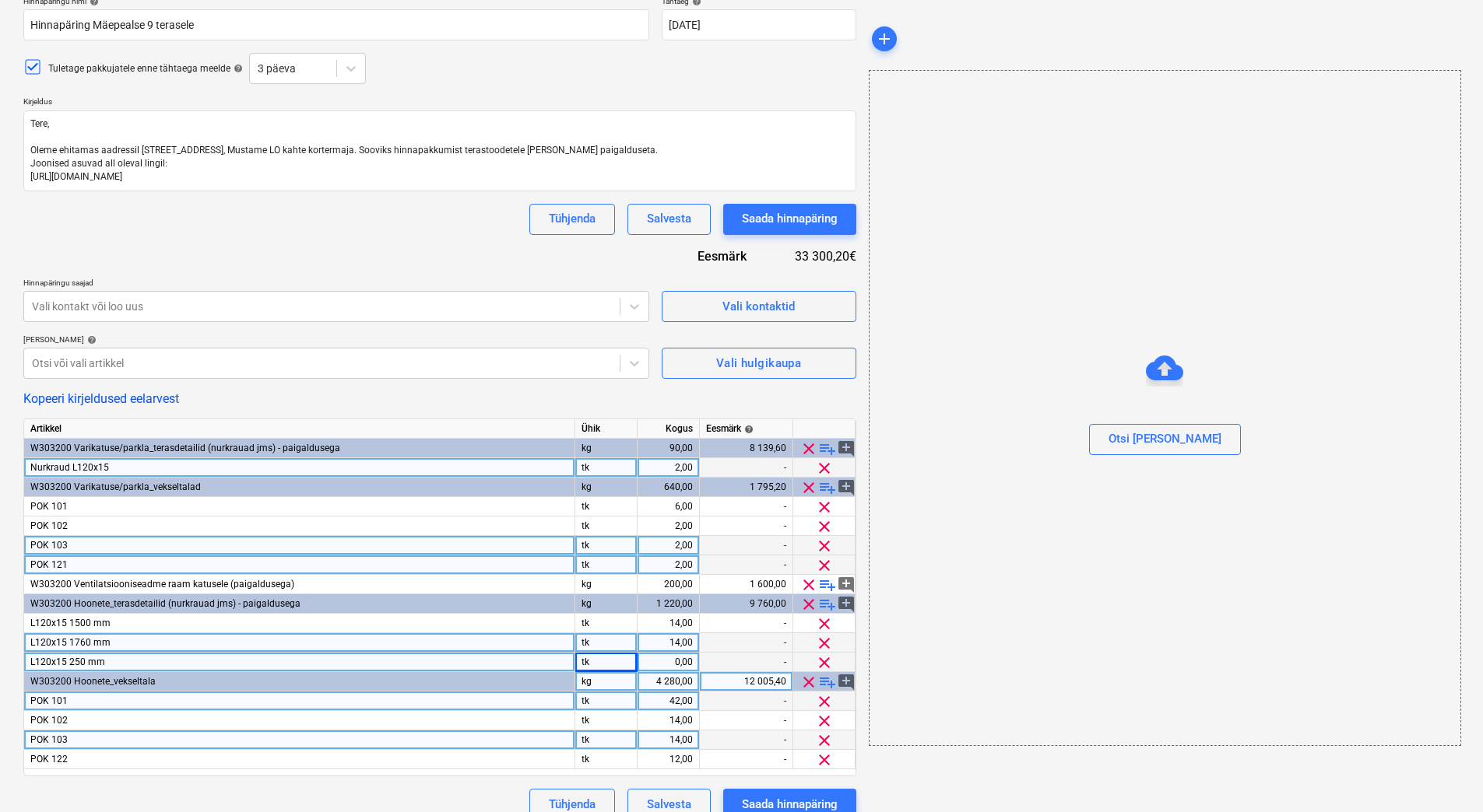
click at [670, 661] on div "0,00" at bounding box center [668, 662] width 49 height 20
click at [380, 403] on div "Kopeeri kirjeldused eelarvest" at bounding box center [440, 398] width 833 height 15
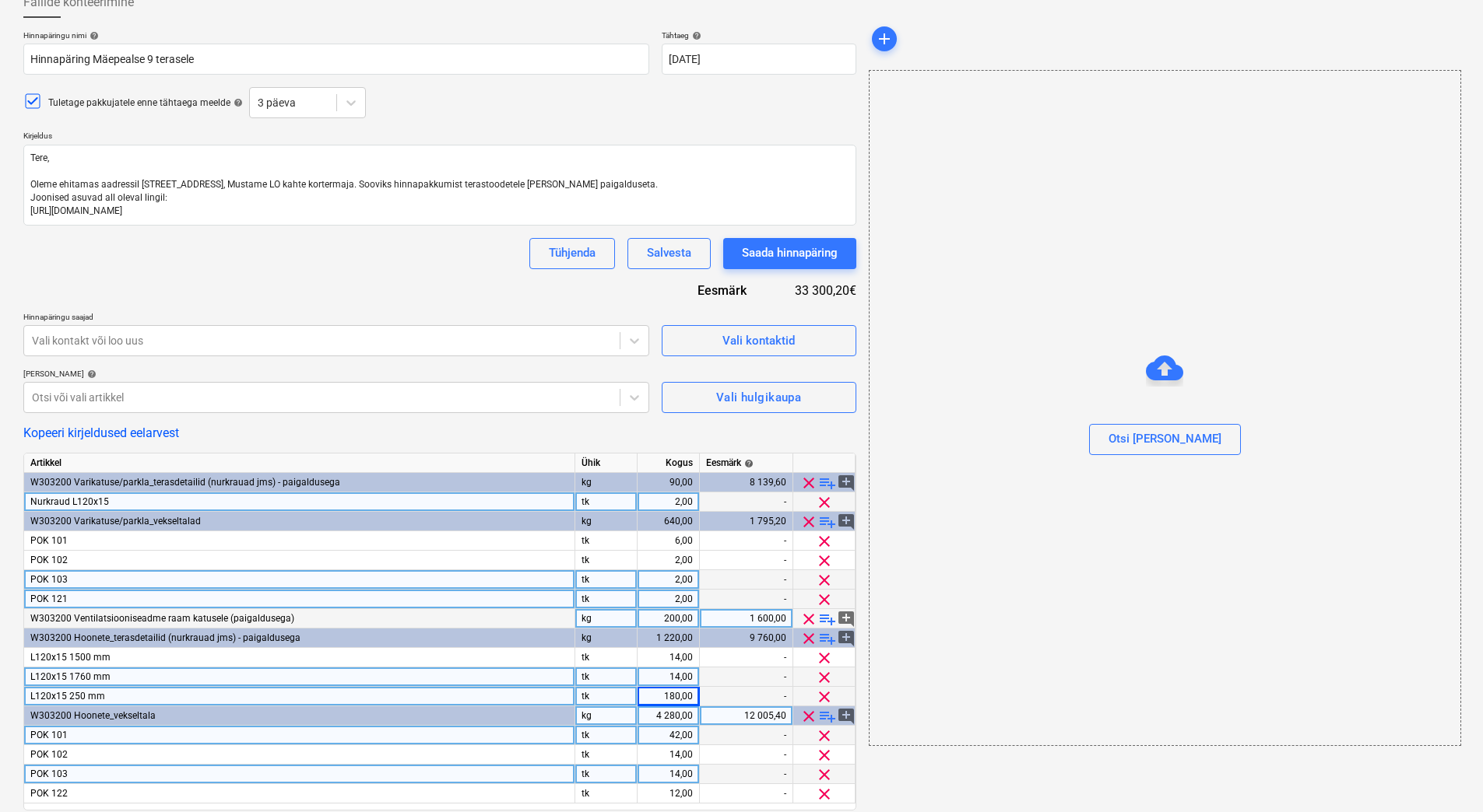
scroll to position [0, 0]
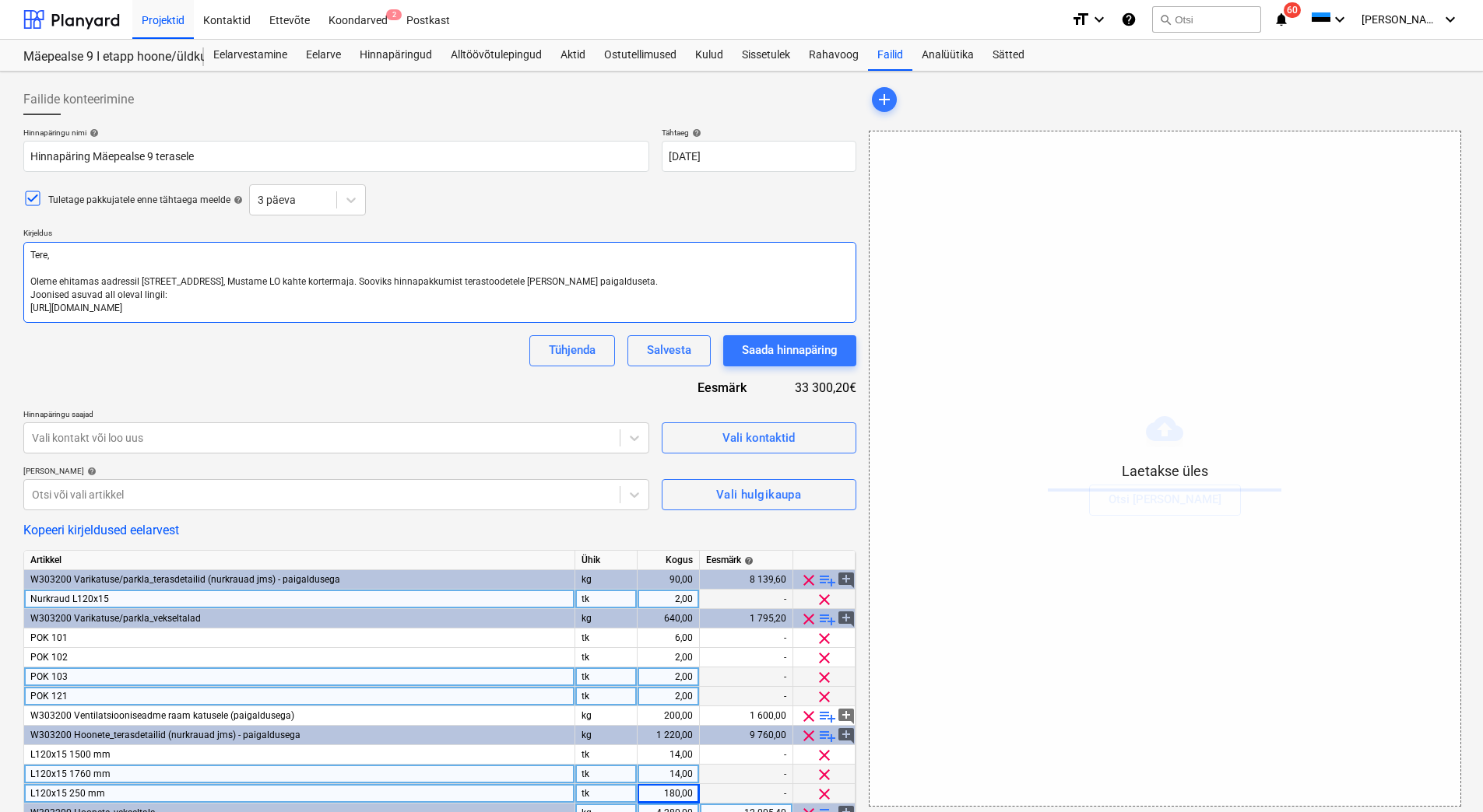
click at [425, 313] on textarea "Tere, Oleme ehitamas aadressil Mäepealse 9, Mustame LO kahte kortermaja. Soovik…" at bounding box center [440, 282] width 833 height 81
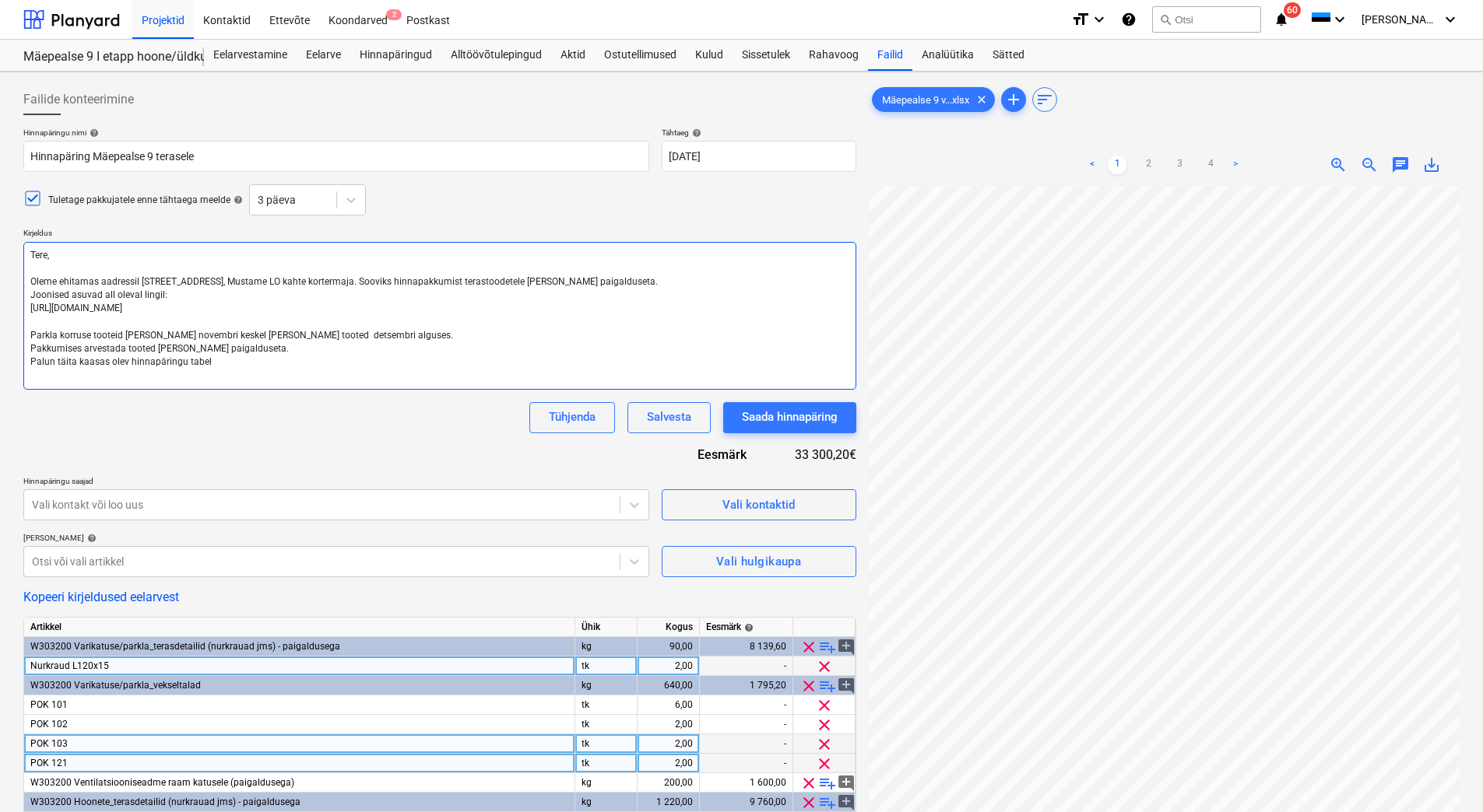
click at [160, 293] on textarea "Tere, Oleme ehitamas aadressil Mäepealse 9, Mustame LO kahte kortermaja. Soovik…" at bounding box center [440, 316] width 833 height 148
click at [235, 365] on textarea "Tere, Oleme ehitamas aadressil Mäepealse 9, Mustame LO kahte kortermaja. Soovik…" at bounding box center [440, 316] width 833 height 148
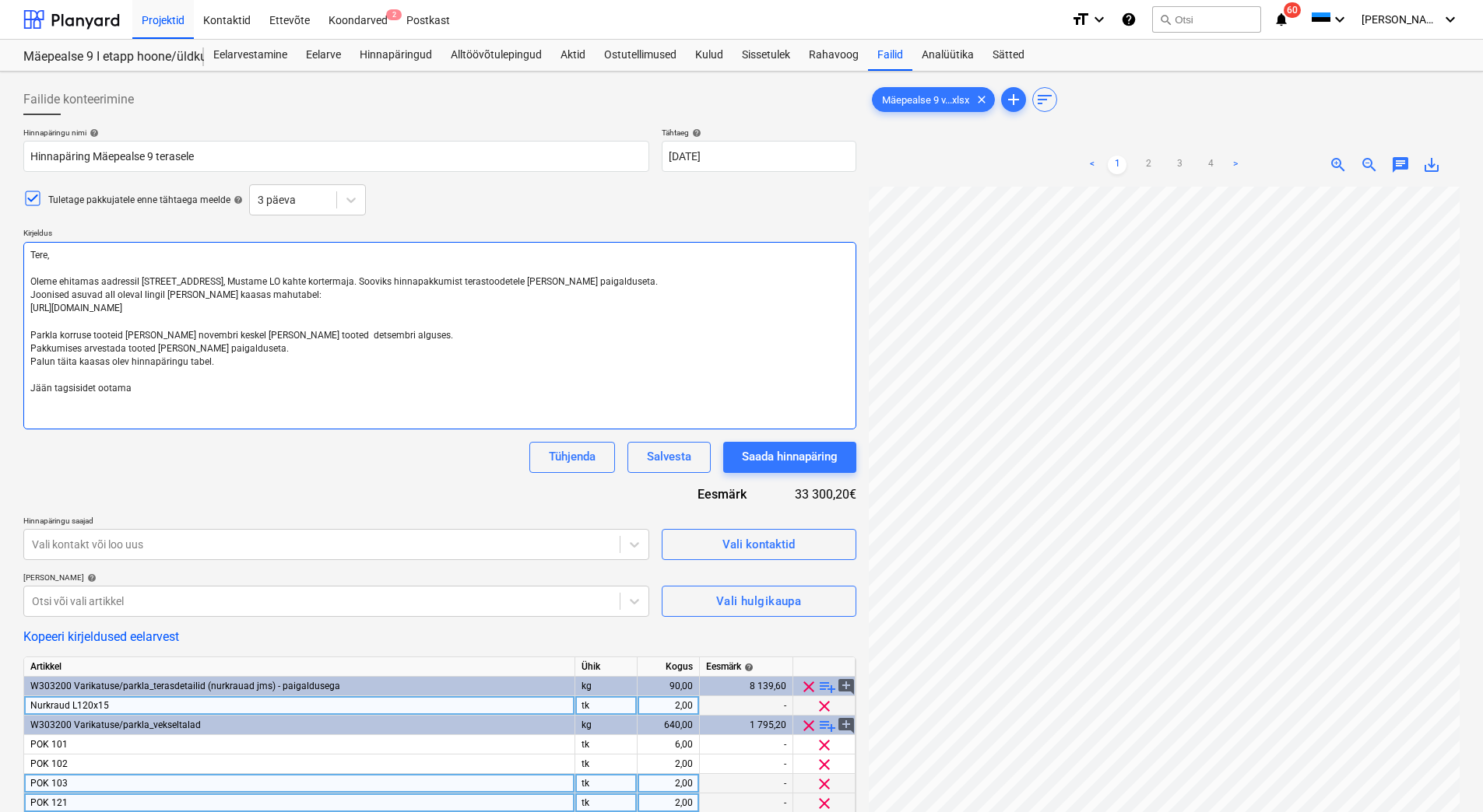
click at [81, 382] on textarea "Tere, Oleme ehitamas aadressil Mäepealse 9, Mustame LO kahte kortermaja. Soovik…" at bounding box center [440, 335] width 833 height 187
click at [86, 391] on textarea "Tere, Oleme ehitamas aadressil Mäepealse 9, Mustame LO kahte kortermaja. Soovik…" at bounding box center [440, 335] width 833 height 187
click at [68, 389] on textarea "Tere, Oleme ehitamas aadressil Mäepealse 9, Mustame LO kahte kortermaja. Soovik…" at bounding box center [440, 335] width 833 height 187
drag, startPoint x: 376, startPoint y: 307, endPoint x: 33, endPoint y: 308, distance: 343.0
click at [33, 308] on textarea "Tere, Oleme ehitamas aadressil Mäepealse 9, Mustame LO kahte kortermaja. Soovik…" at bounding box center [440, 335] width 833 height 187
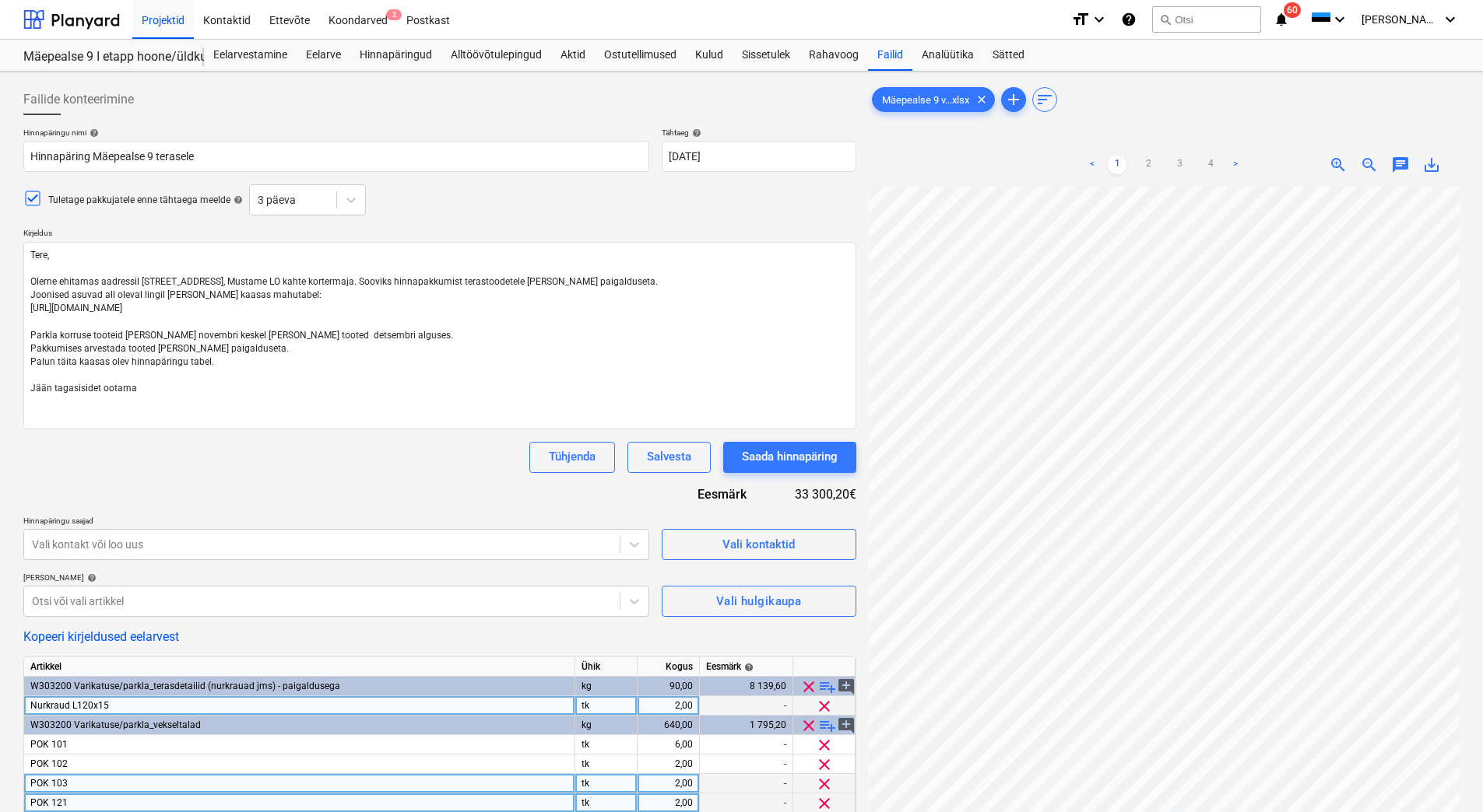
drag, startPoint x: 169, startPoint y: 480, endPoint x: 128, endPoint y: 442, distance: 55.9
click at [169, 480] on div "Hinnapäringu nimi help Hinnapäring Mäepealse 9 terasele Tähtaeg help 10 Oct 202…" at bounding box center [440, 593] width 833 height 931
click at [55, 414] on textarea "Tere, Oleme ehitamas aadressil Mäepealse 9, Mustame LO kahte kortermaja. Soovik…" at bounding box center [440, 335] width 833 height 187
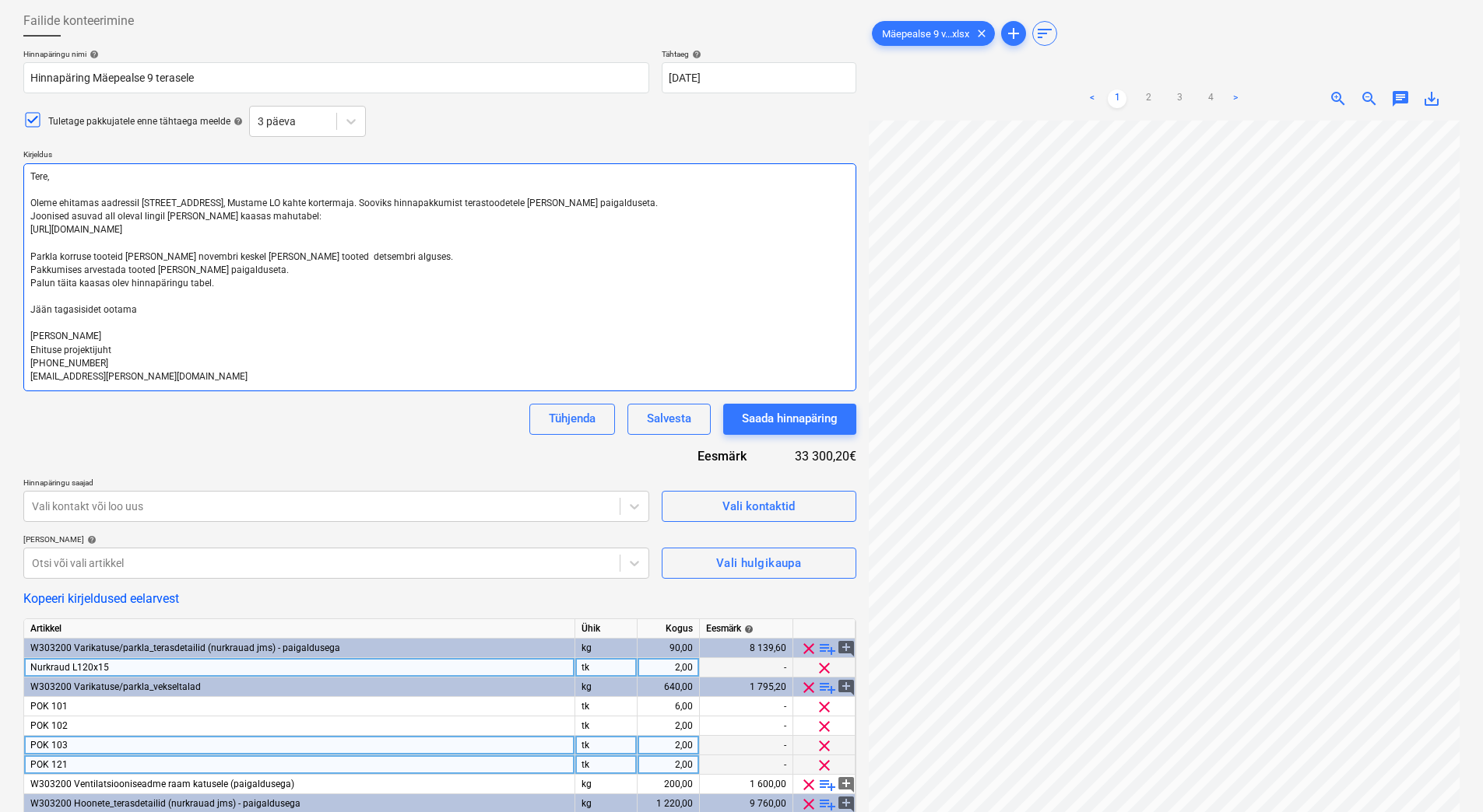
scroll to position [78, 0]
click at [137, 308] on textarea "Tere, Oleme ehitamas aadressil Mäepealse 9, Mustame LO kahte kortermaja. Soovik…" at bounding box center [440, 278] width 833 height 228
click at [54, 308] on textarea "Tere, Oleme ehitamas aadressil Mäepealse 9, Mustame LO kahte kortermaja. Soovik…" at bounding box center [440, 278] width 833 height 228
click at [156, 306] on textarea "Tere, Oleme ehitamas aadressil Mäepealse 9, Mustame LO kahte kortermaja. Soovik…" at bounding box center [440, 278] width 833 height 228
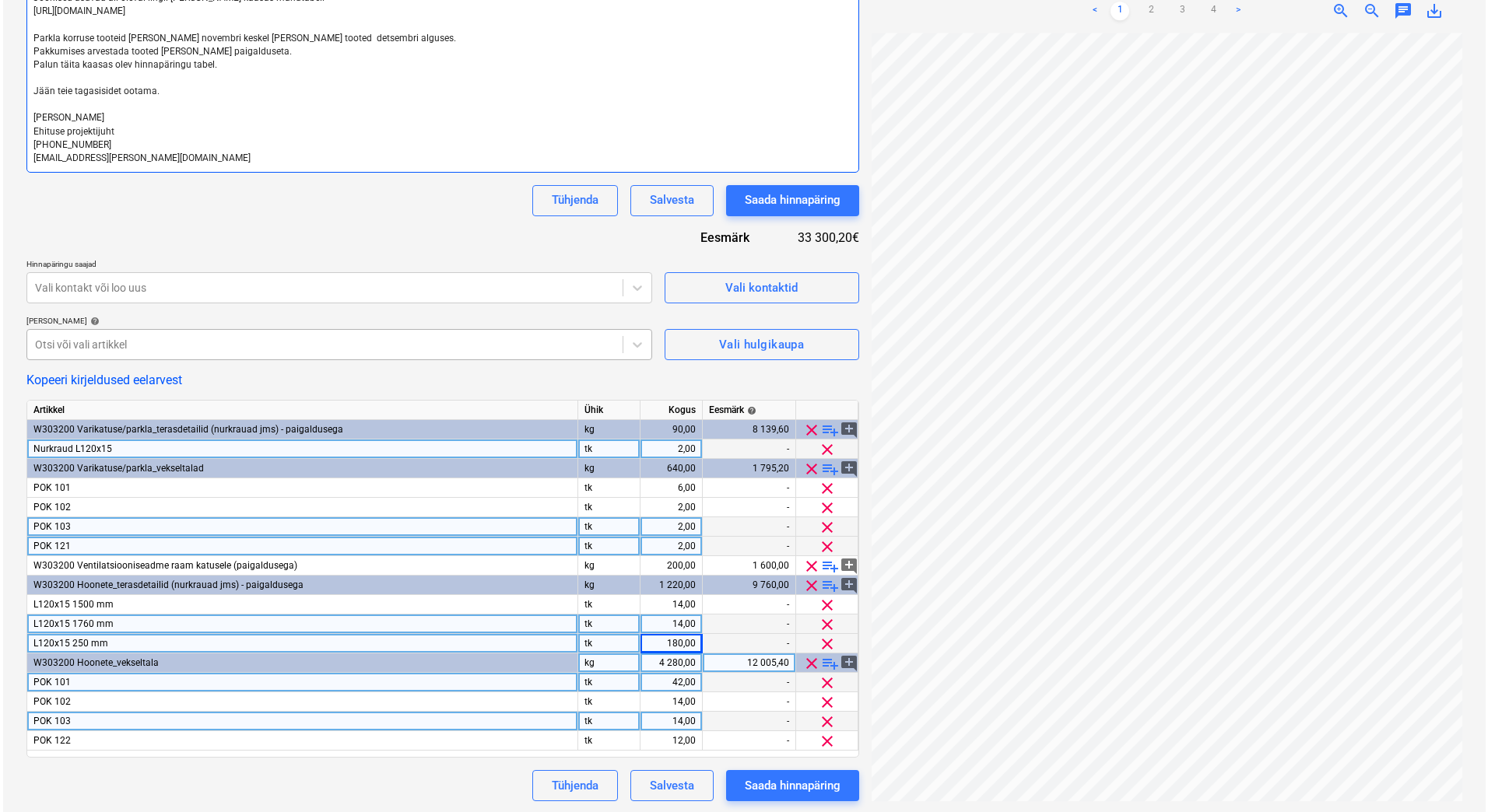
scroll to position [299, 0]
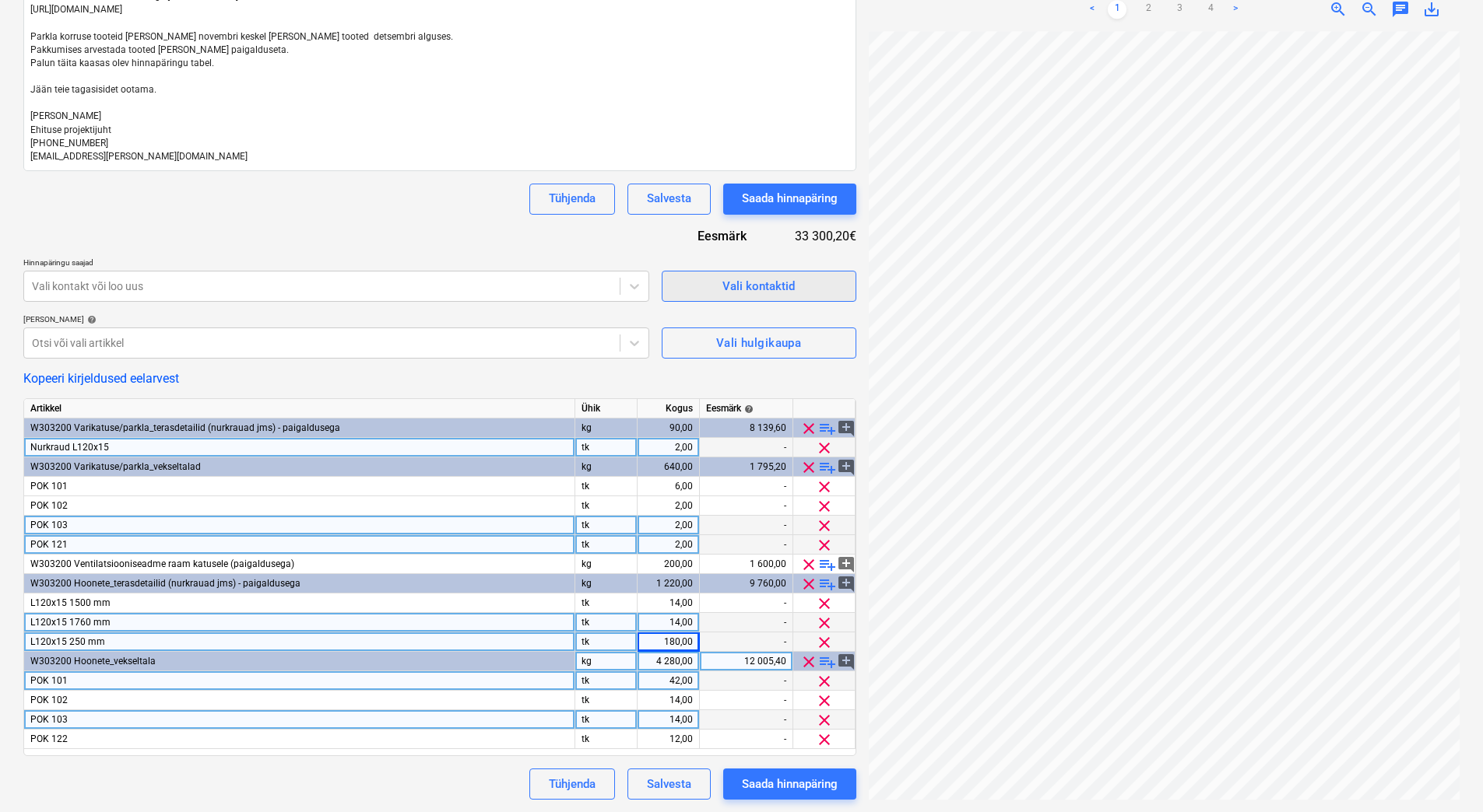
click at [721, 283] on span "Vali kontaktid" at bounding box center [759, 286] width 156 height 21
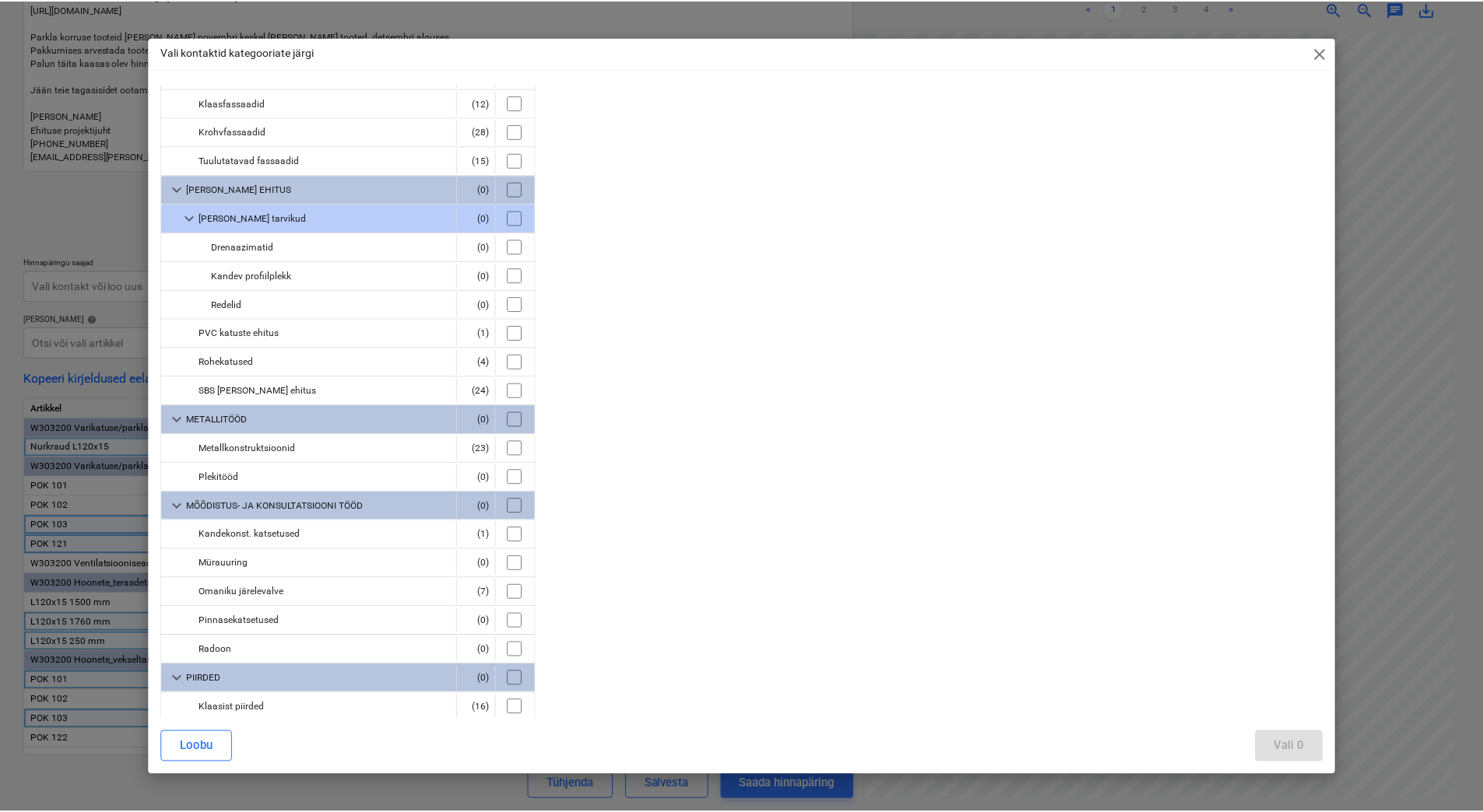
scroll to position [1400, 0]
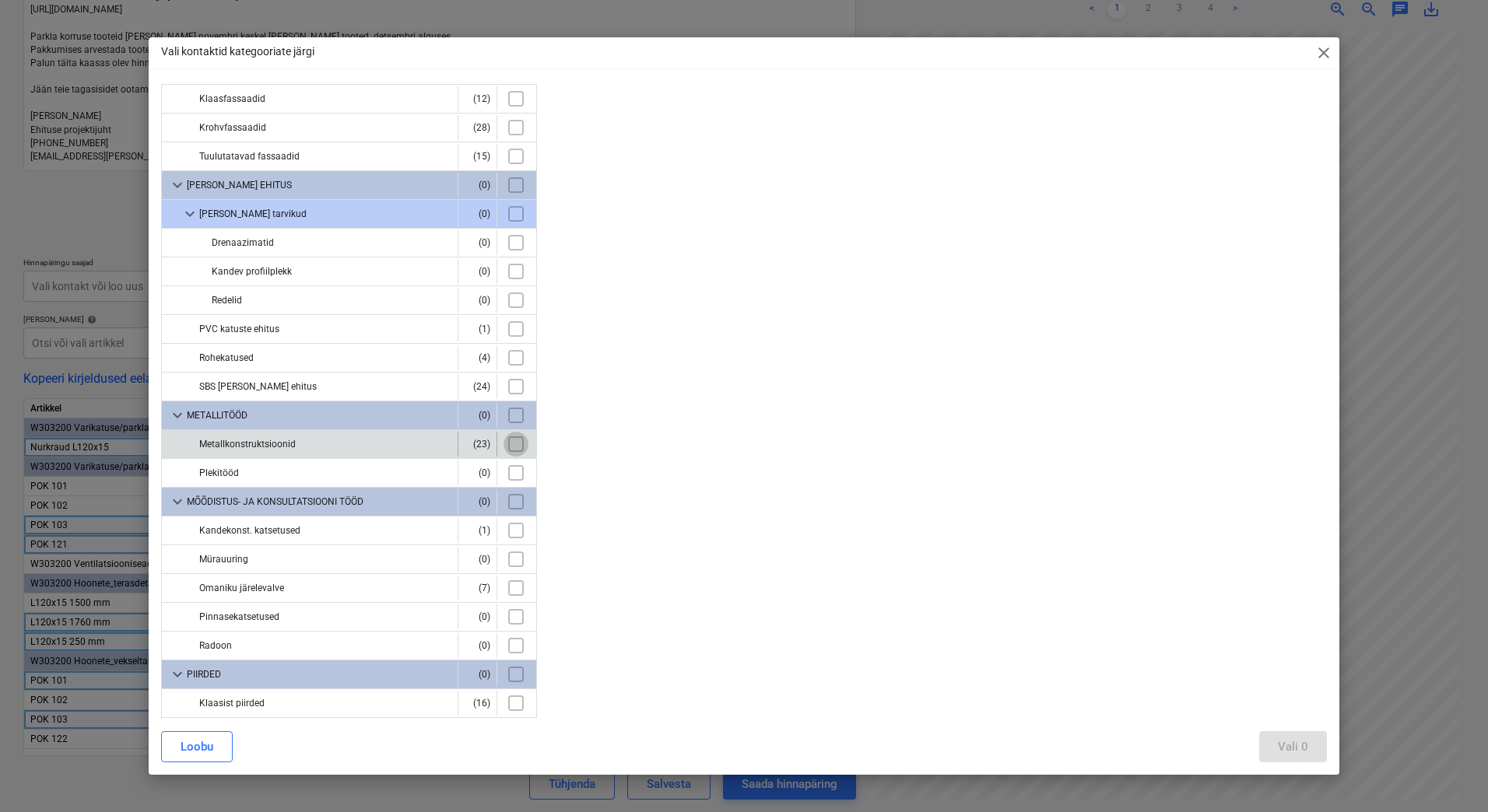
click at [511, 444] on input "checkbox" at bounding box center [516, 444] width 25 height 25
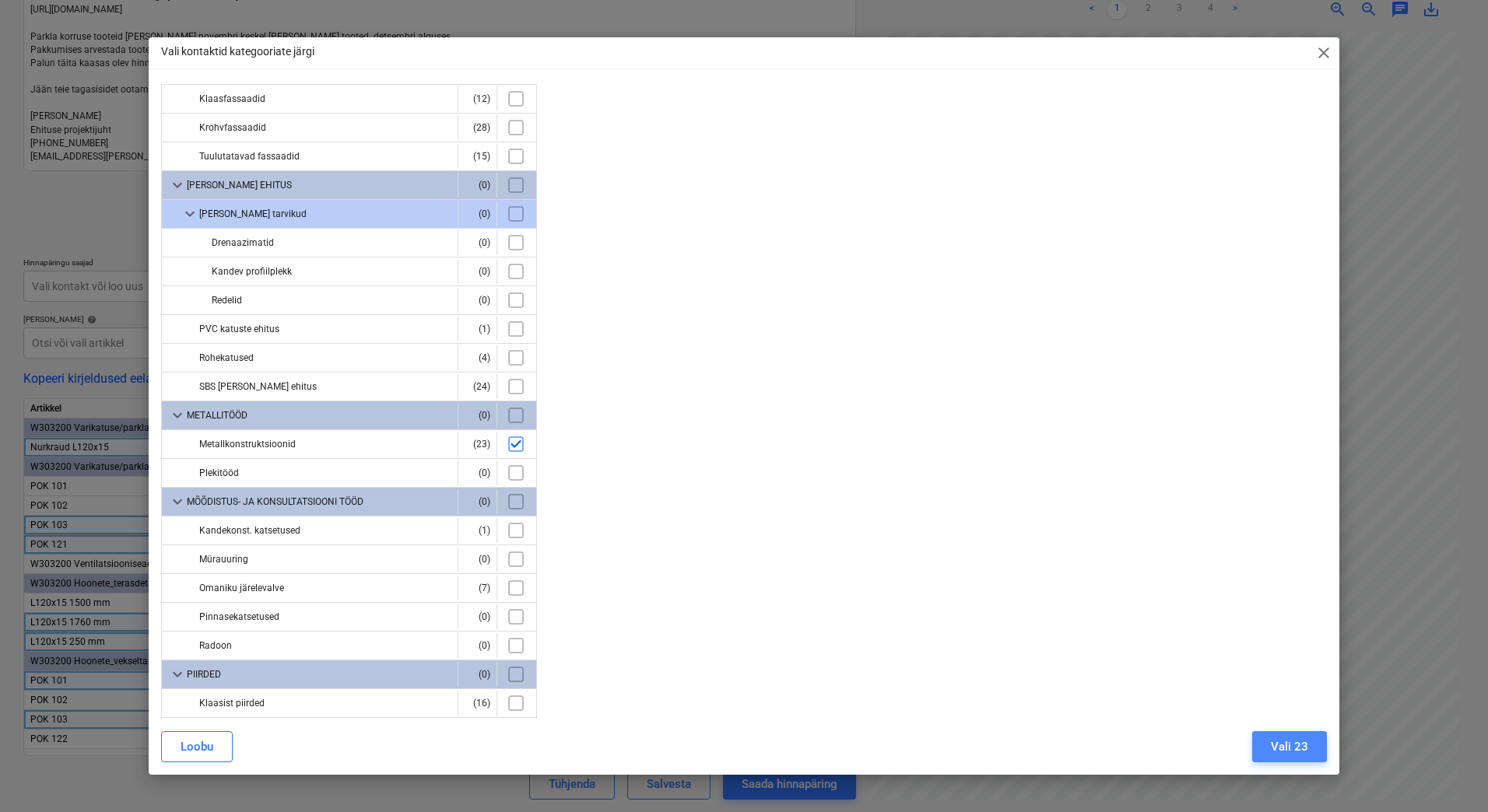
click at [1297, 740] on div "Vali 23" at bounding box center [1289, 747] width 37 height 21
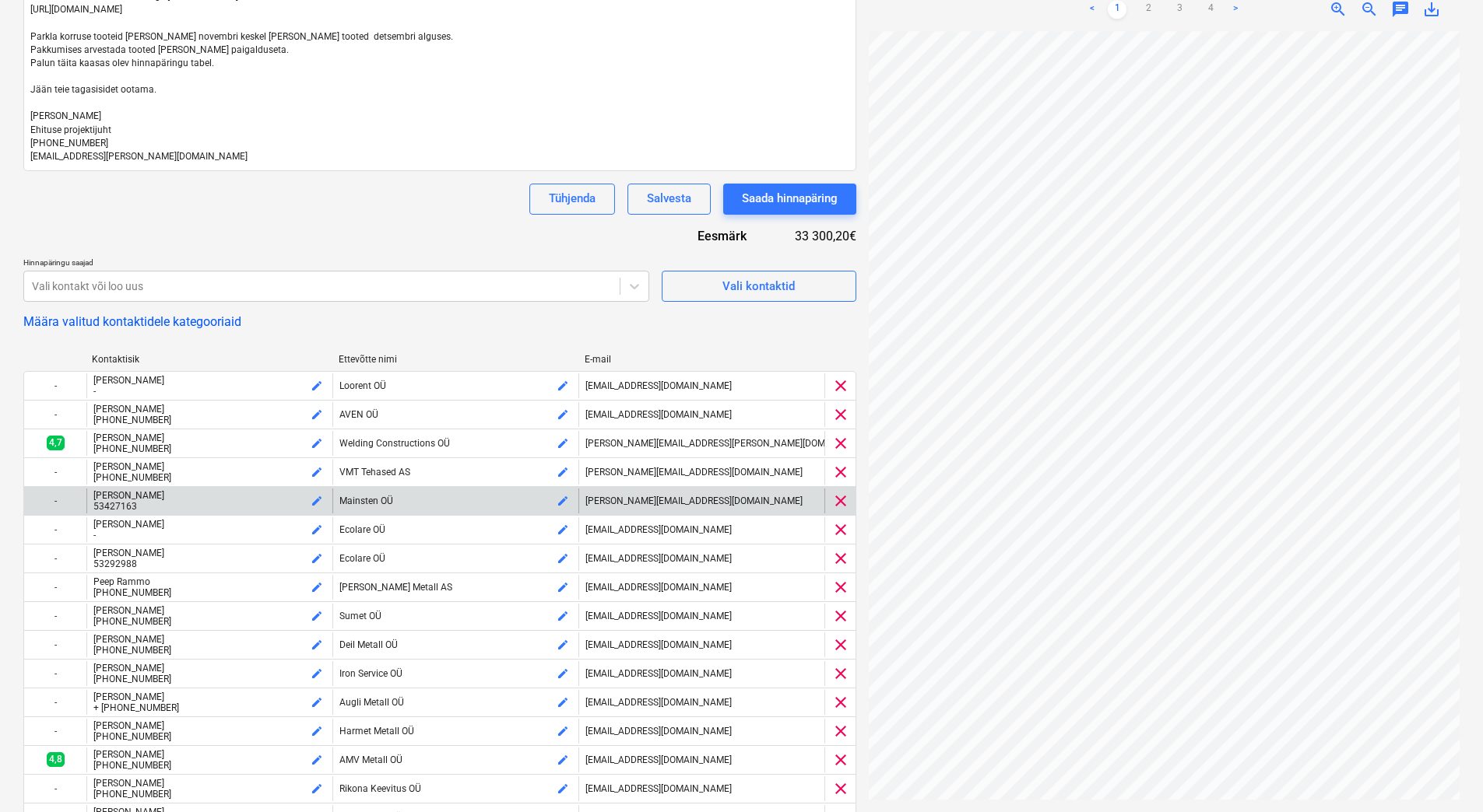
drag, startPoint x: 5, startPoint y: 486, endPoint x: 150, endPoint y: 487, distance: 145.0
click at [5, 486] on div "Failide konteerimine Hinnapäringu nimi help Hinnapäring Mäepealse 9 terasele Tä…" at bounding box center [741, 668] width 1483 height 1790
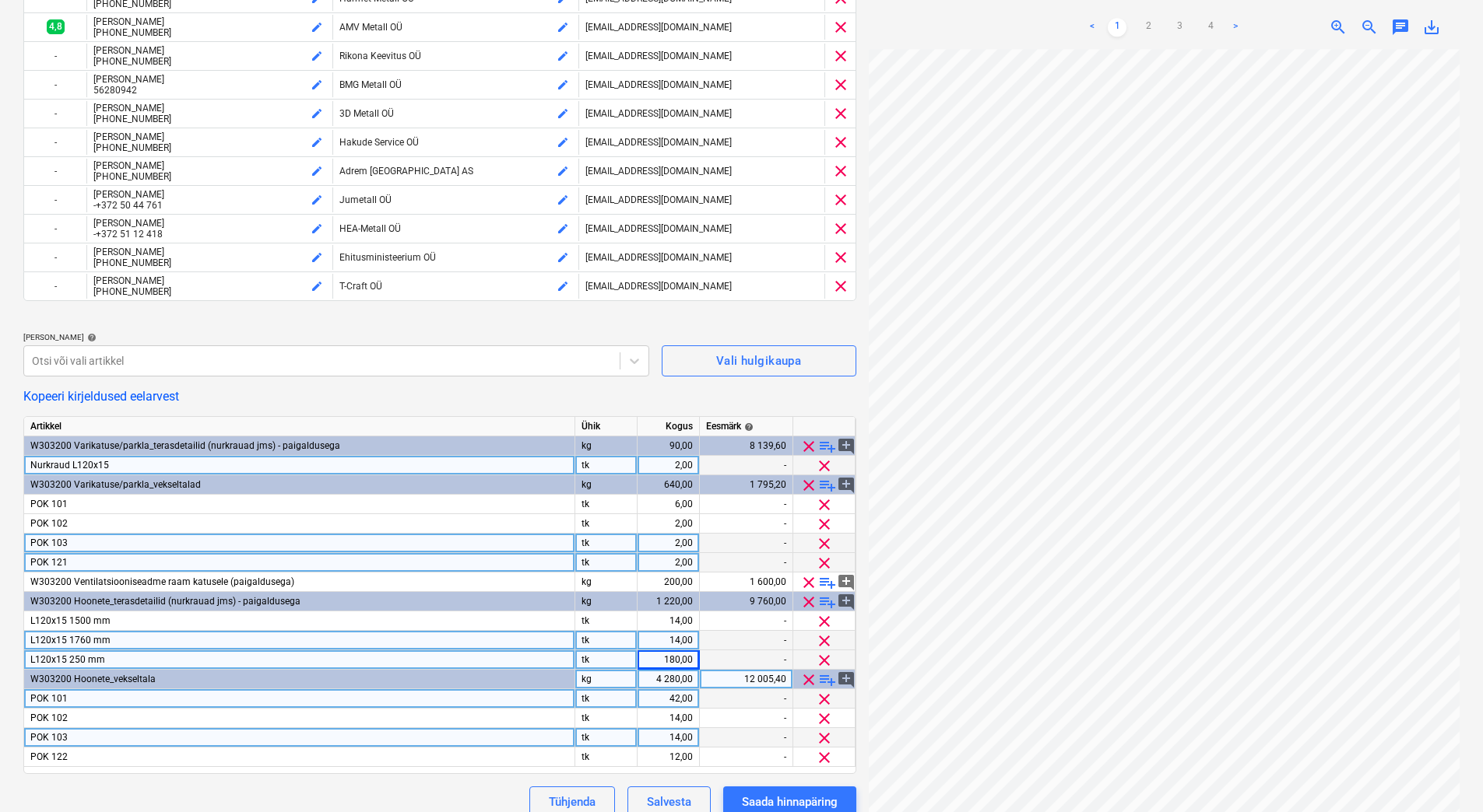
scroll to position [1049, 0]
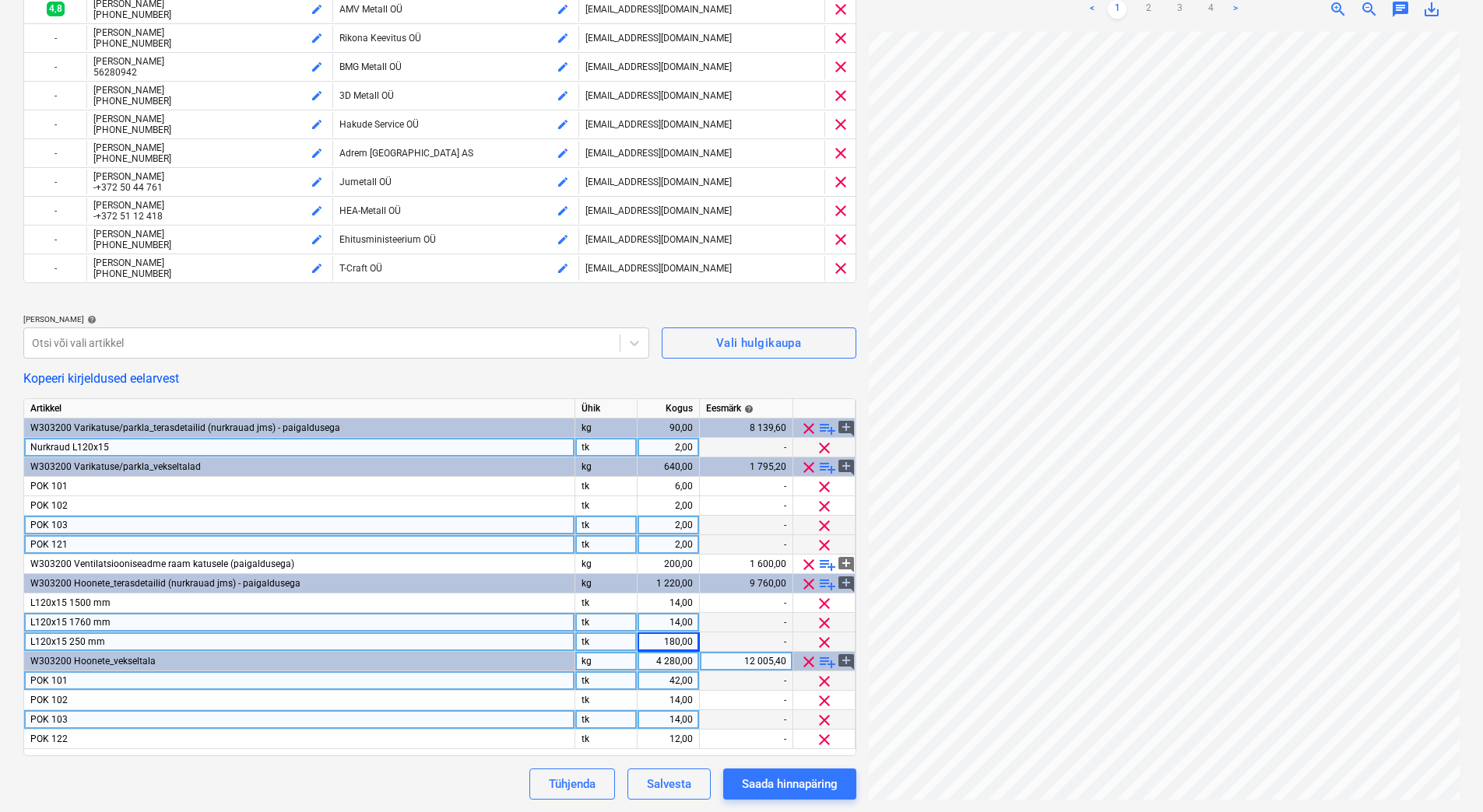
click at [78, 545] on div "POK 121" at bounding box center [300, 545] width 551 height 20
click at [78, 544] on input "POK 121" at bounding box center [299, 544] width 550 height 19
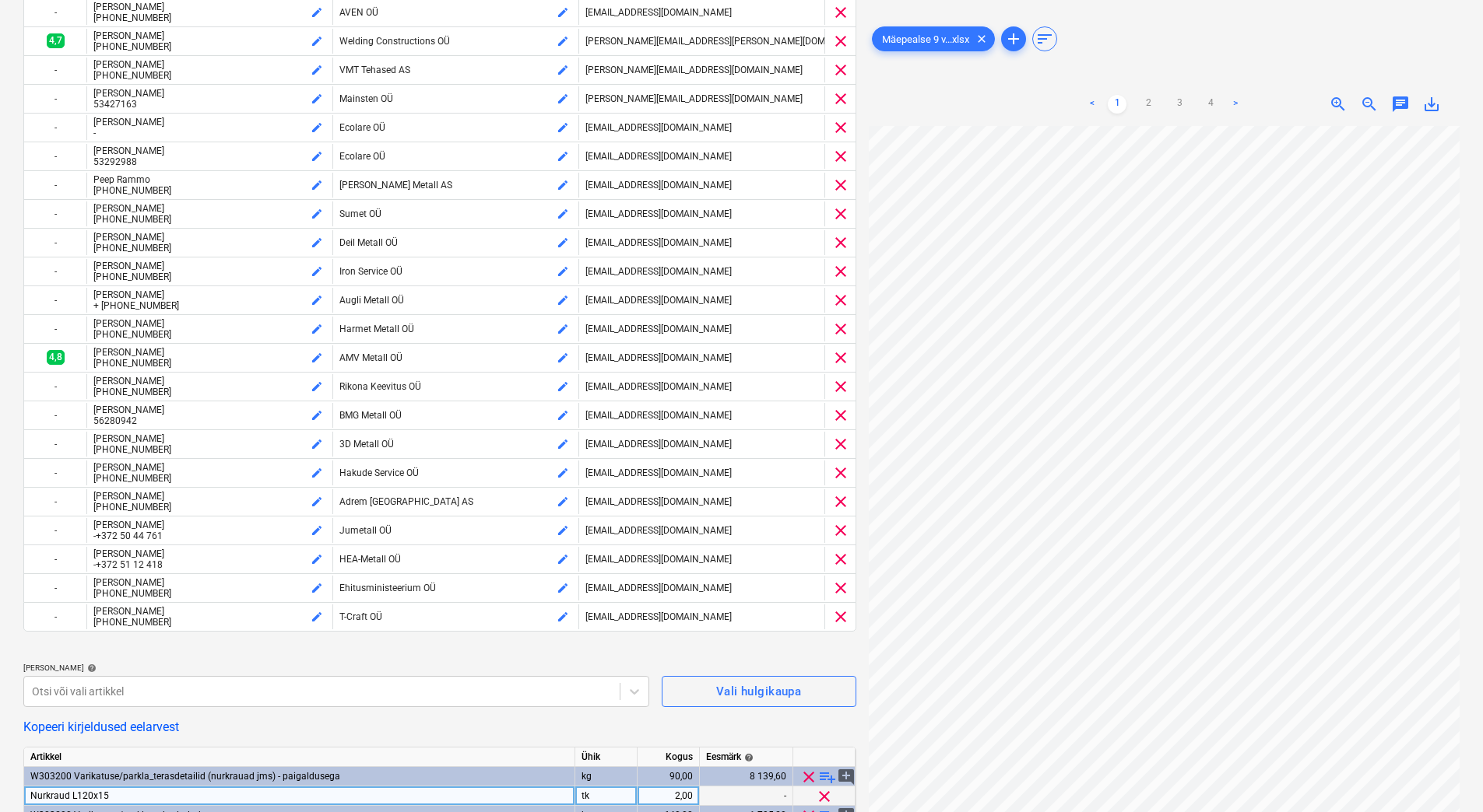
scroll to position [583, 0]
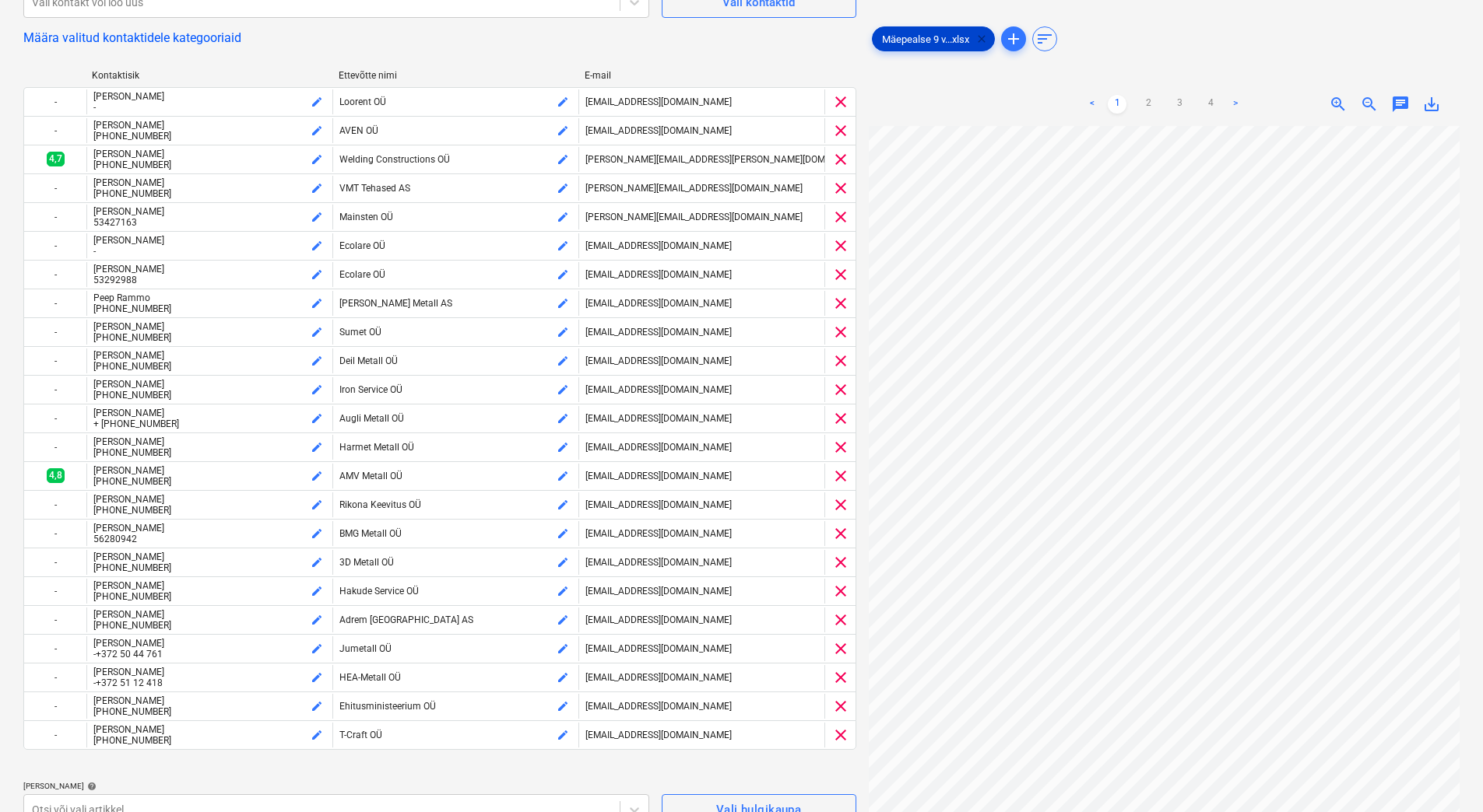
click at [983, 39] on span "clear" at bounding box center [981, 38] width 19 height 19
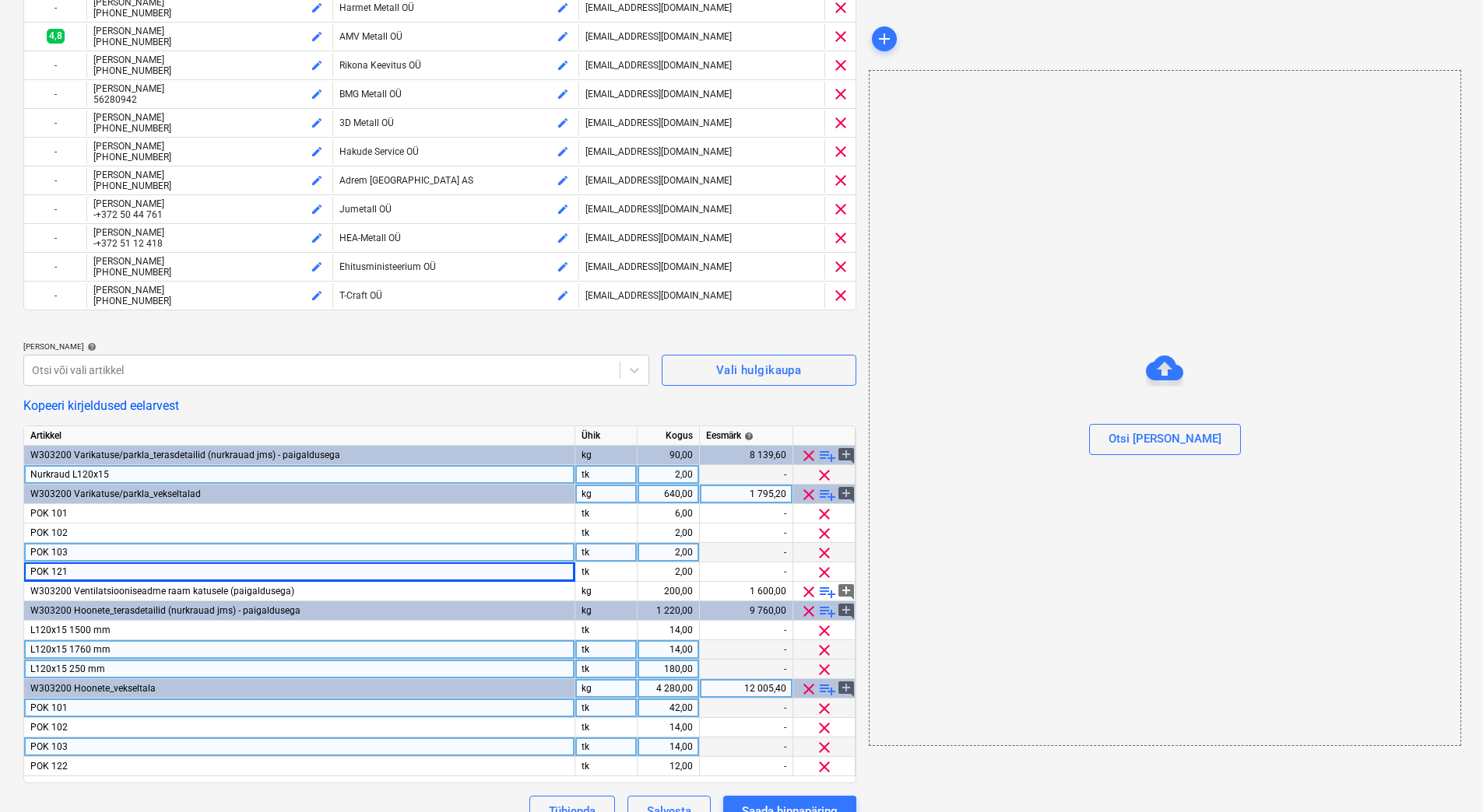
scroll to position [1049, 0]
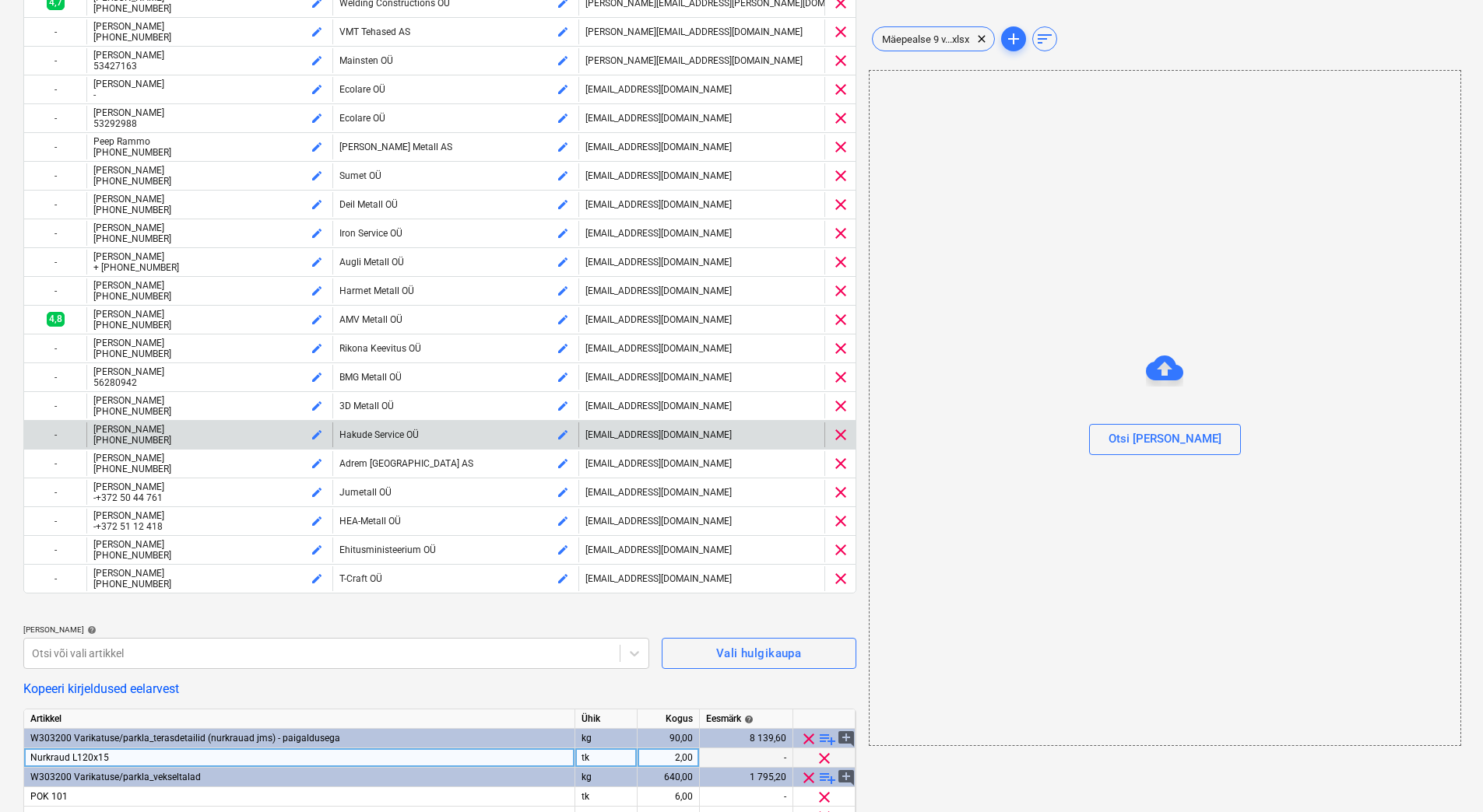
scroll to position [738, 0]
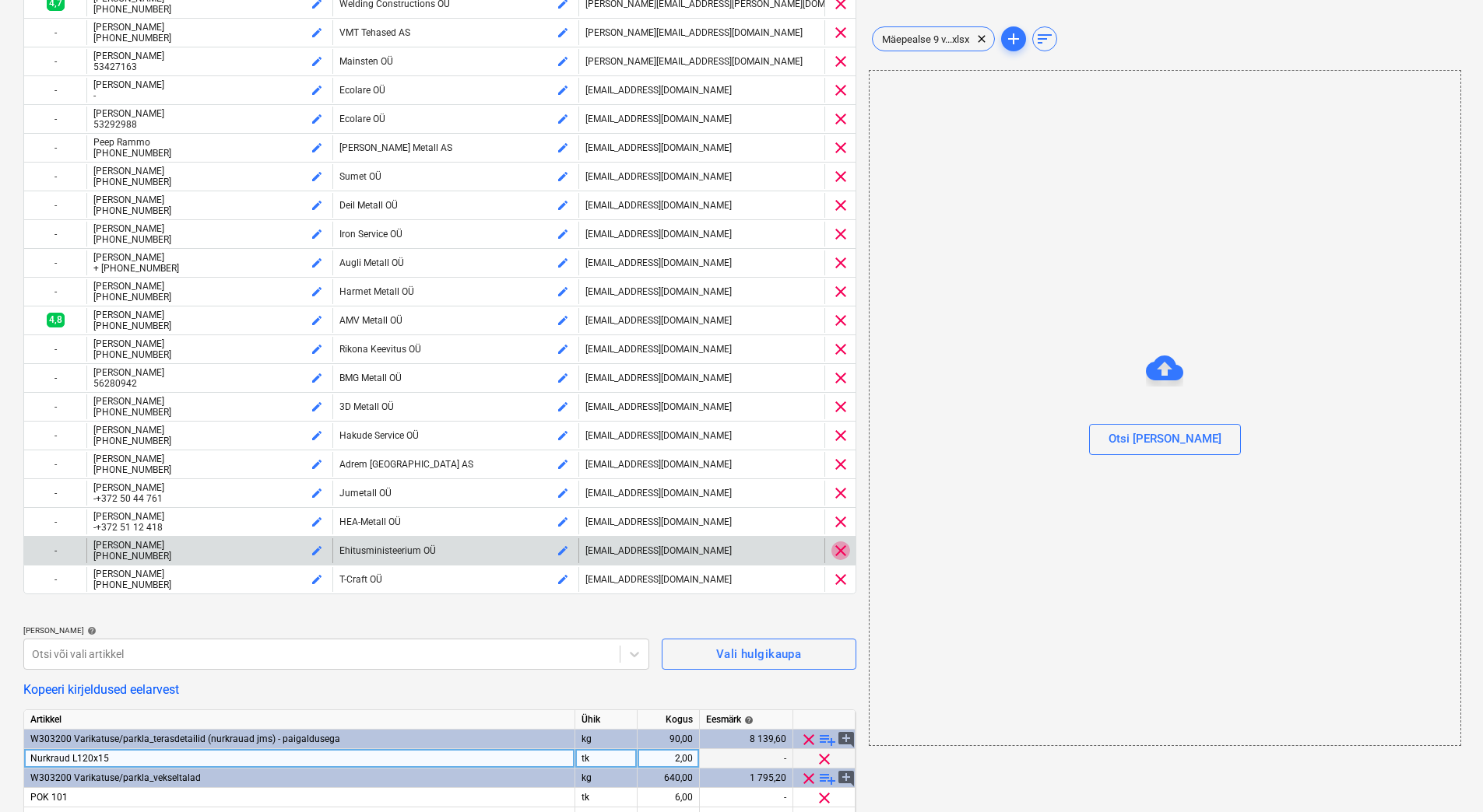
click at [836, 554] on span "clear" at bounding box center [840, 550] width 19 height 19
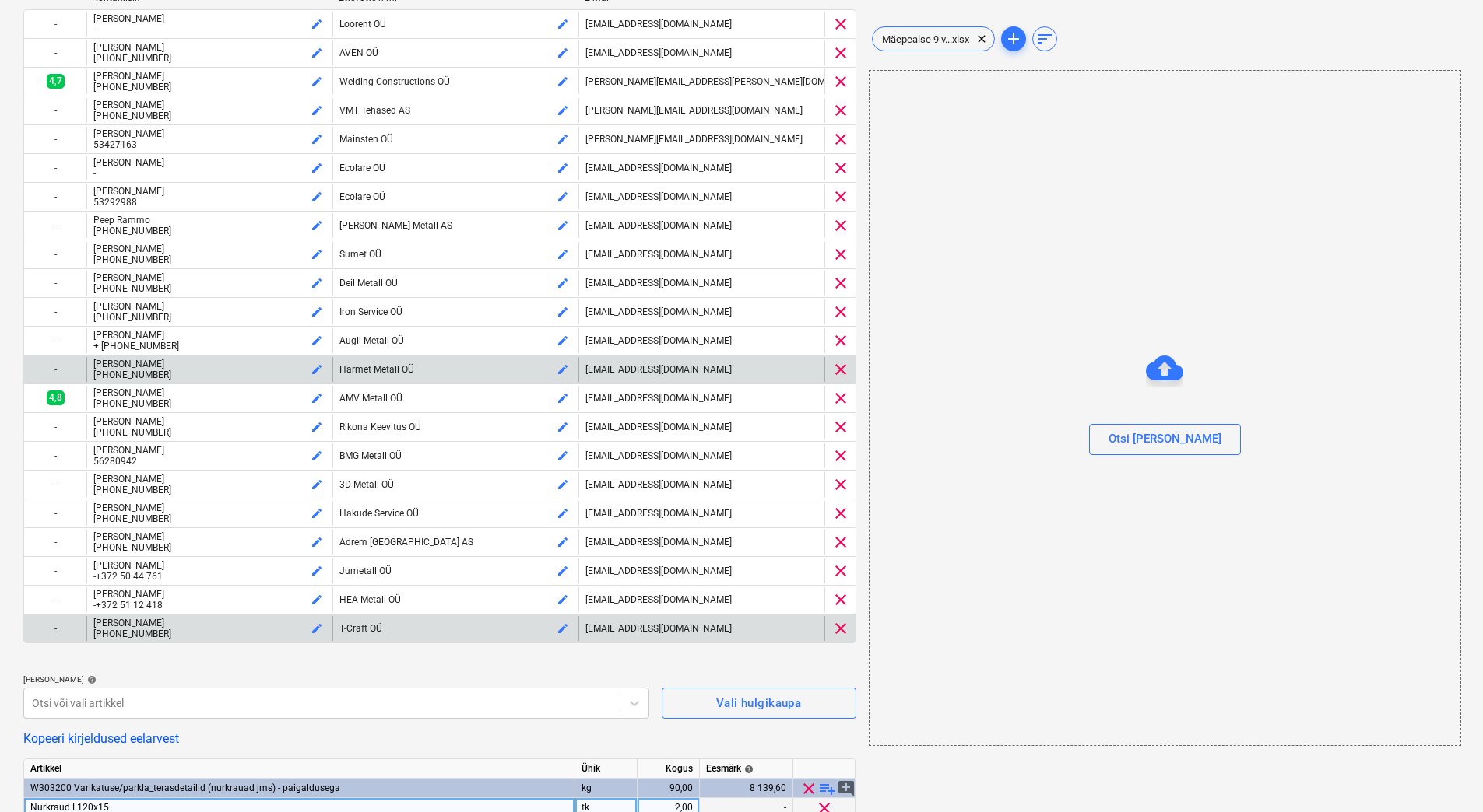
scroll to position [427, 0]
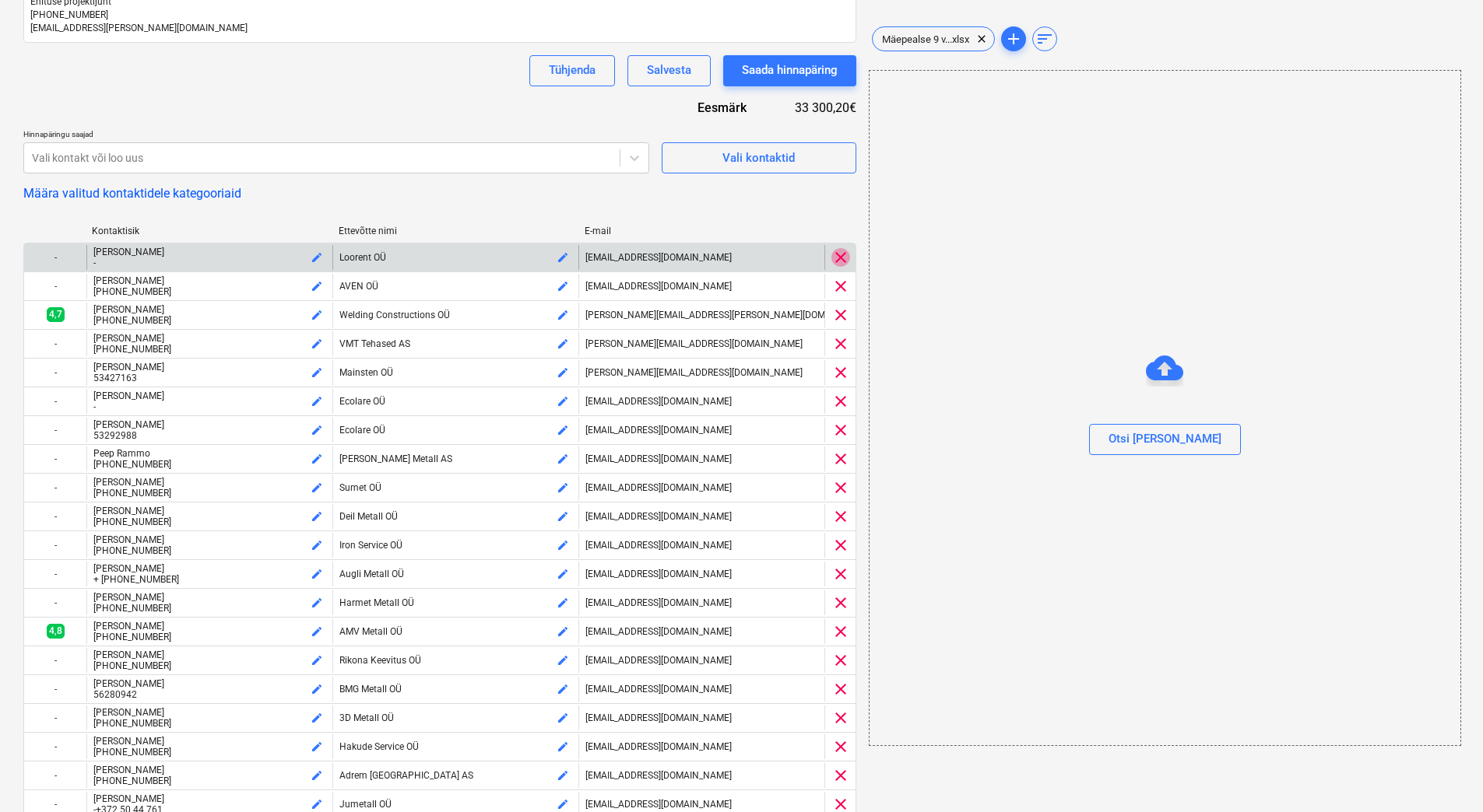
click at [837, 257] on span "clear" at bounding box center [840, 257] width 19 height 19
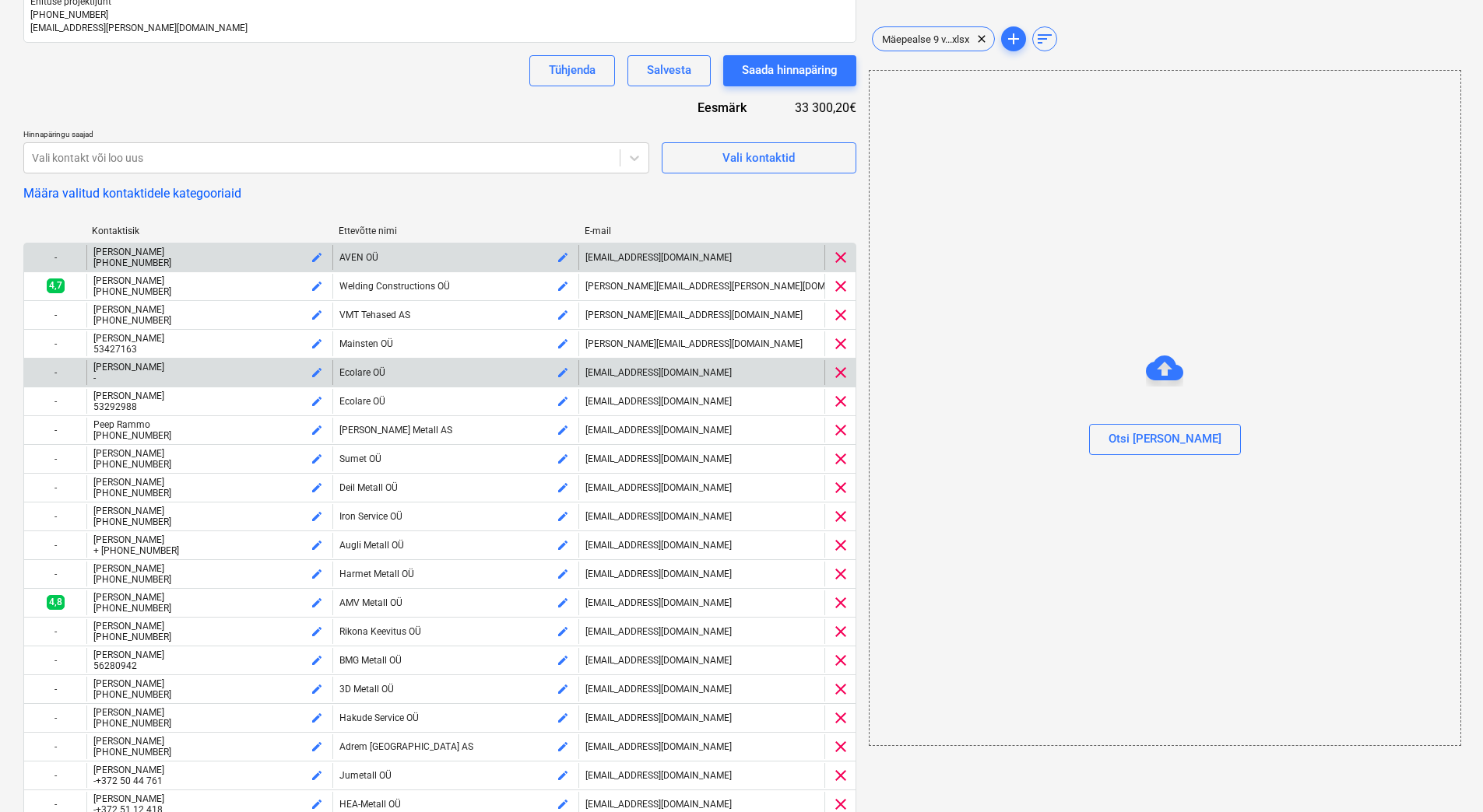
click at [846, 371] on span "clear" at bounding box center [840, 373] width 19 height 19
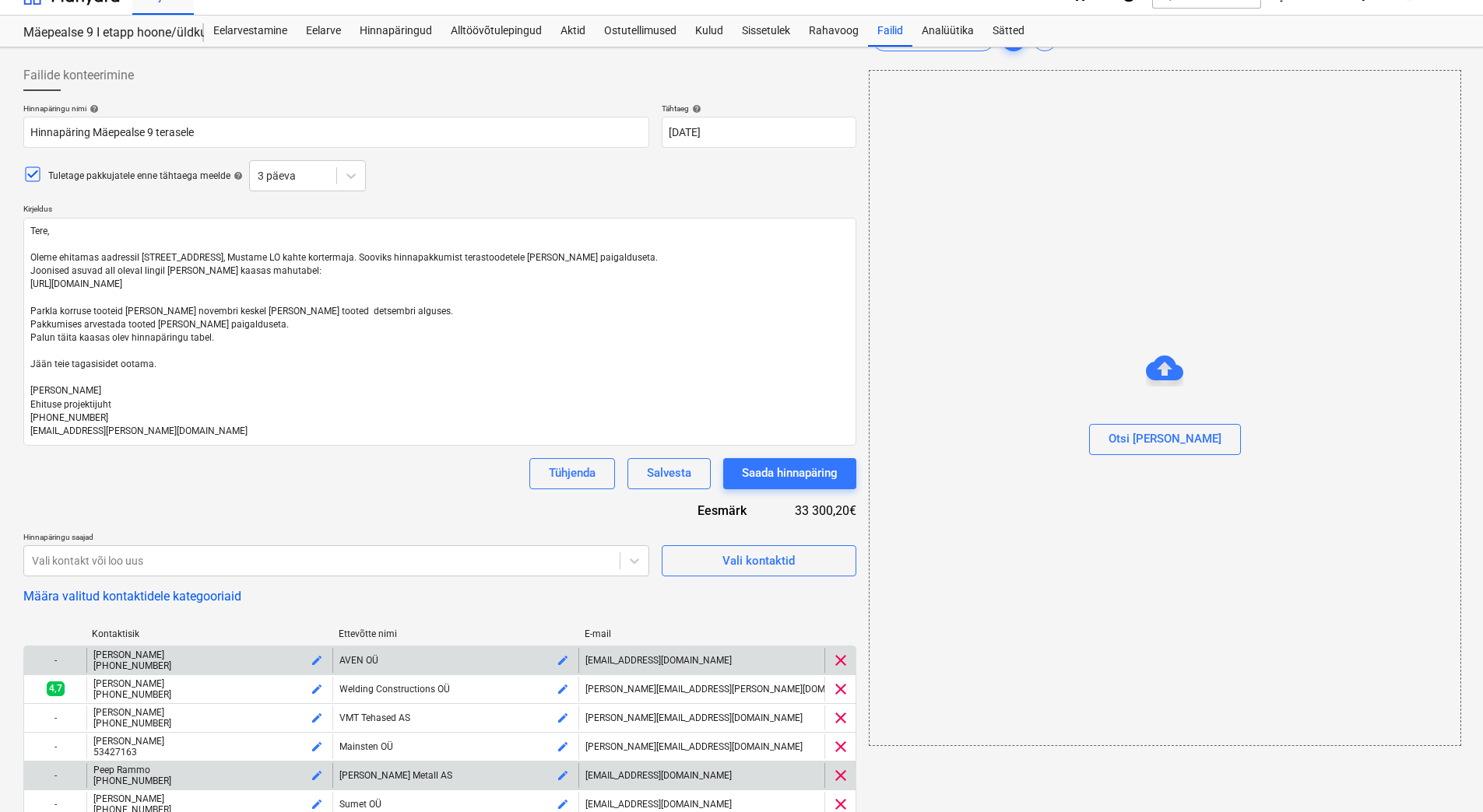
scroll to position [0, 0]
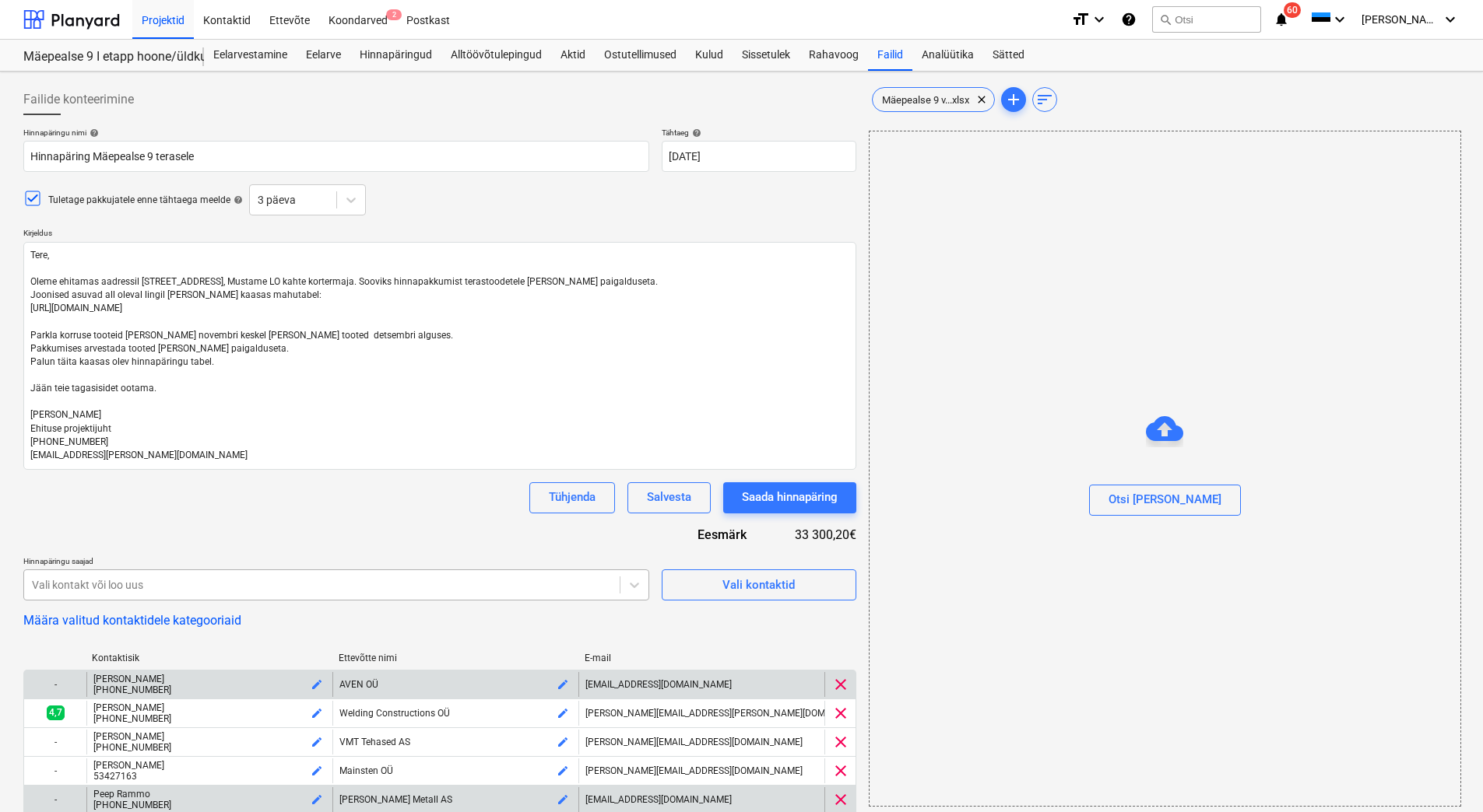
click at [211, 580] on div at bounding box center [322, 585] width 580 height 15
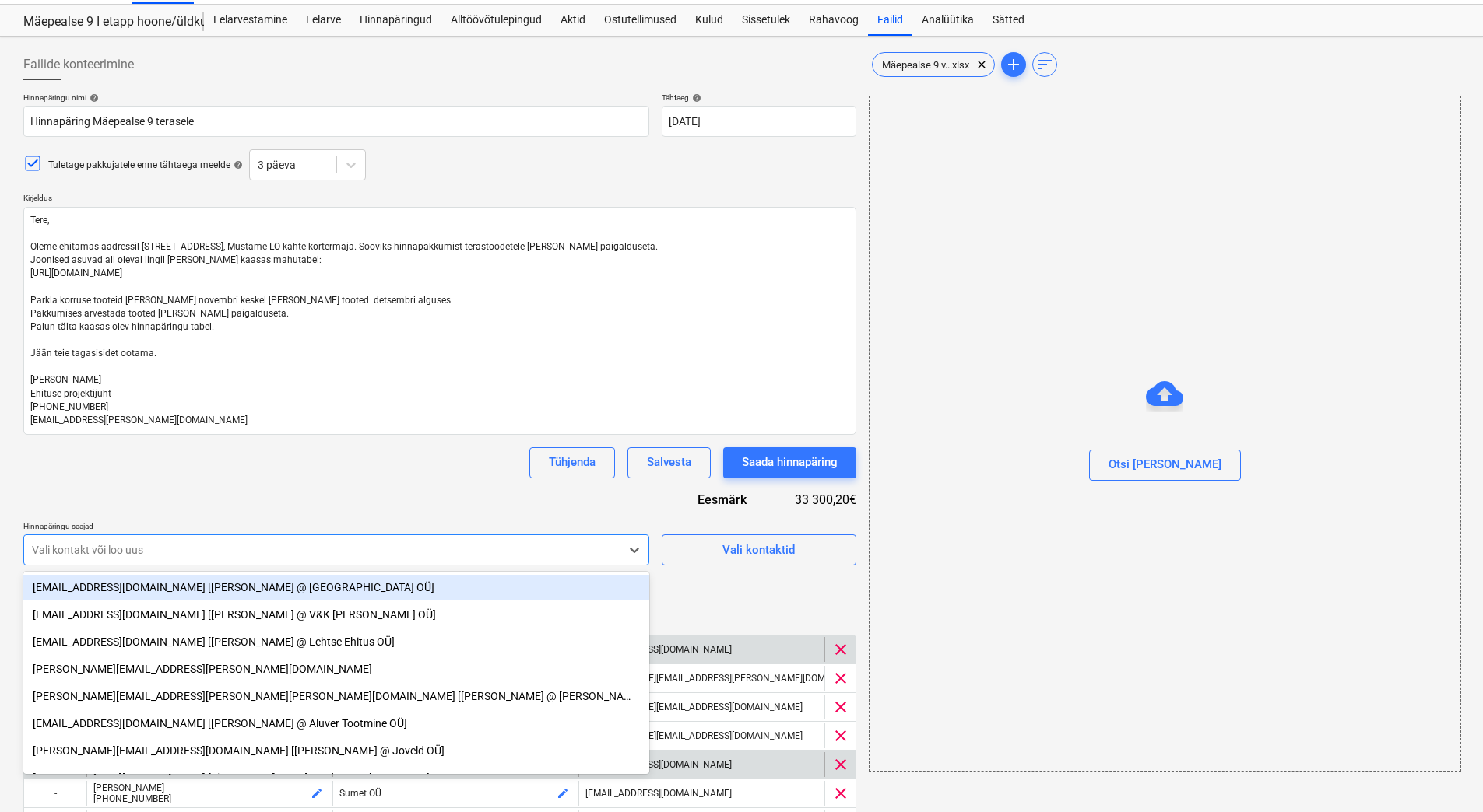
scroll to position [37, 0]
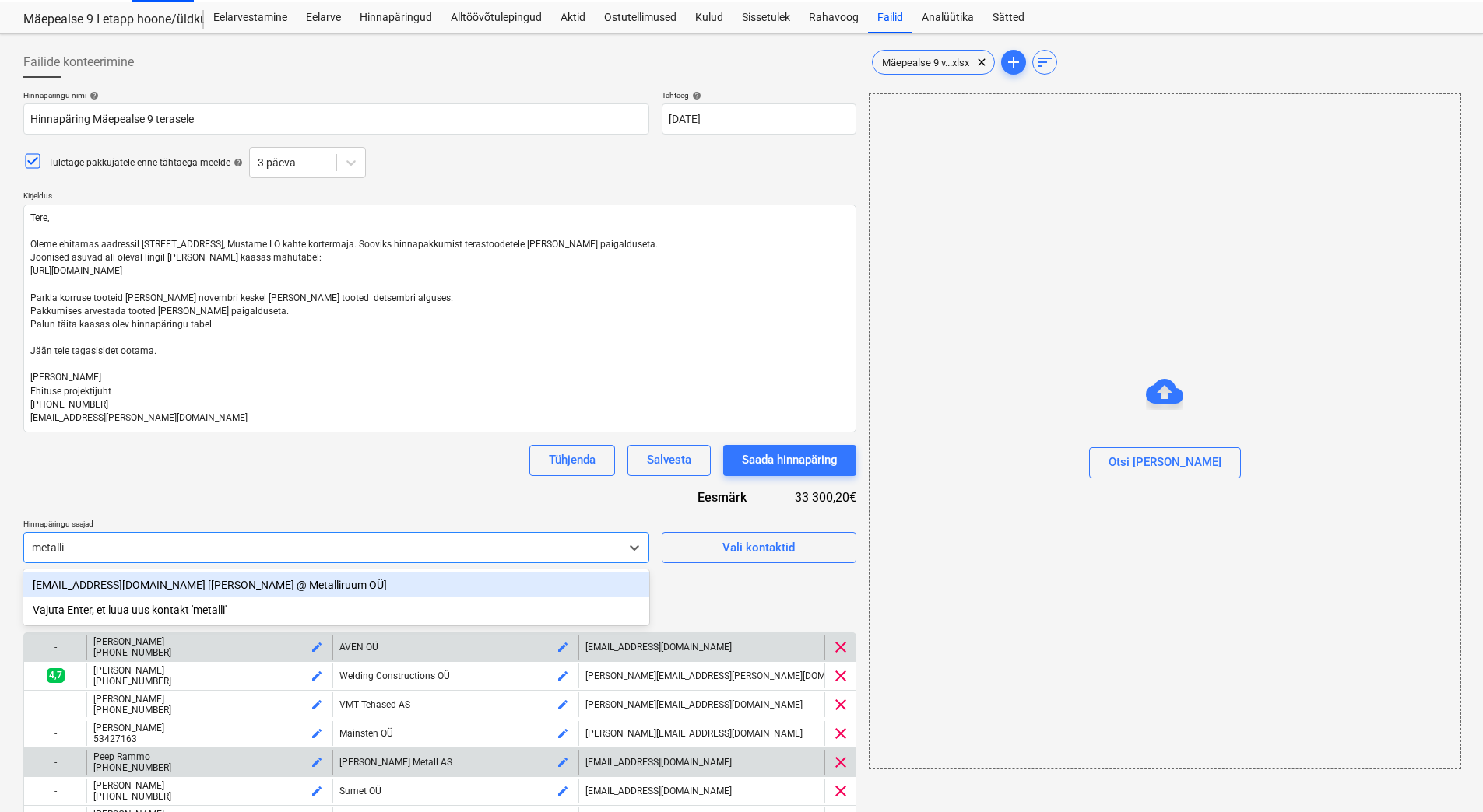
click at [211, 580] on div "kaspar@metalliruum.ee [Kaspar Ojasild @ Metalliruum OÜ]" at bounding box center [336, 585] width 626 height 25
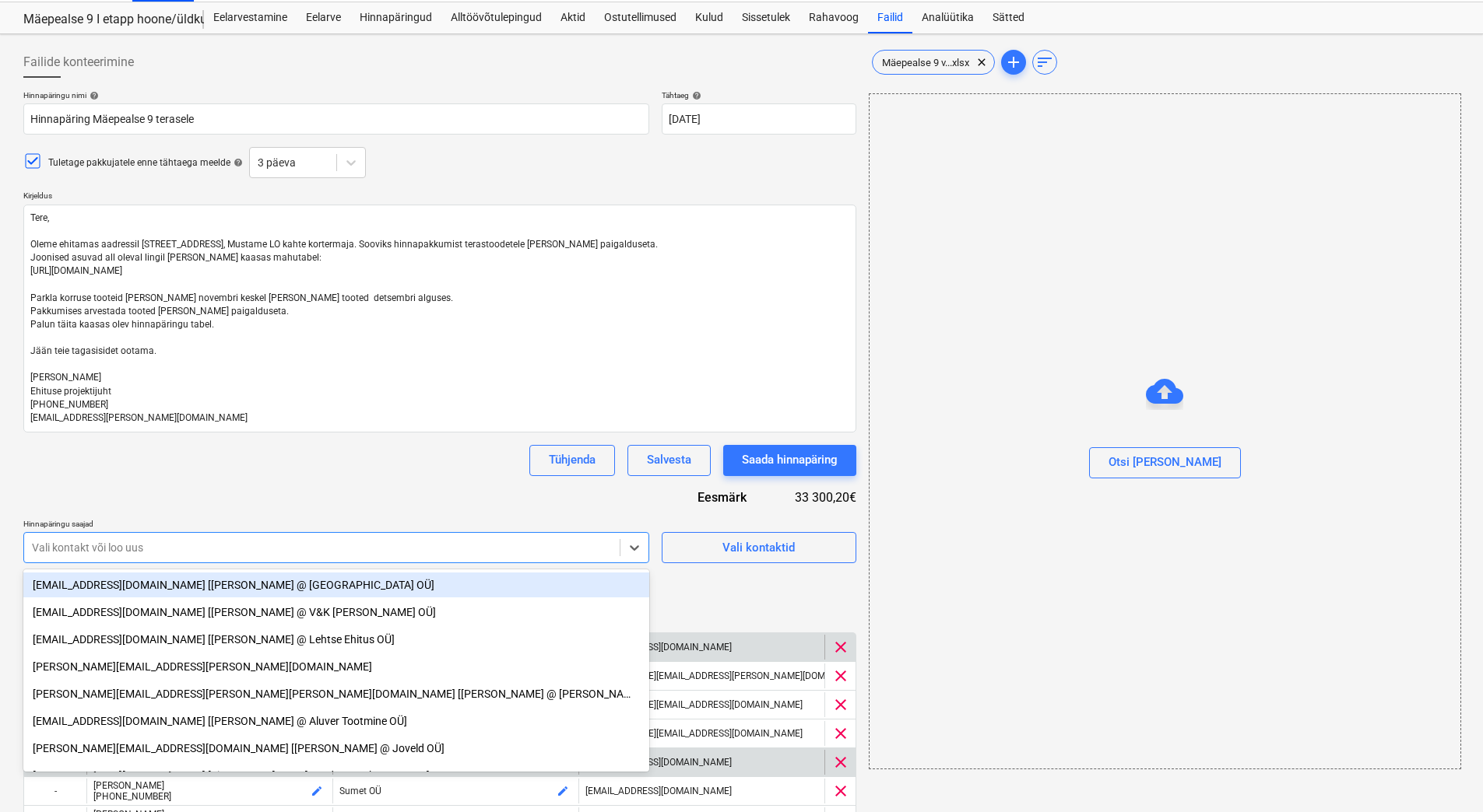
click at [270, 475] on div "Tühjenda Salvesta Saada hinnapäring" at bounding box center [440, 460] width 833 height 31
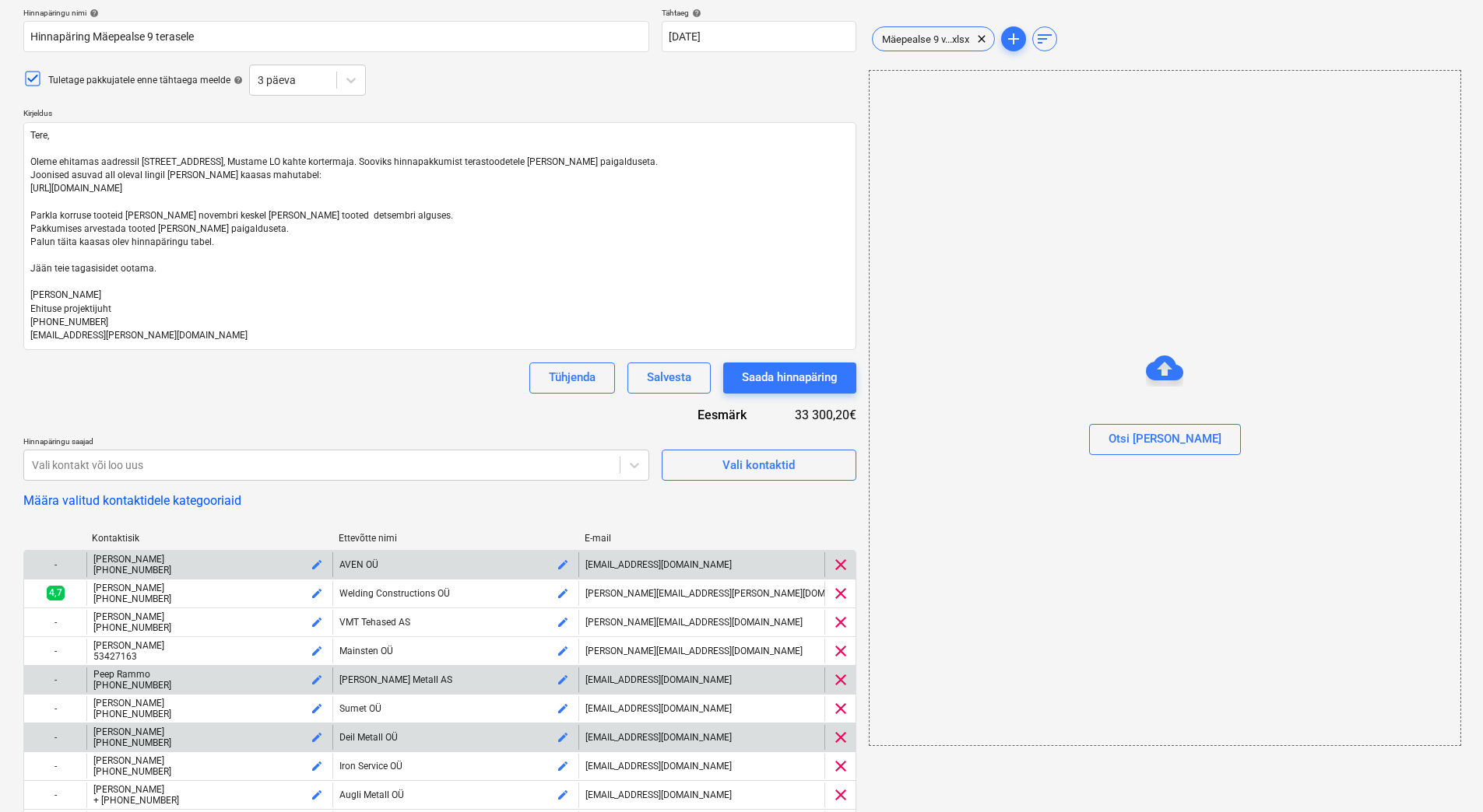
scroll to position [193, 0]
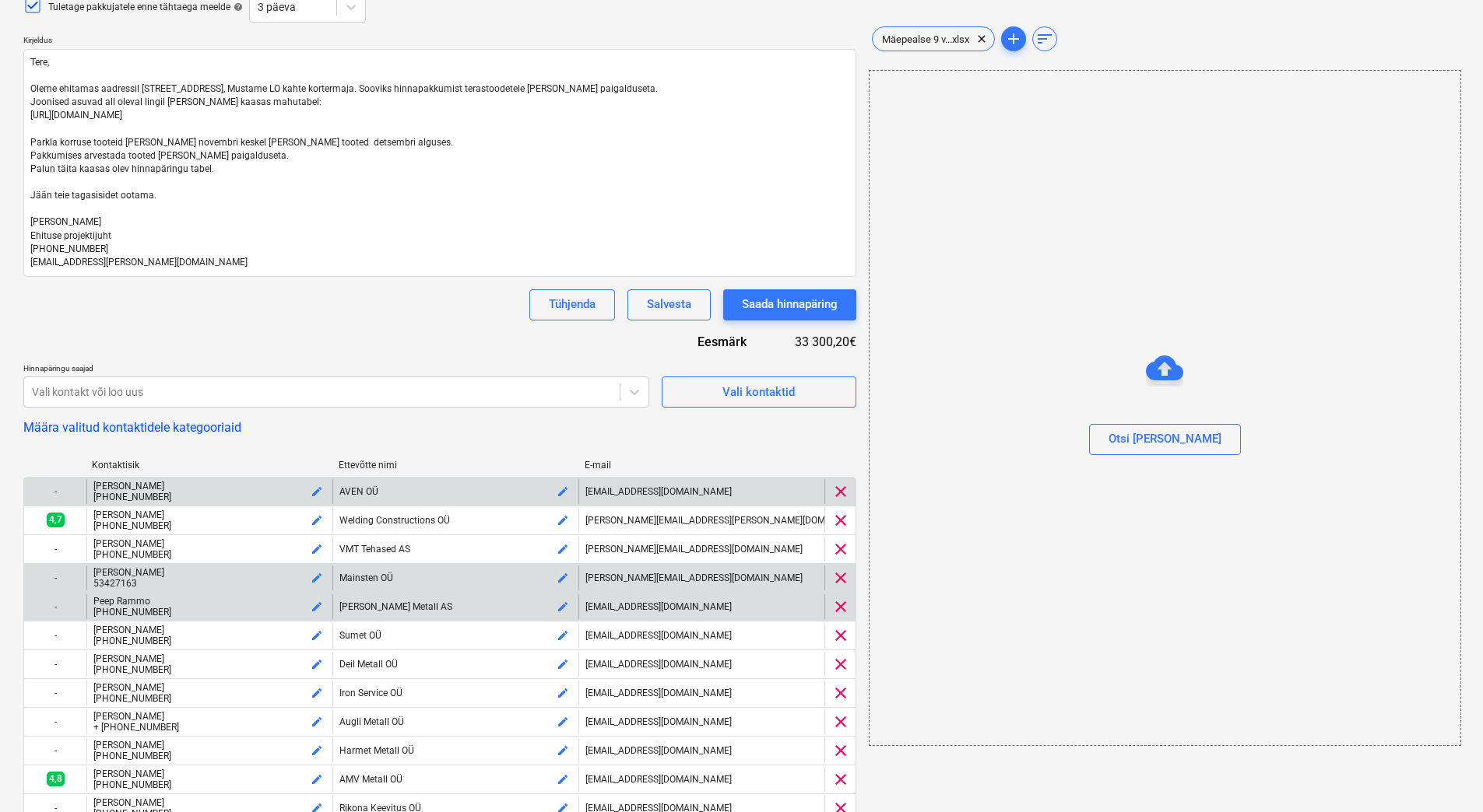
click at [842, 576] on span "clear" at bounding box center [840, 578] width 19 height 19
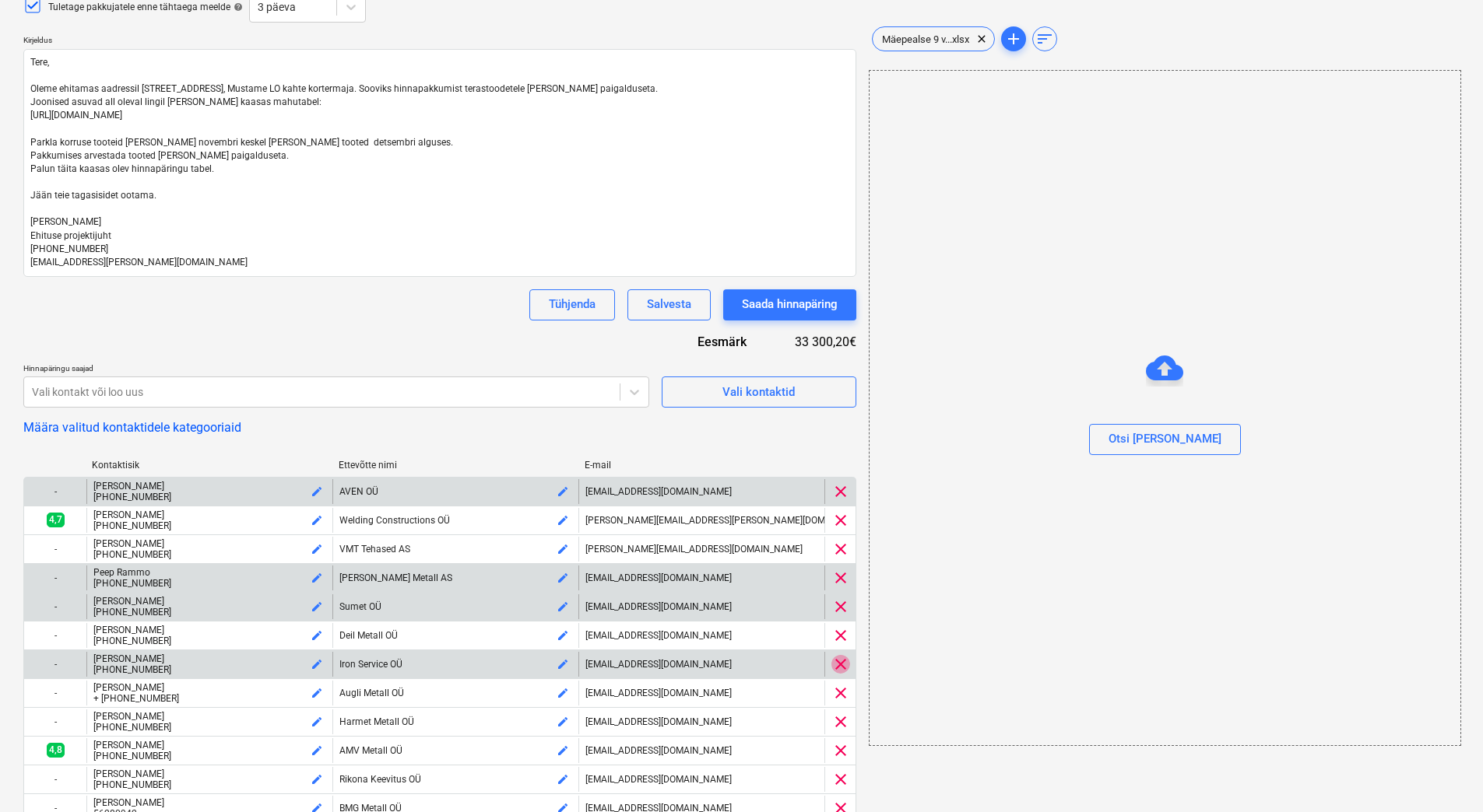
click at [835, 663] on span "clear" at bounding box center [840, 664] width 19 height 19
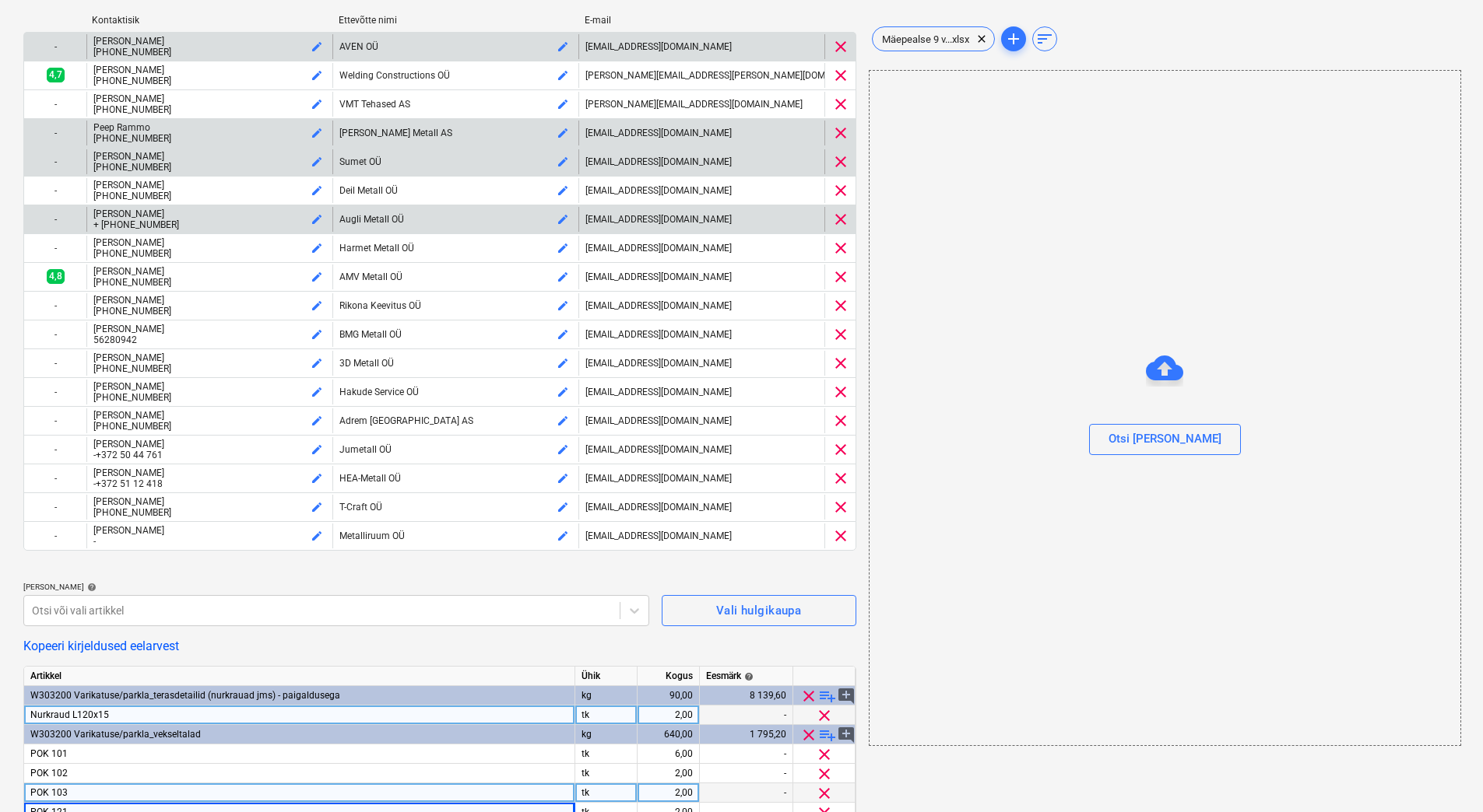
scroll to position [660, 0]
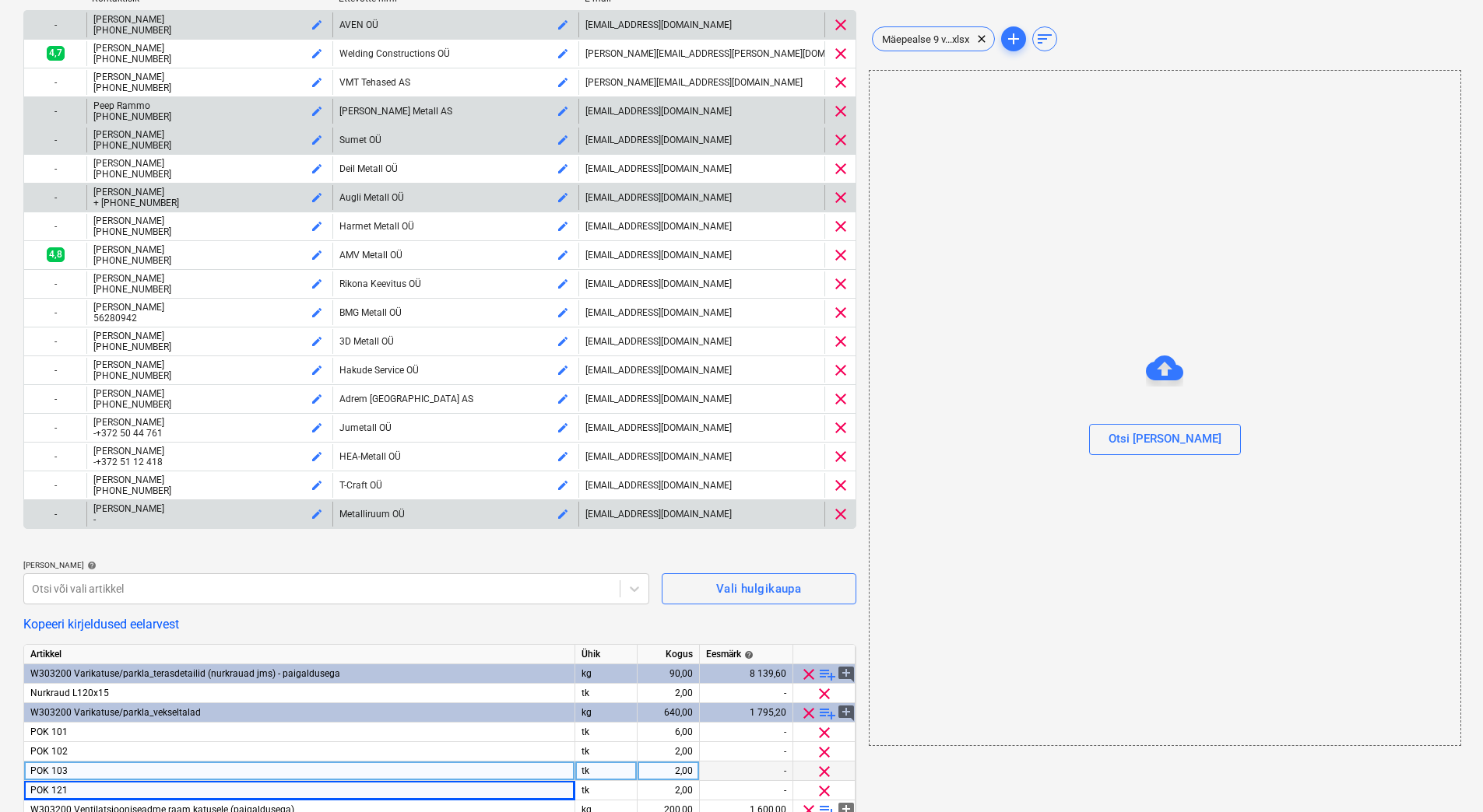
click at [841, 514] on span "clear" at bounding box center [840, 513] width 19 height 19
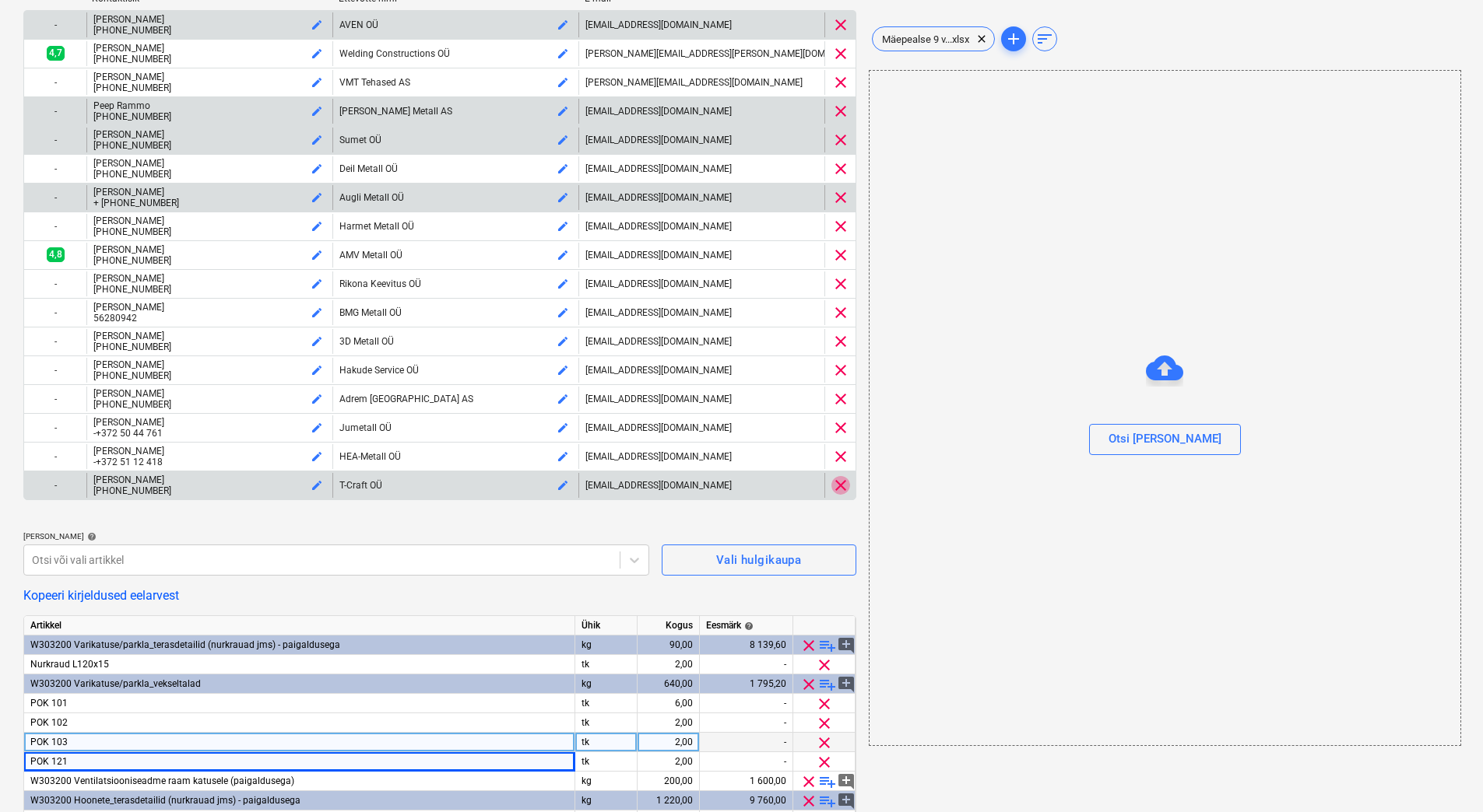
click at [839, 482] on span "clear" at bounding box center [840, 485] width 19 height 19
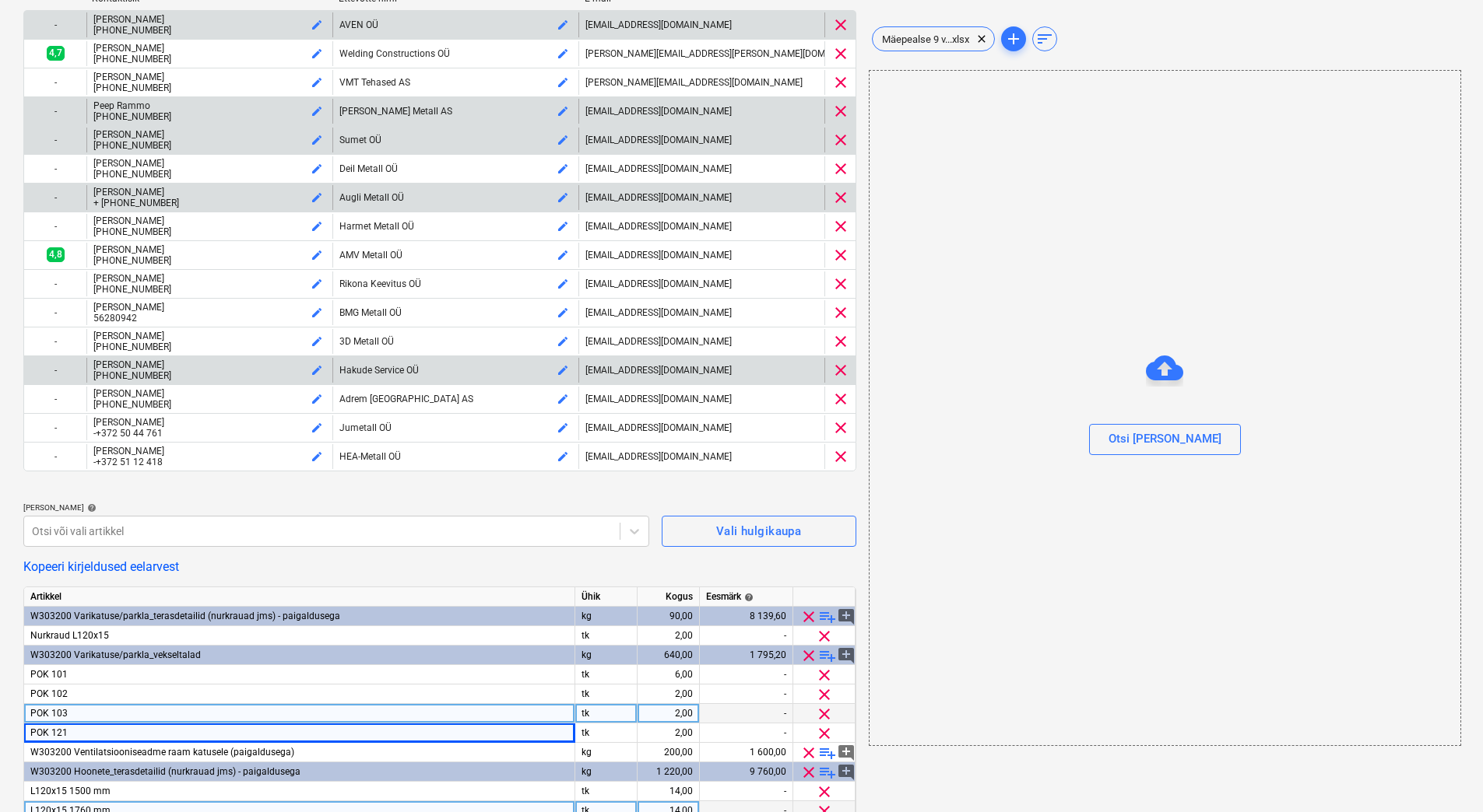
click at [844, 370] on span "clear" at bounding box center [840, 370] width 19 height 19
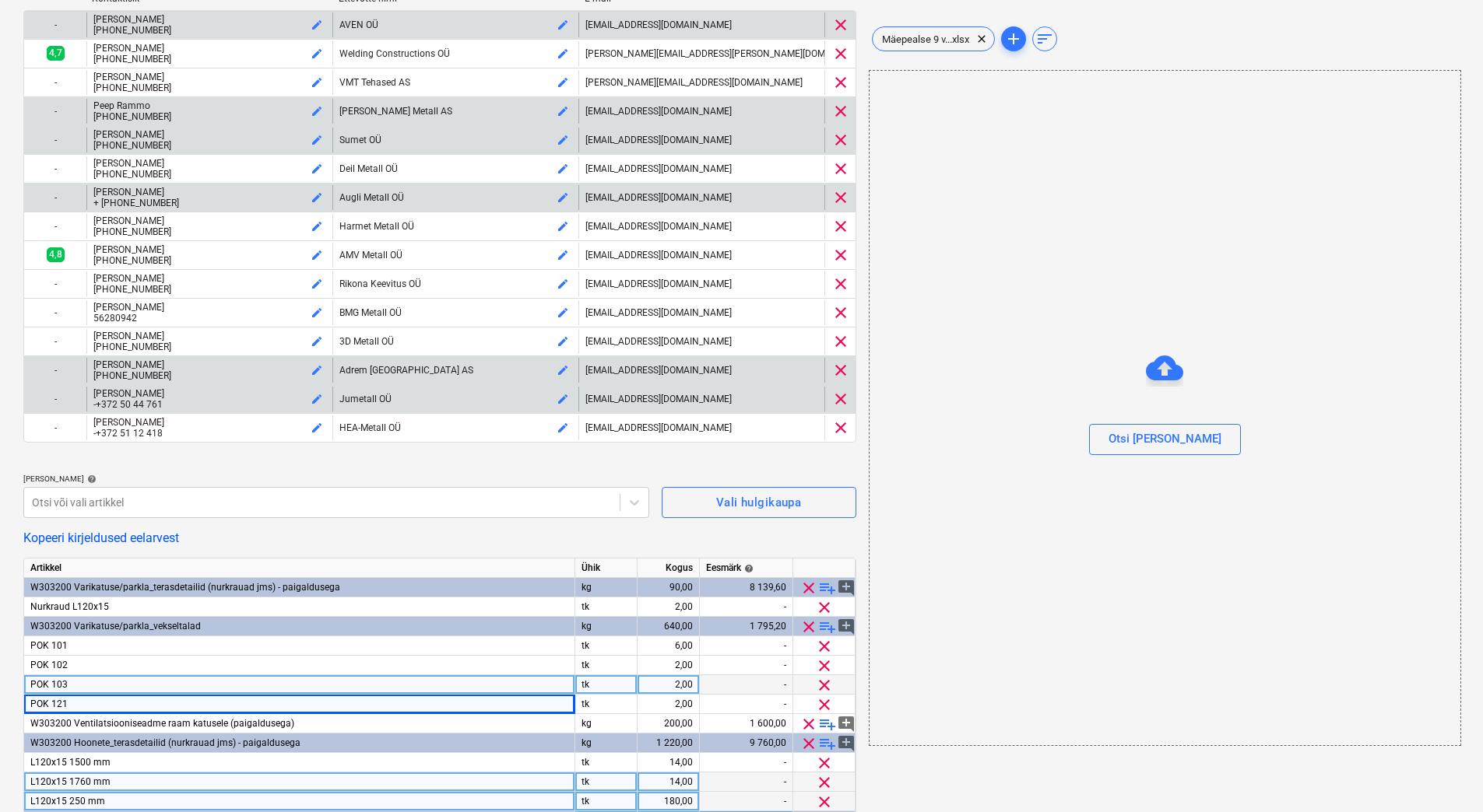
scroll to position [582, 0]
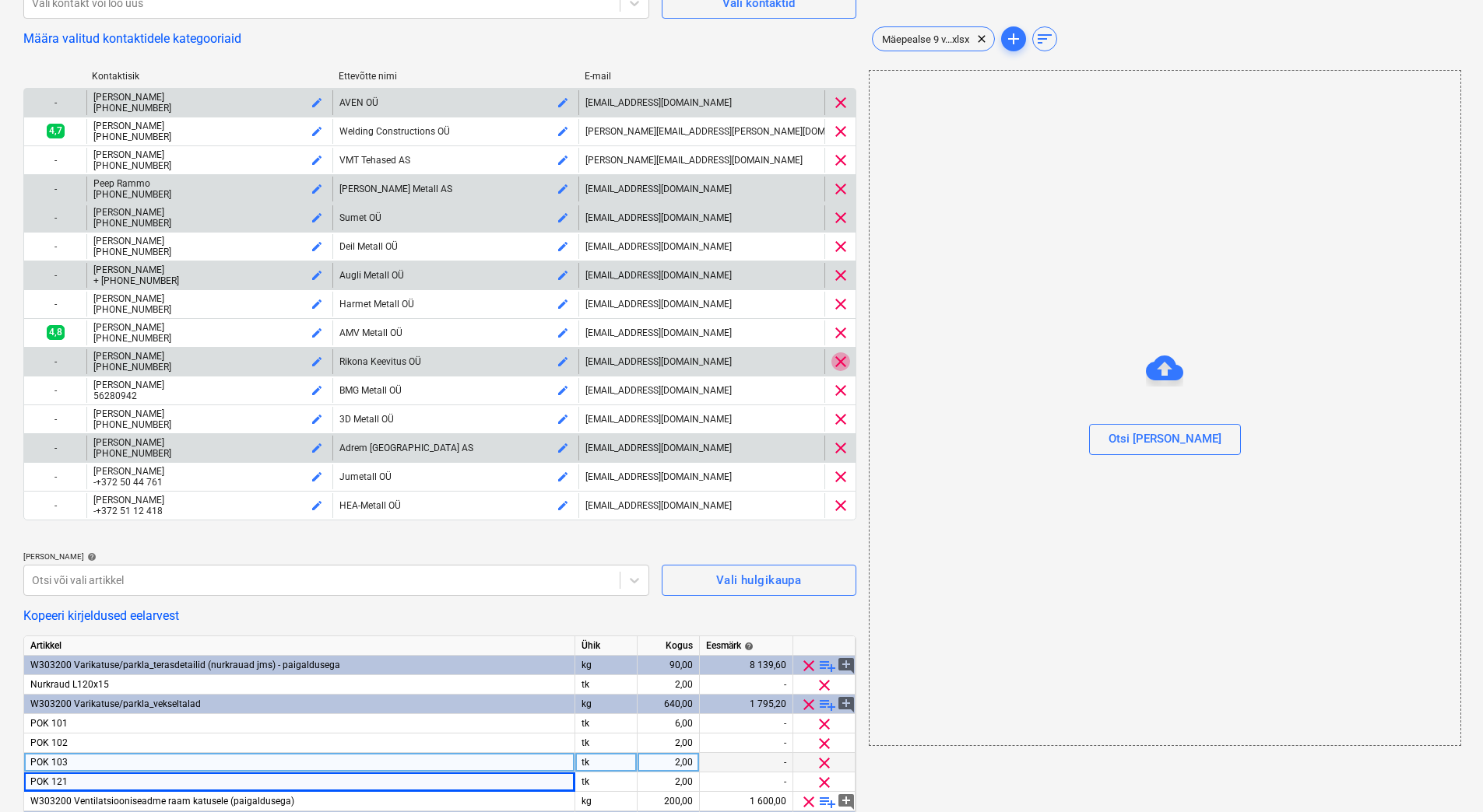
click at [836, 361] on span "clear" at bounding box center [840, 361] width 19 height 19
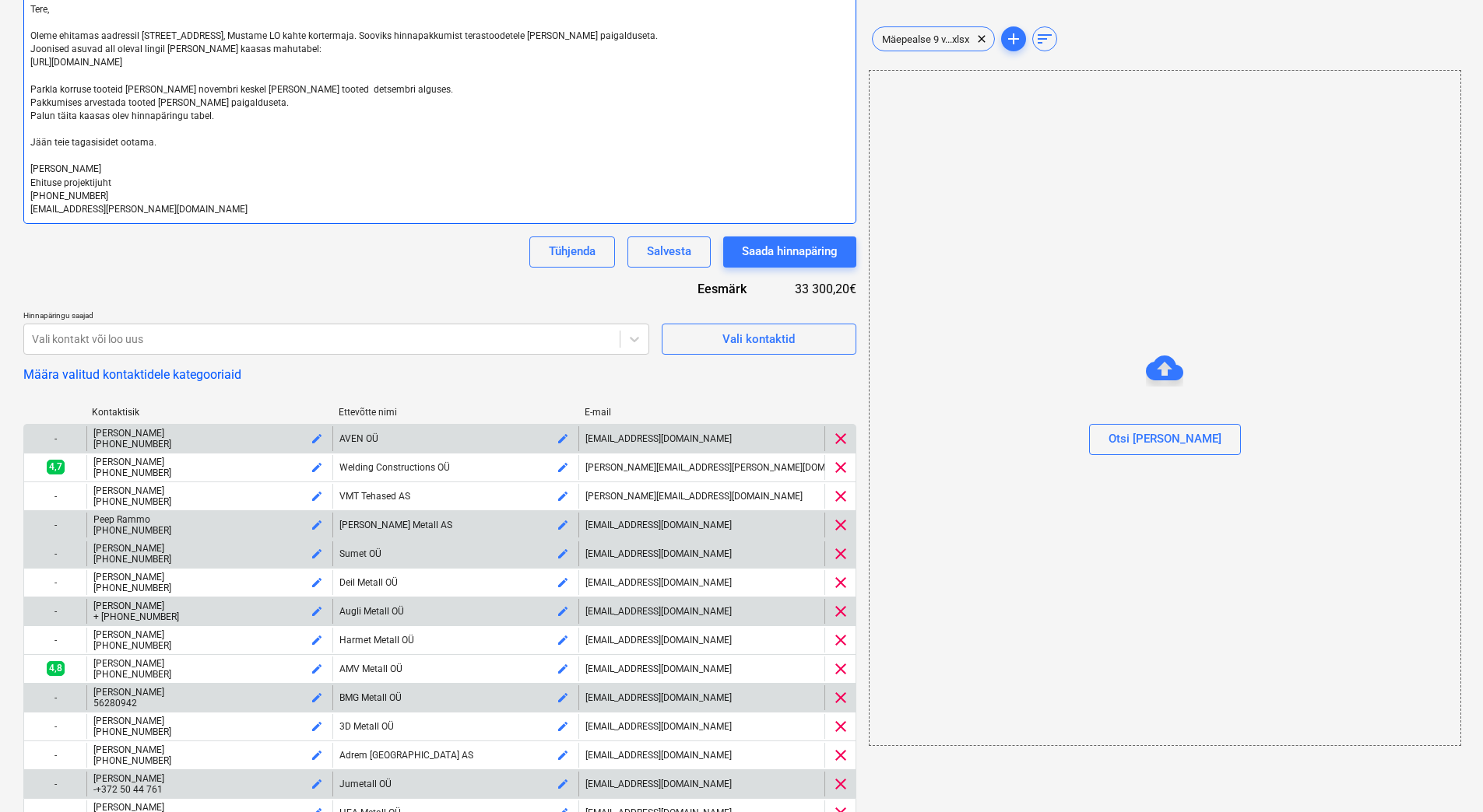
scroll to position [90, 0]
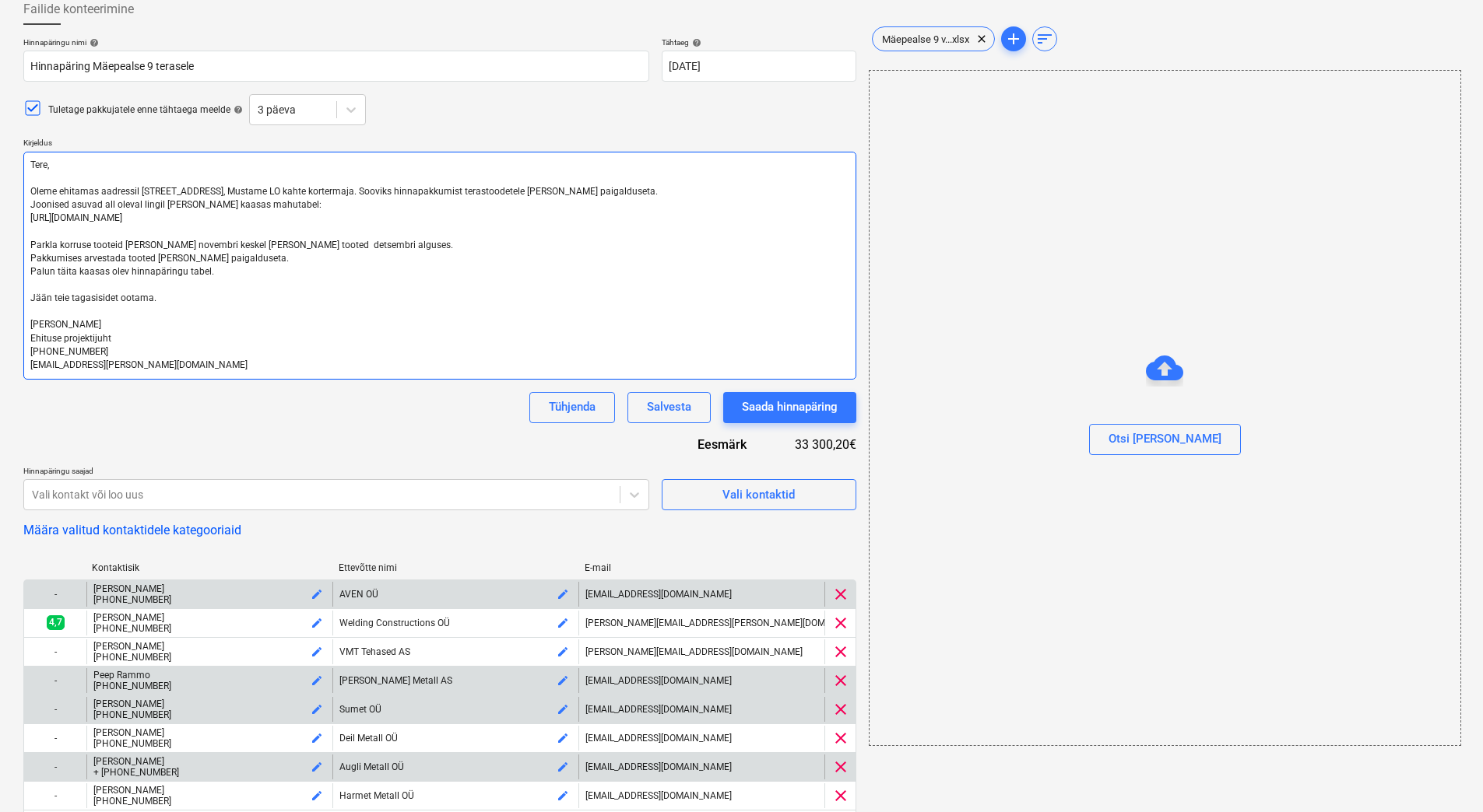
drag, startPoint x: 379, startPoint y: 217, endPoint x: 30, endPoint y: 219, distance: 349.0
click at [30, 219] on textarea "Tere, Oleme ehitamas aadressil Mäepealse 9, Mustame LO kahte kortermaja. Soovik…" at bounding box center [440, 266] width 833 height 228
paste textarea "41e16ac1-fddb-4254-bfff-ee3f1a27b095"
click at [371, 214] on textarea "Tere, Oleme ehitamas aadressil Mäepealse 9, Mustame LO kahte kortermaja. Soovik…" at bounding box center [440, 266] width 833 height 228
drag, startPoint x: 367, startPoint y: 216, endPoint x: 28, endPoint y: 217, distance: 339.0
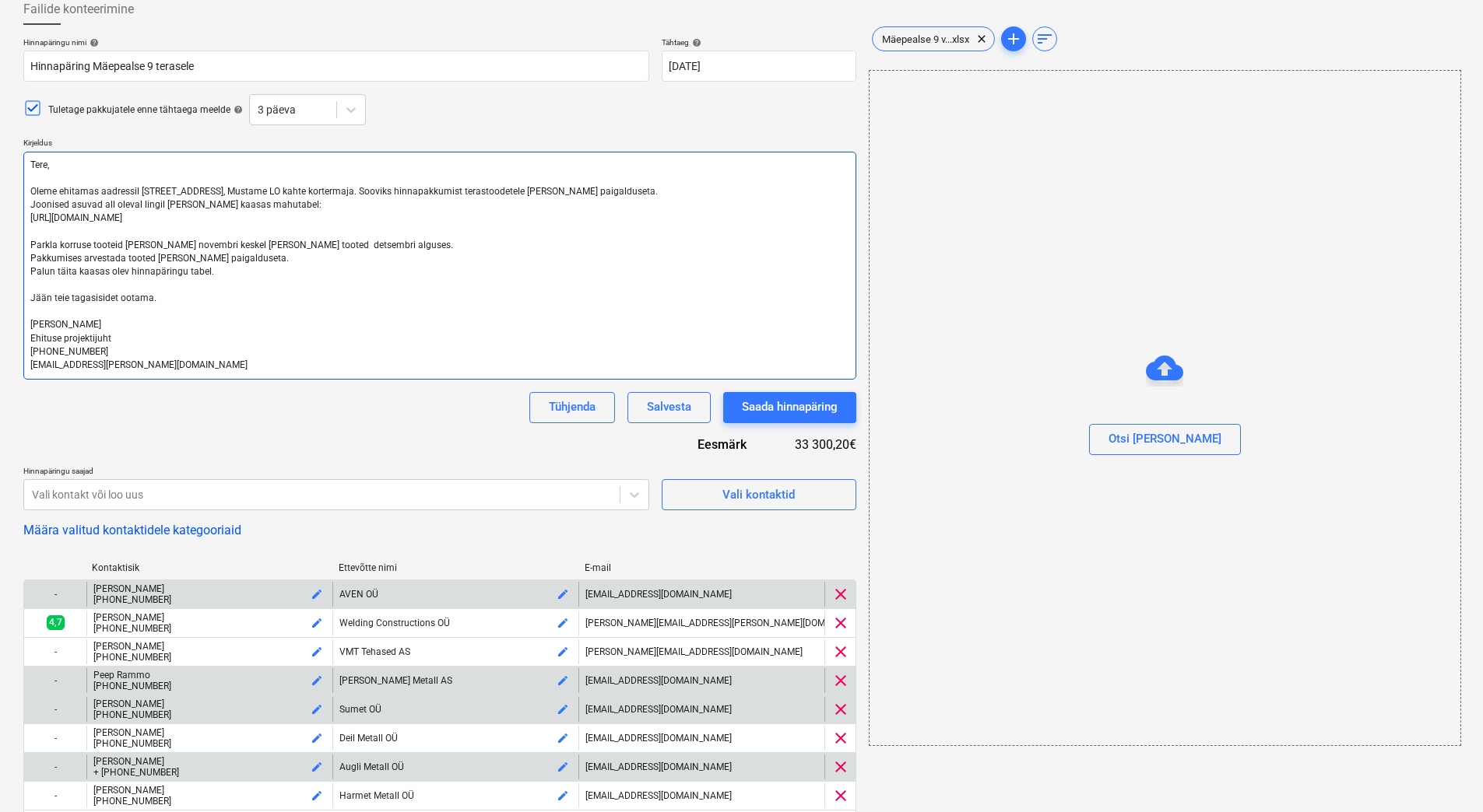
click at [28, 217] on textarea "Tere, Oleme ehitamas aadressil Mäepealse 9, Mustame LO kahte kortermaja. Soovik…" at bounding box center [440, 266] width 833 height 228
click at [632, 283] on textarea "Tere, Oleme ehitamas aadressil Mäepealse 9, Mustame LO kahte kortermaja. Soovik…" at bounding box center [440, 266] width 833 height 228
click at [408, 243] on textarea "Tere, Oleme ehitamas aadressil Mäepealse 9, Mustame LO kahte kortermaja. Soovik…" at bounding box center [440, 266] width 833 height 228
click at [462, 244] on textarea "Tere, Oleme ehitamas aadressil Mäepealse 9, Mustame LO kahte kortermaja. Soovik…" at bounding box center [440, 266] width 833 height 228
click at [507, 283] on textarea "Tere, Oleme ehitamas aadressil Mäepealse 9, Mustame LO kahte kortermaja. Soovik…" at bounding box center [440, 266] width 833 height 228
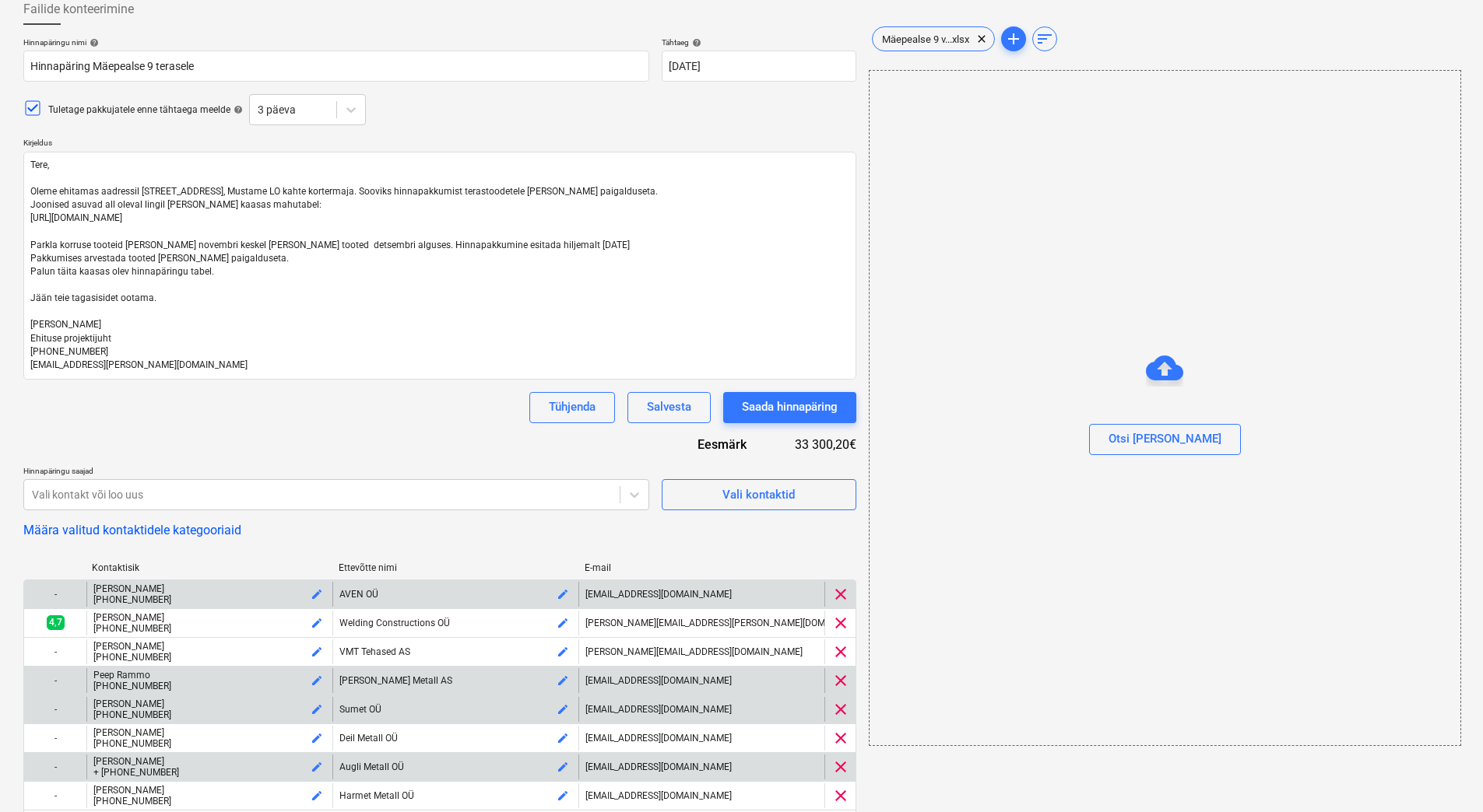
click at [365, 440] on div "Hinnapäringu nimi help Hinnapäring Mäepealse 9 terasele Tähtaeg help 10 Oct 202…" at bounding box center [440, 768] width 833 height 1463
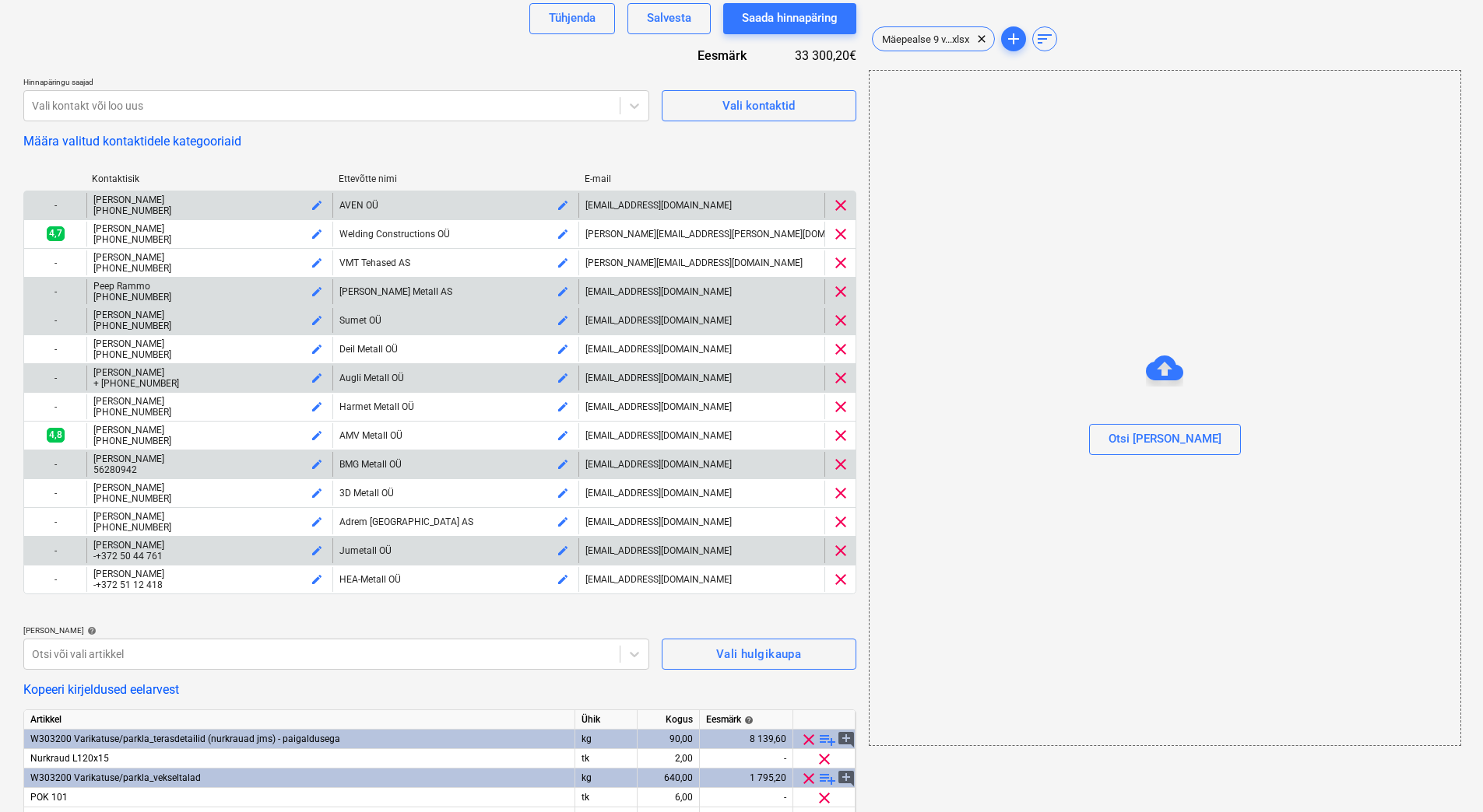
scroll to position [791, 0]
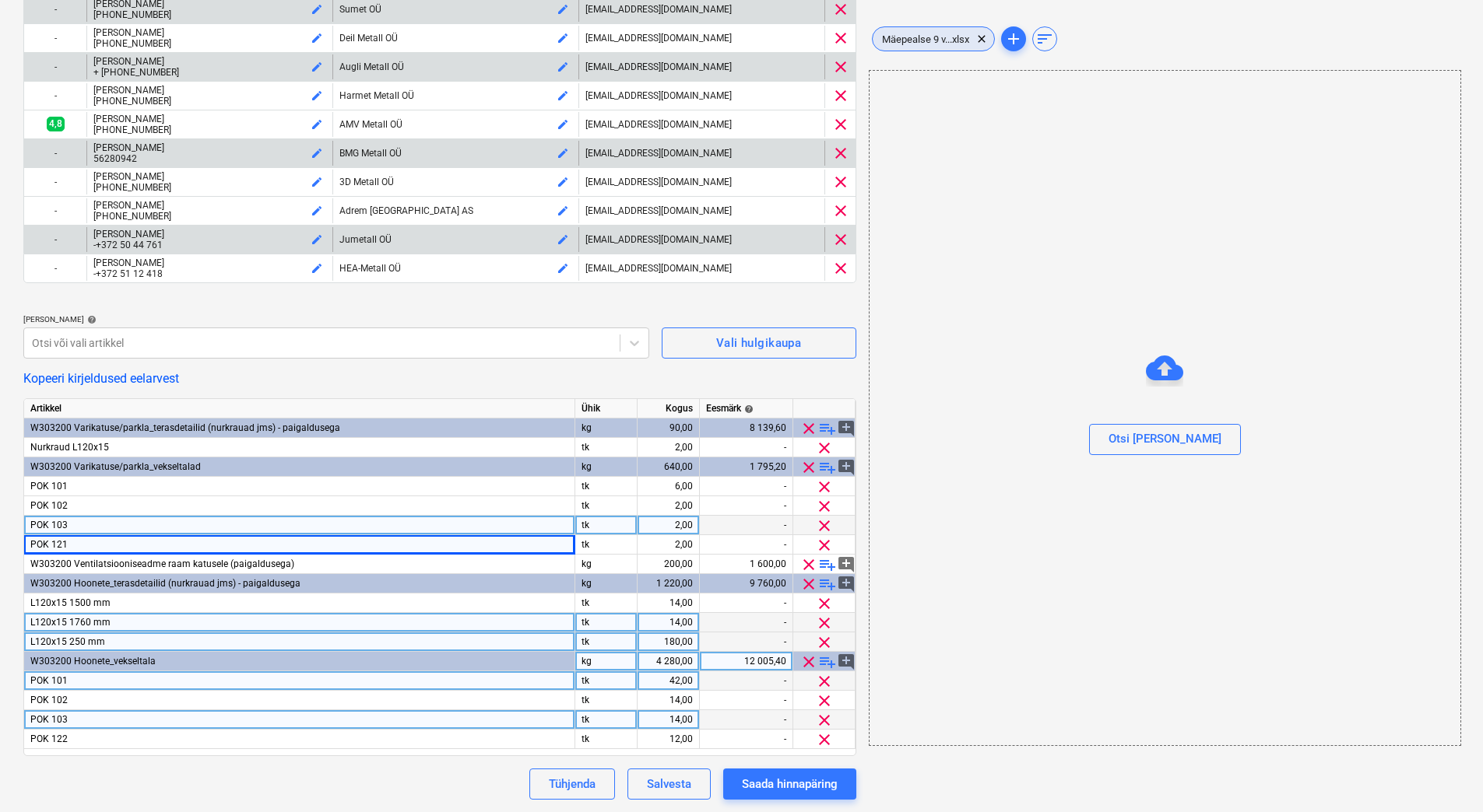
click at [918, 45] on span "Mäepealse 9 v...xlsx" at bounding box center [925, 39] width 106 height 12
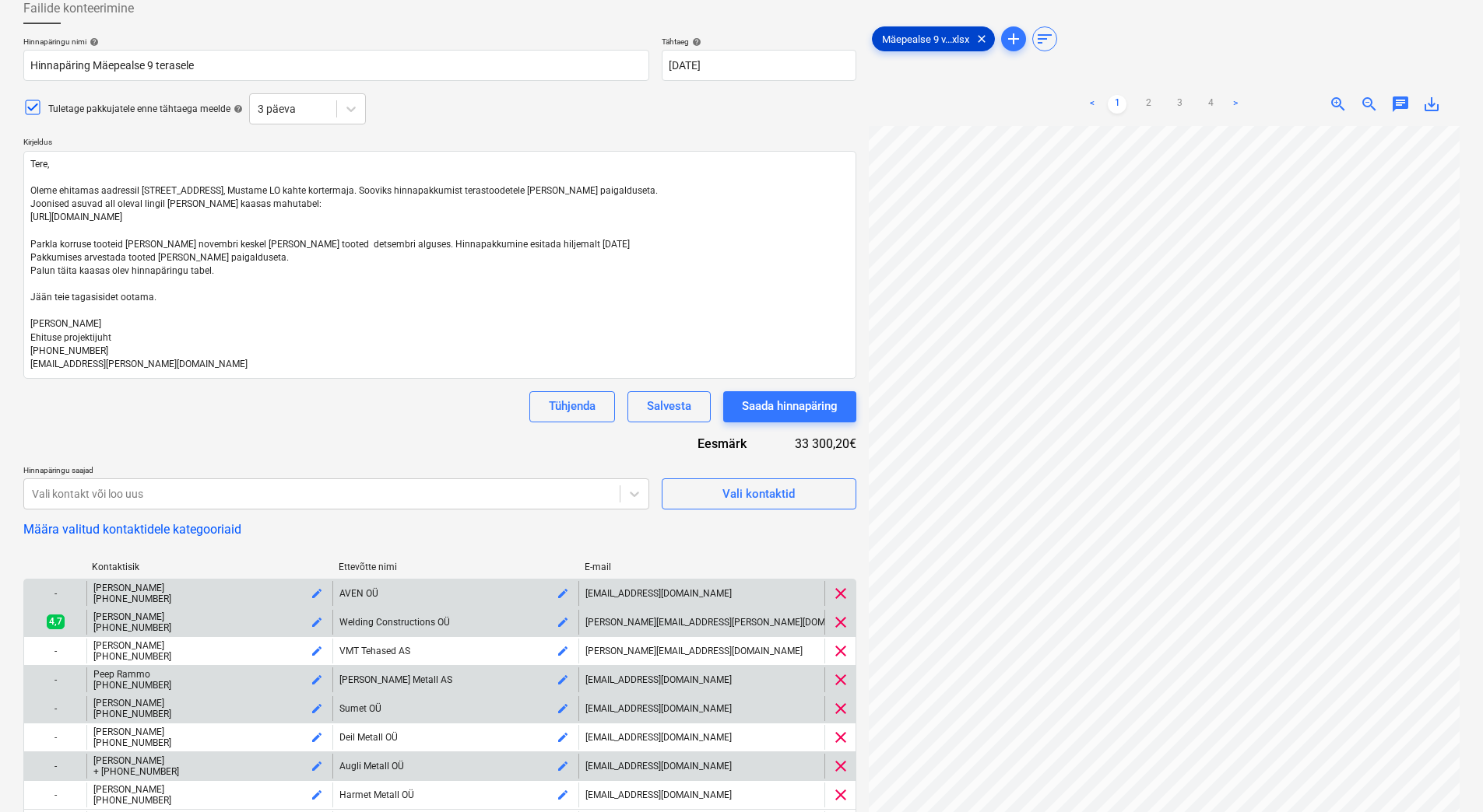
scroll to position [90, 0]
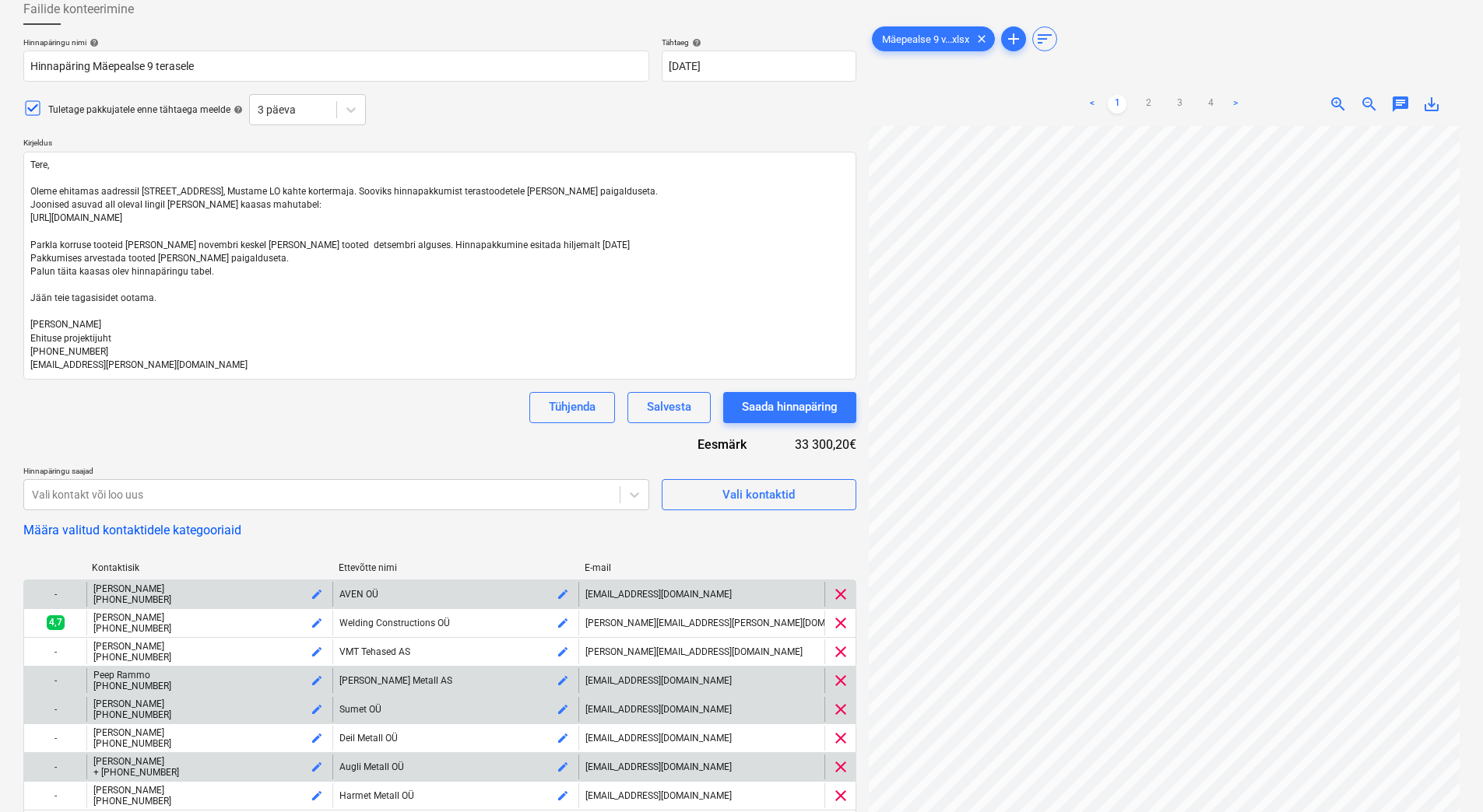
click at [286, 431] on div "Hinnapäringu nimi help Hinnapäring Mäepealse 9 terasele Tähtaeg help 10 Oct 202…" at bounding box center [440, 768] width 833 height 1463
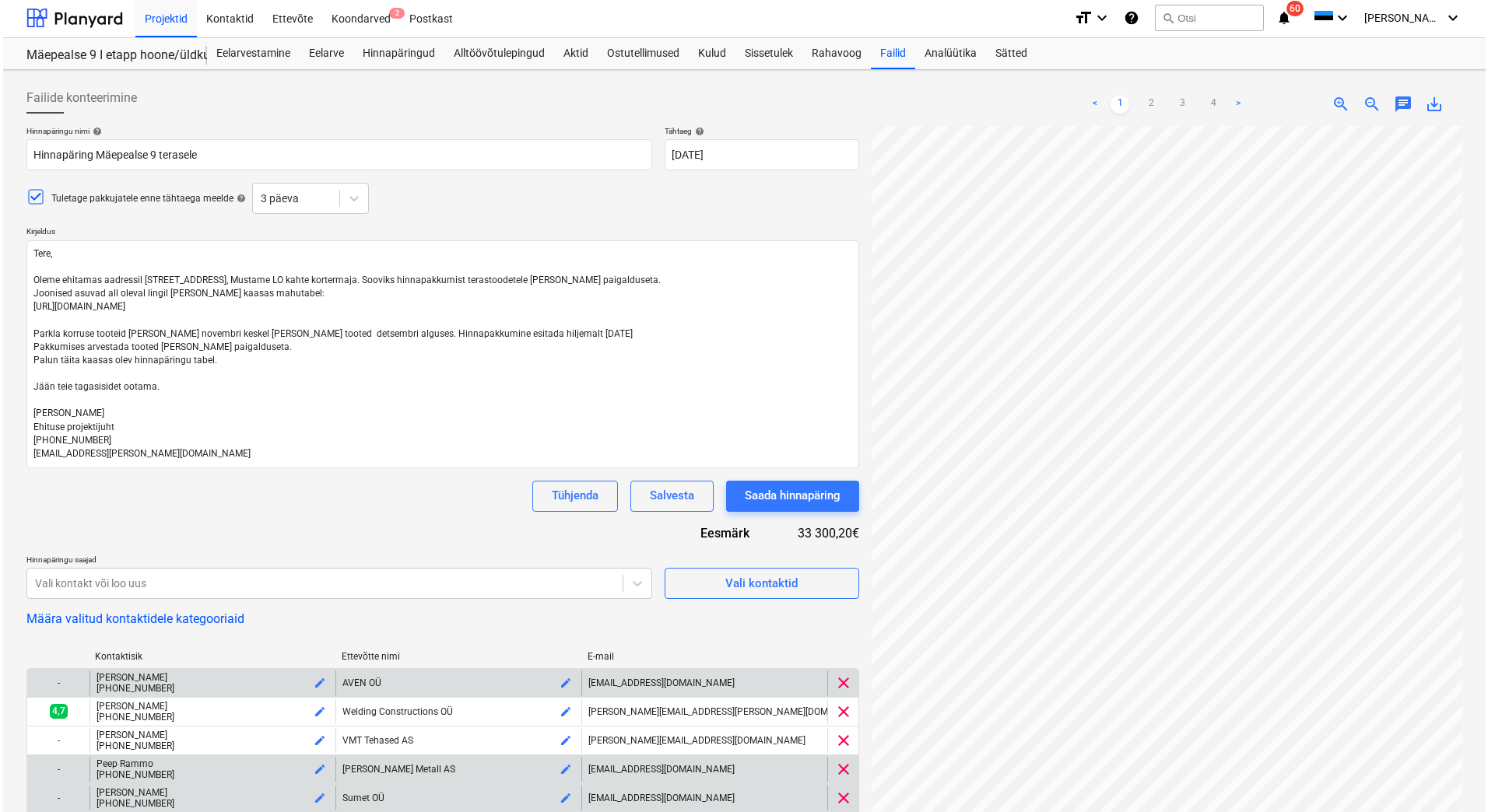
scroll to position [0, 0]
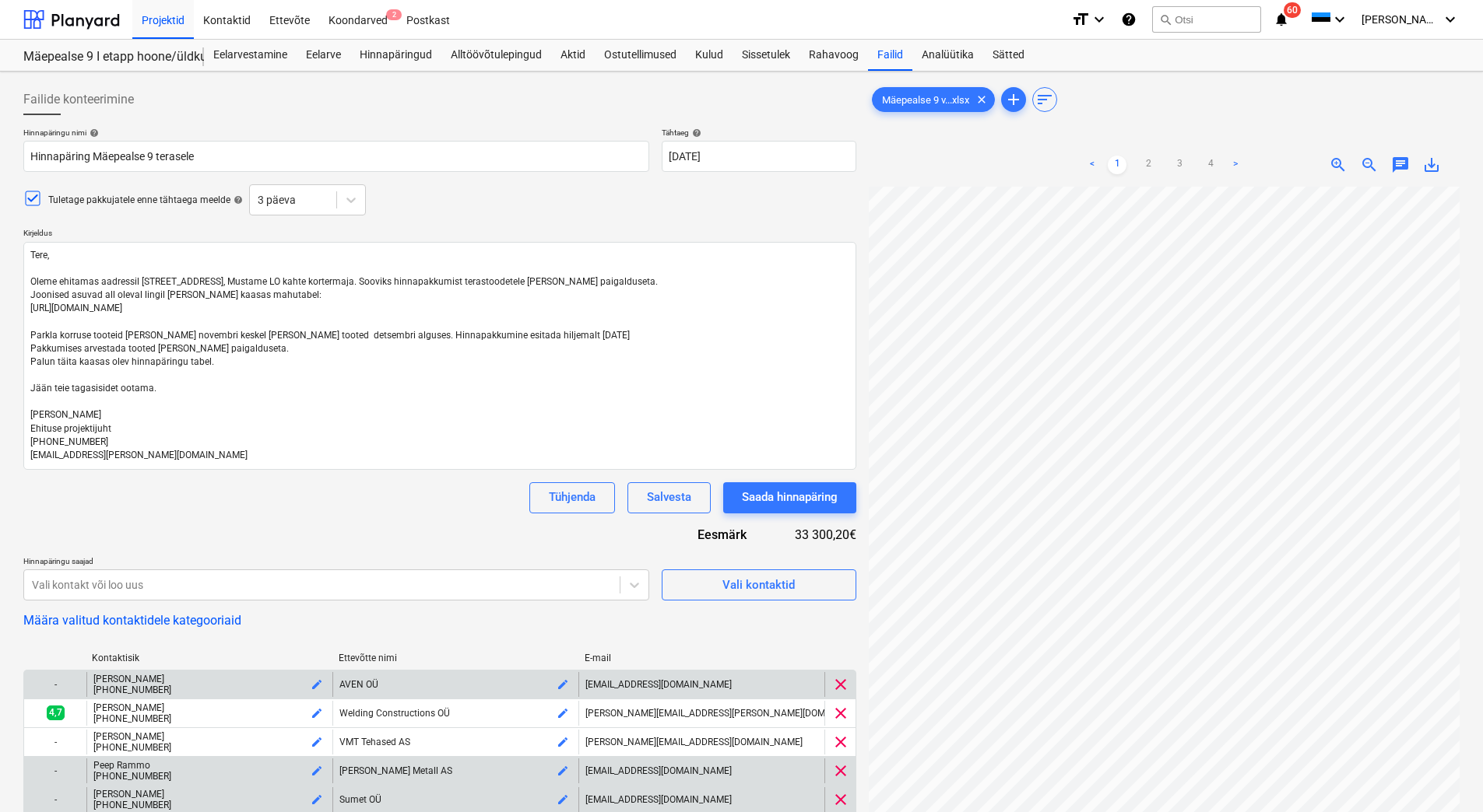
click at [356, 115] on div at bounding box center [440, 121] width 833 height 12
click at [254, 501] on div "Tühjenda Salvesta Saada hinnapäring" at bounding box center [440, 497] width 833 height 31
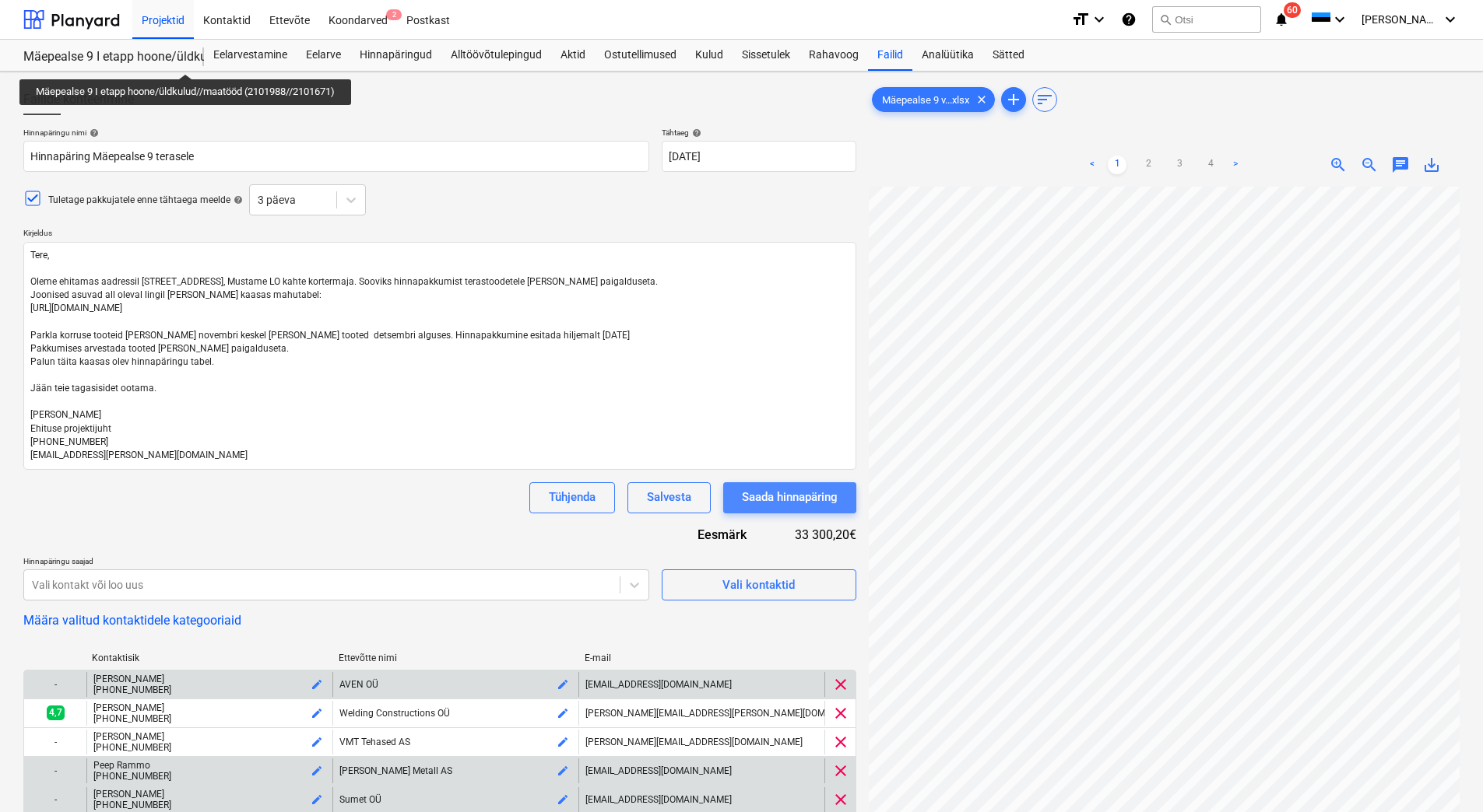
click at [811, 504] on div "Saada hinnapäring" at bounding box center [789, 496] width 95 height 21
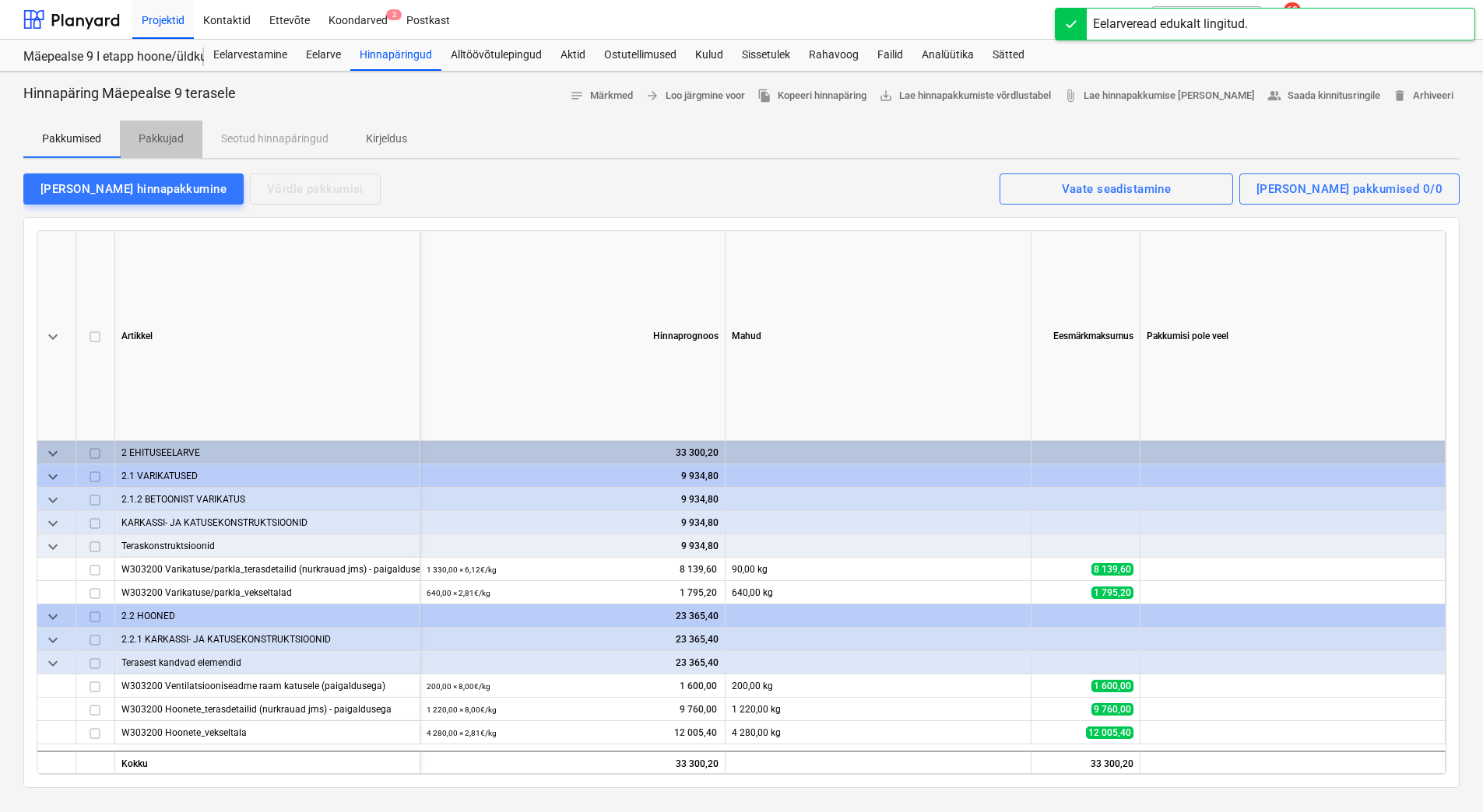
click at [172, 138] on p "Pakkujad" at bounding box center [161, 139] width 45 height 16
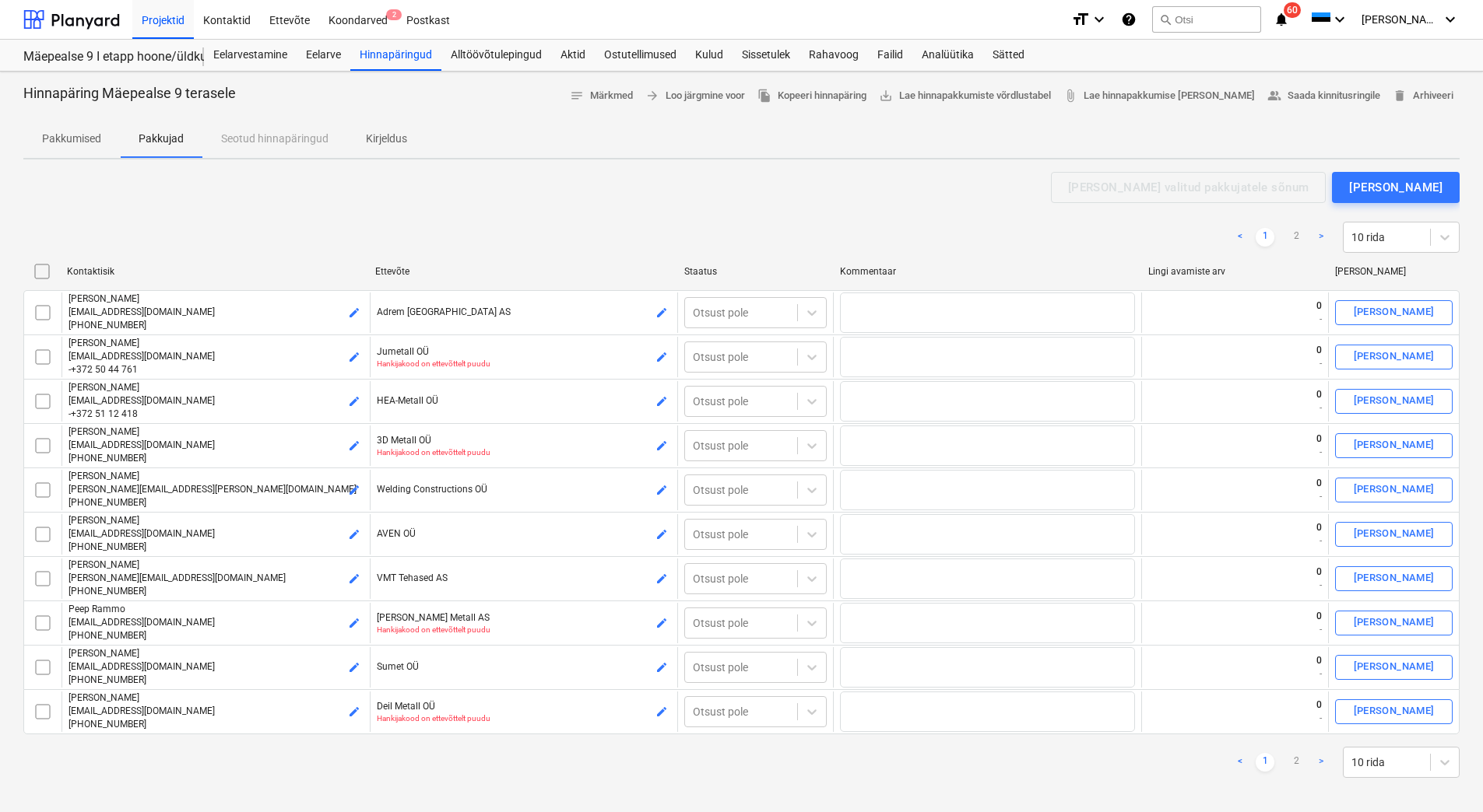
click at [376, 138] on p "Kirjeldus" at bounding box center [386, 139] width 41 height 16
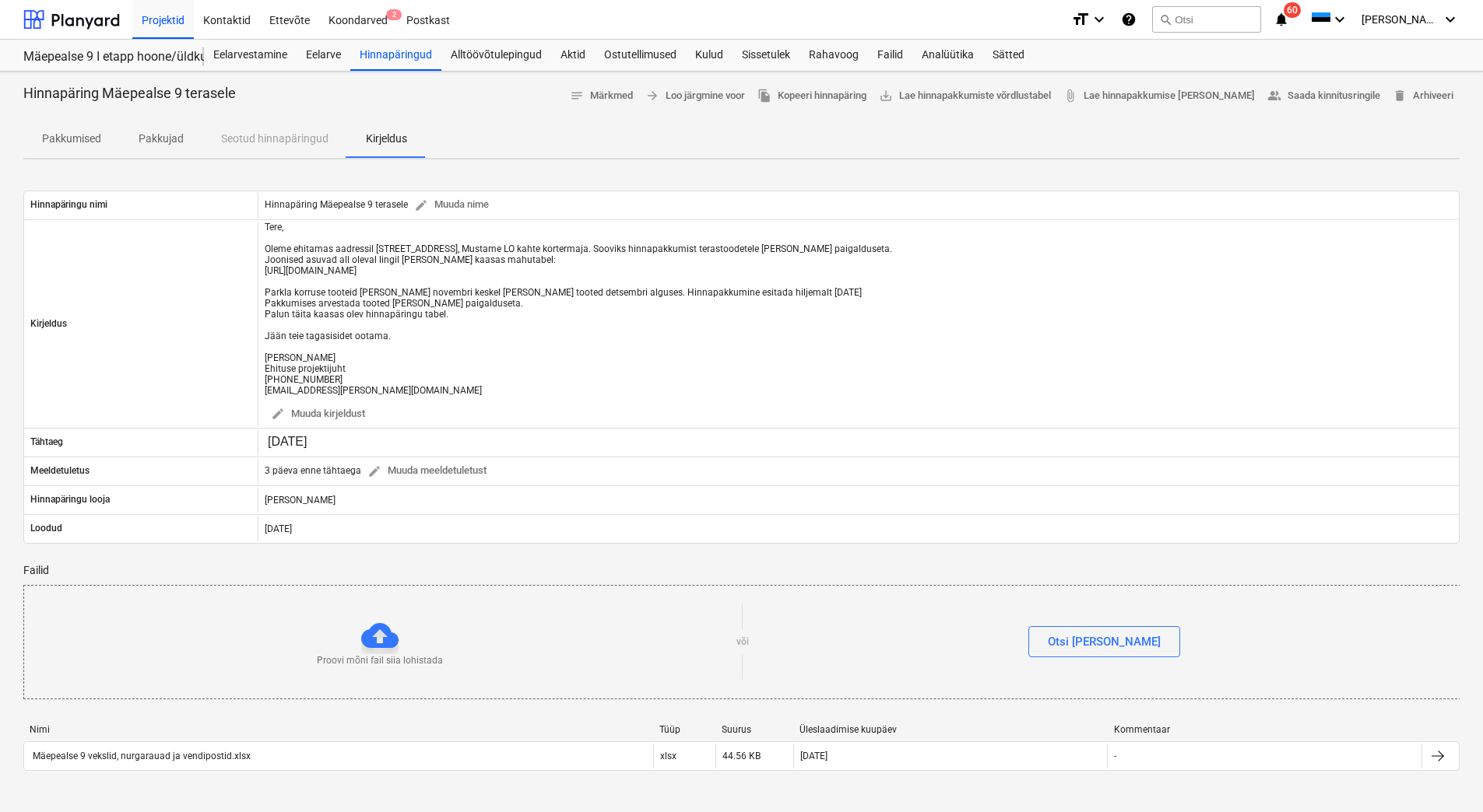
click at [93, 136] on p "Pakkumised" at bounding box center [71, 139] width 59 height 16
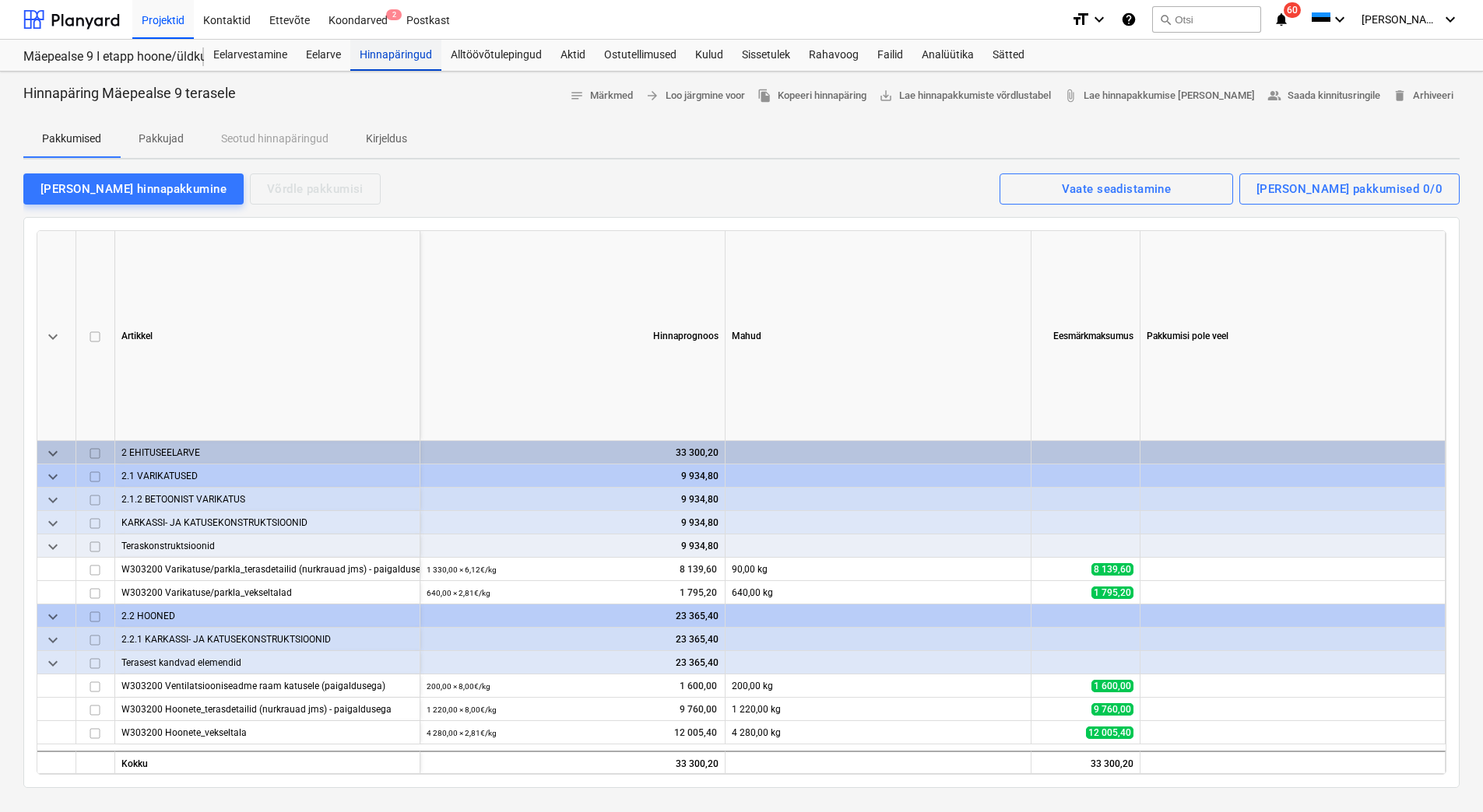
click at [372, 45] on div "Hinnapäringud" at bounding box center [396, 55] width 91 height 31
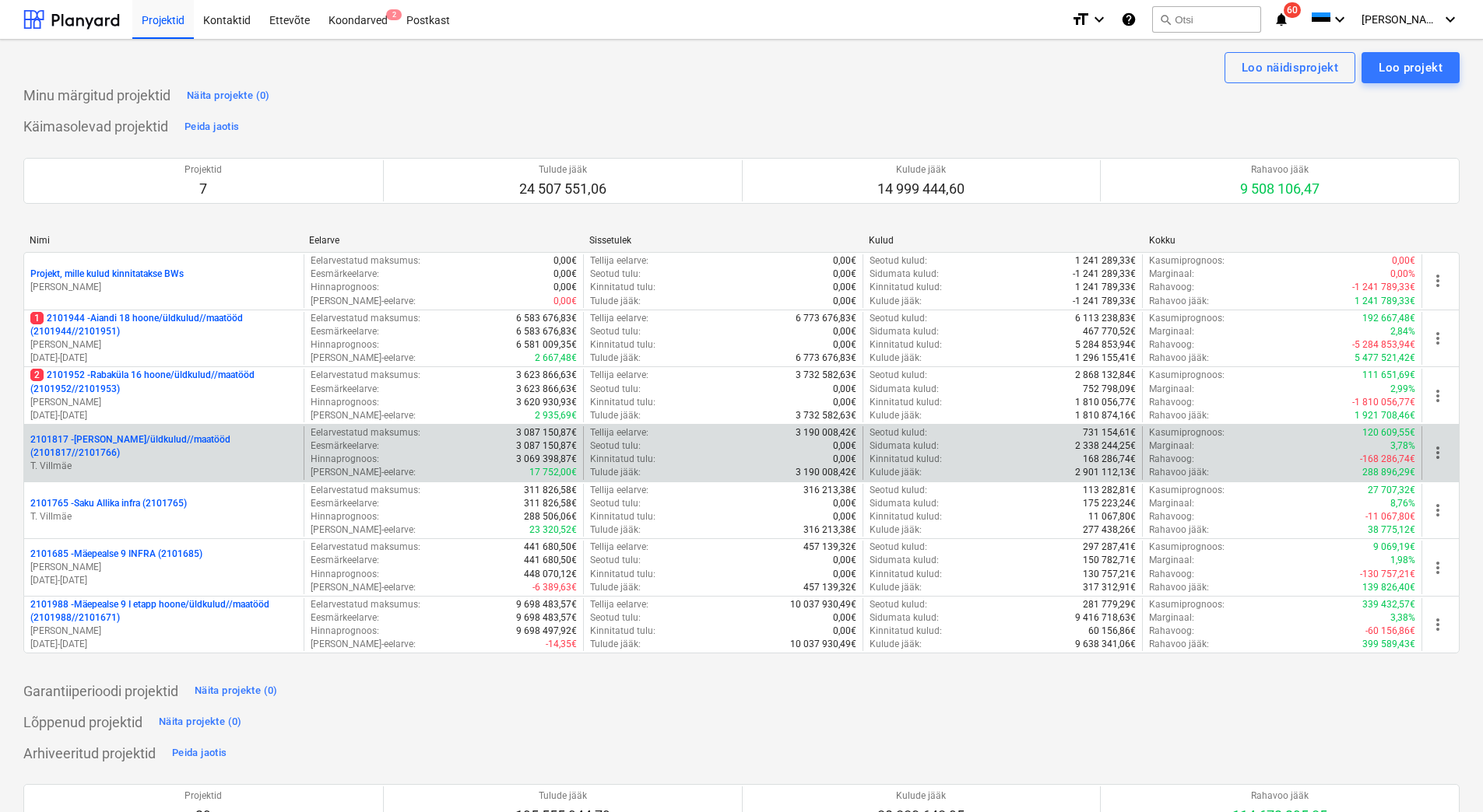
click at [150, 453] on p "2101817 - [PERSON_NAME]/üldkulud//maatööd (2101817//2101766)" at bounding box center [163, 447] width 267 height 27
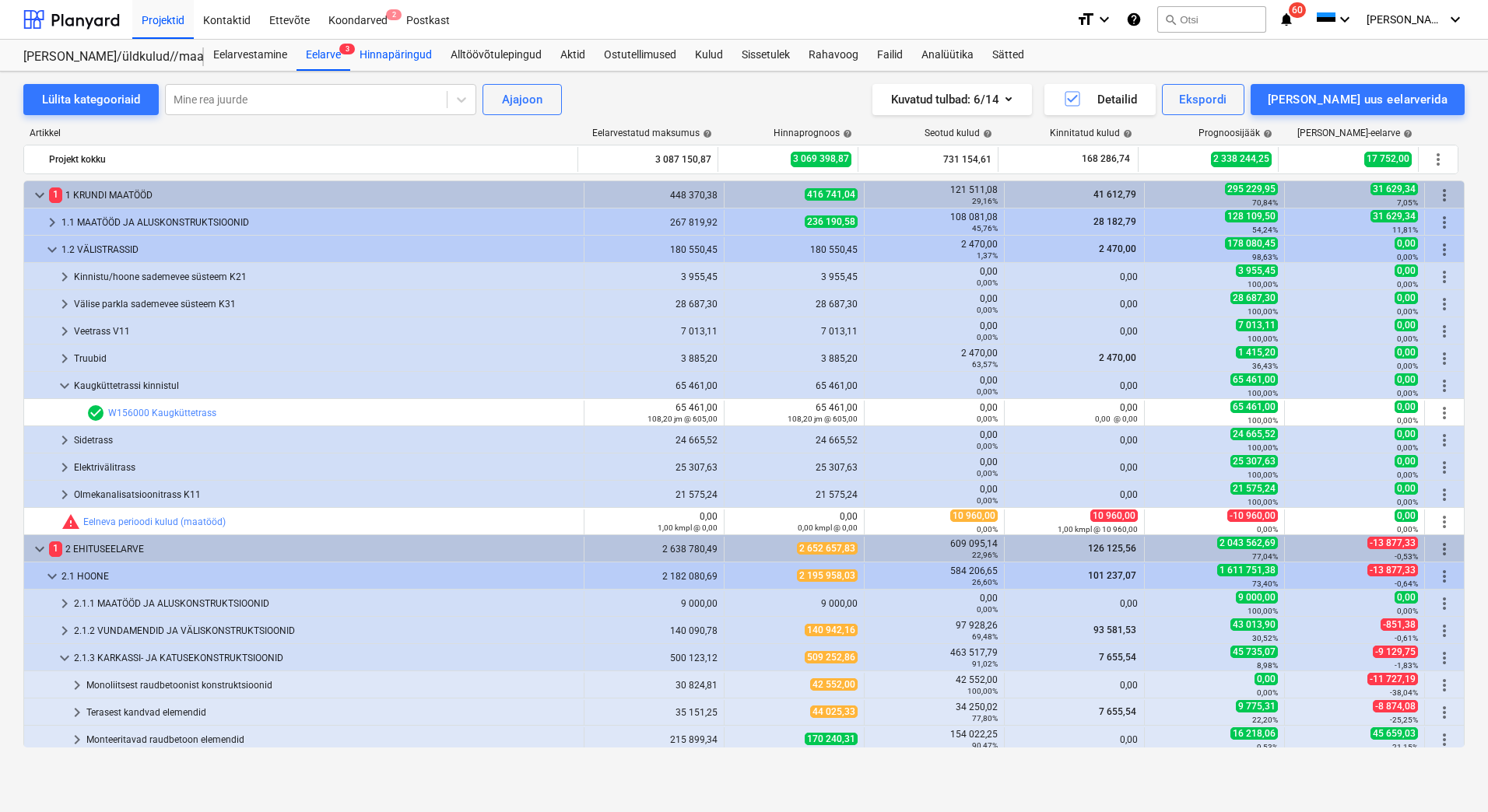
click at [419, 61] on div "Hinnapäringud" at bounding box center [396, 55] width 91 height 31
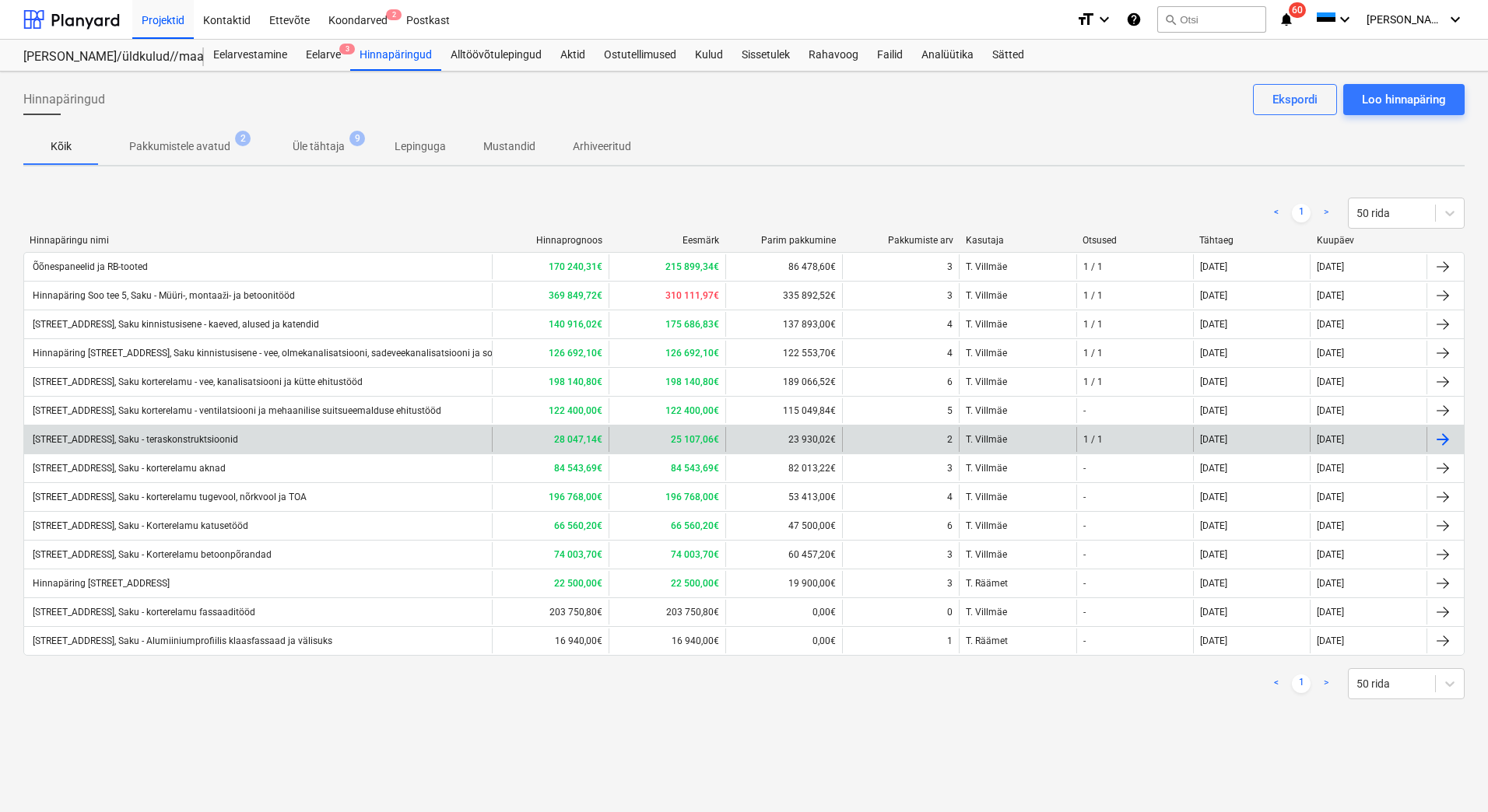
click at [197, 445] on div "[STREET_ADDRESS], Saku - teraskonstruktsioonid" at bounding box center [258, 439] width 468 height 25
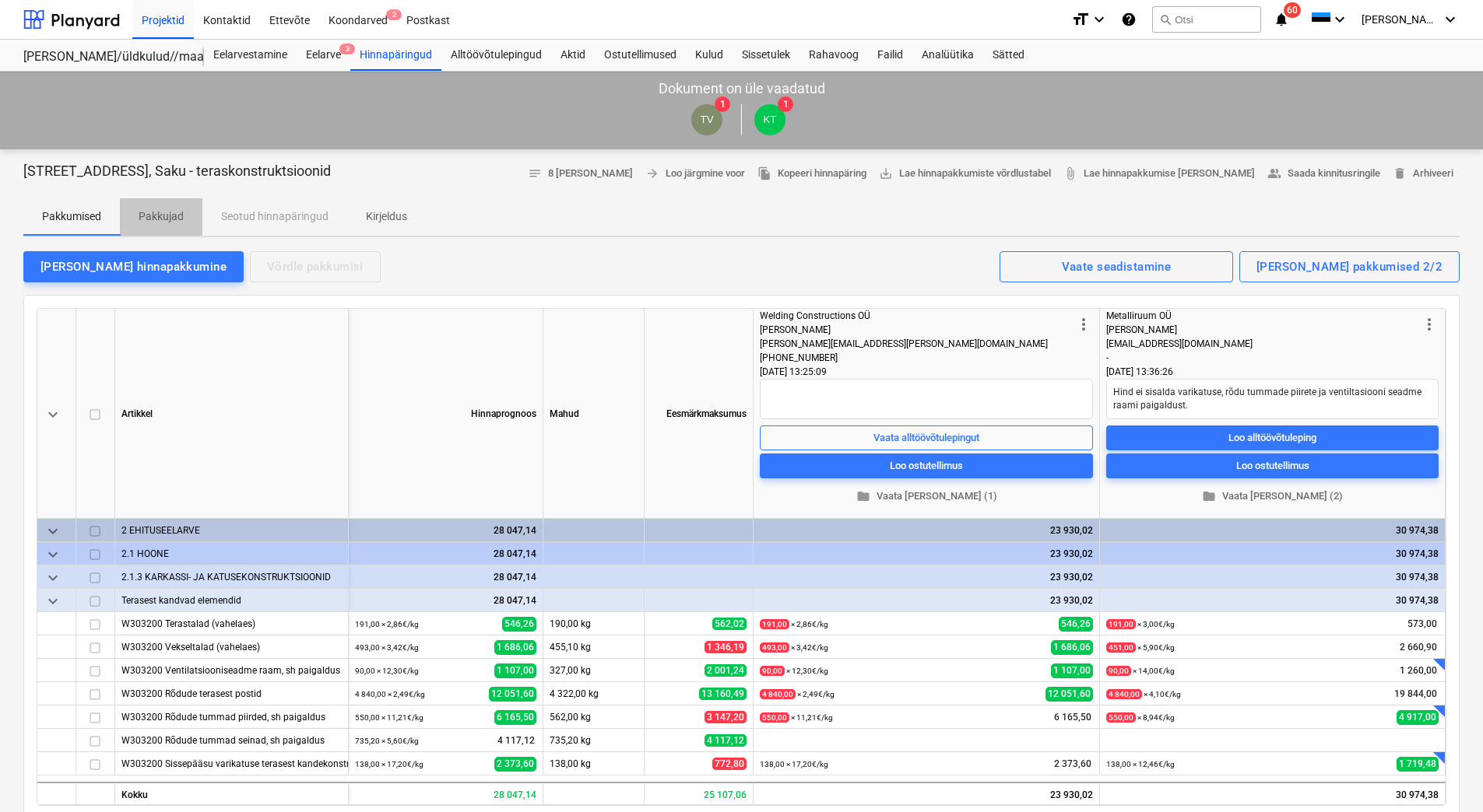
click at [154, 219] on p "Pakkujad" at bounding box center [161, 217] width 45 height 16
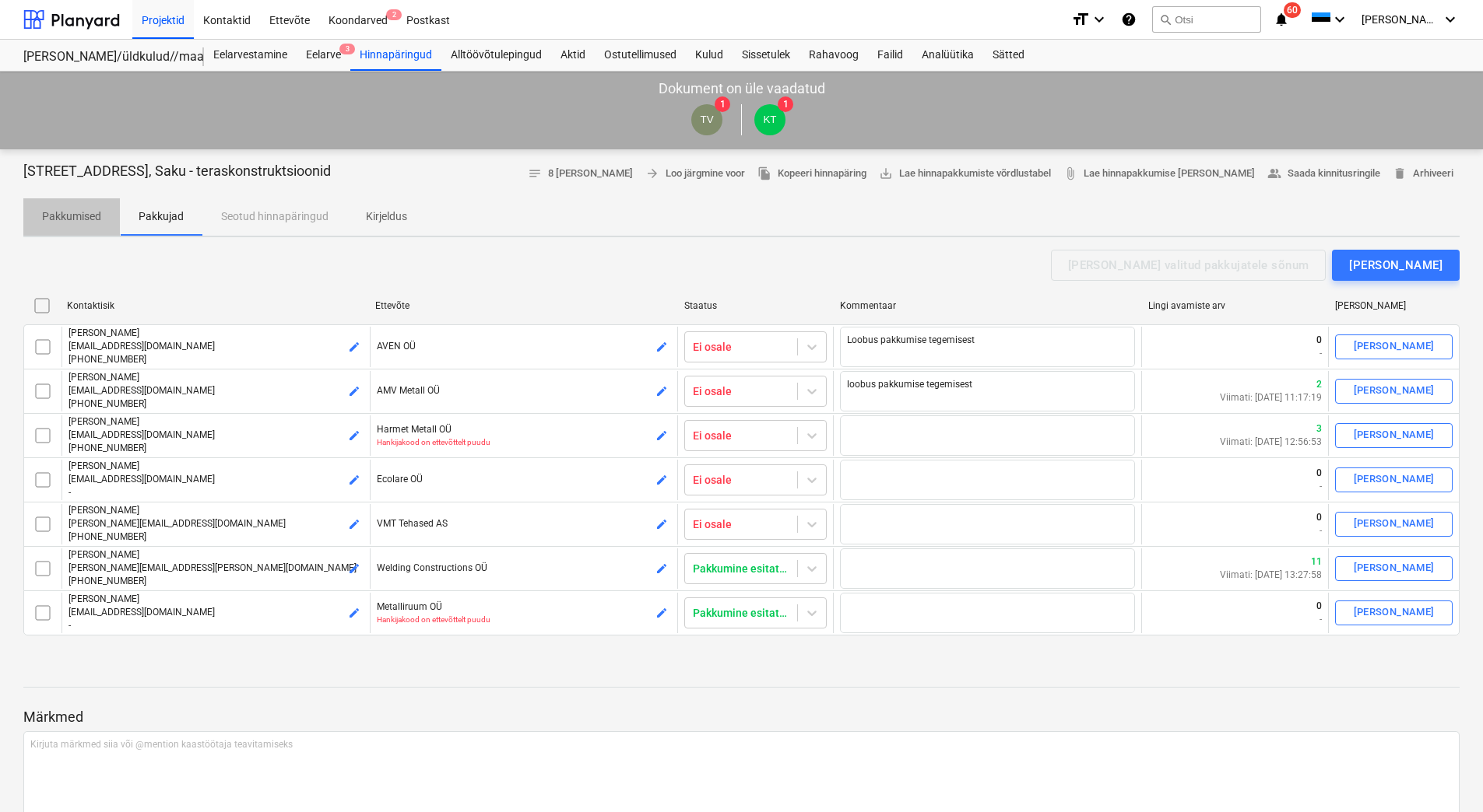
click at [58, 213] on p "Pakkumised" at bounding box center [71, 217] width 59 height 16
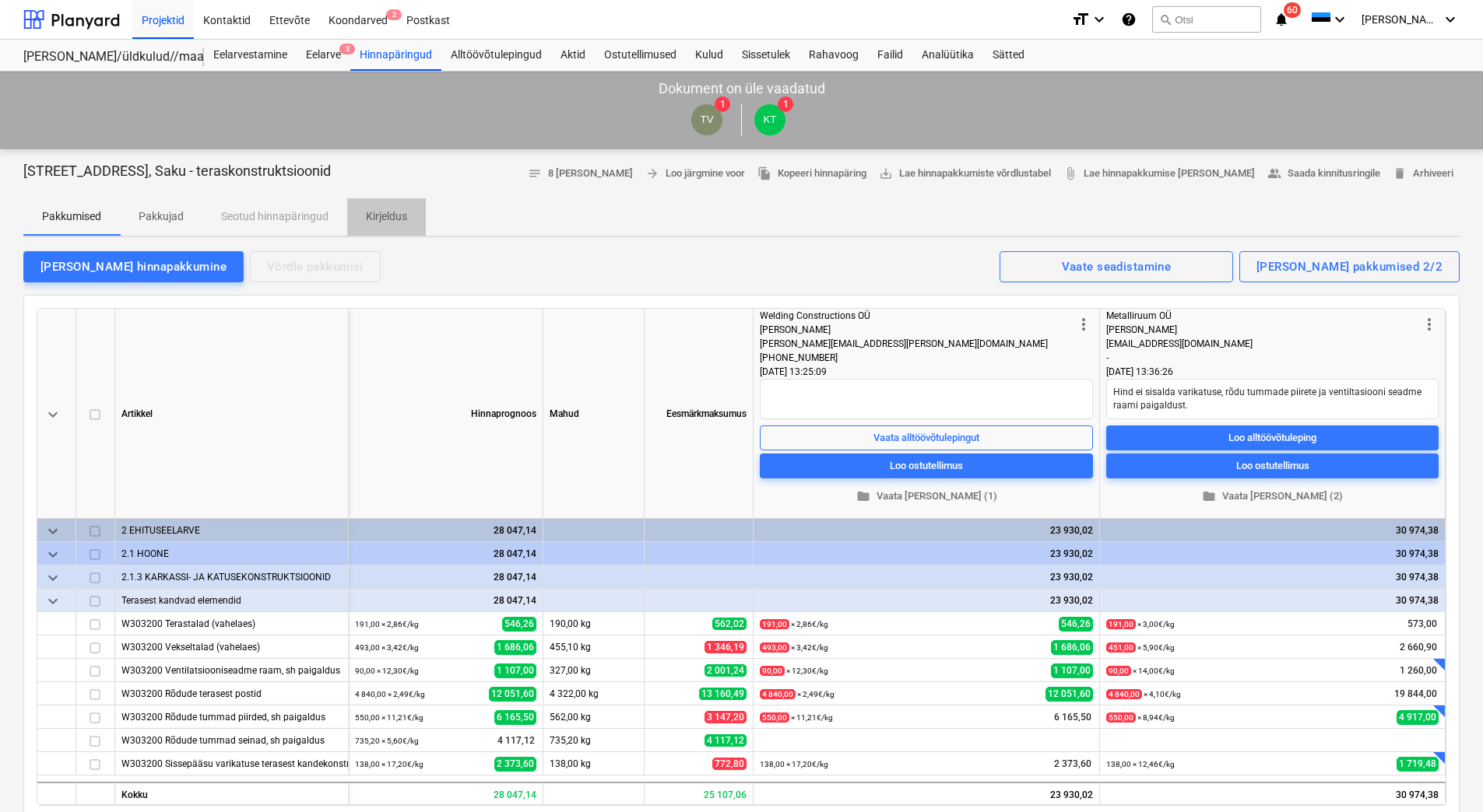
click at [378, 226] on span "Kirjeldus" at bounding box center [386, 217] width 78 height 26
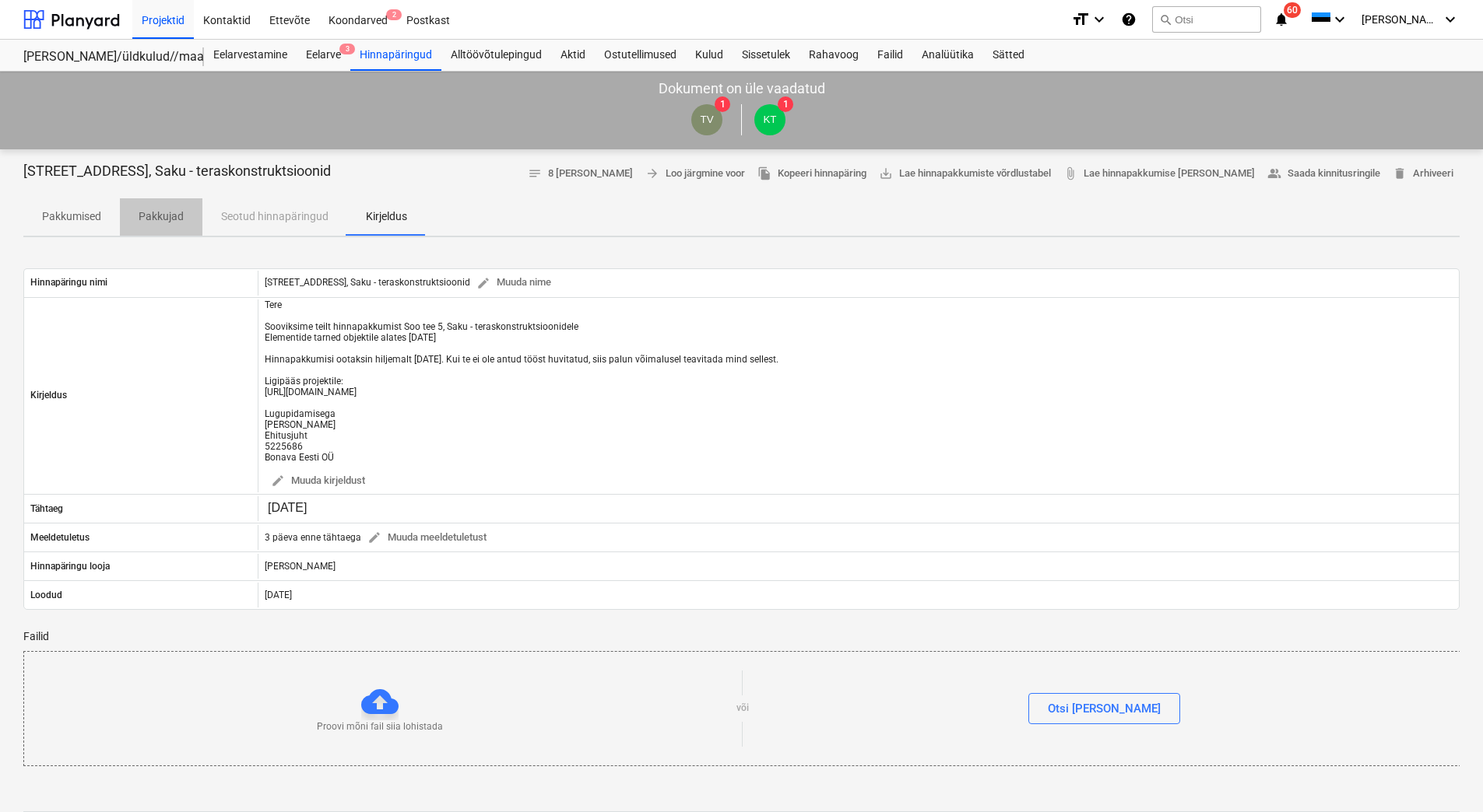
click at [175, 217] on p "Pakkujad" at bounding box center [161, 217] width 45 height 16
type textarea "x"
